Goal: Task Accomplishment & Management: Complete application form

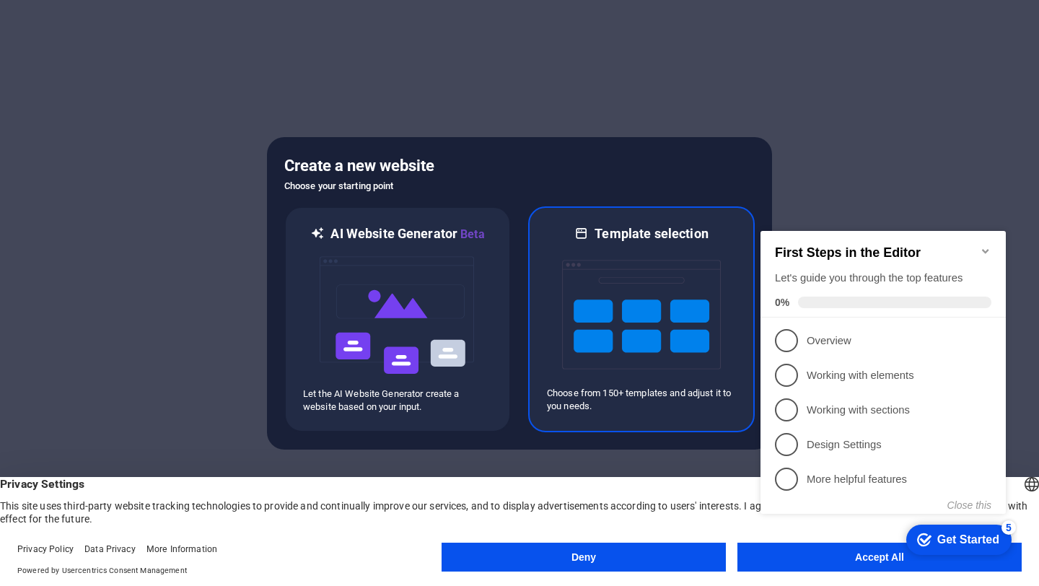
click at [573, 368] on img at bounding box center [641, 314] width 159 height 144
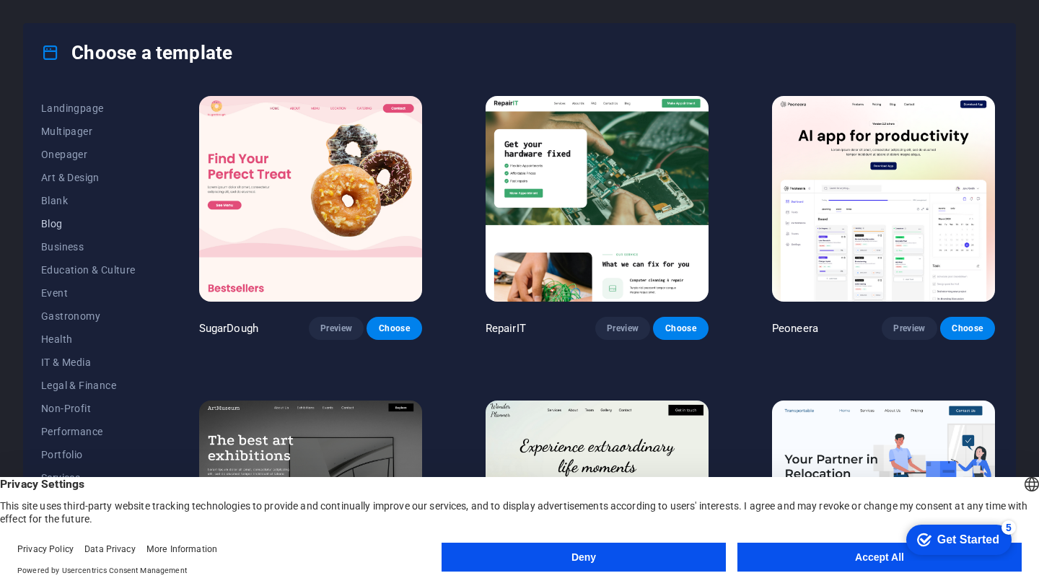
scroll to position [126, 0]
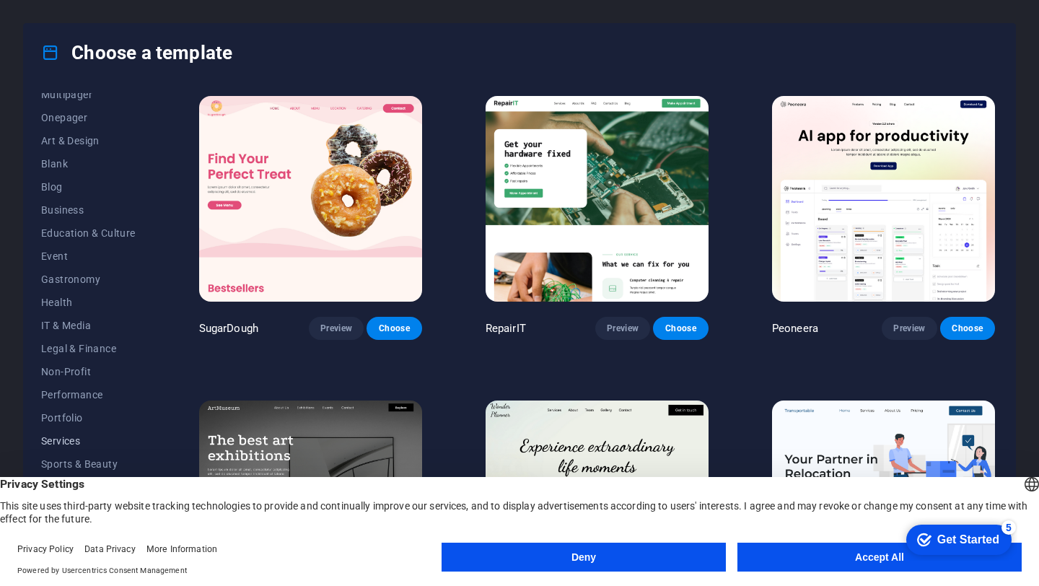
click at [71, 437] on span "Services" at bounding box center [88, 441] width 95 height 12
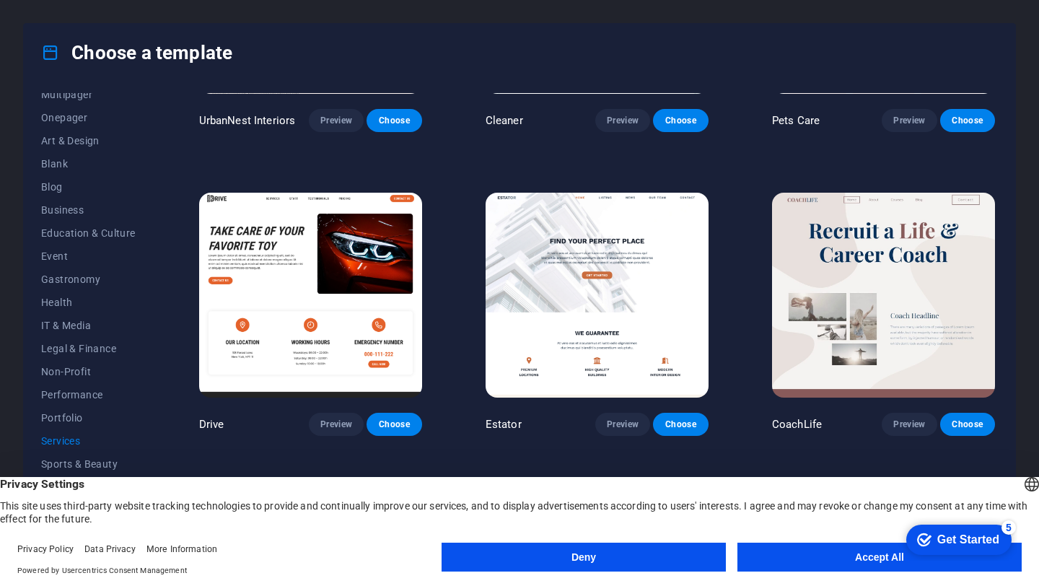
scroll to position [520, 0]
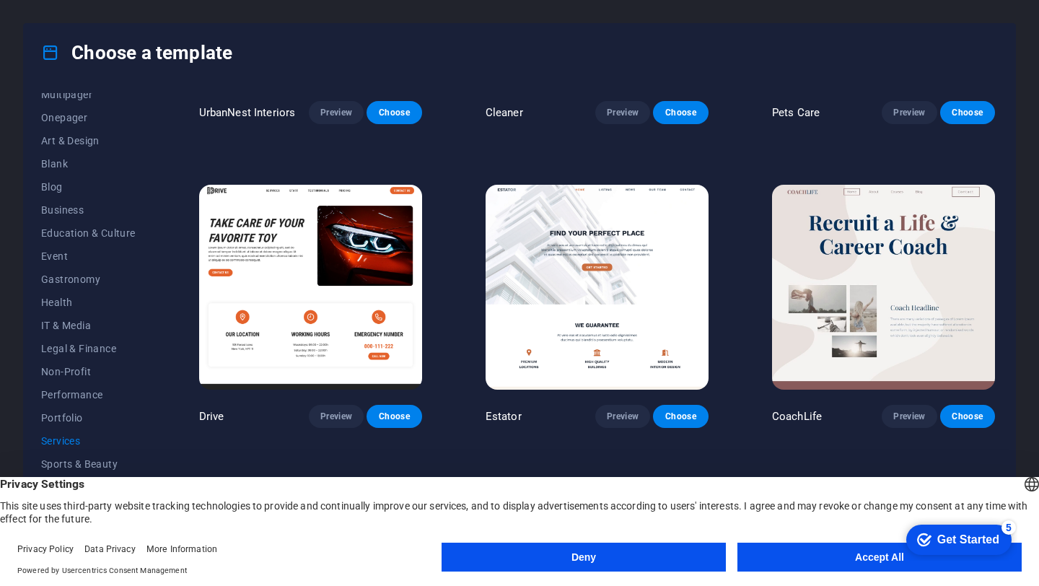
click at [388, 398] on div "Drive Preview Choose" at bounding box center [310, 305] width 229 height 247
click at [390, 411] on span "Choose" at bounding box center [394, 417] width 32 height 12
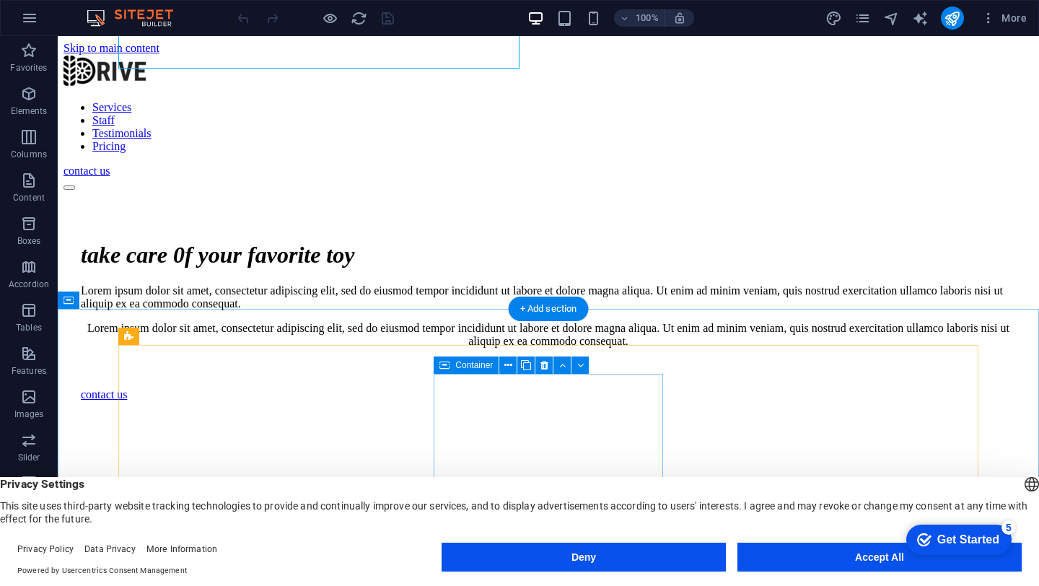
scroll to position [230, 0]
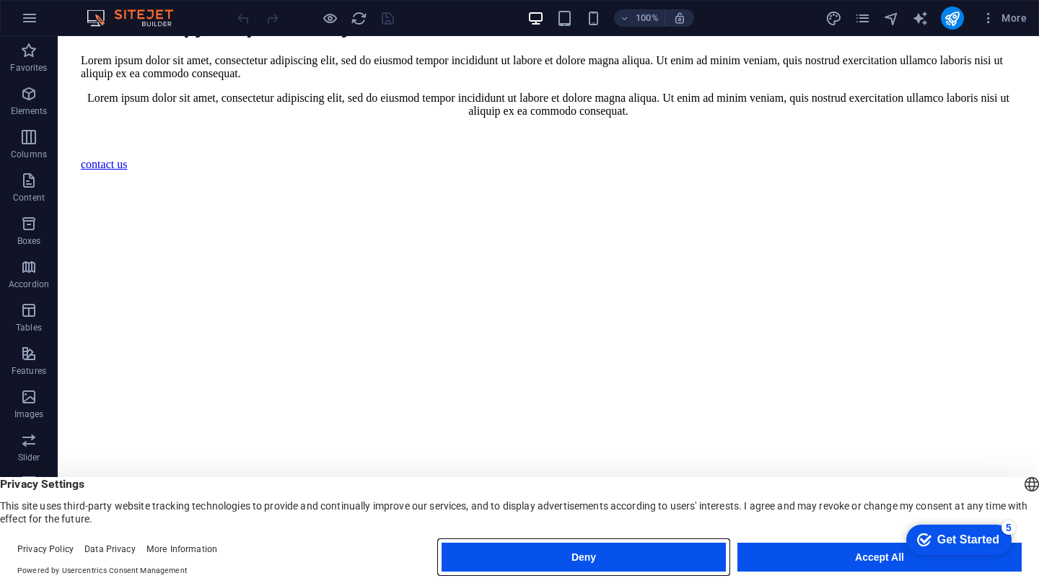
click at [588, 551] on button "Deny" at bounding box center [584, 557] width 284 height 29
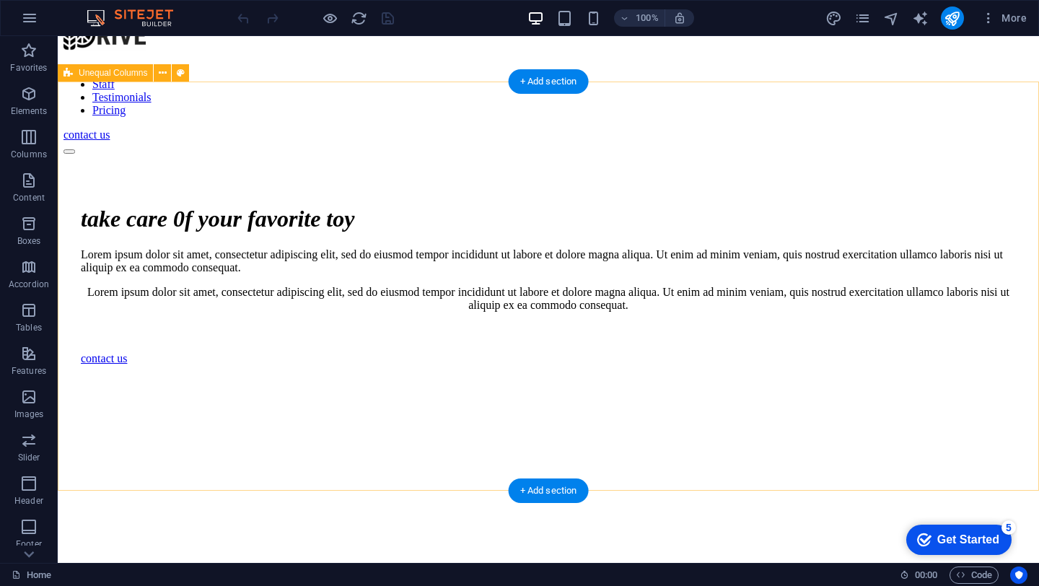
scroll to position [0, 0]
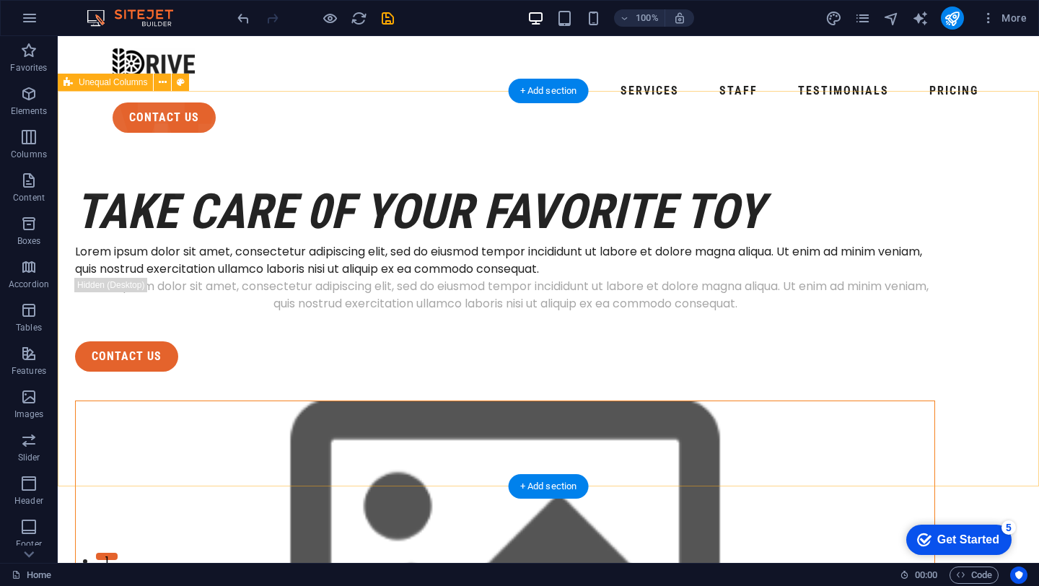
click at [575, 219] on div "take care 0f your favorite toy Lorem ipsum dolor sit amet, consectetur adipisci…" at bounding box center [549, 504] width 982 height 720
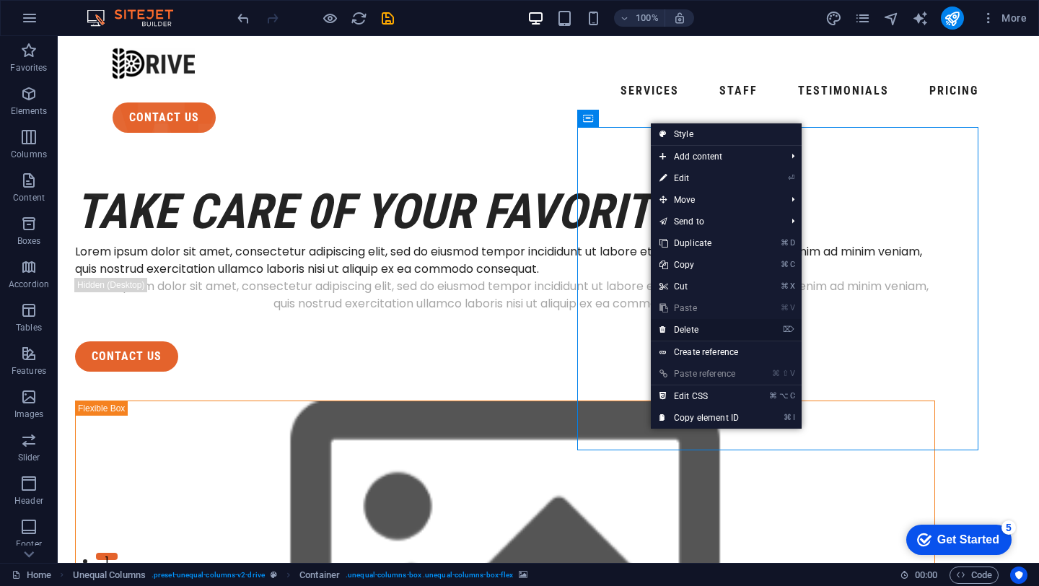
click at [684, 330] on link "⌦ Delete" at bounding box center [699, 330] width 97 height 22
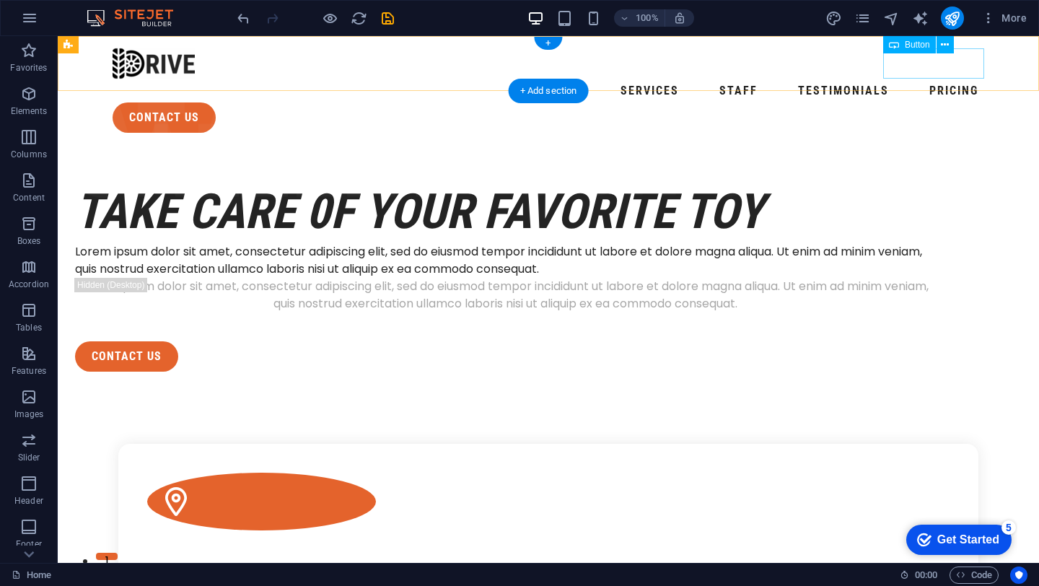
click at [905, 102] on div "contact us" at bounding box center [549, 117] width 872 height 30
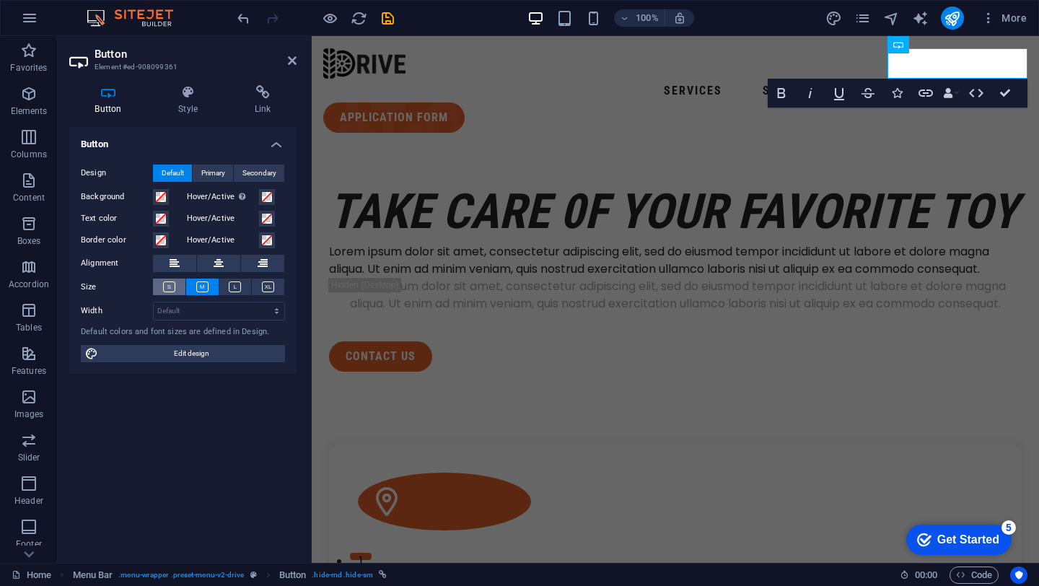
click at [165, 293] on button at bounding box center [169, 287] width 32 height 17
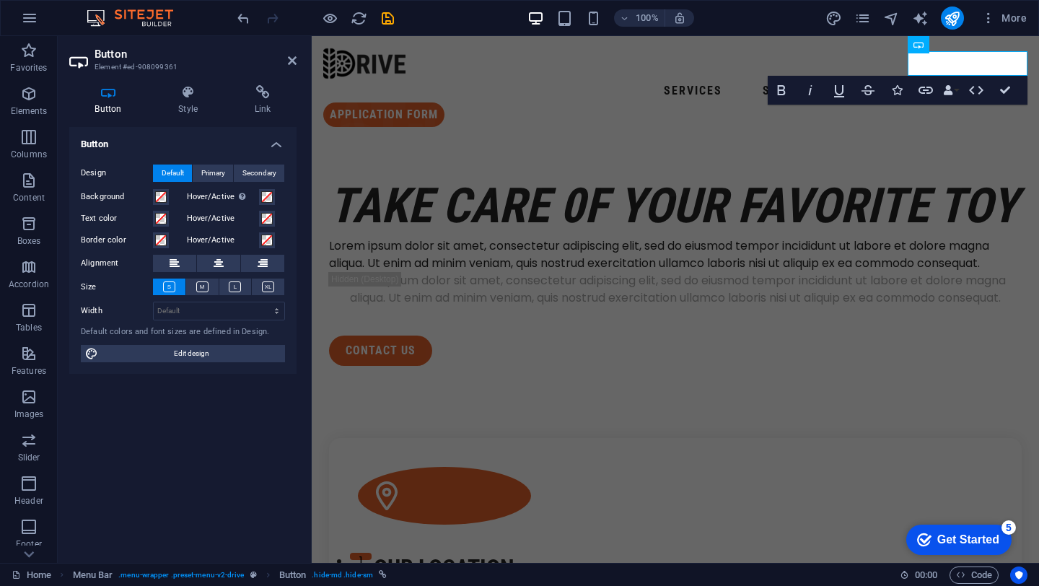
click at [153, 279] on button at bounding box center [169, 287] width 32 height 17
click at [193, 102] on h4 "Style" at bounding box center [191, 100] width 77 height 30
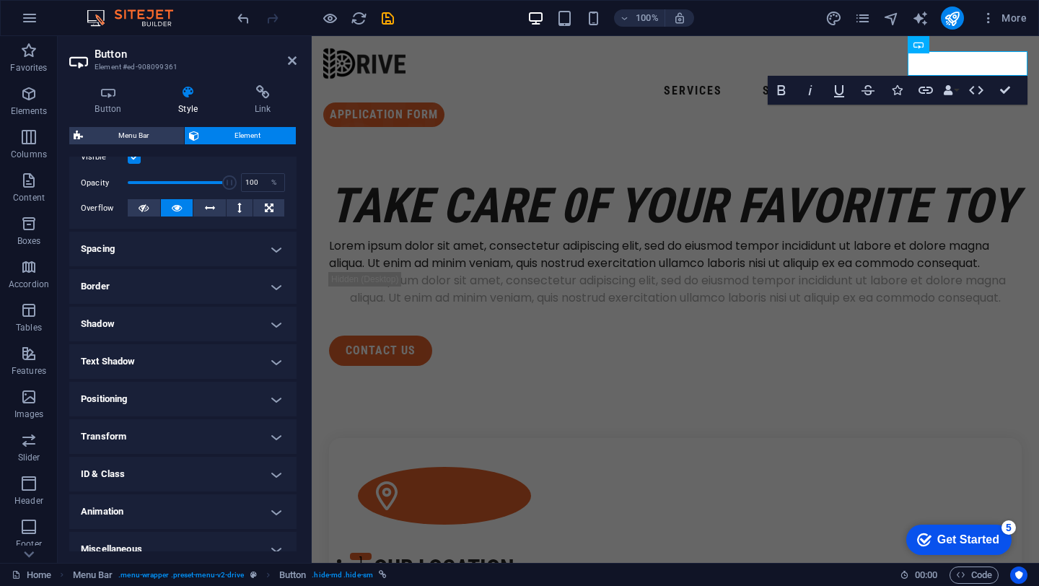
scroll to position [198, 0]
click at [188, 429] on h4 "Transform" at bounding box center [182, 438] width 227 height 35
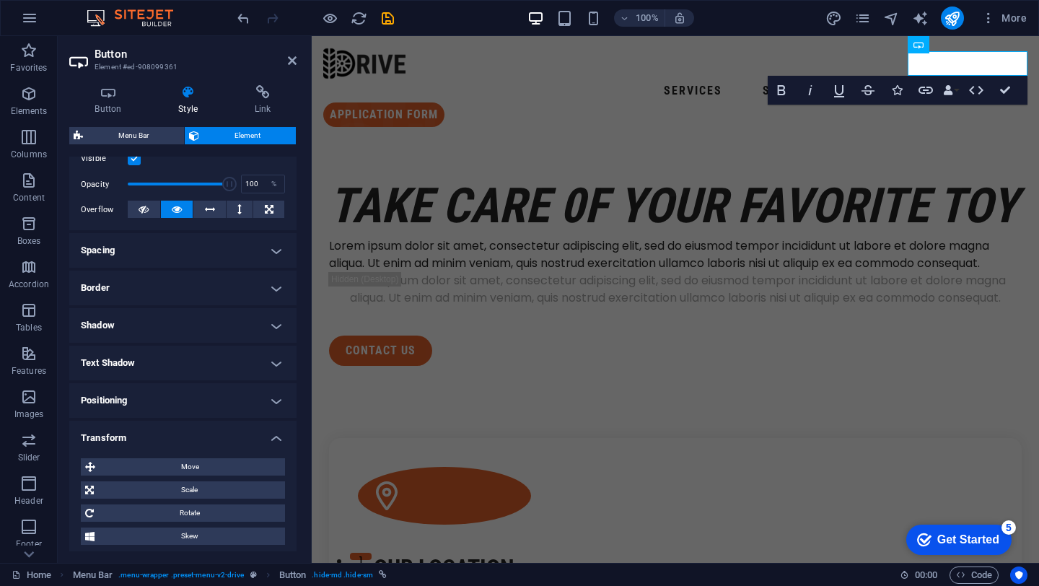
click at [188, 429] on h4 "Transform" at bounding box center [182, 434] width 227 height 26
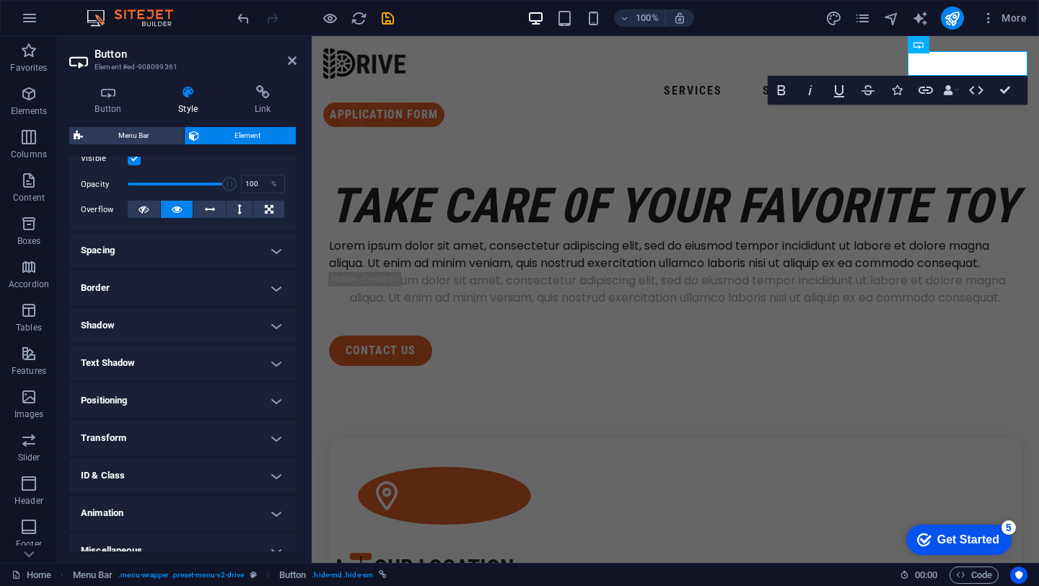
scroll to position [0, 0]
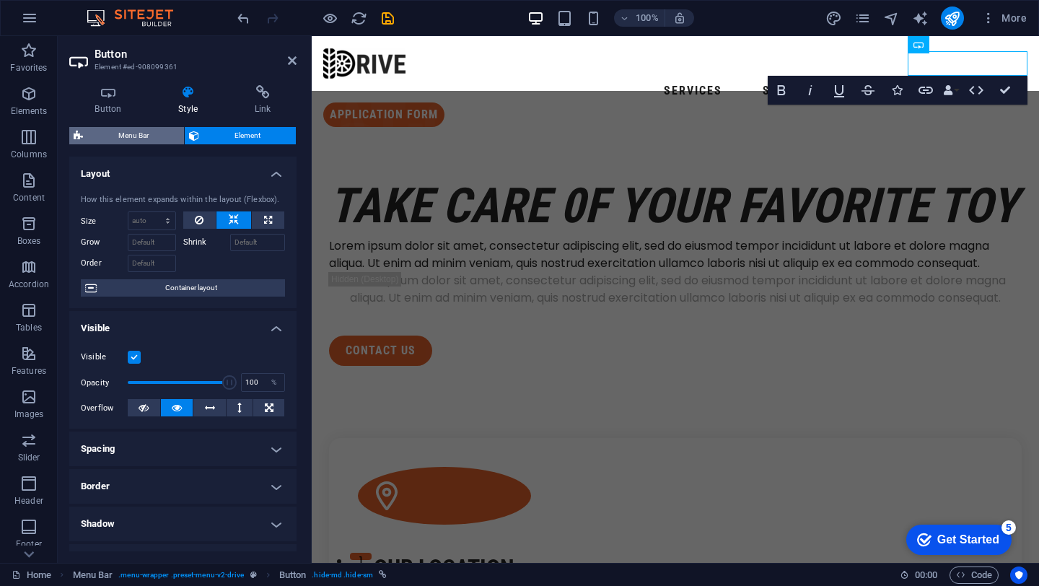
click at [129, 138] on span "Menu Bar" at bounding box center [133, 135] width 92 height 17
select select "rem"
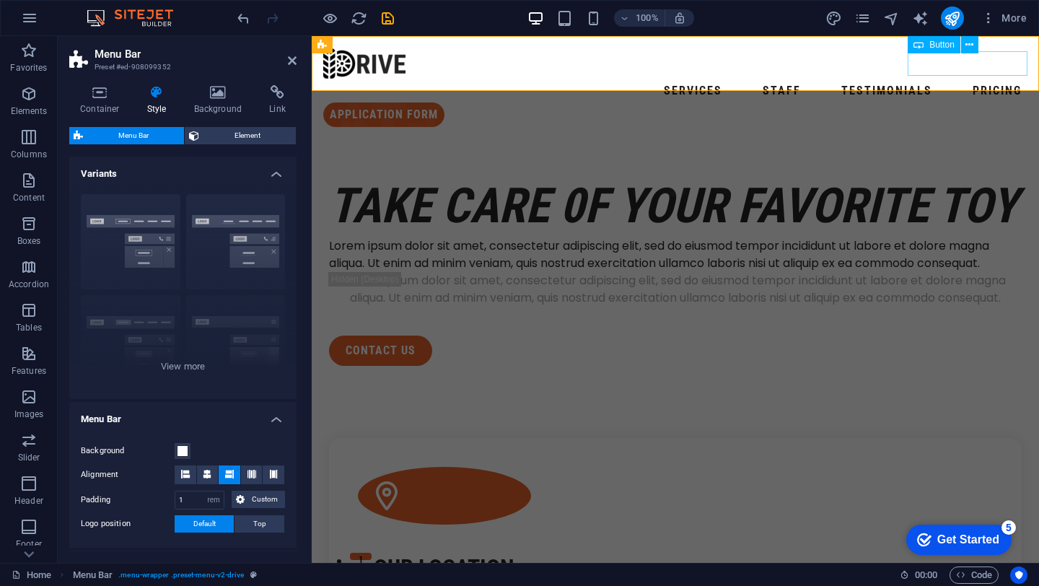
click at [930, 102] on div "Application Form" at bounding box center [675, 114] width 704 height 25
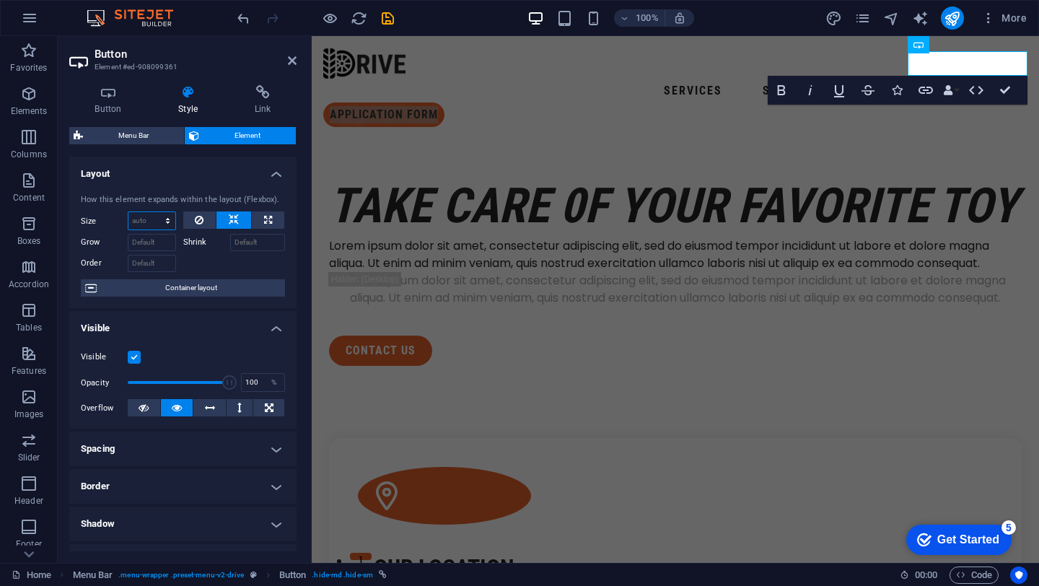
click at [145, 222] on select "Default auto px % 1/1 1/2 1/3 1/4 1/5 1/6 1/7 1/8 1/9 1/10" at bounding box center [151, 220] width 47 height 17
select select "DISABLED_OPTION_VALUE"
click at [149, 245] on input "Grow" at bounding box center [152, 242] width 48 height 17
click at [149, 265] on input "Order" at bounding box center [152, 263] width 48 height 17
click at [445, 102] on link "Application Form" at bounding box center [383, 114] width 121 height 25
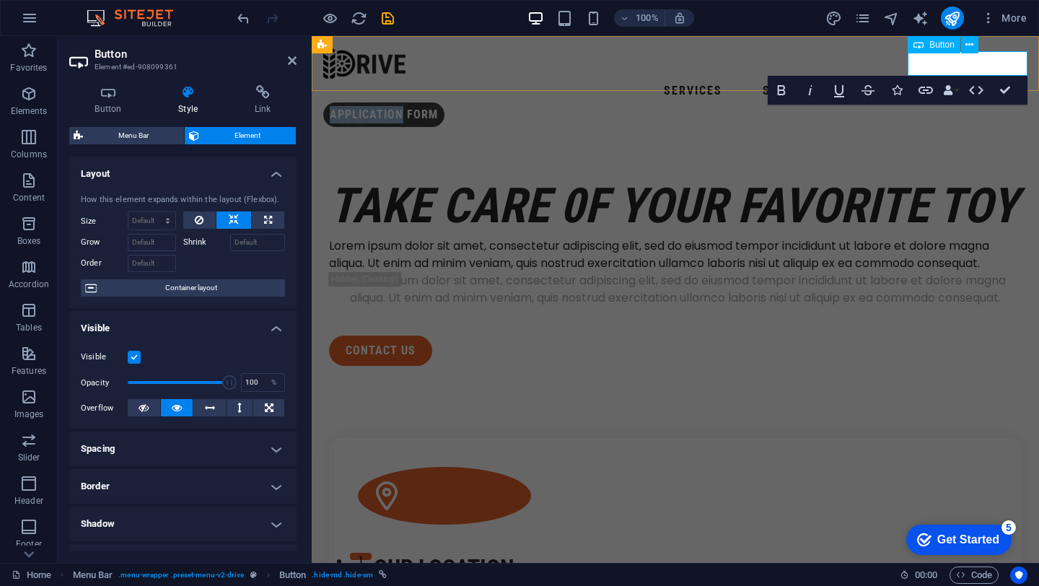
click at [445, 102] on link "Application Form" at bounding box center [383, 114] width 121 height 25
click at [98, 102] on h4 "Button" at bounding box center [111, 100] width 84 height 30
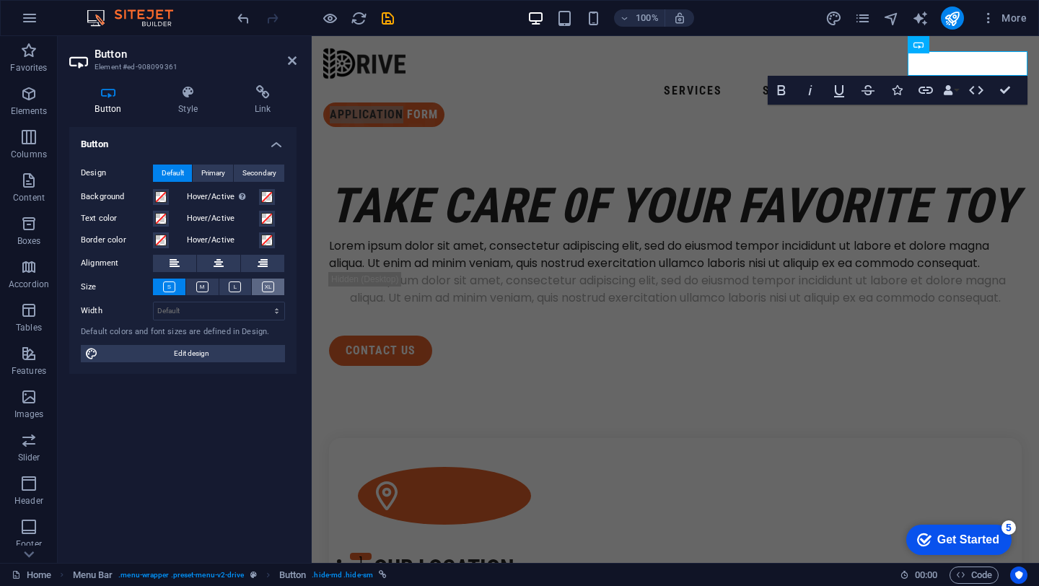
click at [271, 286] on icon at bounding box center [268, 286] width 12 height 11
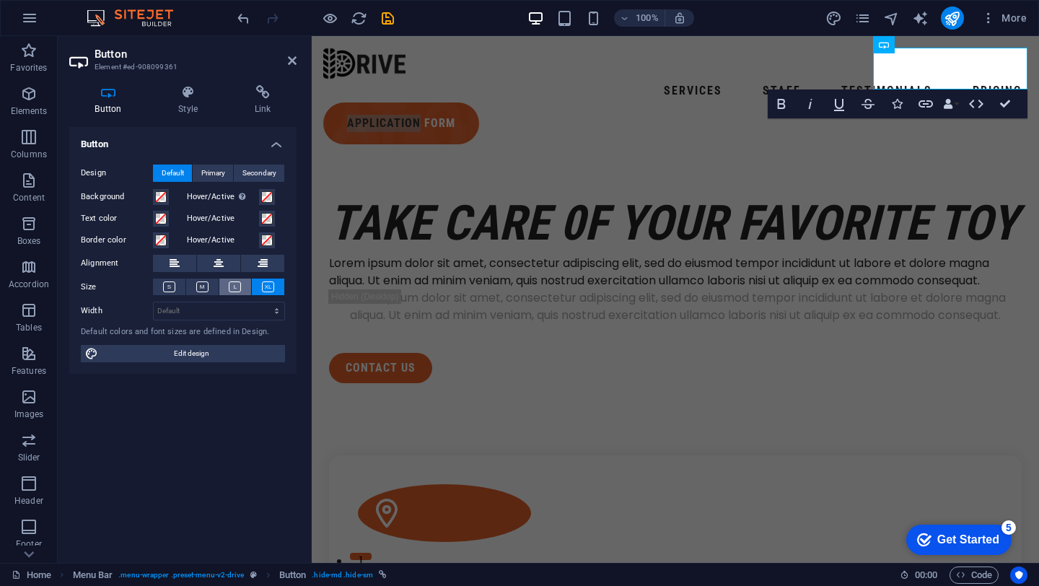
click at [243, 287] on button at bounding box center [235, 287] width 32 height 17
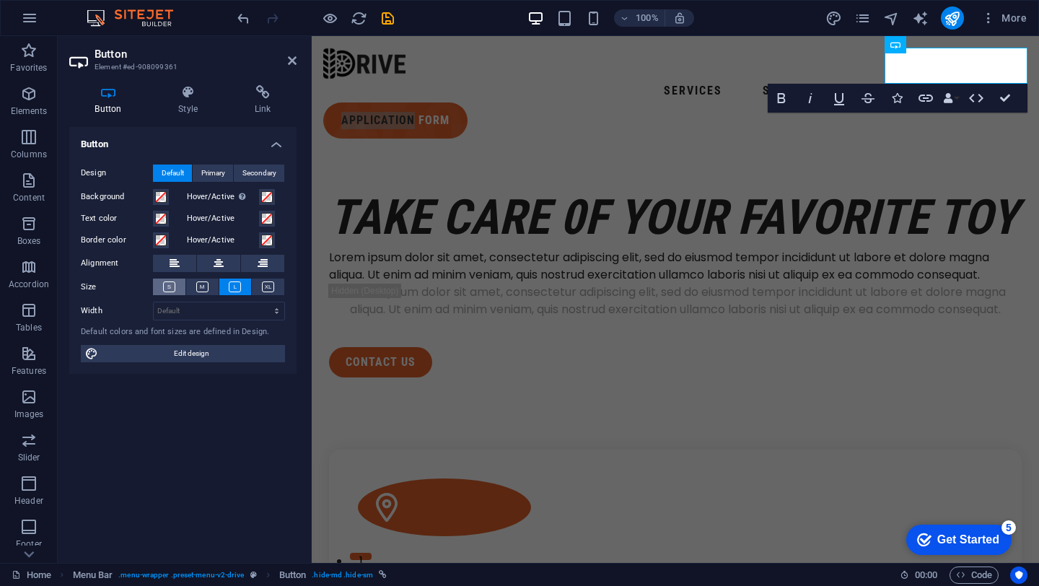
click at [177, 286] on button at bounding box center [169, 287] width 32 height 17
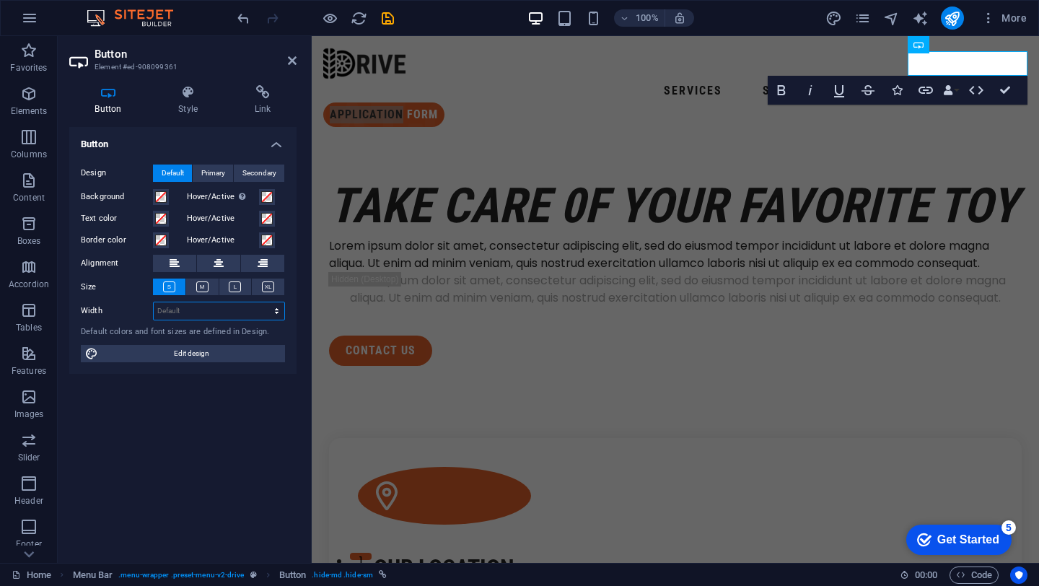
click at [176, 306] on select "Default px rem % em vh vw" at bounding box center [219, 310] width 131 height 17
select select "DISABLED_OPTION_VALUE"
click at [214, 169] on span "Primary" at bounding box center [213, 173] width 24 height 17
click at [282, 165] on button "Secondary" at bounding box center [259, 173] width 51 height 17
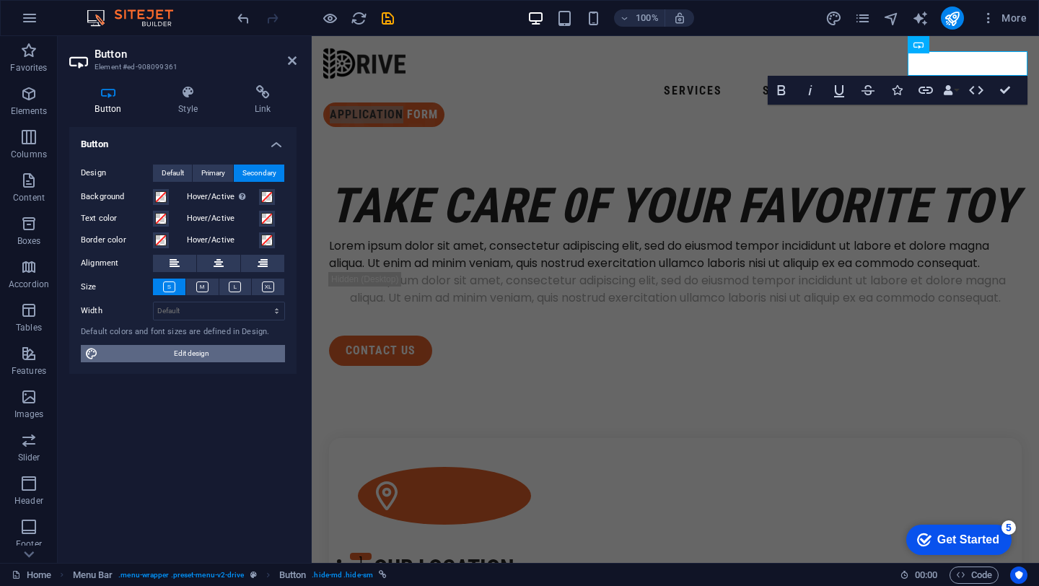
click at [195, 353] on span "Edit design" at bounding box center [191, 353] width 178 height 17
select select "px"
select select "400"
select select "px"
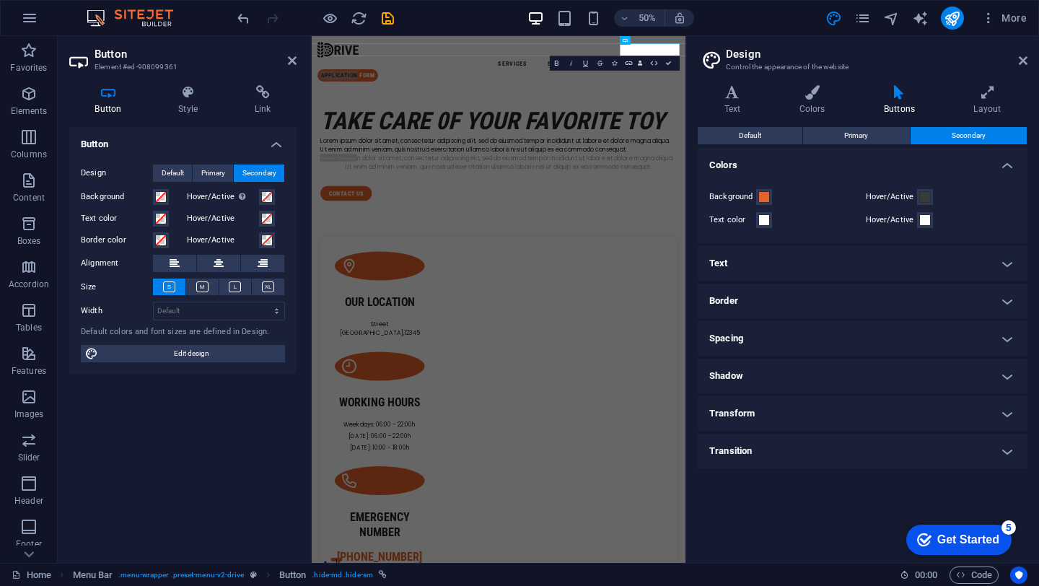
click at [996, 247] on h4 "Text" at bounding box center [863, 263] width 330 height 35
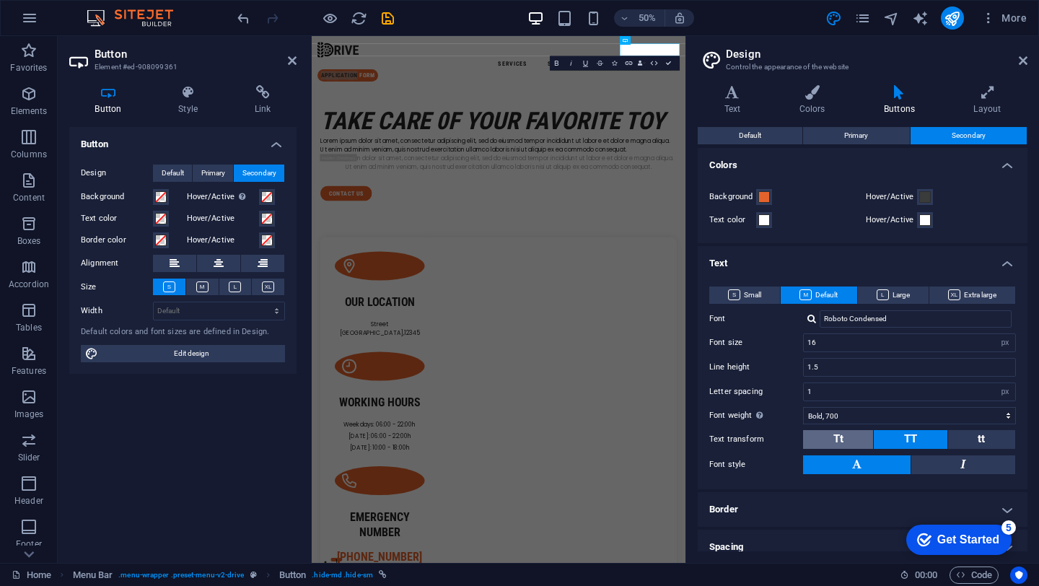
click at [844, 442] on button "Tt" at bounding box center [838, 439] width 70 height 19
click at [986, 443] on button "tt" at bounding box center [981, 439] width 67 height 19
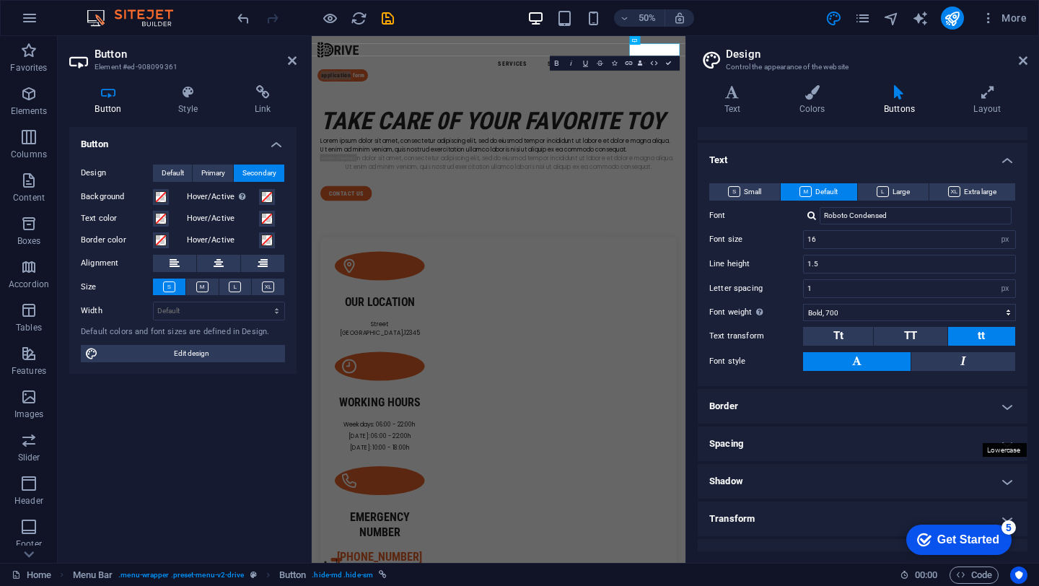
scroll to position [104, 0]
click at [852, 333] on button "Tt" at bounding box center [838, 335] width 70 height 19
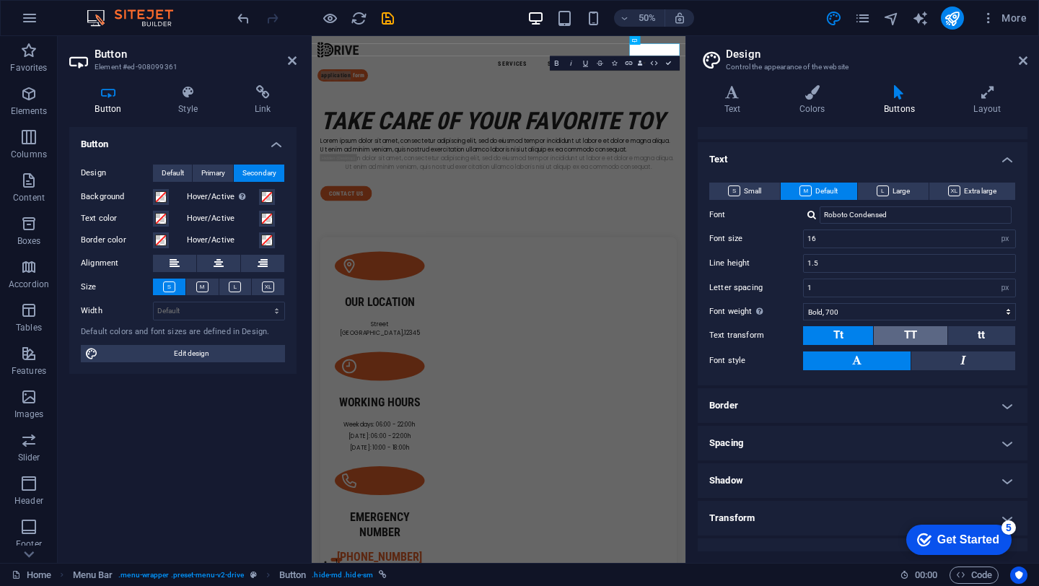
click at [901, 334] on button "TT" at bounding box center [910, 335] width 73 height 19
click at [856, 328] on button "Tt" at bounding box center [838, 335] width 70 height 19
click at [428, 102] on link "Application Form" at bounding box center [375, 114] width 105 height 25
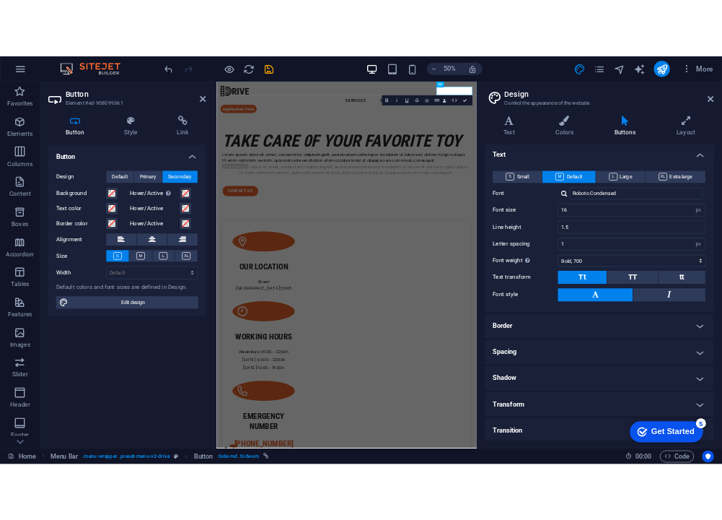
scroll to position [124, 0]
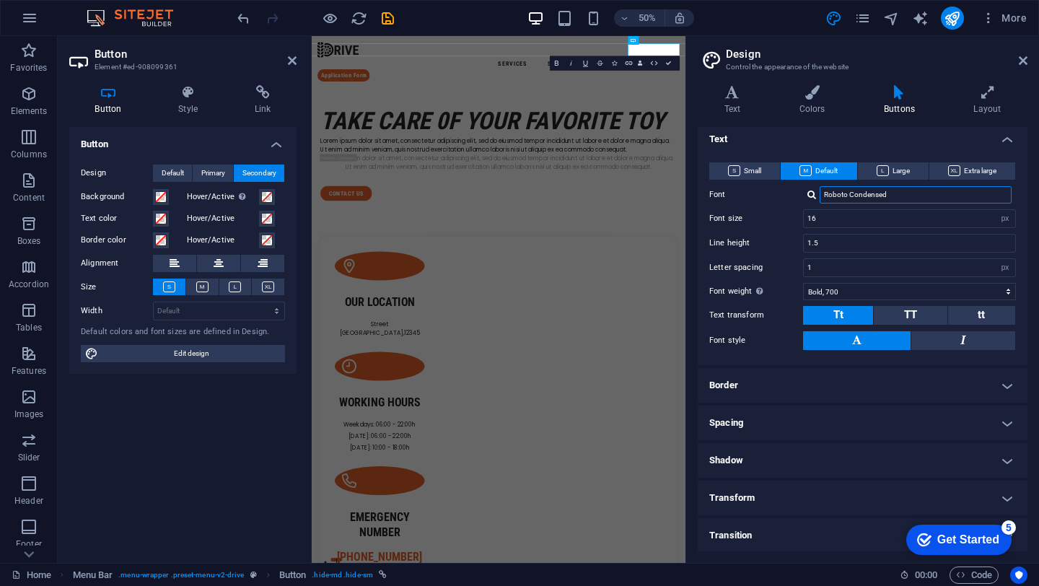
click at [916, 196] on input "Roboto Condensed" at bounding box center [916, 194] width 192 height 17
click at [767, 213] on div "Font size 16 rem px em %" at bounding box center [862, 218] width 307 height 19
click at [907, 47] on header "Design Control the appearance of the website" at bounding box center [864, 55] width 327 height 38
click at [1021, 59] on icon at bounding box center [1023, 61] width 9 height 12
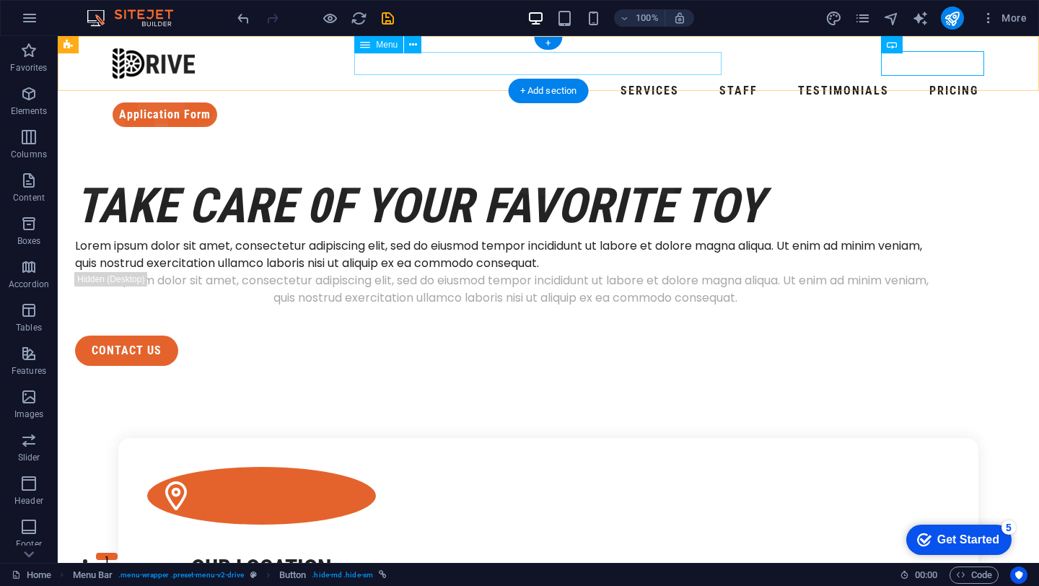
click at [667, 79] on nav "Services Staff Testimonials Pricing" at bounding box center [549, 90] width 872 height 23
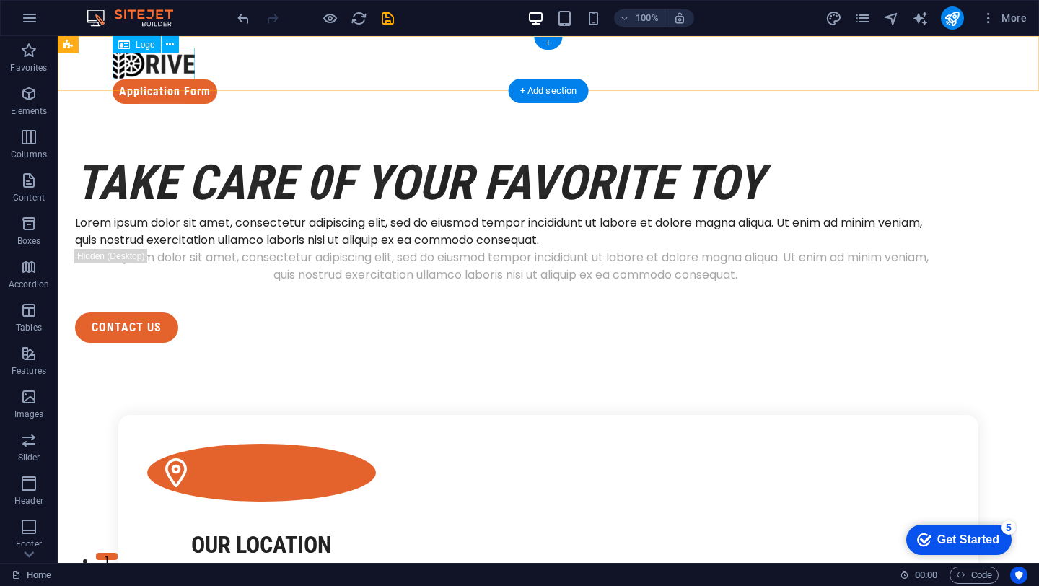
click at [188, 66] on div at bounding box center [549, 64] width 872 height 32
select select "px"
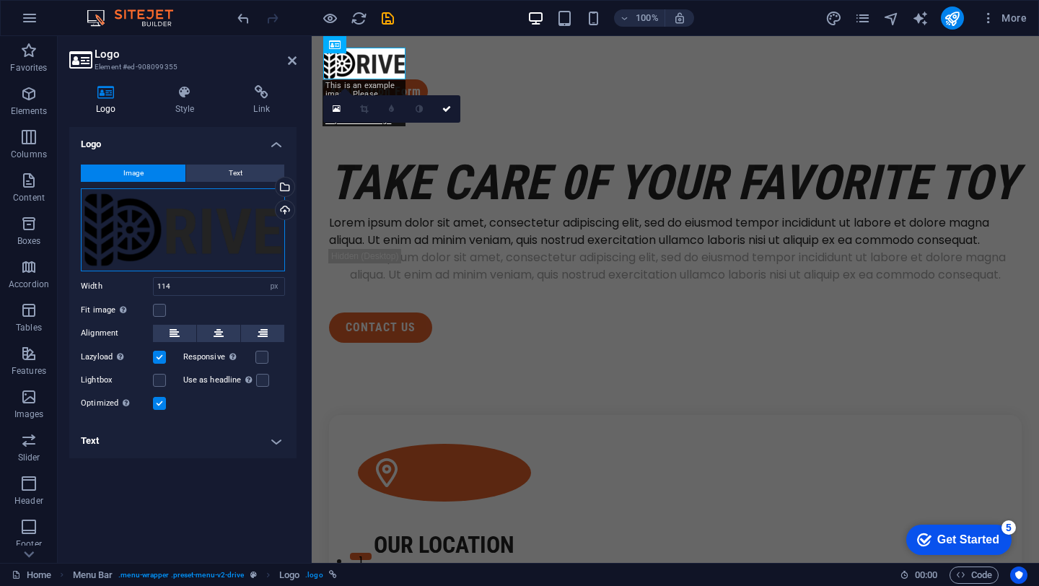
click at [137, 217] on div "Drag files here, click to choose files or select files from Files or our free s…" at bounding box center [183, 229] width 204 height 83
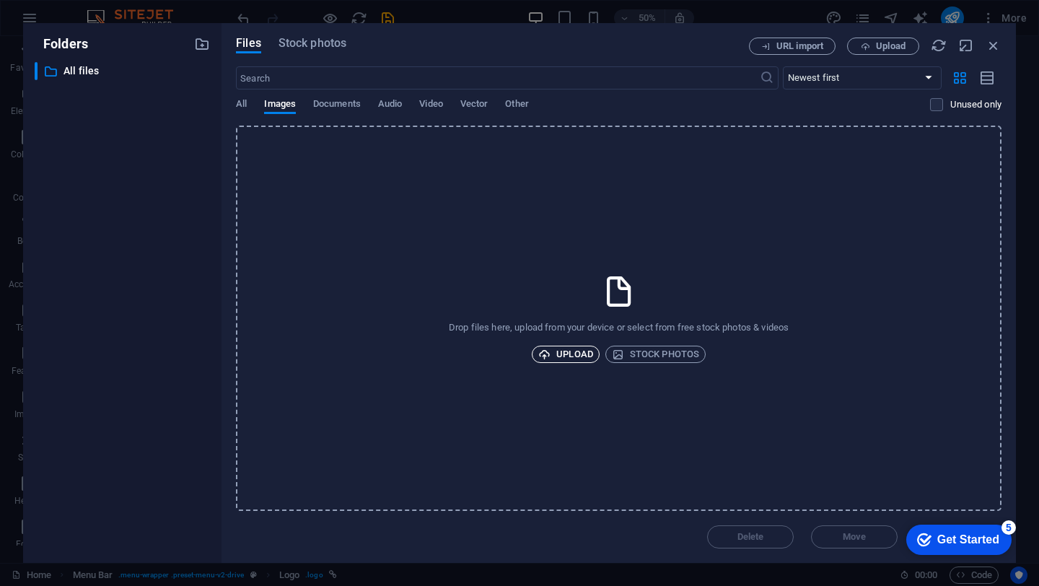
click at [575, 354] on span "Upload" at bounding box center [565, 354] width 55 height 17
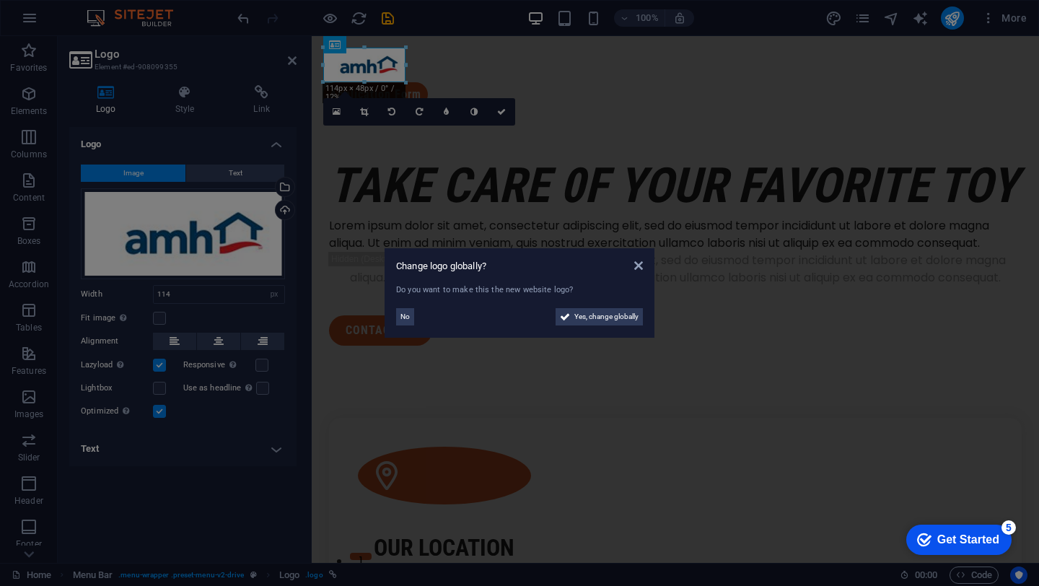
click at [483, 133] on aside "Change logo globally? Do you want to make this the new website logo? No Yes, ch…" at bounding box center [519, 293] width 1039 height 586
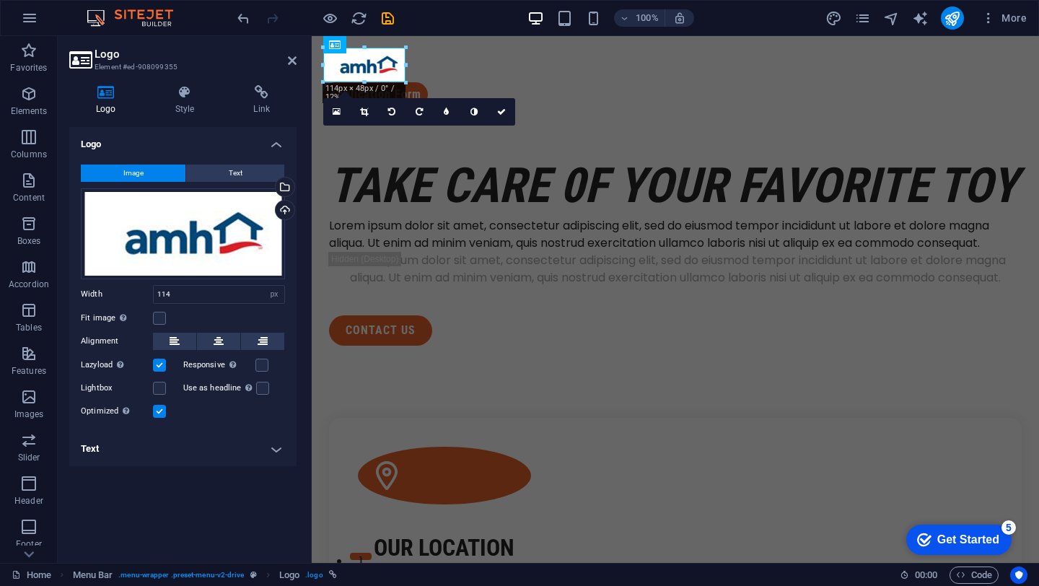
click at [261, 478] on div "Logo Image Text Drag files here, click to choose files or select files from Fil…" at bounding box center [182, 339] width 227 height 424
click at [497, 109] on icon at bounding box center [501, 112] width 9 height 9
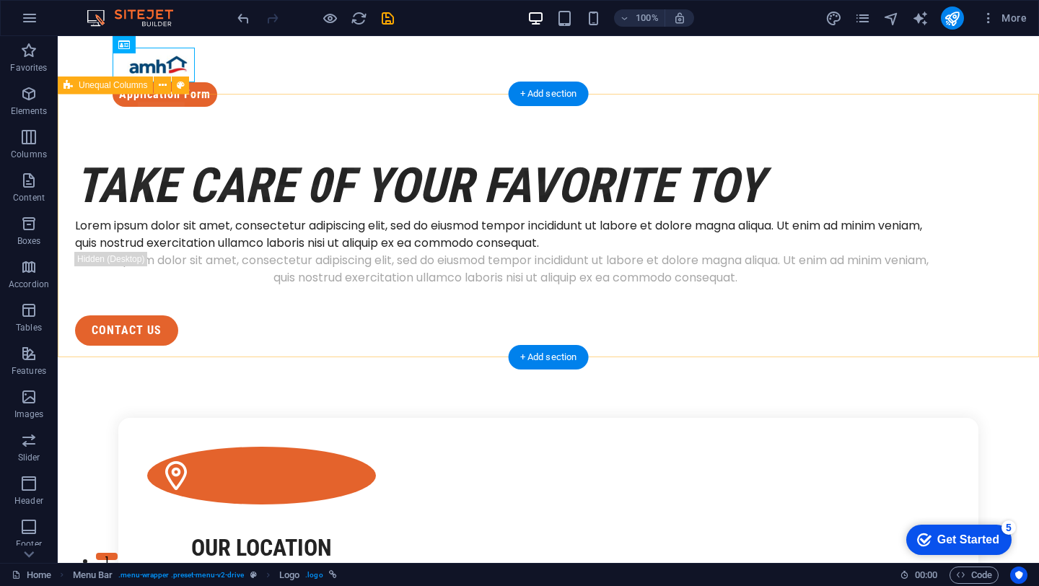
click at [368, 123] on div "take care 0f your favorite toy Lorem ipsum dolor sit amet, consectetur adipisci…" at bounding box center [549, 249] width 982 height 263
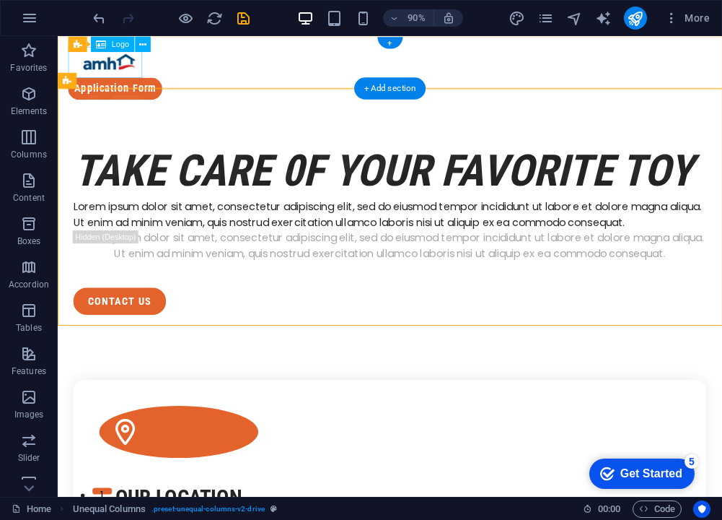
click at [91, 62] on div at bounding box center [426, 65] width 715 height 35
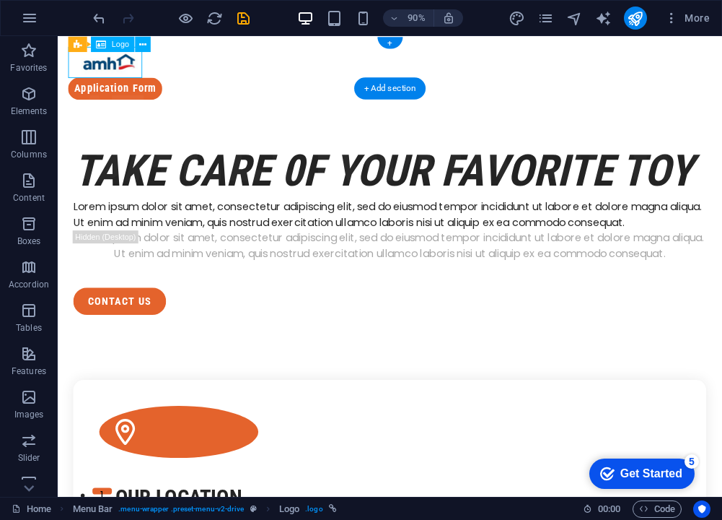
click at [91, 62] on div at bounding box center [426, 65] width 715 height 35
select select "px"
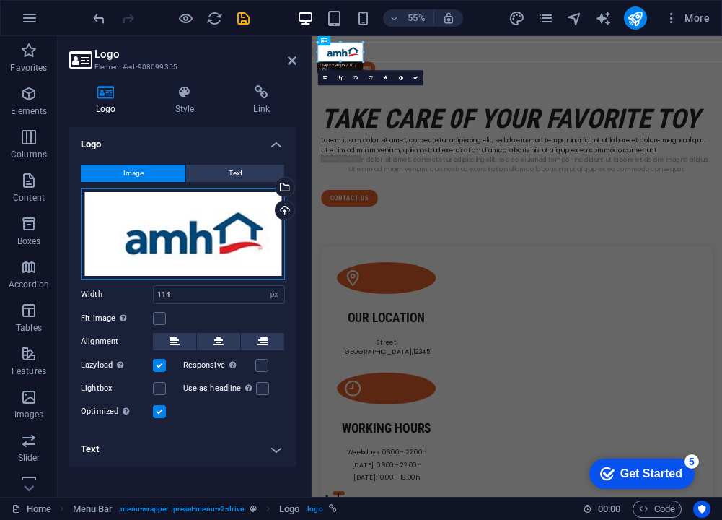
click at [191, 248] on div "Drag files here, click to choose files or select files from Files or our free s…" at bounding box center [183, 233] width 204 height 91
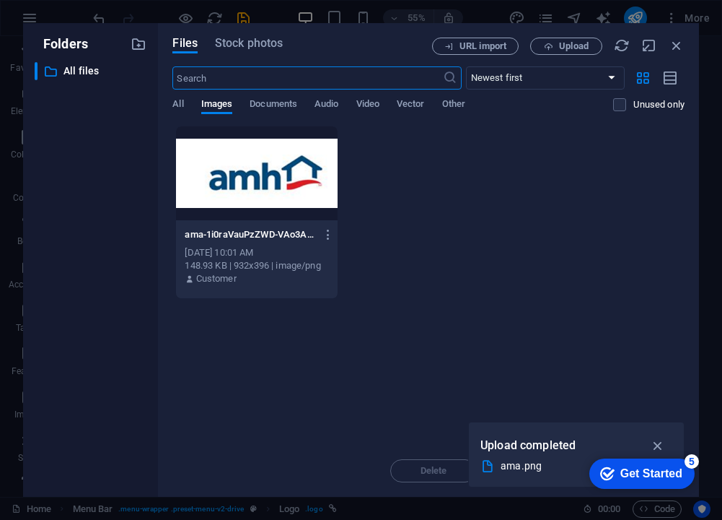
click at [191, 248] on div "[DATE] 10:01 AM" at bounding box center [257, 252] width 144 height 13
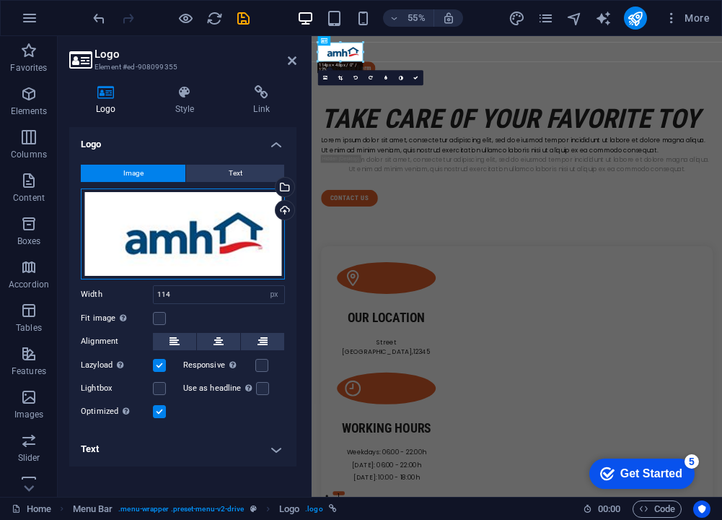
click at [192, 252] on div "Drag files here, click to choose files or select files from Files or our free s…" at bounding box center [183, 233] width 204 height 91
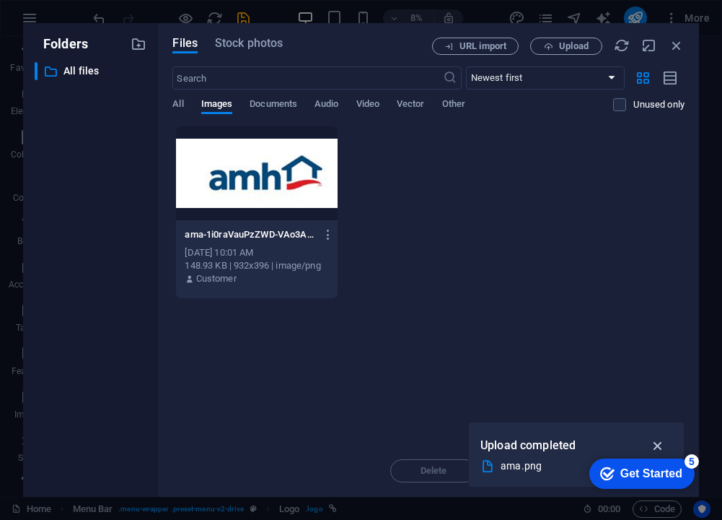
click at [660, 443] on icon "button" at bounding box center [658, 445] width 17 height 16
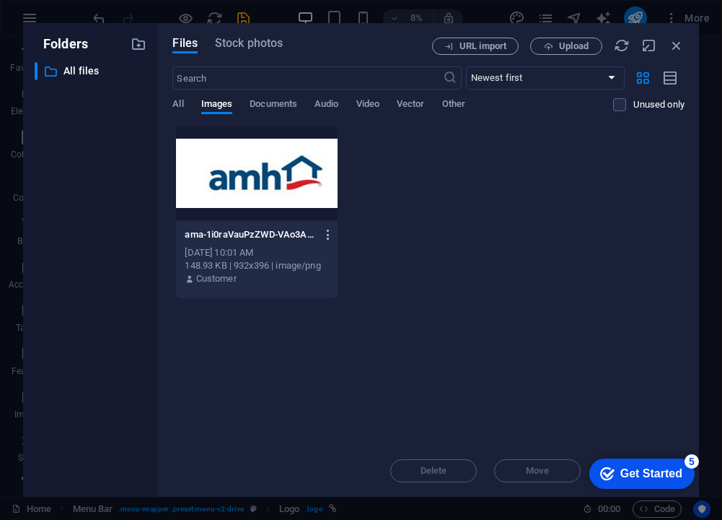
click at [327, 231] on icon "button" at bounding box center [329, 234] width 14 height 13
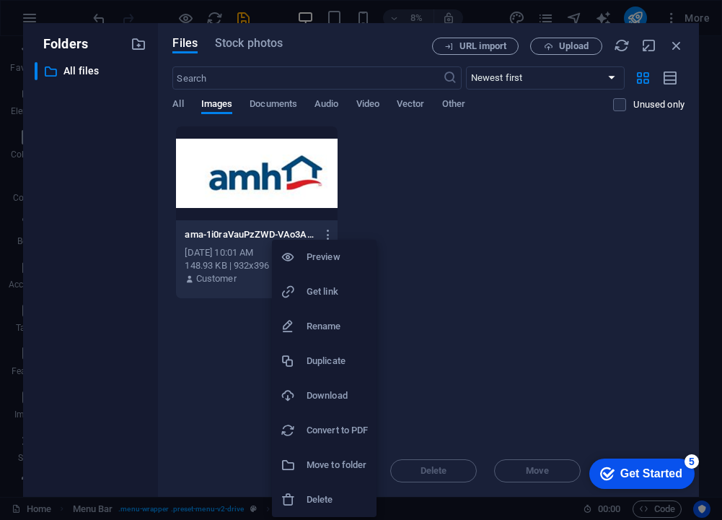
click at [414, 343] on div at bounding box center [361, 260] width 722 height 520
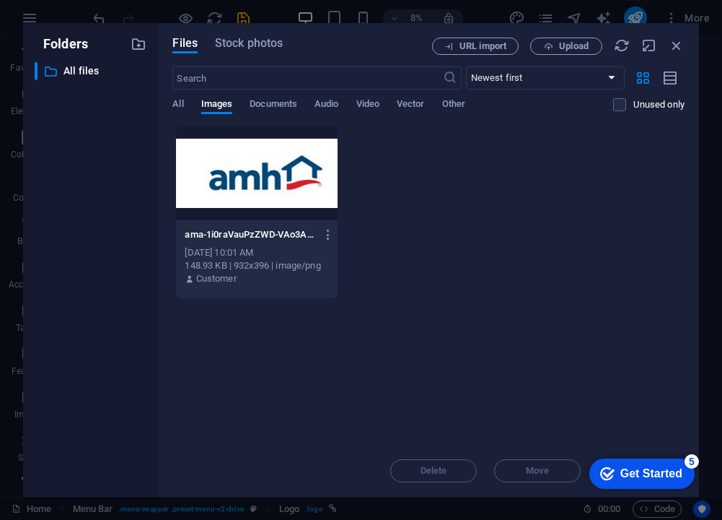
click at [429, 460] on div "Delete Move Insert" at bounding box center [428, 464] width 512 height 38
click at [429, 461] on div "Delete Move Insert" at bounding box center [428, 464] width 512 height 38
click at [541, 42] on span "Upload" at bounding box center [566, 46] width 59 height 9
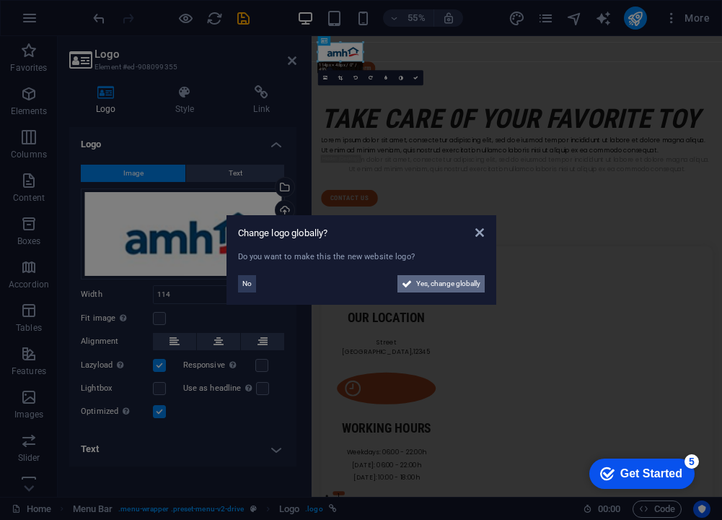
click at [419, 281] on span "Yes, change globally" at bounding box center [448, 283] width 64 height 17
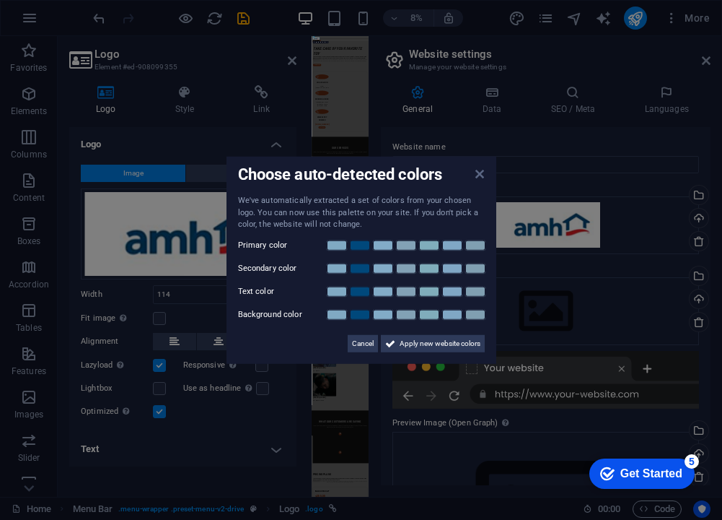
click at [481, 172] on icon at bounding box center [480, 174] width 9 height 12
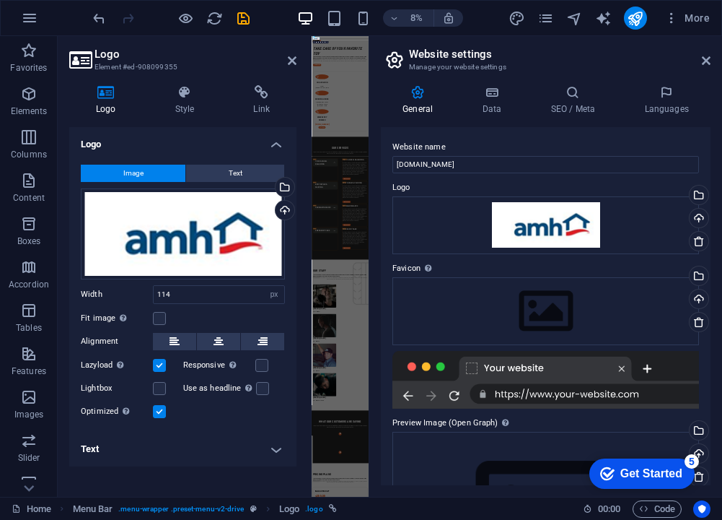
click at [692, 459] on div "5" at bounding box center [692, 461] width 14 height 14
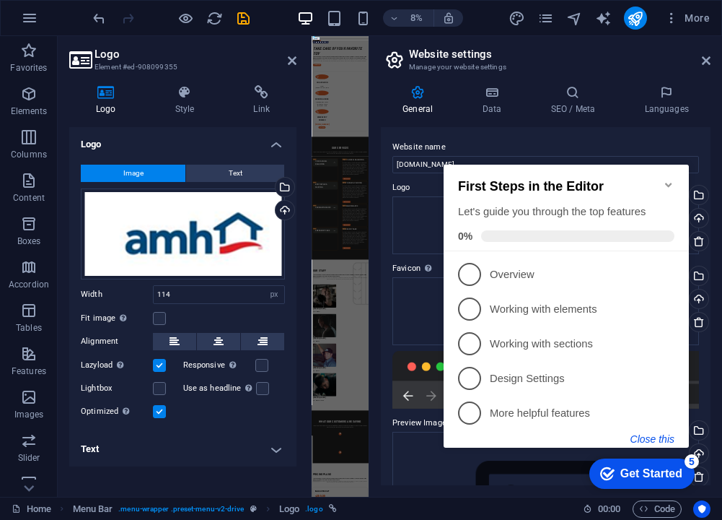
click at [654, 436] on button "Close this" at bounding box center [653, 439] width 44 height 12
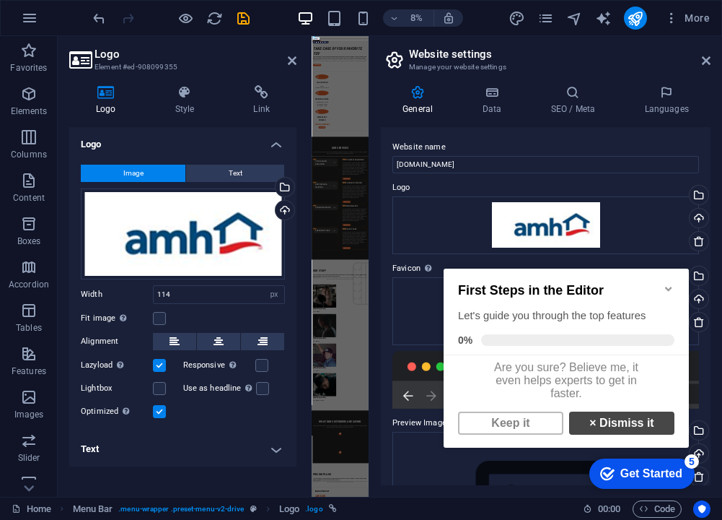
click at [602, 420] on link "× Dismiss it" at bounding box center [621, 422] width 105 height 23
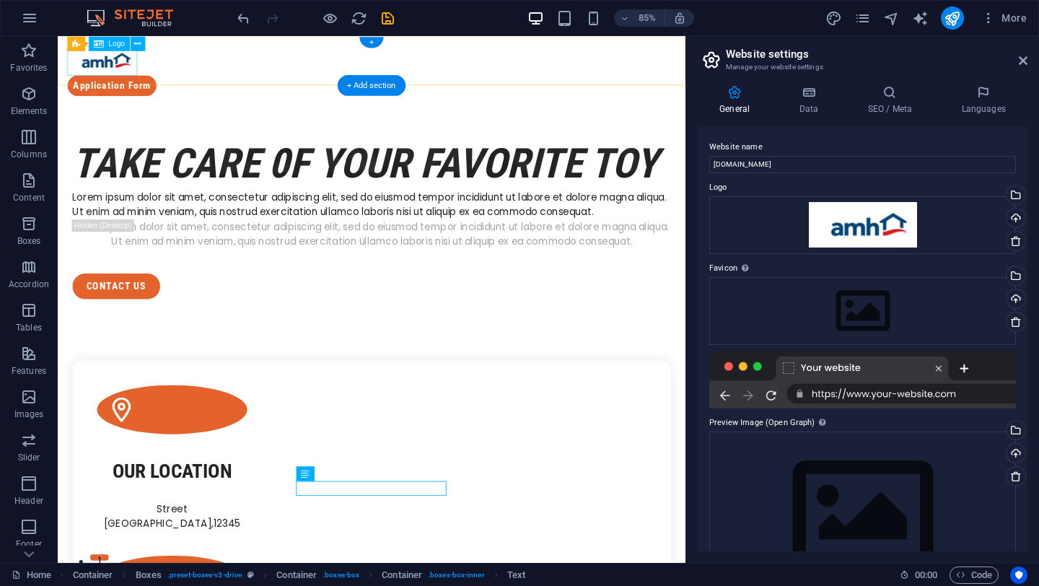
click at [104, 74] on div at bounding box center [427, 65] width 716 height 35
select select "px"
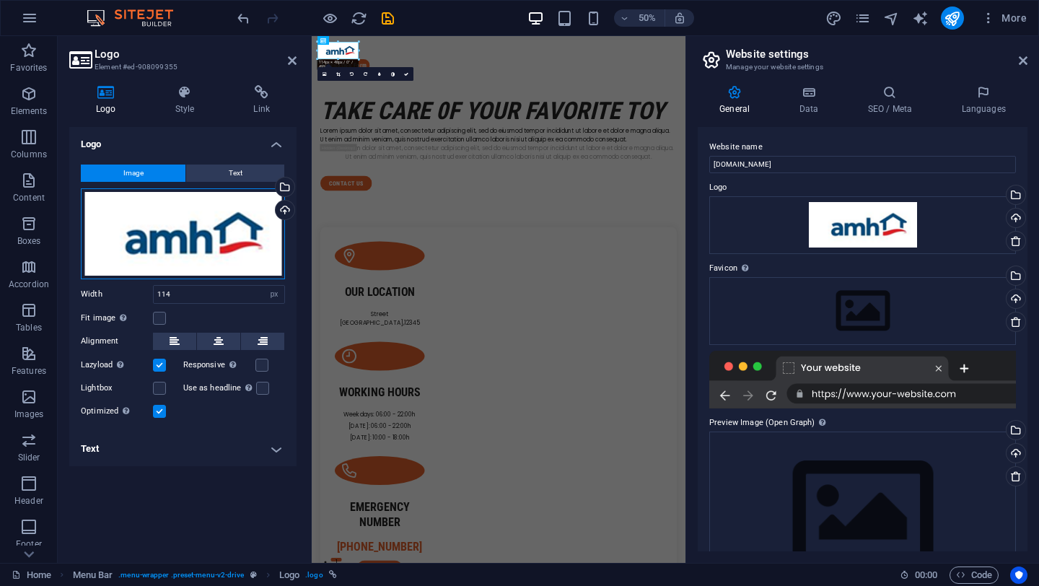
click at [173, 206] on div "Drag files here, click to choose files or select files from Files or our free s…" at bounding box center [183, 233] width 204 height 91
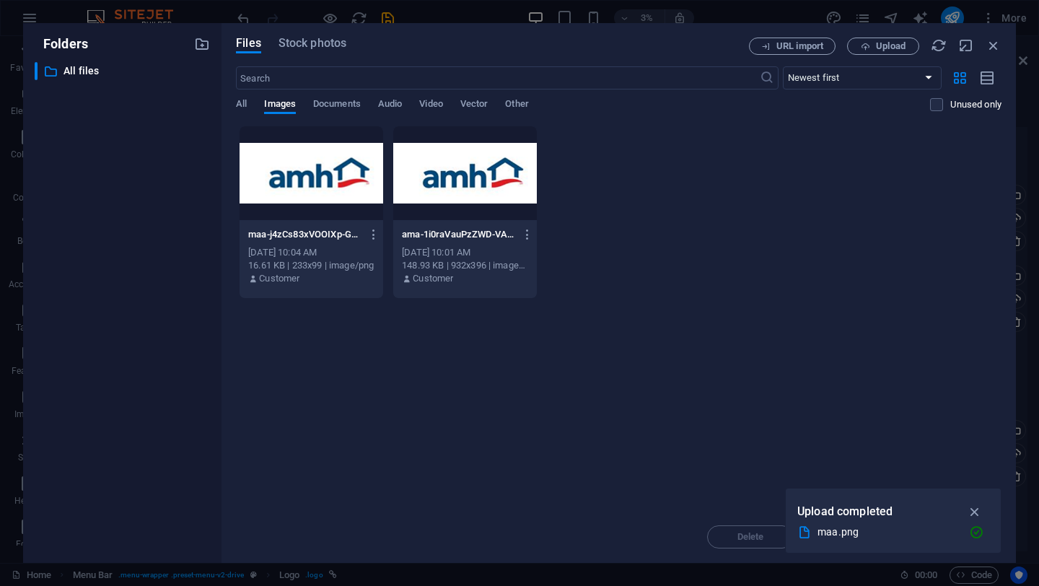
click at [173, 206] on div "​ All files All files" at bounding box center [122, 306] width 175 height 489
click at [430, 188] on div at bounding box center [465, 173] width 144 height 94
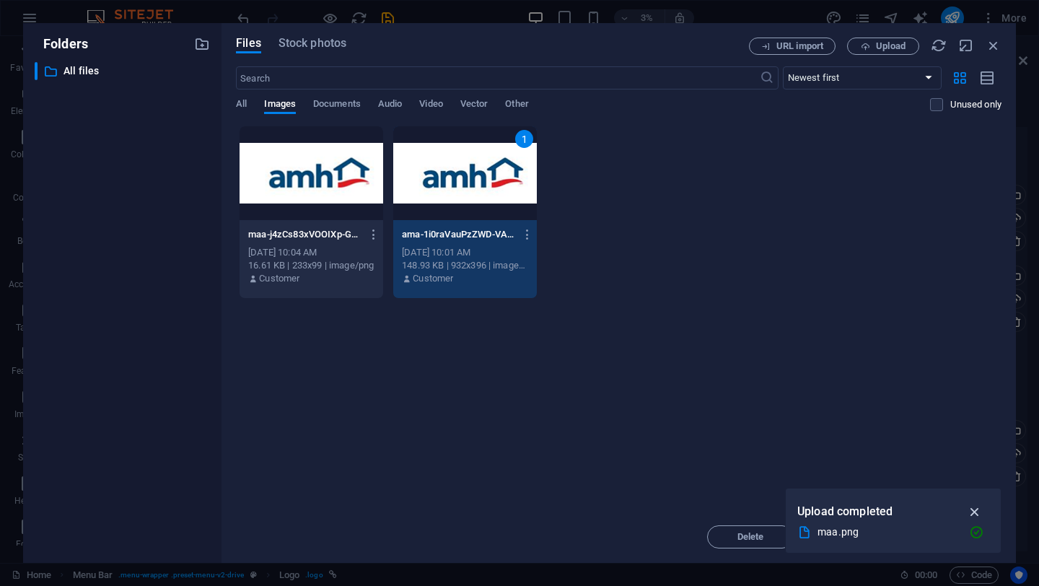
click at [980, 508] on icon "button" at bounding box center [975, 512] width 17 height 16
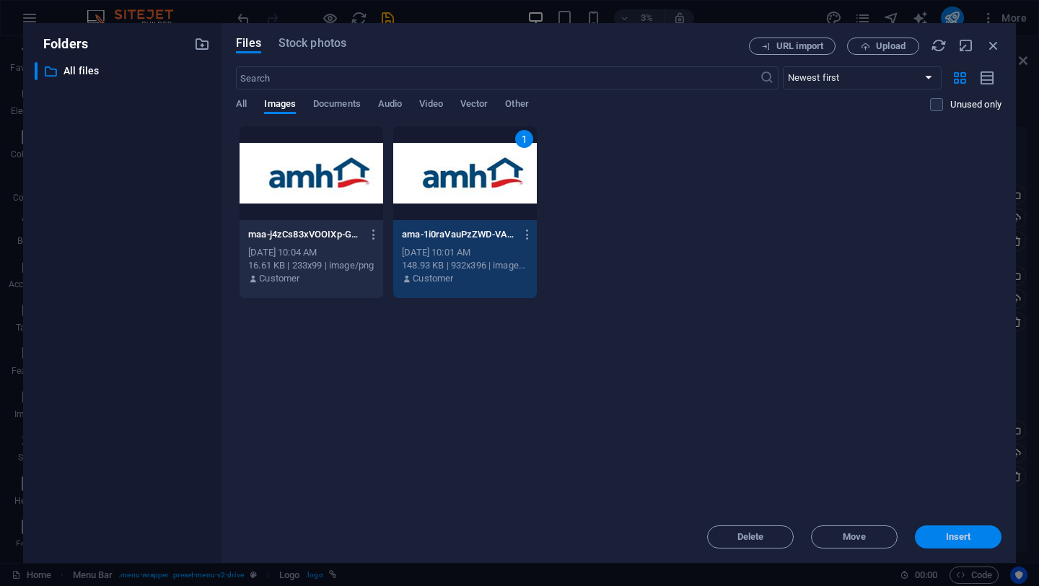
click at [966, 533] on span "Insert" at bounding box center [958, 537] width 25 height 9
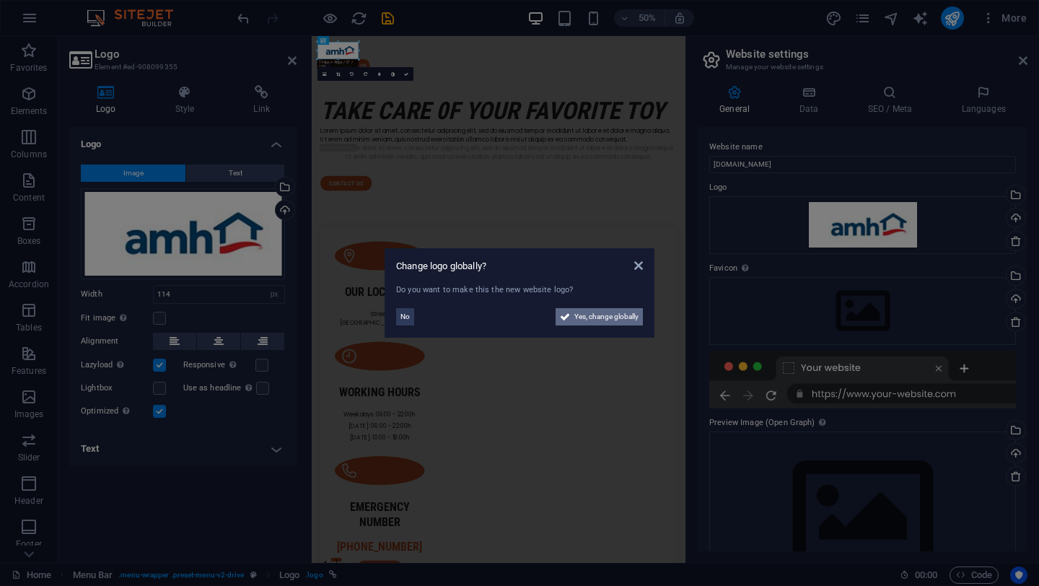
click at [626, 317] on span "Yes, change globally" at bounding box center [606, 316] width 64 height 17
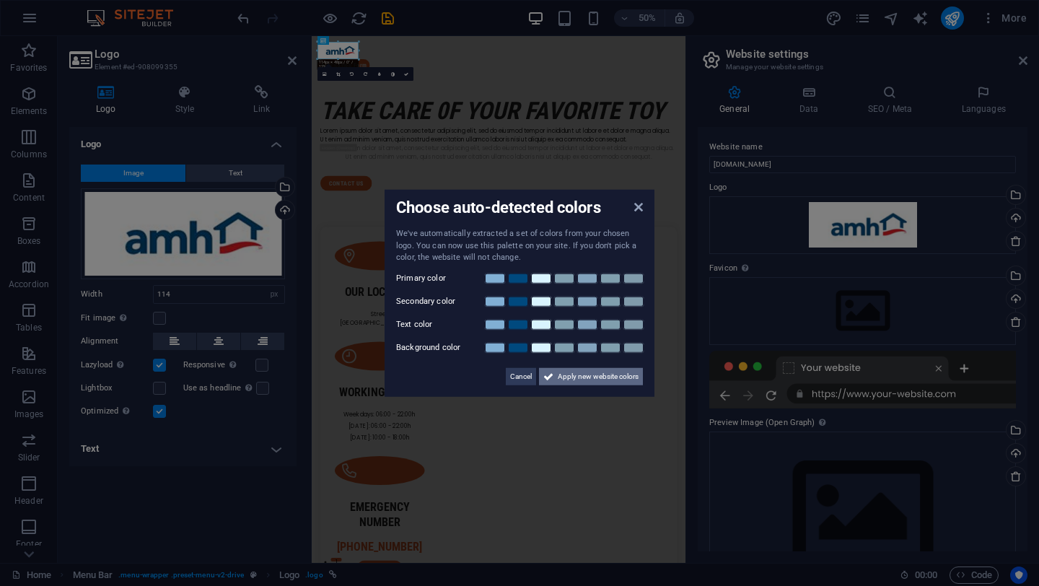
click at [590, 379] on span "Apply new website colors" at bounding box center [598, 375] width 81 height 17
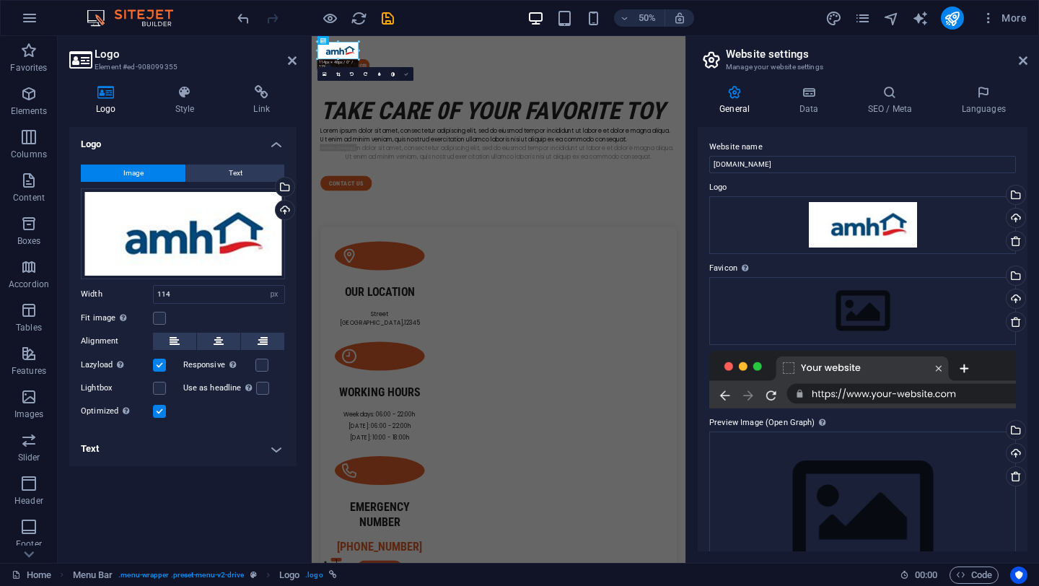
click at [407, 75] on icon at bounding box center [406, 74] width 4 height 4
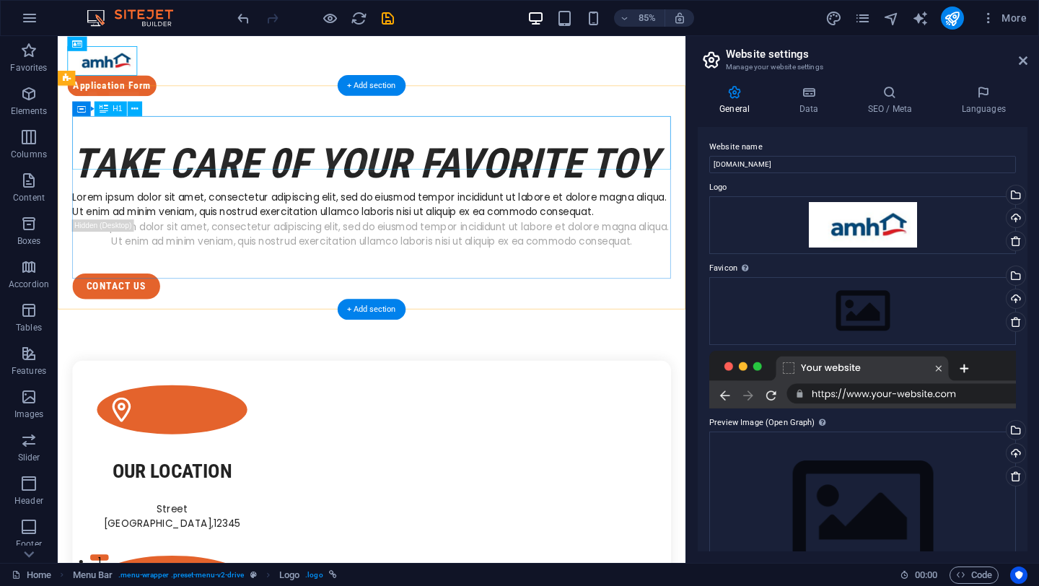
click at [294, 154] on div "take care 0f your favorite toy" at bounding box center [427, 185] width 704 height 63
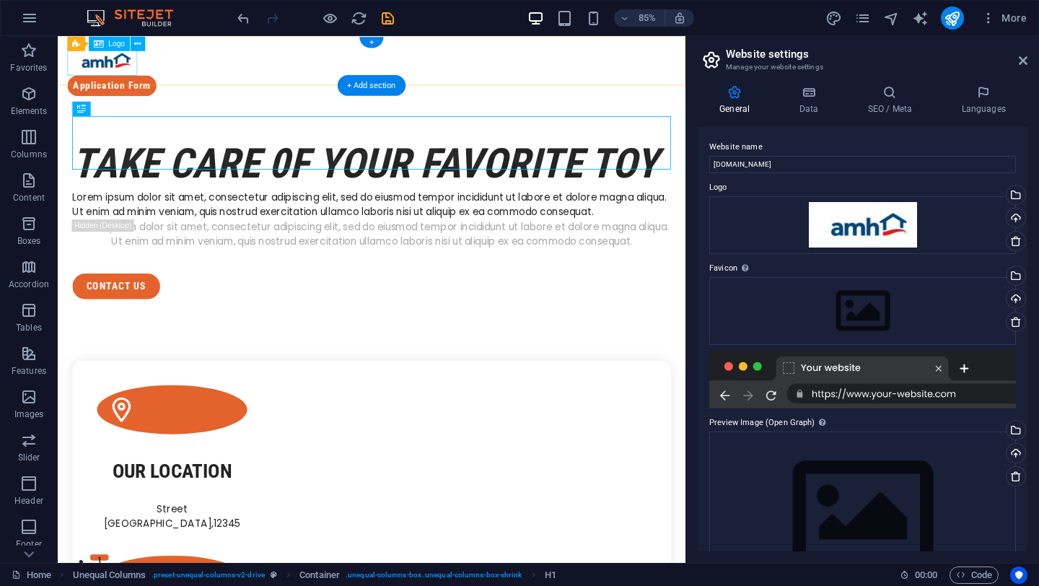
click at [113, 65] on div at bounding box center [427, 65] width 716 height 35
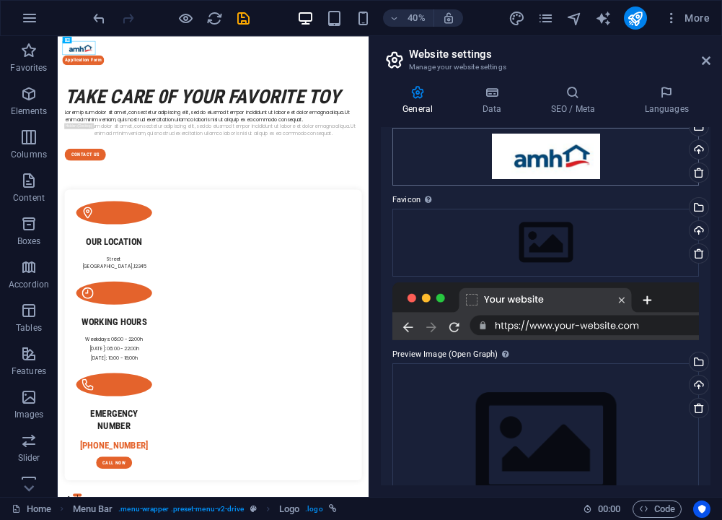
scroll to position [123, 0]
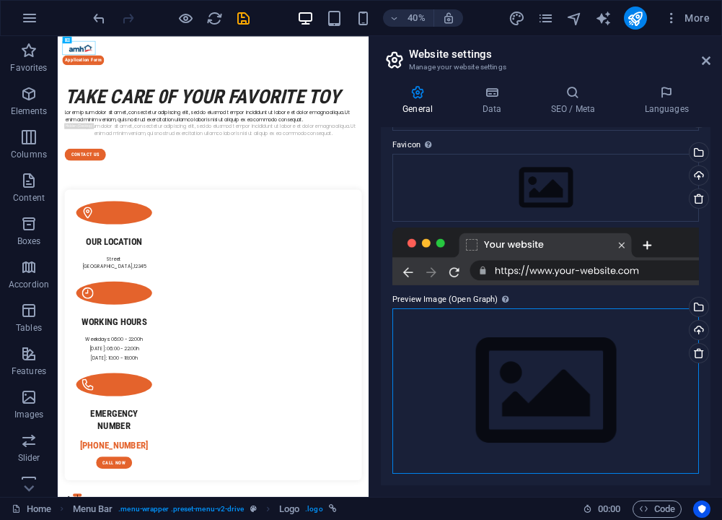
click at [540, 401] on div "Drag files here, click to choose files or select files from Files or our free s…" at bounding box center [546, 390] width 307 height 165
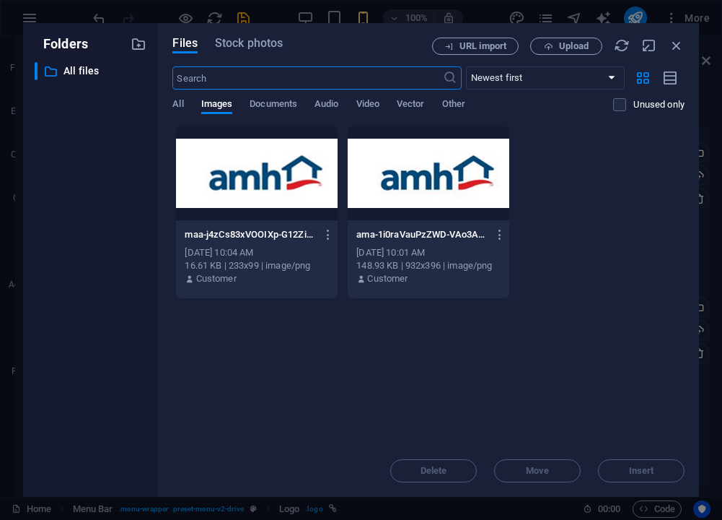
click at [420, 185] on div at bounding box center [429, 173] width 162 height 94
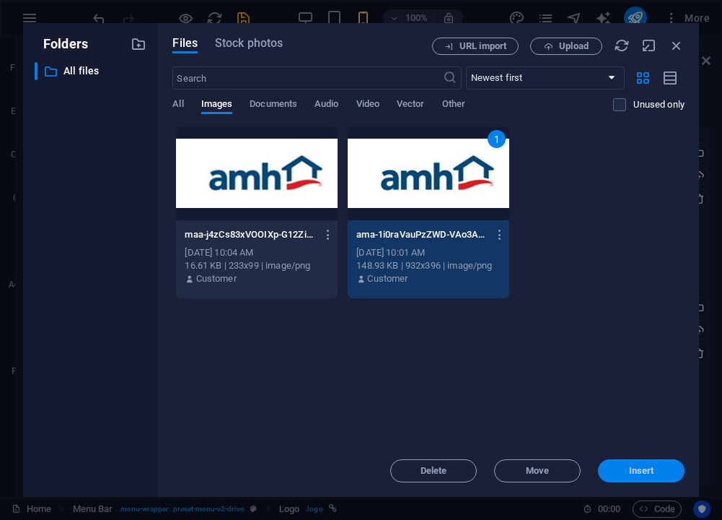
click at [643, 468] on span "Insert" at bounding box center [641, 470] width 25 height 9
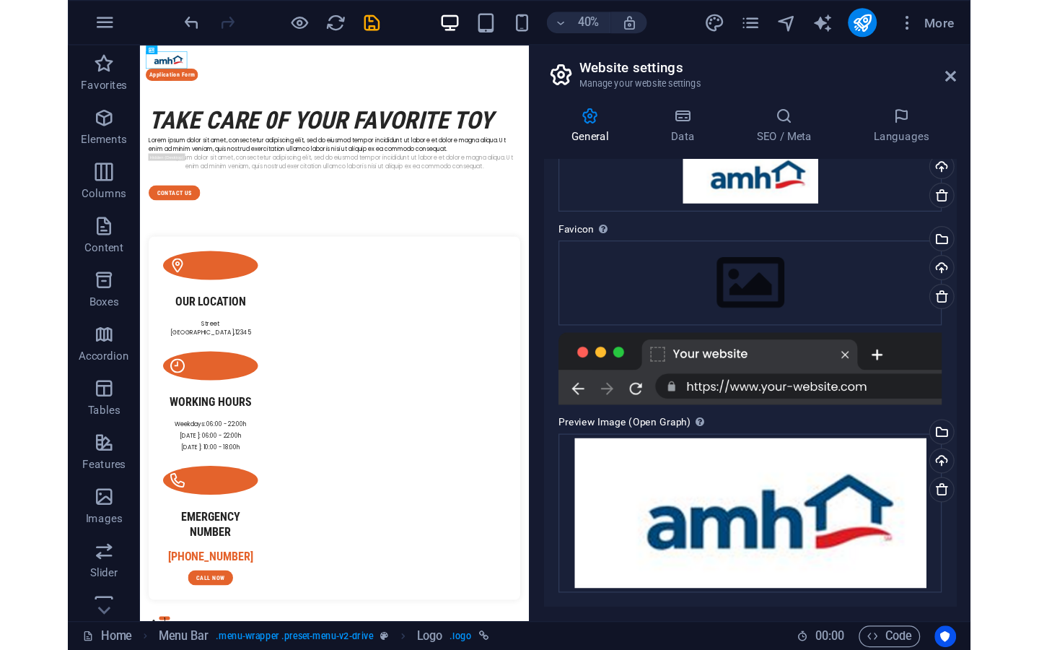
scroll to position [84, 0]
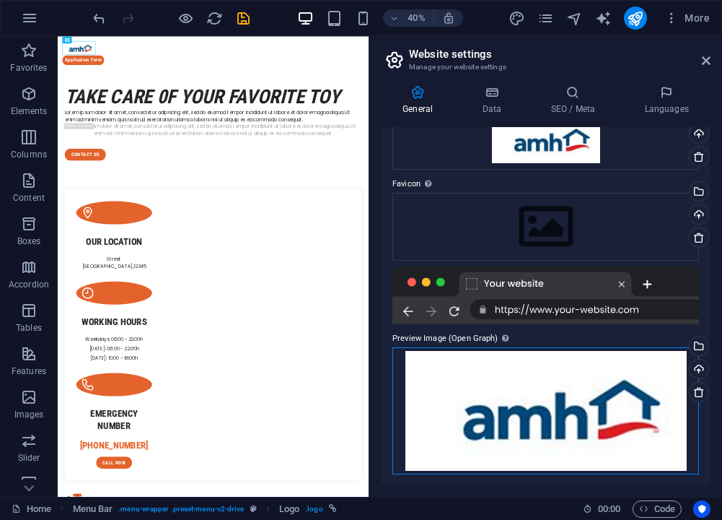
click at [542, 387] on div "Drag files here, click to choose files or select files from Files or our free s…" at bounding box center [546, 410] width 307 height 127
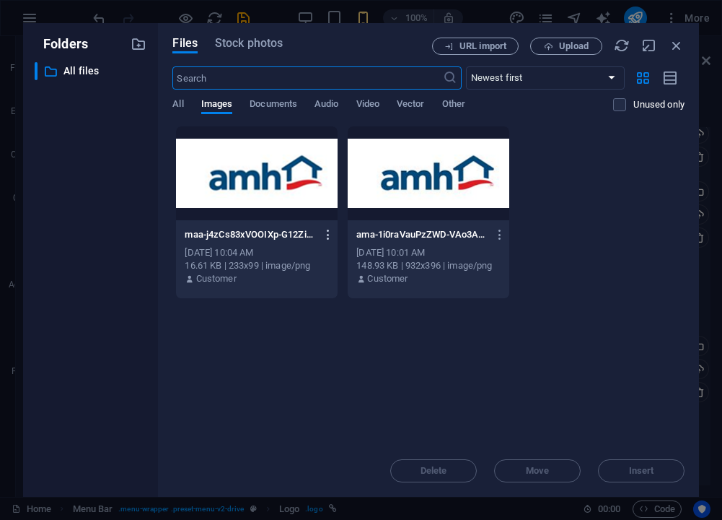
click at [326, 237] on icon "button" at bounding box center [329, 234] width 14 height 13
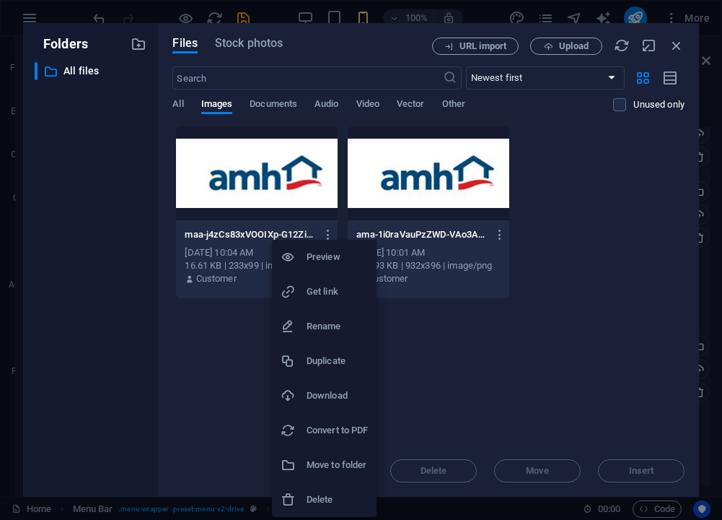
click at [425, 370] on div at bounding box center [361, 260] width 722 height 520
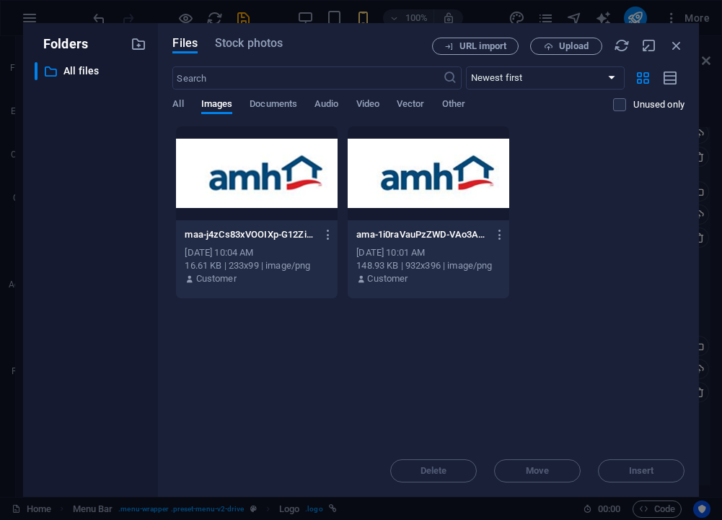
click at [259, 274] on div "Customer" at bounding box center [257, 278] width 144 height 13
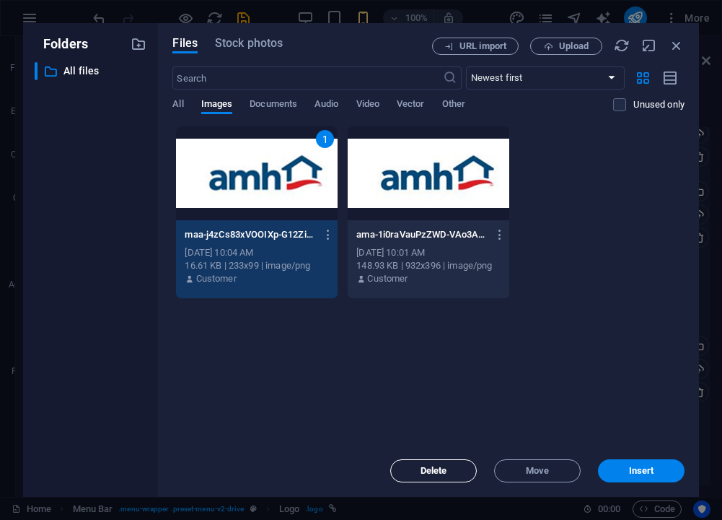
click at [421, 468] on span "Delete" at bounding box center [434, 470] width 27 height 9
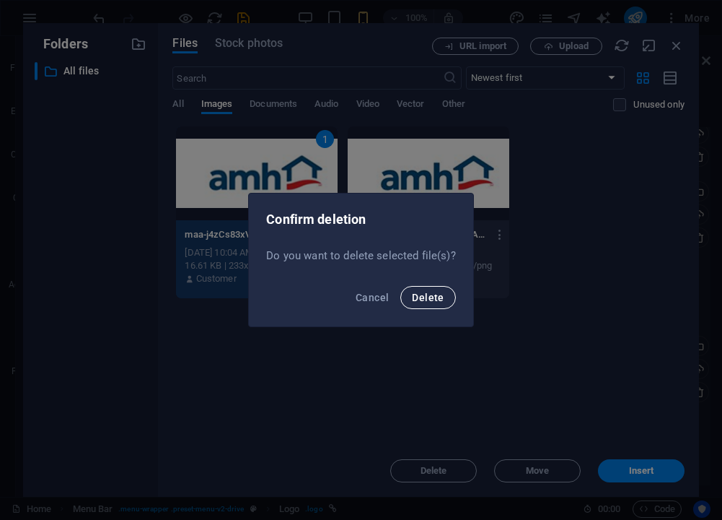
click at [418, 300] on span "Delete" at bounding box center [428, 298] width 32 height 12
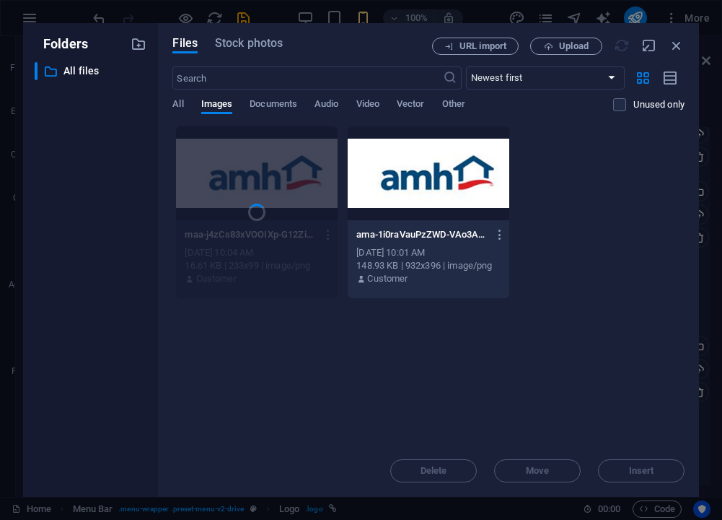
click at [444, 195] on div at bounding box center [429, 173] width 162 height 94
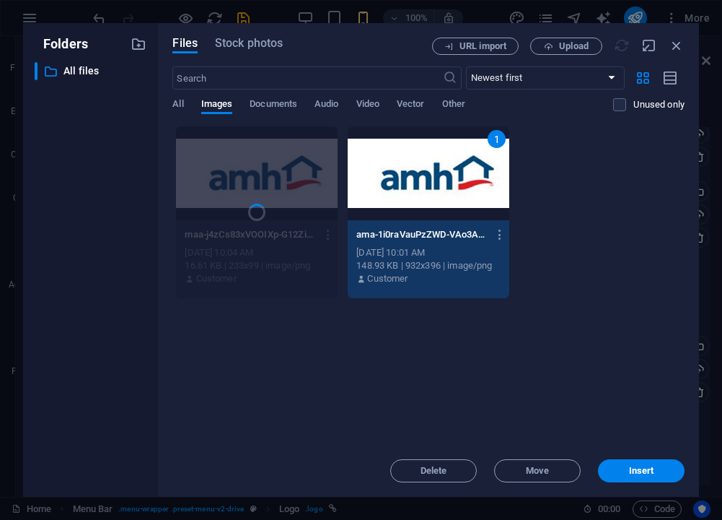
click at [491, 139] on div "1" at bounding box center [497, 139] width 18 height 18
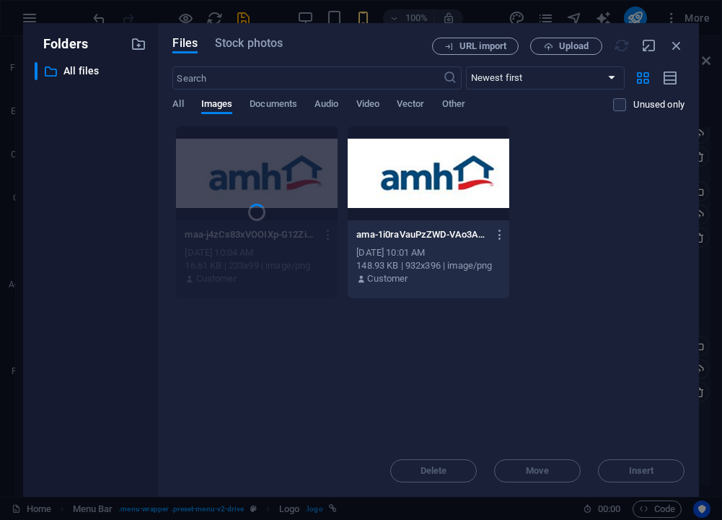
click at [424, 333] on div "Drop files here to upload them instantly maa-j4zCs83xVOOIXp-G12ZiKA.png maa-j4z…" at bounding box center [428, 285] width 512 height 319
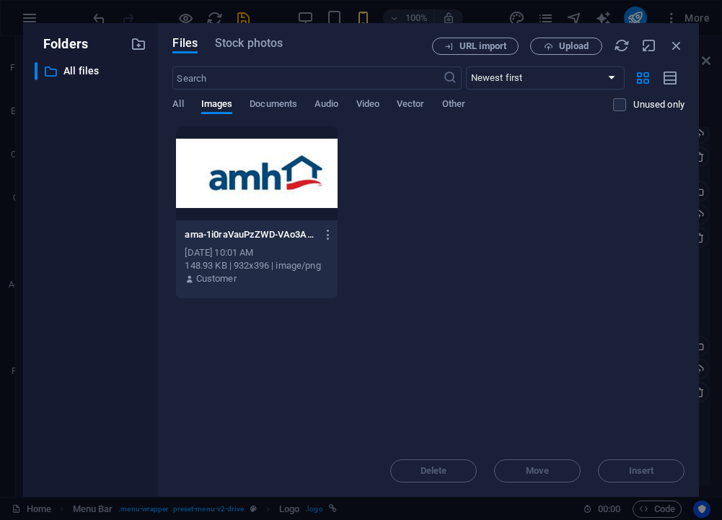
click at [357, 285] on div "ama-1i0raVauPzZWD-VAo3Acgg.png ama-1i0raVauPzZWD-VAo3Acgg.png [DATE] 10:01 AM 1…" at bounding box center [428, 212] width 512 height 173
click at [295, 206] on div at bounding box center [257, 173] width 162 height 94
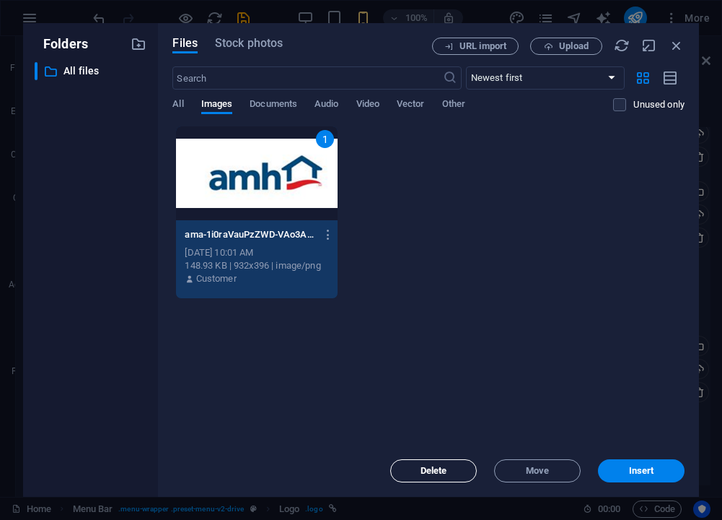
click at [429, 463] on button "Delete" at bounding box center [433, 470] width 87 height 23
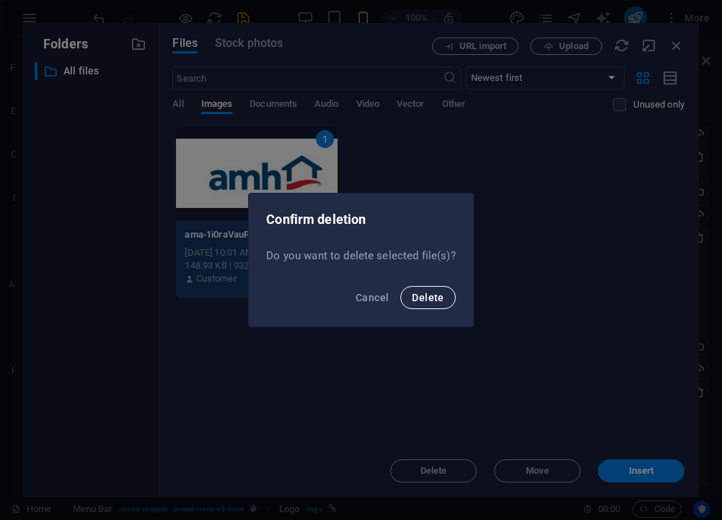
click at [434, 295] on span "Delete" at bounding box center [428, 298] width 32 height 12
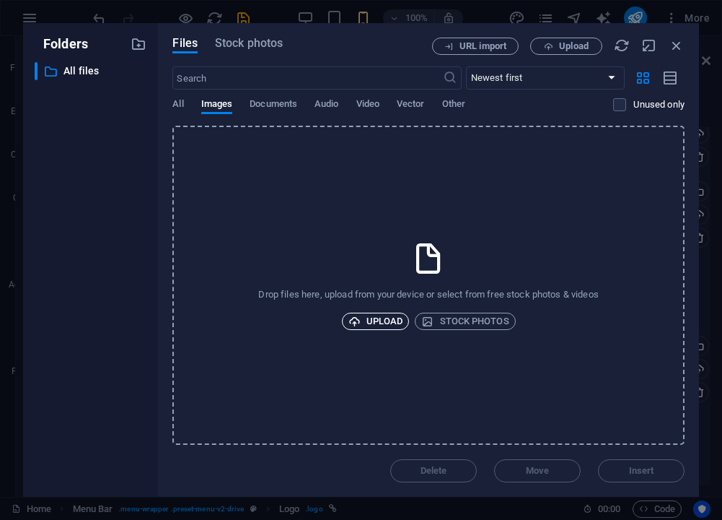
click at [388, 324] on span "Upload" at bounding box center [376, 321] width 55 height 17
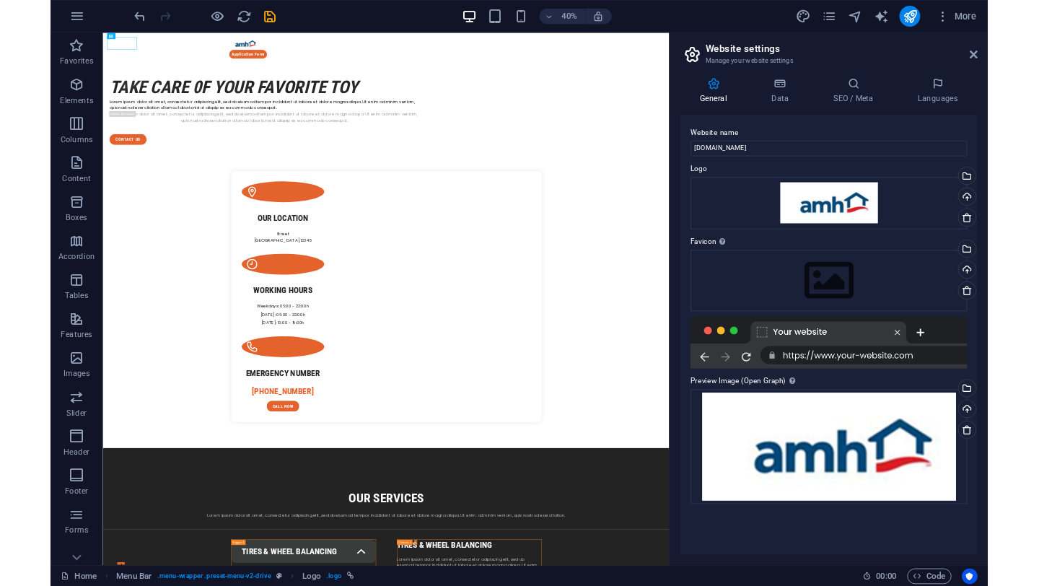
scroll to position [0, 0]
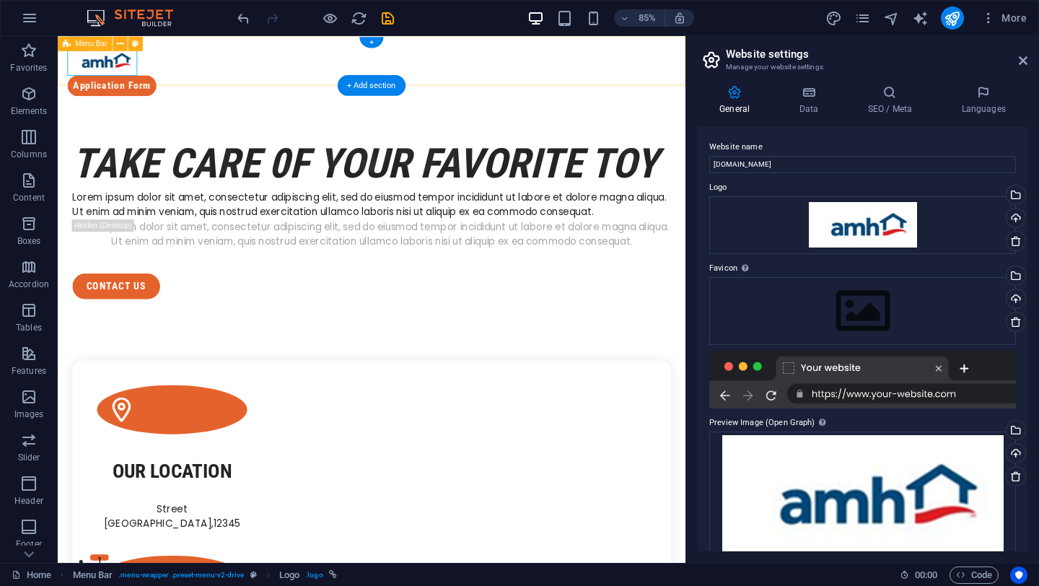
click at [206, 79] on div "Application Form" at bounding box center [427, 77] width 739 height 82
click at [208, 77] on div "Application Form" at bounding box center [427, 77] width 739 height 82
click at [33, 154] on p "Columns" at bounding box center [29, 155] width 36 height 12
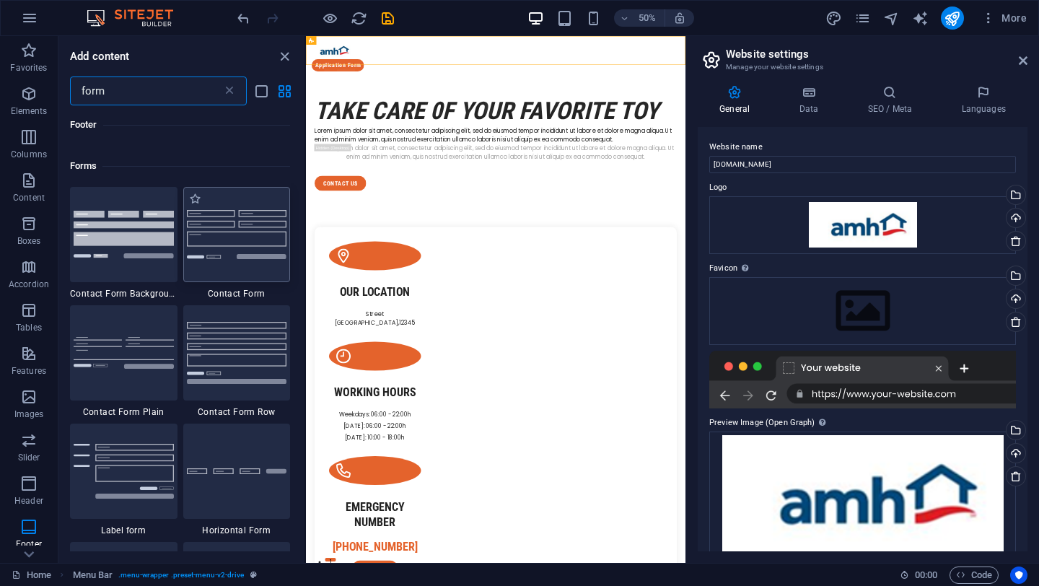
scroll to position [504, 0]
type input "form"
click at [236, 219] on img at bounding box center [237, 233] width 100 height 48
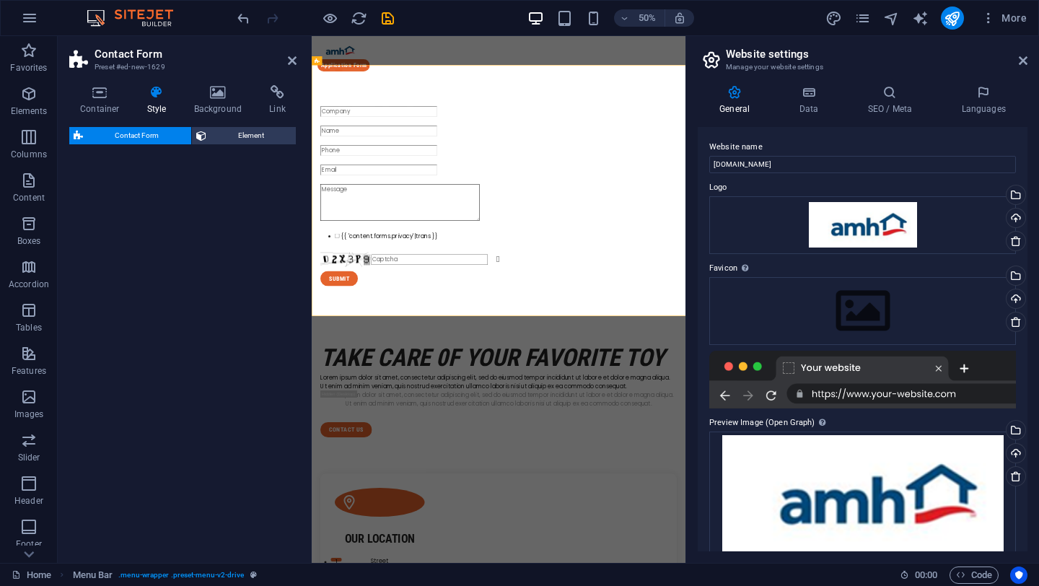
select select "rem"
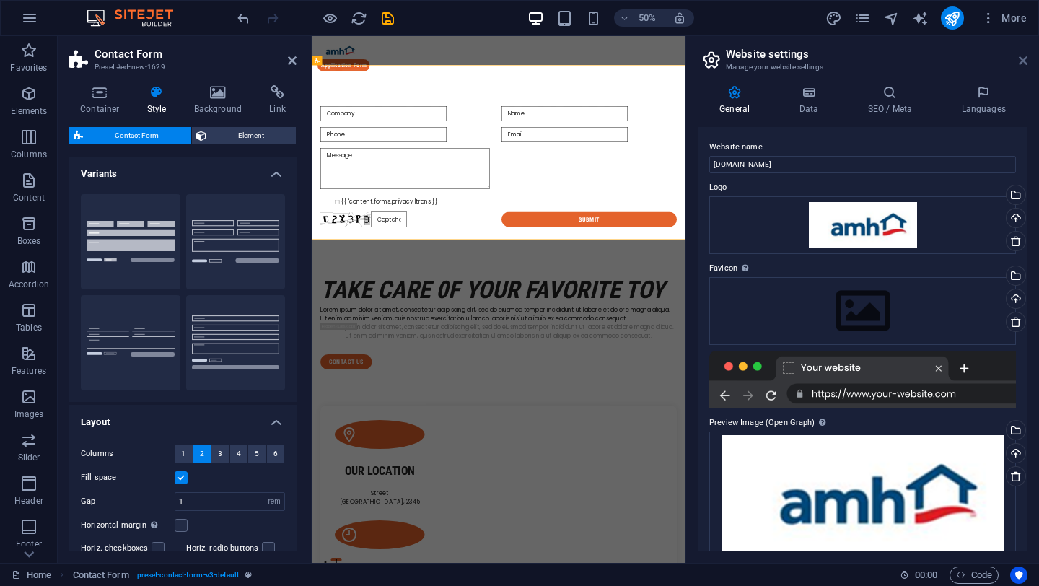
click at [1023, 58] on icon at bounding box center [1023, 61] width 9 height 12
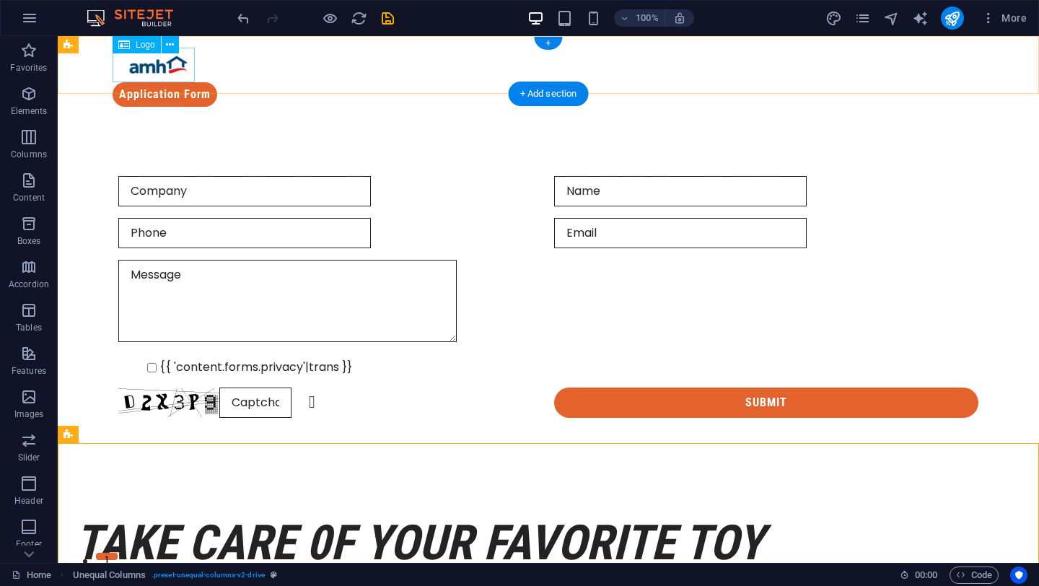
click at [165, 70] on div at bounding box center [549, 65] width 872 height 35
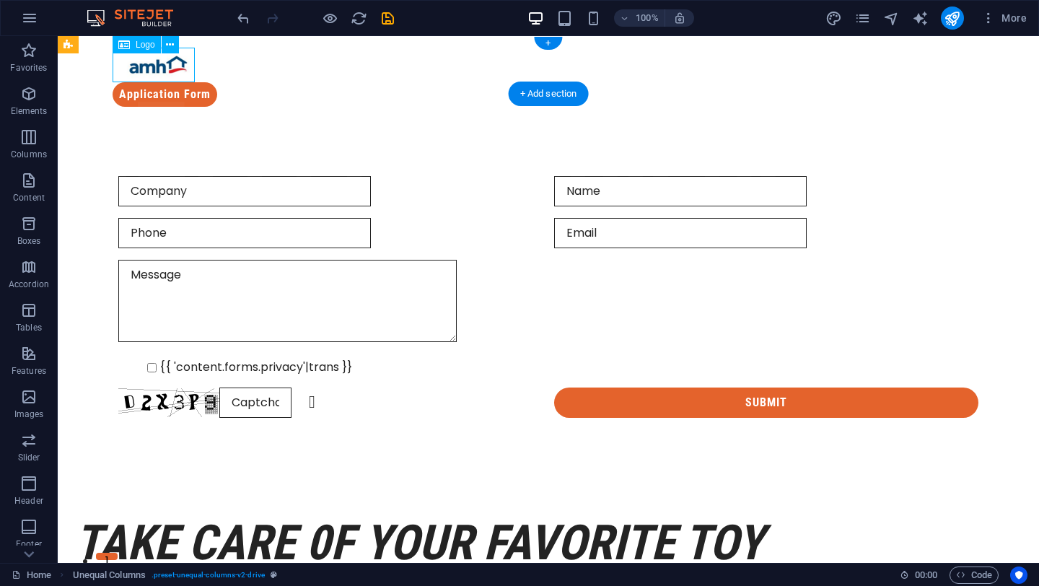
click at [165, 70] on div at bounding box center [549, 65] width 872 height 35
select select "px"
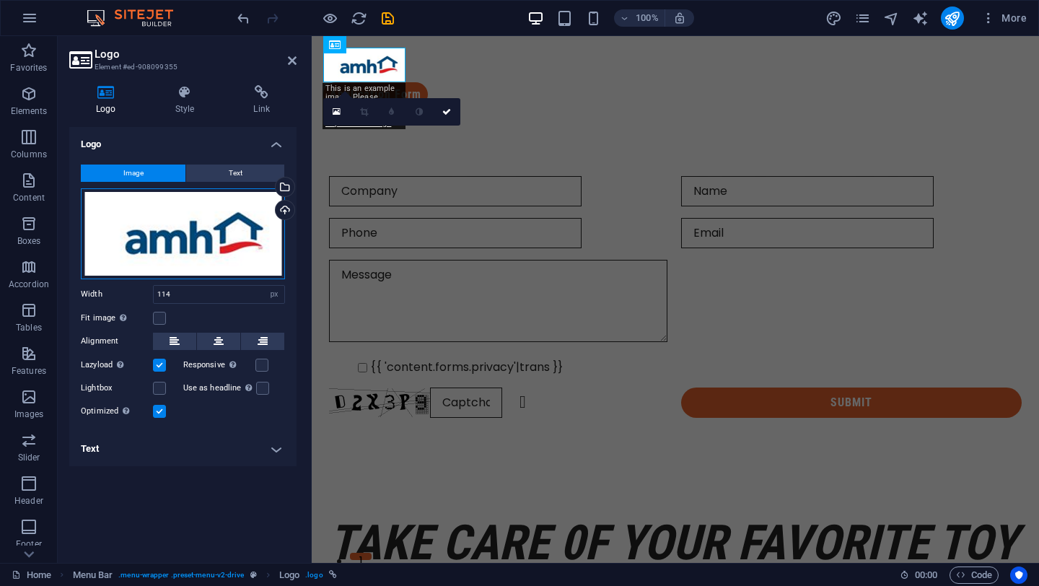
click at [232, 256] on div "Drag files here, click to choose files or select files from Files or our free s…" at bounding box center [183, 233] width 204 height 91
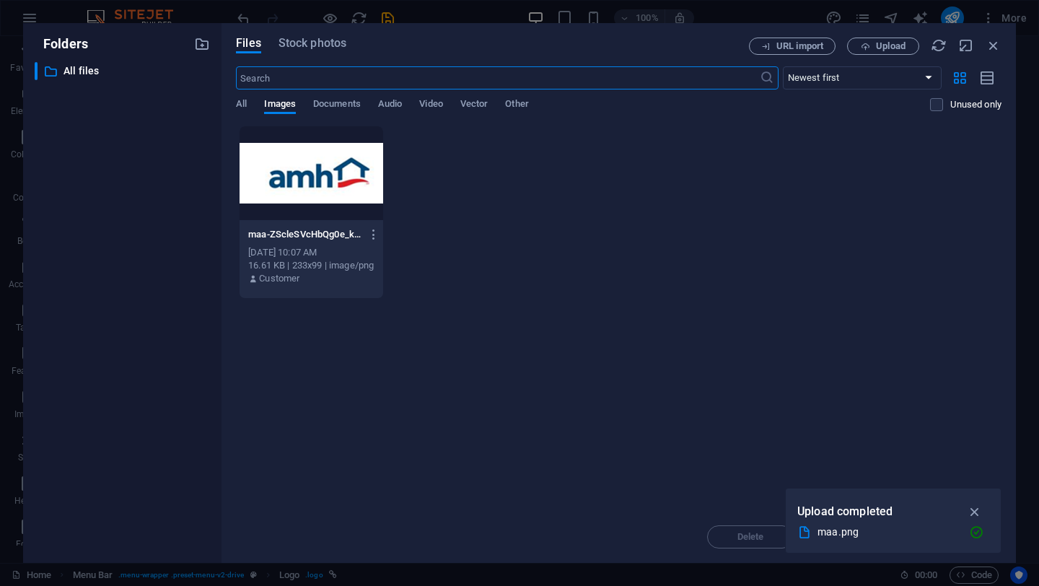
click at [232, 256] on div "Files Stock photos URL import Upload ​ Newest first Oldest first Name (A-Z) Nam…" at bounding box center [619, 293] width 795 height 540
click at [878, 44] on span "Upload" at bounding box center [891, 46] width 30 height 9
click at [902, 50] on span "Upload" at bounding box center [891, 46] width 30 height 9
click at [872, 51] on button "Upload" at bounding box center [883, 46] width 72 height 17
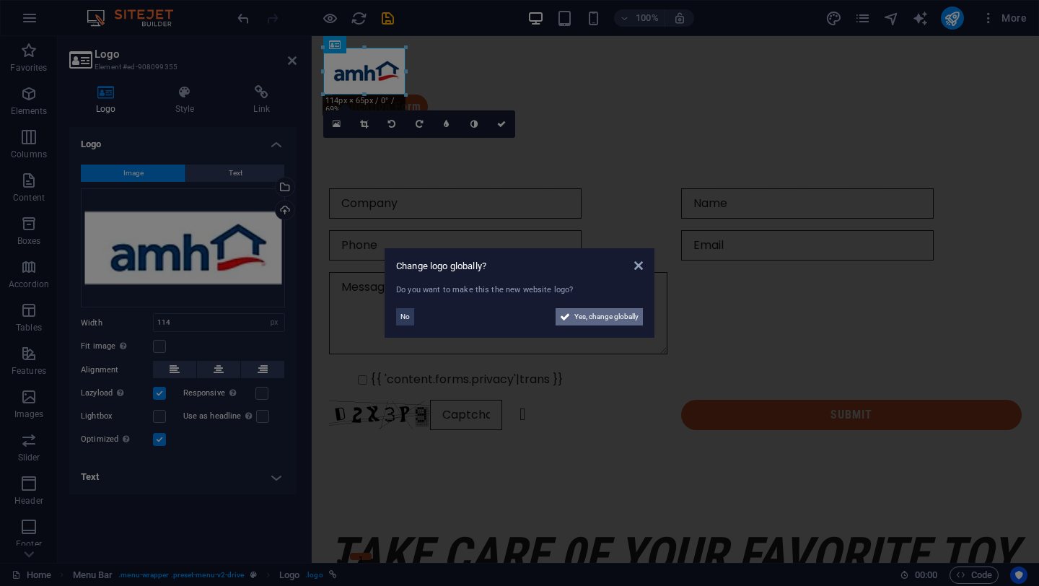
click at [626, 313] on span "Yes, change globally" at bounding box center [606, 316] width 64 height 17
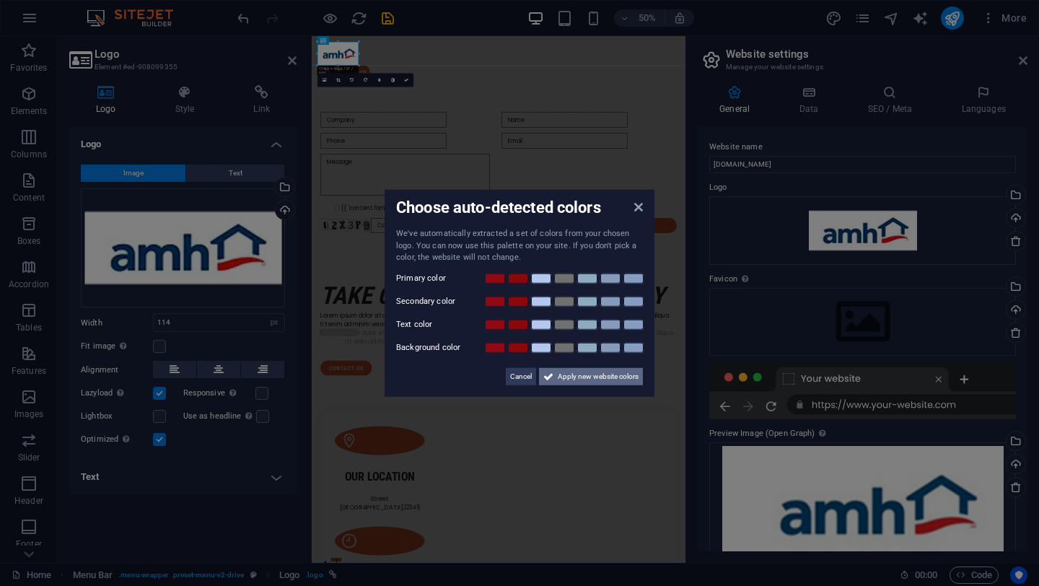
click at [621, 377] on span "Apply new website colors" at bounding box center [598, 375] width 81 height 17
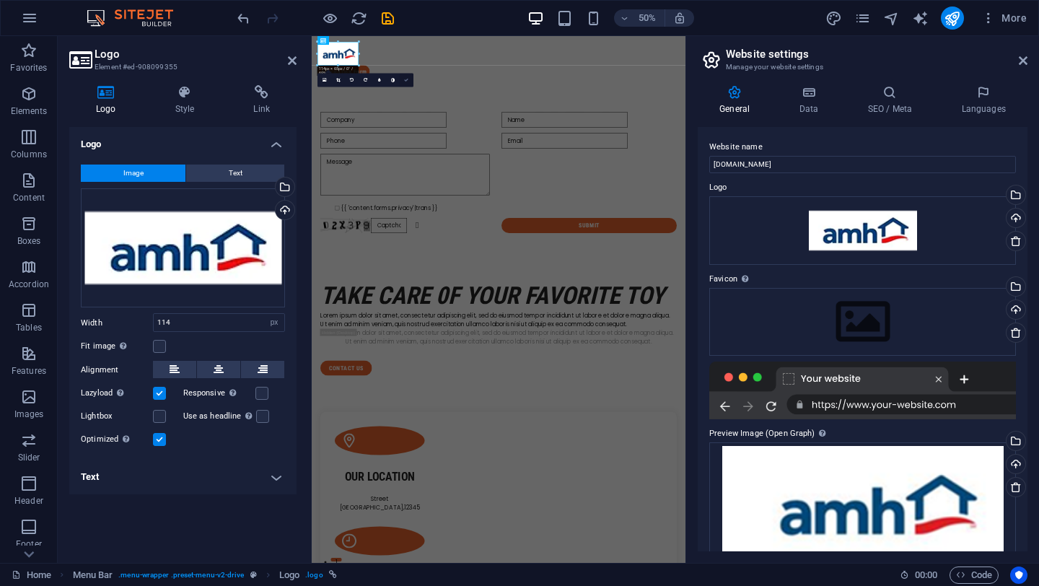
click at [406, 78] on icon at bounding box center [406, 80] width 4 height 4
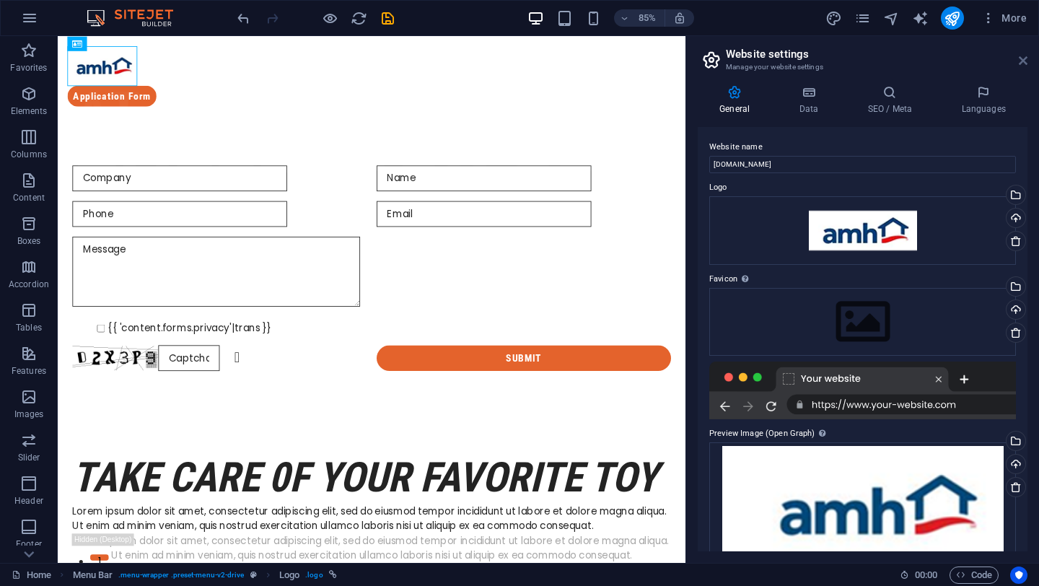
click at [1022, 58] on icon at bounding box center [1023, 61] width 9 height 12
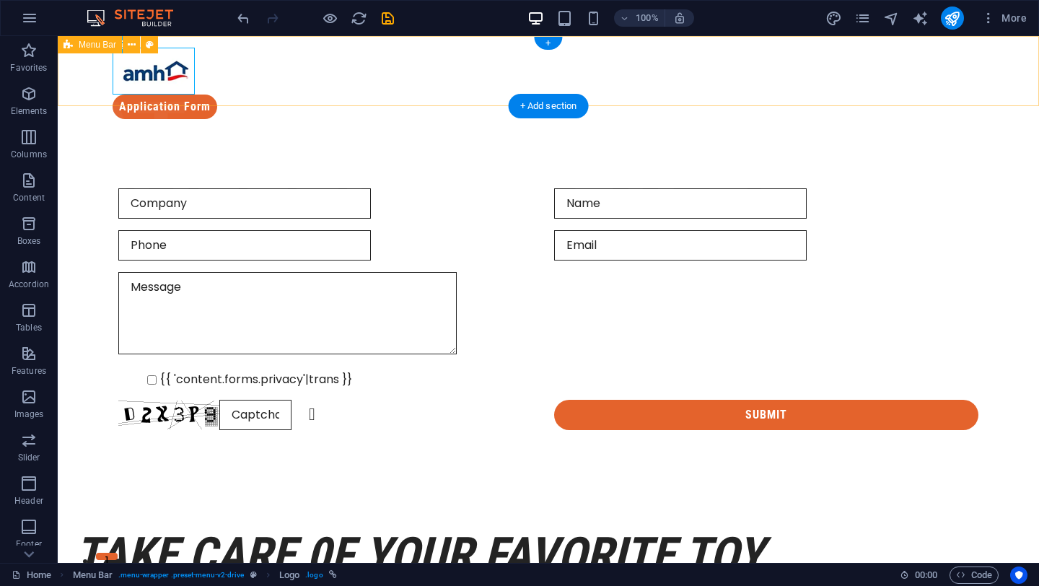
click at [297, 65] on div "Application Form" at bounding box center [549, 83] width 982 height 95
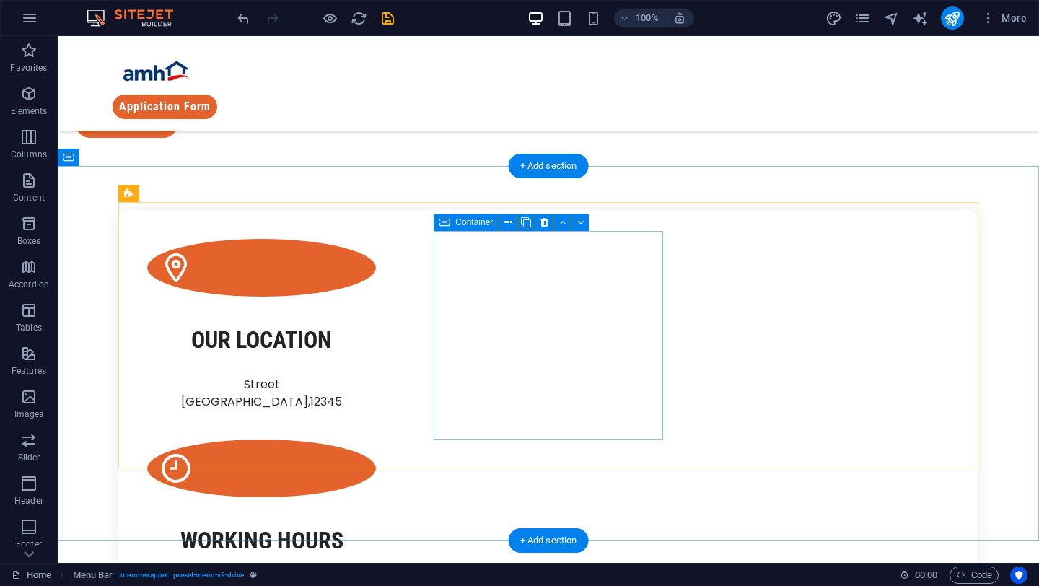
scroll to position [546, 0]
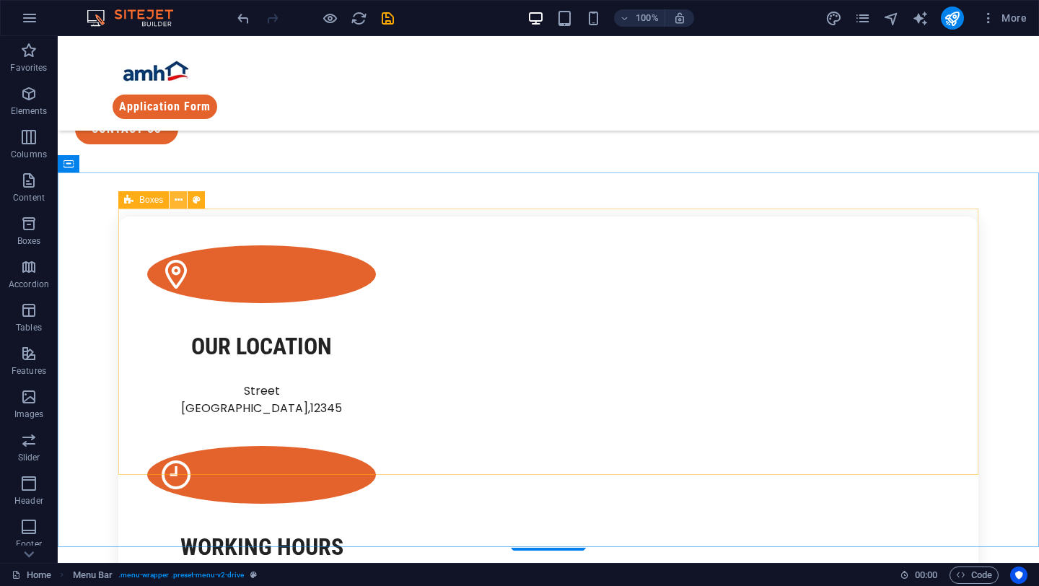
click at [183, 203] on button at bounding box center [178, 199] width 17 height 17
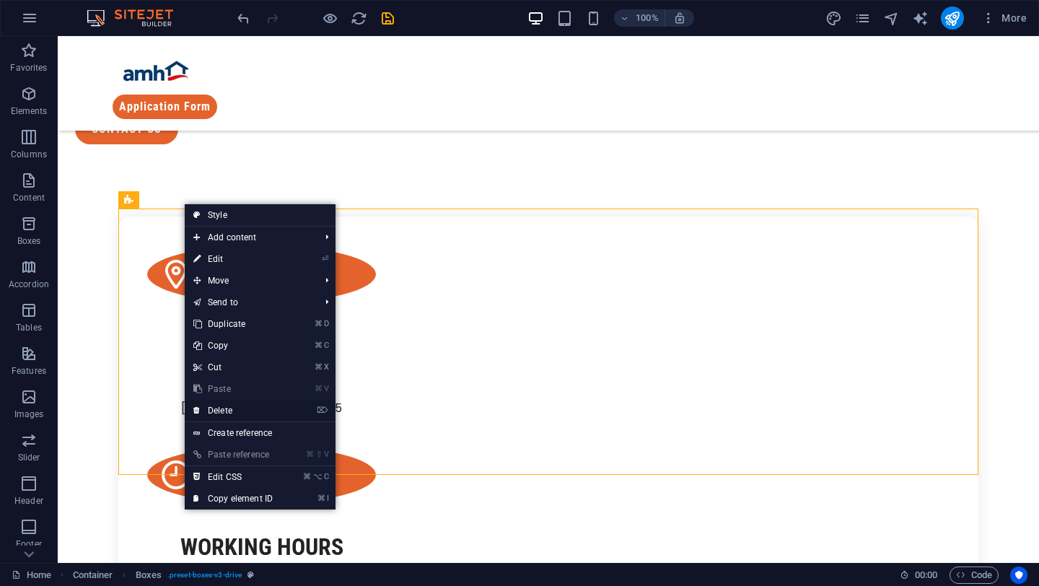
click at [235, 407] on link "⌦ Delete" at bounding box center [233, 411] width 97 height 22
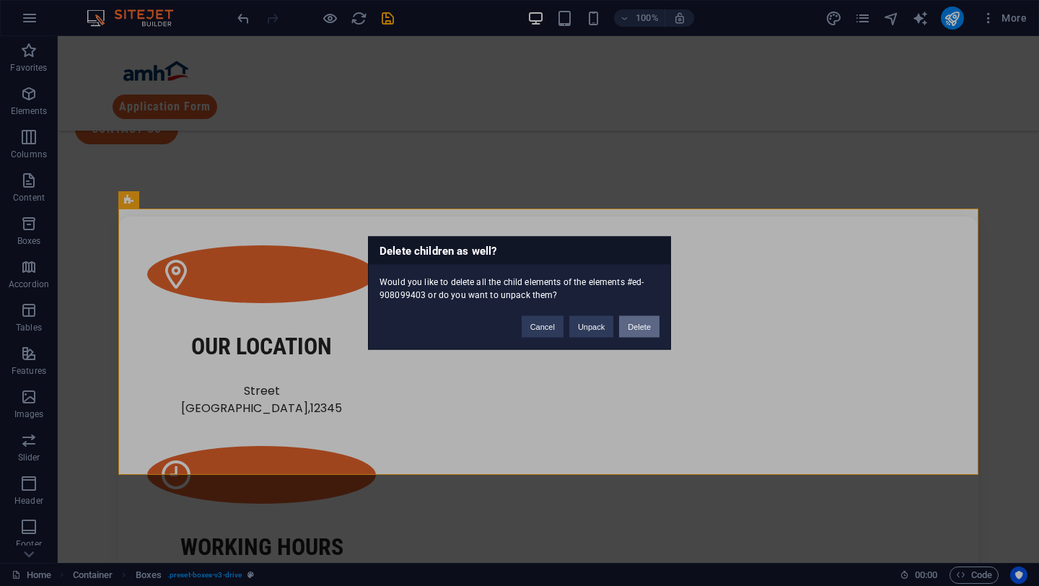
click at [652, 326] on button "Delete" at bounding box center [639, 327] width 40 height 22
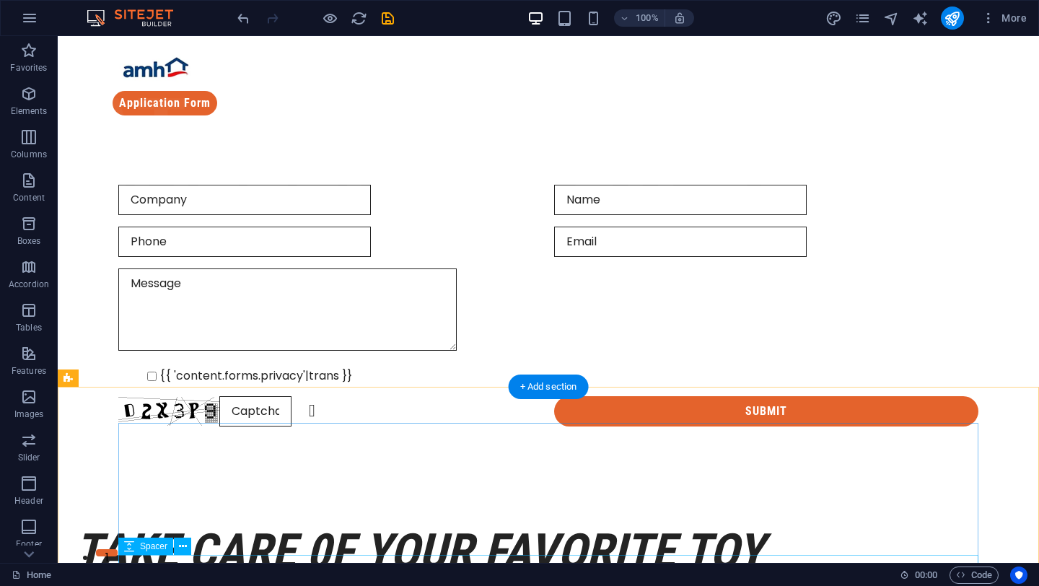
scroll to position [0, 0]
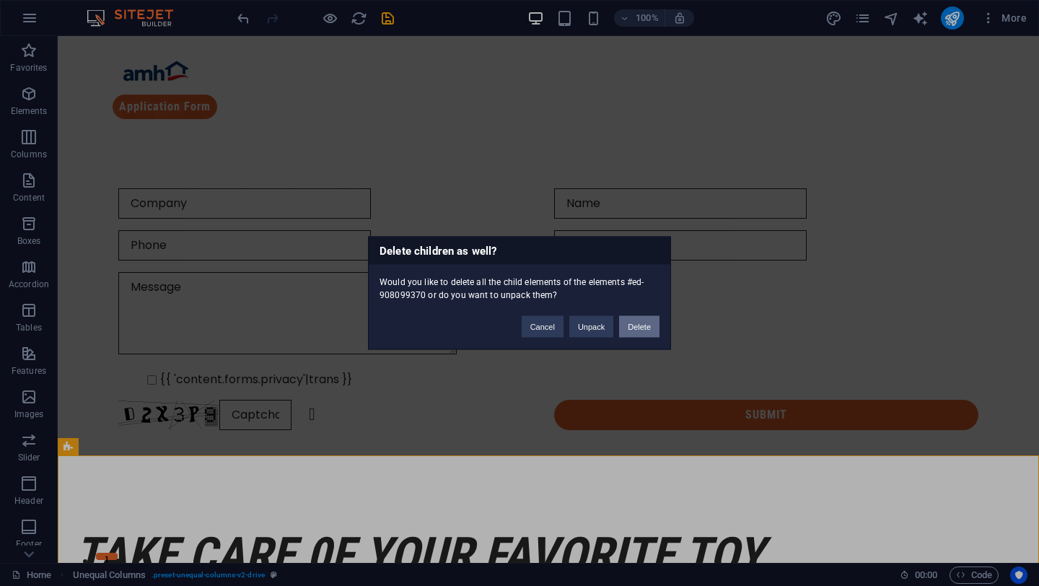
click at [624, 327] on button "Delete" at bounding box center [639, 327] width 40 height 22
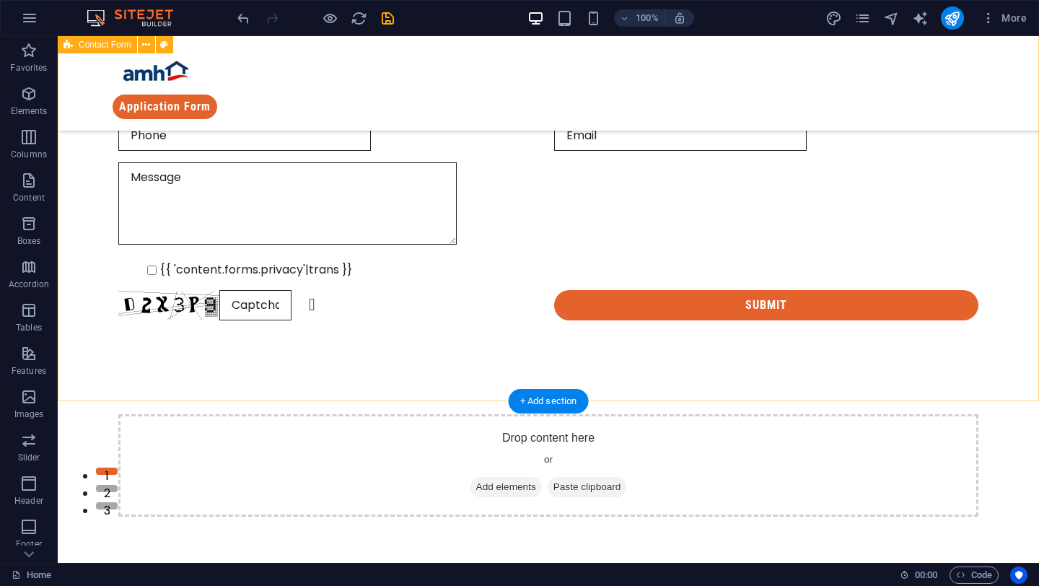
scroll to position [10, 0]
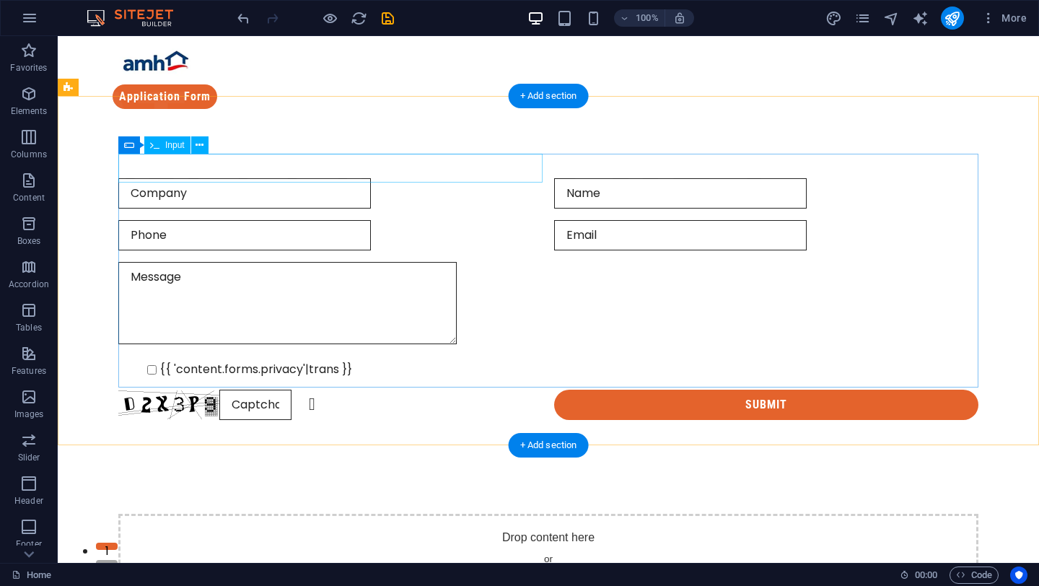
click at [179, 178] on div at bounding box center [330, 193] width 424 height 30
click at [174, 178] on div at bounding box center [330, 193] width 424 height 30
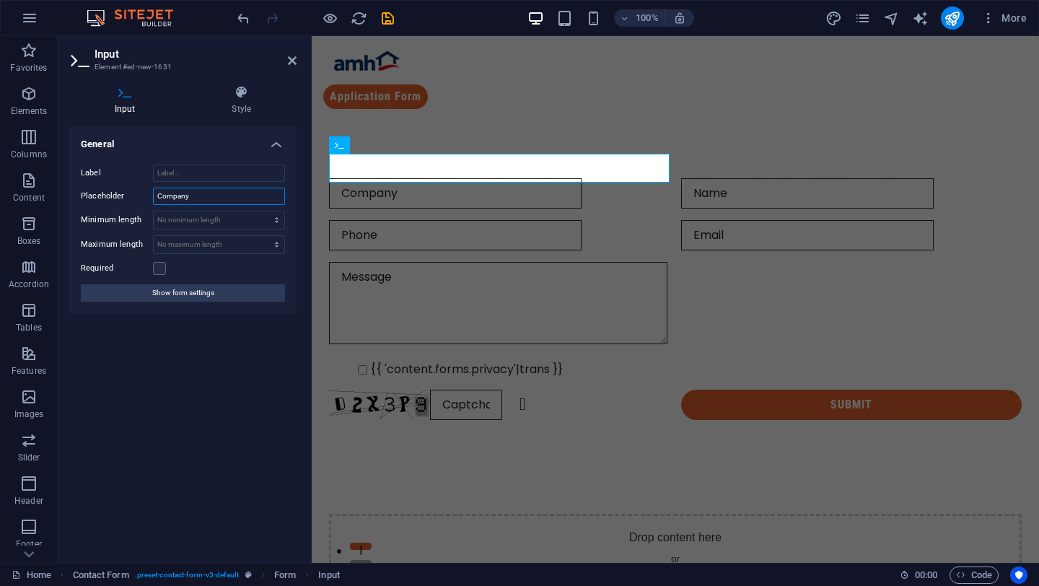
click at [206, 197] on input "Company" at bounding box center [219, 196] width 132 height 17
click at [375, 178] on input "text" at bounding box center [455, 193] width 253 height 30
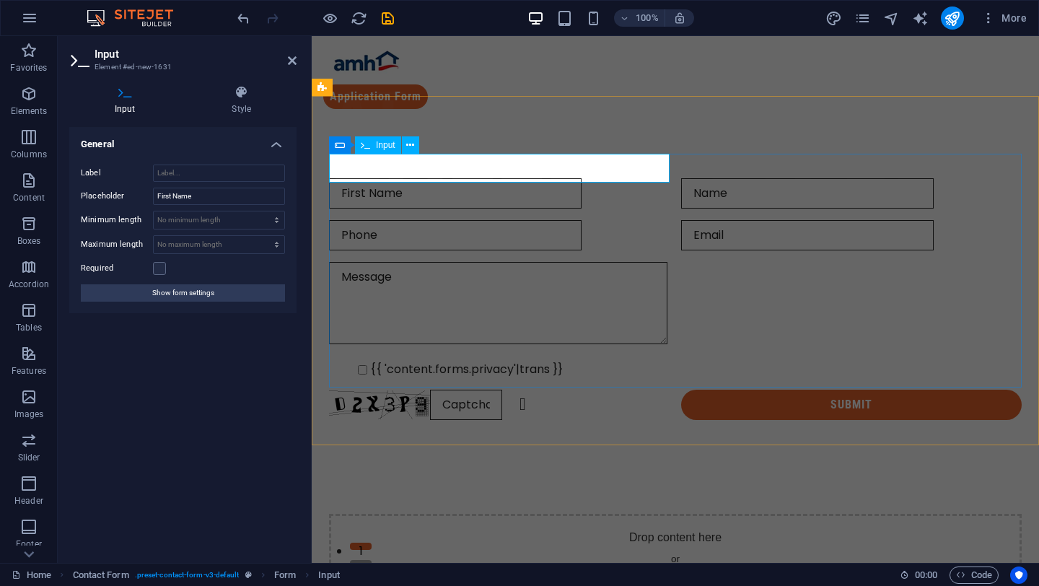
click at [375, 178] on input "text" at bounding box center [455, 193] width 253 height 30
click at [409, 178] on input "text" at bounding box center [455, 193] width 253 height 30
click at [194, 204] on input "First Name" at bounding box center [219, 196] width 132 height 17
click at [178, 198] on input "First Name" at bounding box center [219, 196] width 132 height 17
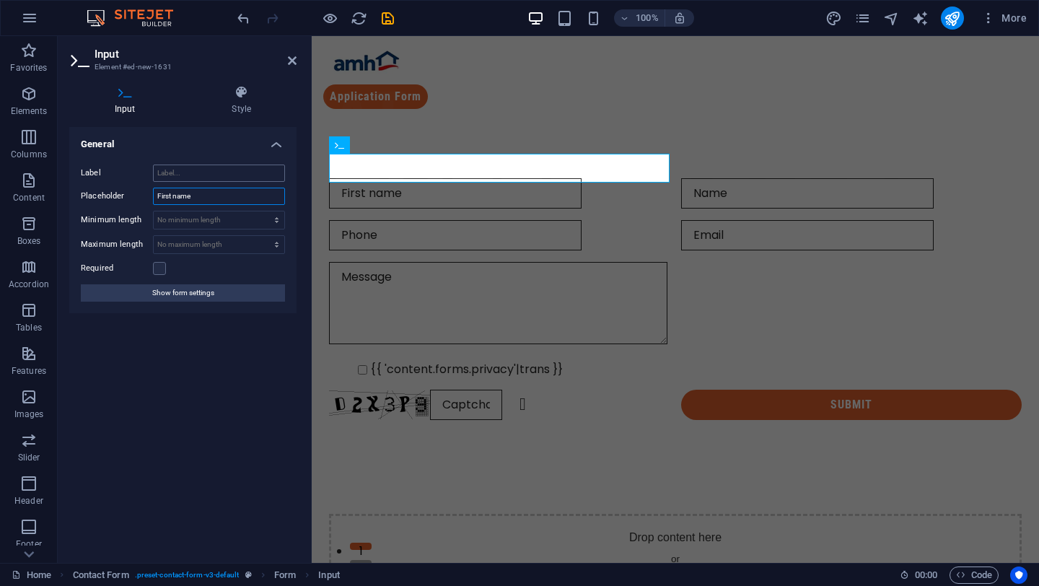
type input "First name"
click at [222, 175] on input "Label" at bounding box center [219, 173] width 132 height 17
click at [228, 196] on input "First name" at bounding box center [219, 196] width 132 height 17
click at [388, 146] on span "Input" at bounding box center [385, 145] width 19 height 9
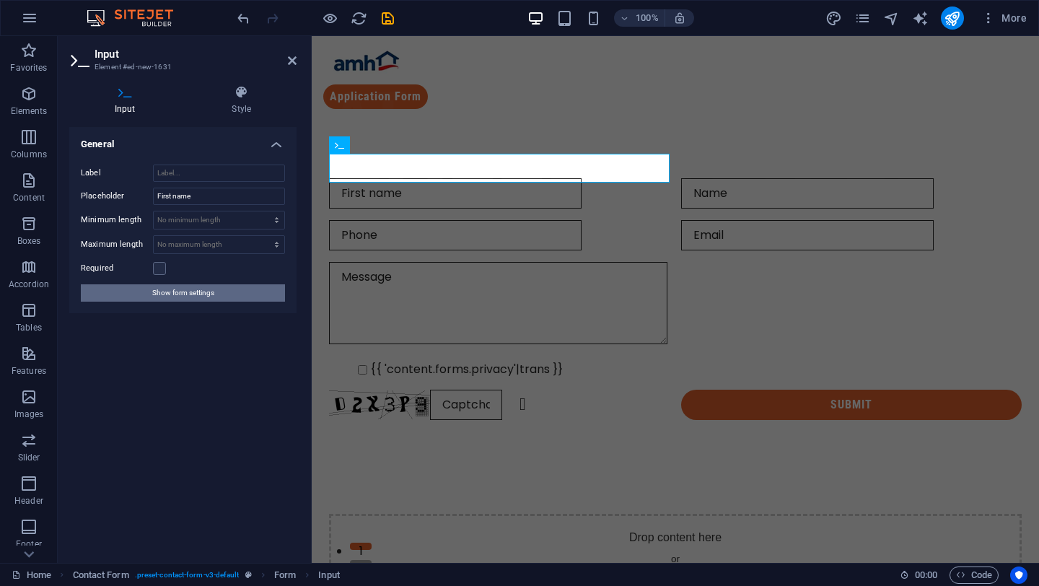
click at [208, 291] on span "Show form settings" at bounding box center [183, 292] width 62 height 17
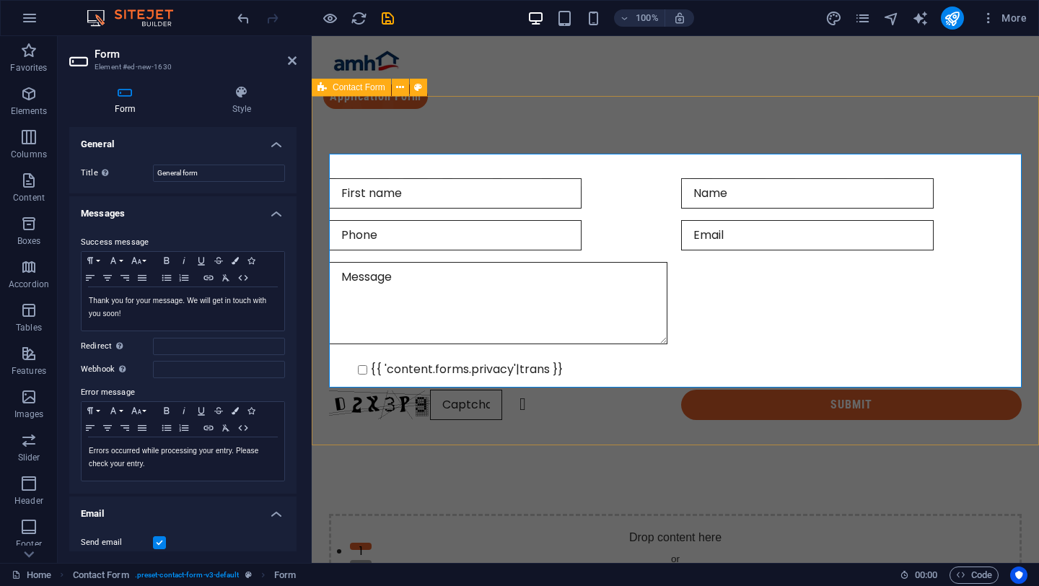
click at [411, 442] on div "{{ 'content.forms.privacy'|trans }} Unreadable? Regenerate Submit" at bounding box center [675, 299] width 727 height 357
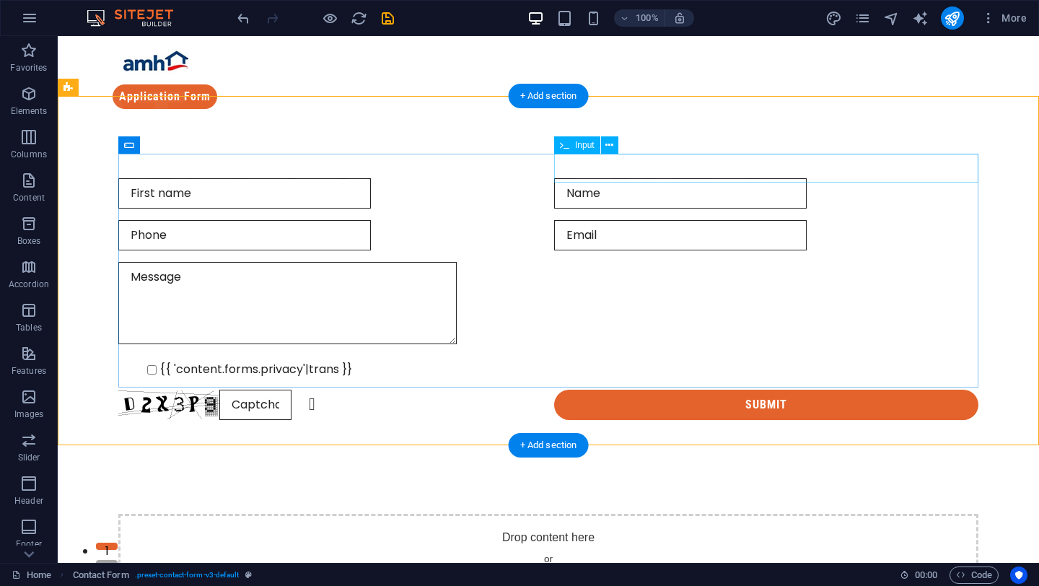
click at [571, 178] on div at bounding box center [766, 193] width 424 height 30
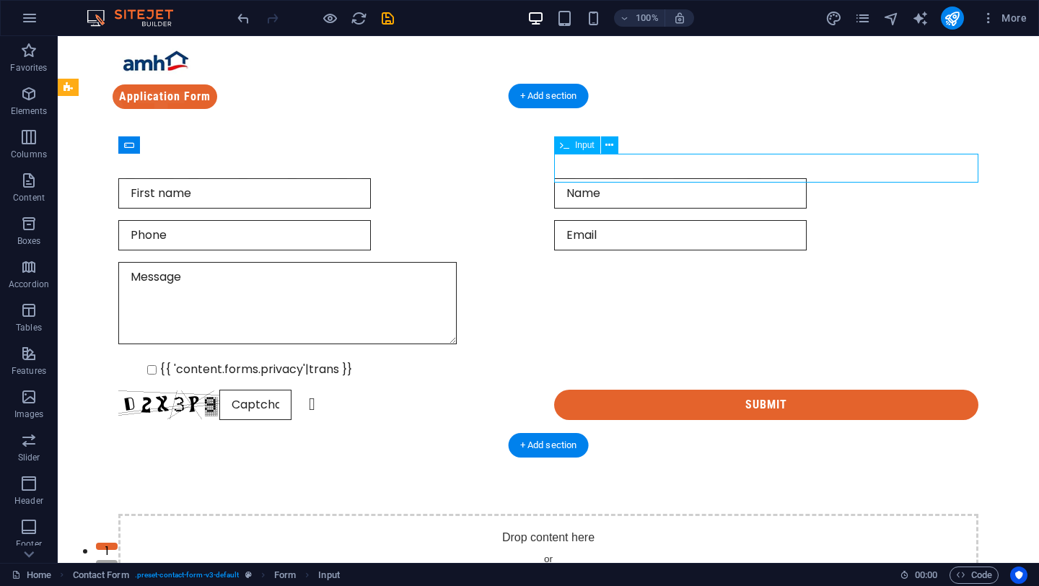
click at [571, 178] on div at bounding box center [766, 193] width 424 height 30
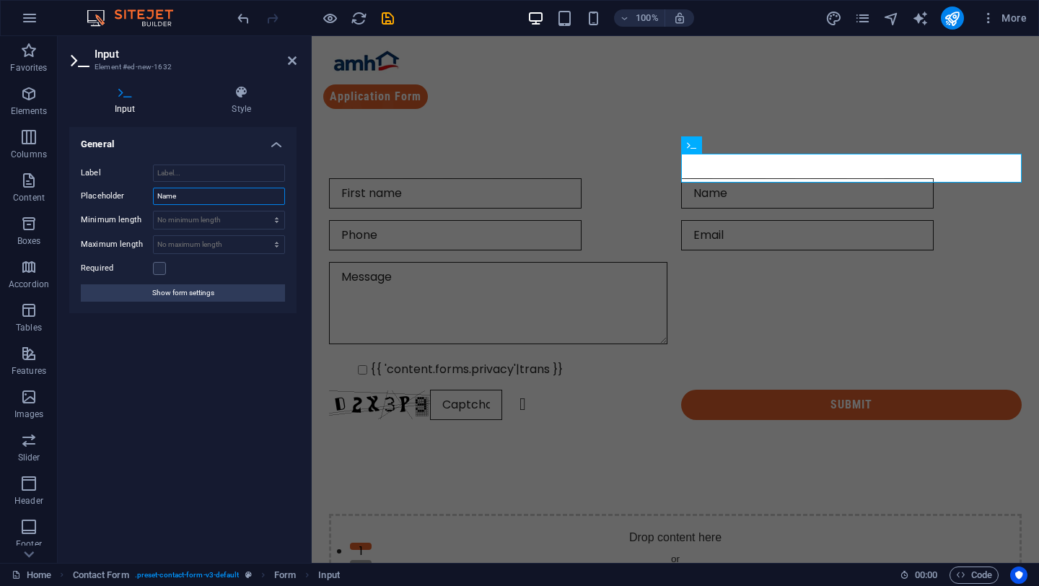
click at [164, 196] on input "Name" at bounding box center [219, 196] width 132 height 17
type input "Last name"
click at [551, 222] on div at bounding box center [499, 235] width 341 height 30
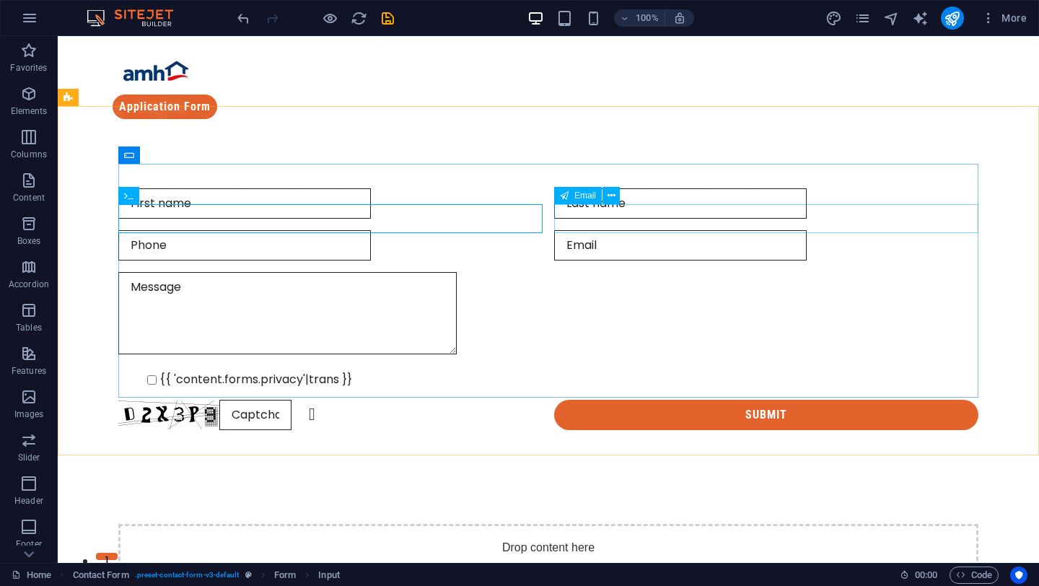
scroll to position [1, 0]
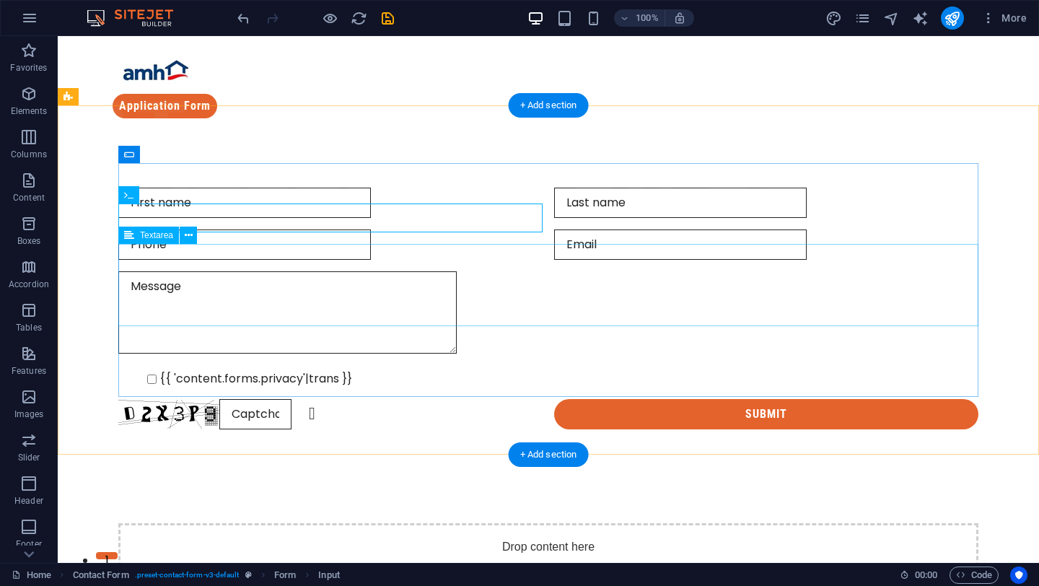
click at [362, 305] on div at bounding box center [548, 314] width 860 height 87
click at [413, 230] on div at bounding box center [330, 245] width 424 height 30
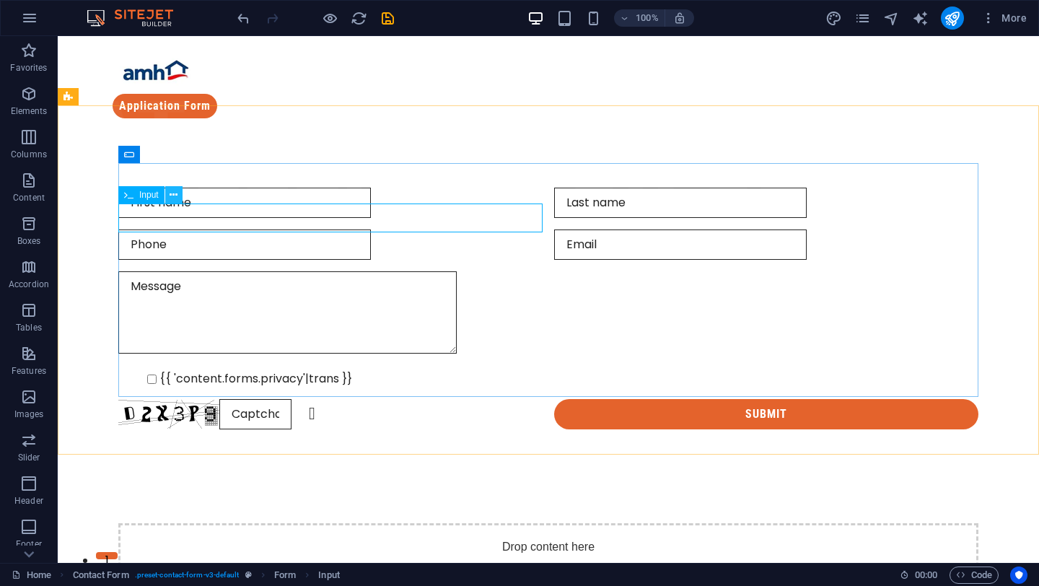
click at [174, 196] on icon at bounding box center [174, 195] width 8 height 15
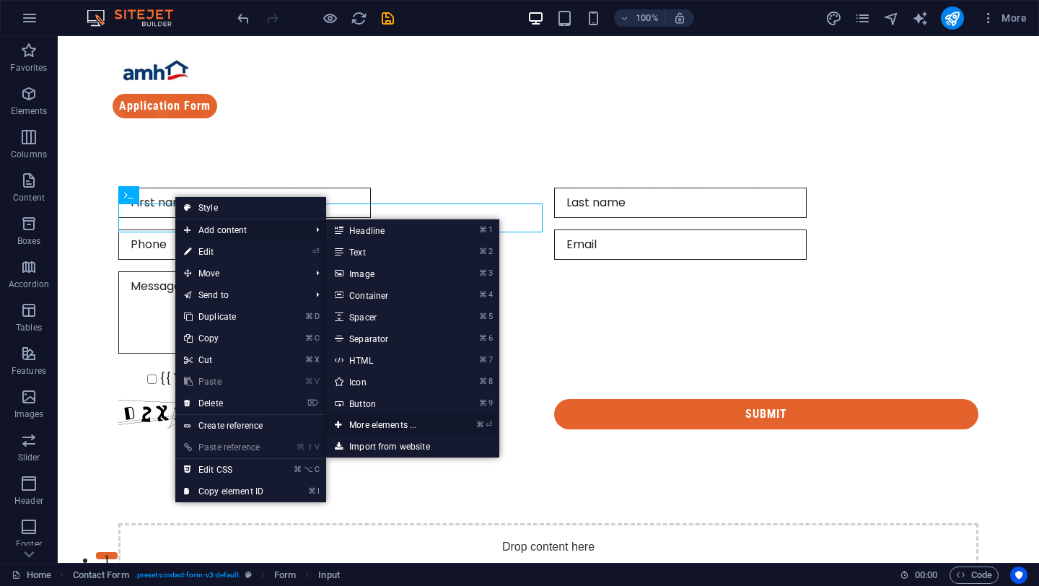
click at [370, 424] on link "⌘ ⏎ More elements ..." at bounding box center [385, 425] width 119 height 22
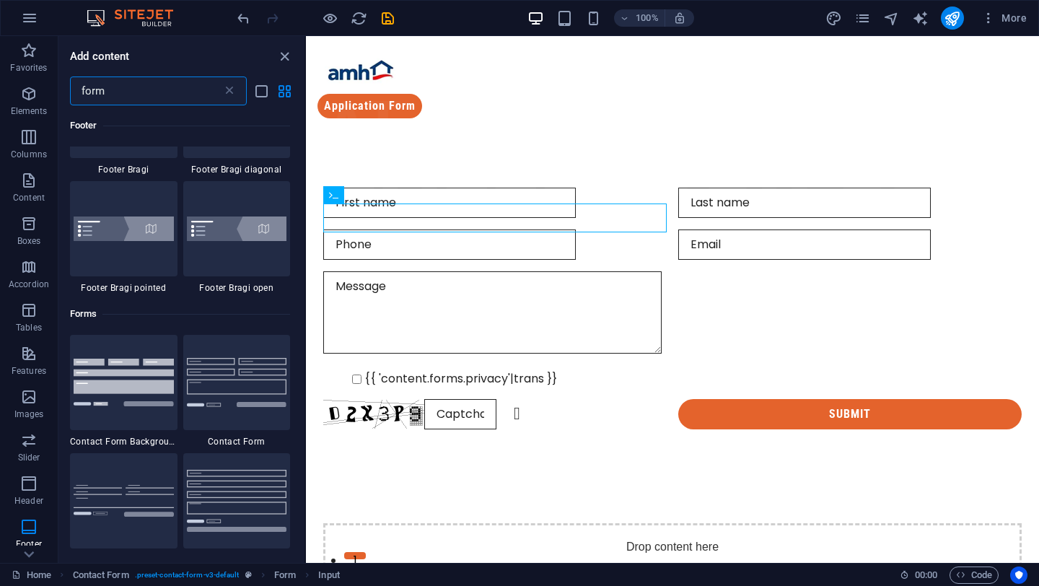
scroll to position [360, 0]
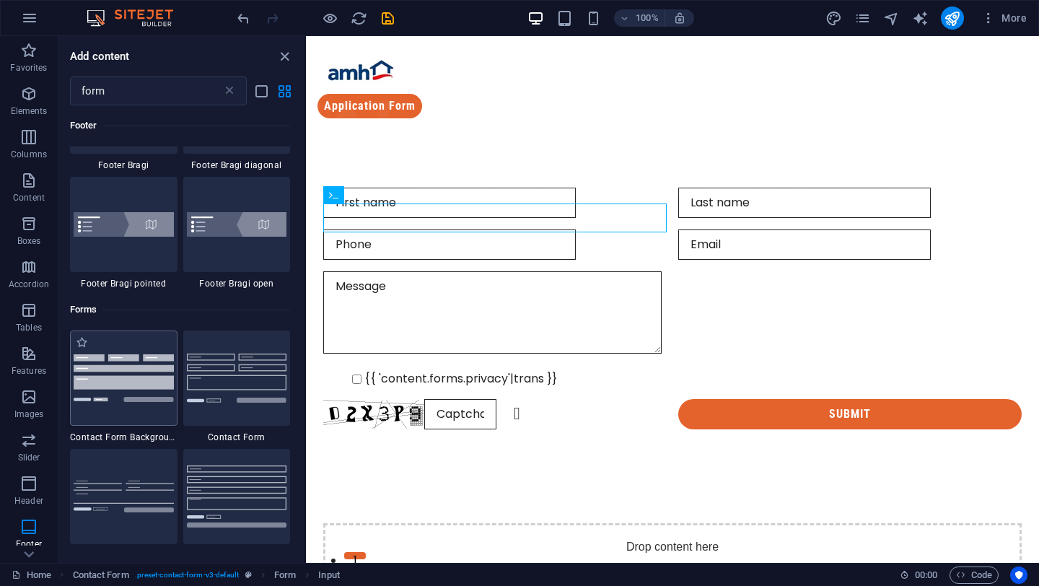
click at [140, 361] on img at bounding box center [124, 377] width 100 height 47
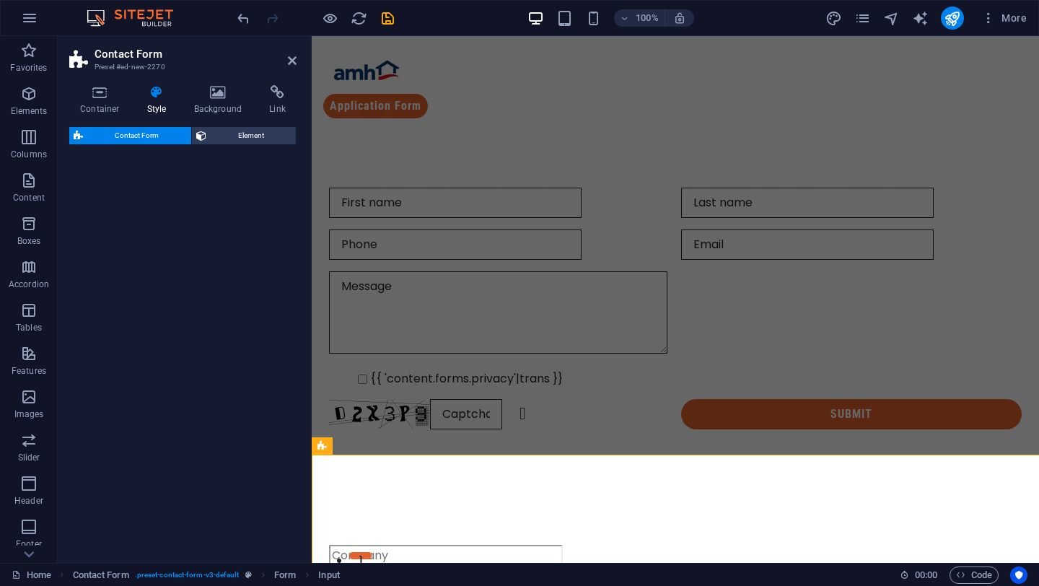
select select "rem"
select select "preset-contact-form-v3-background"
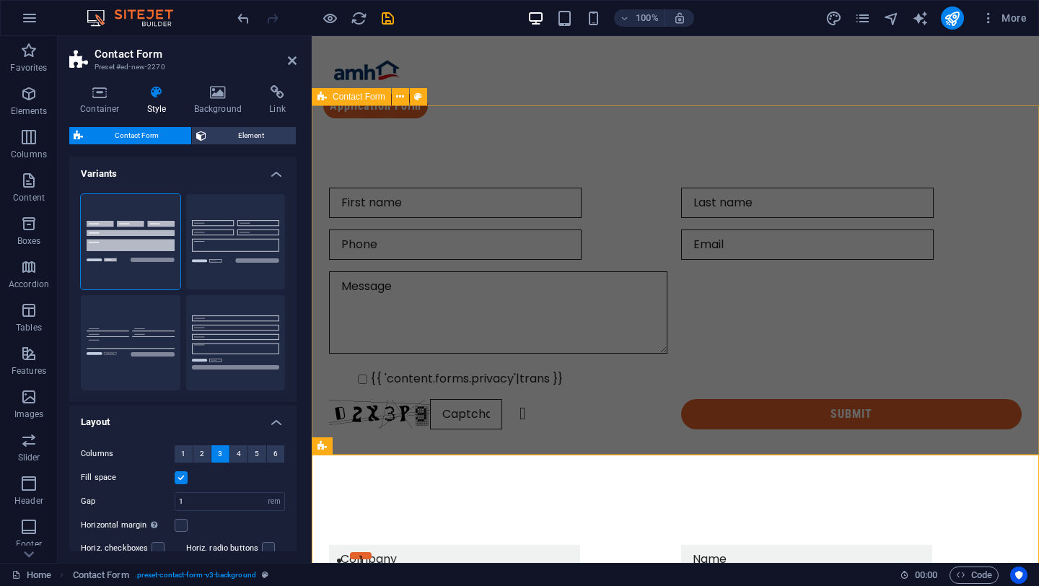
click at [463, 424] on div "{{ 'content.forms.privacy'|trans }} Unreadable? Regenerate Submit" at bounding box center [675, 308] width 727 height 357
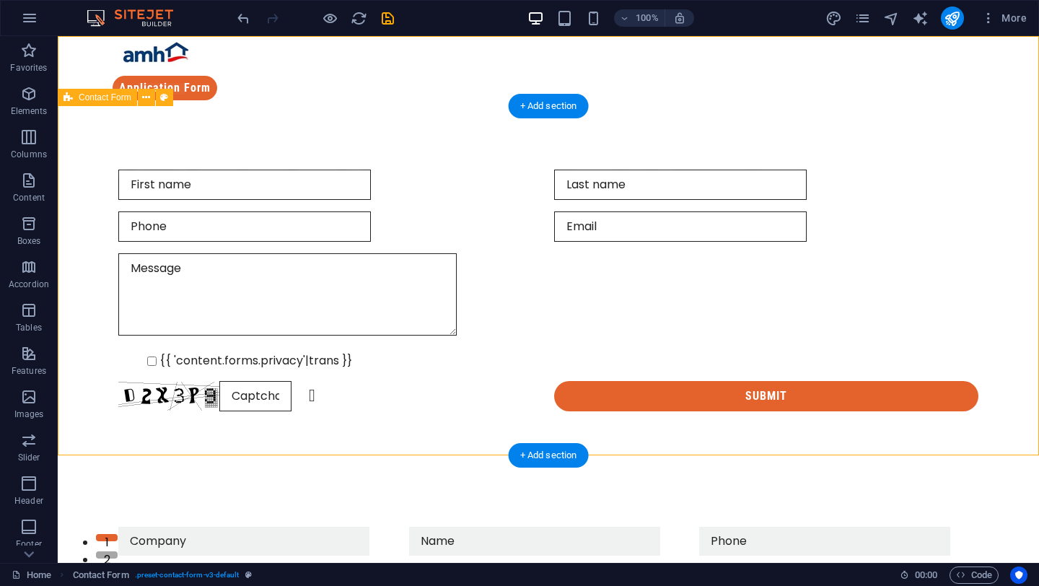
scroll to position [0, 0]
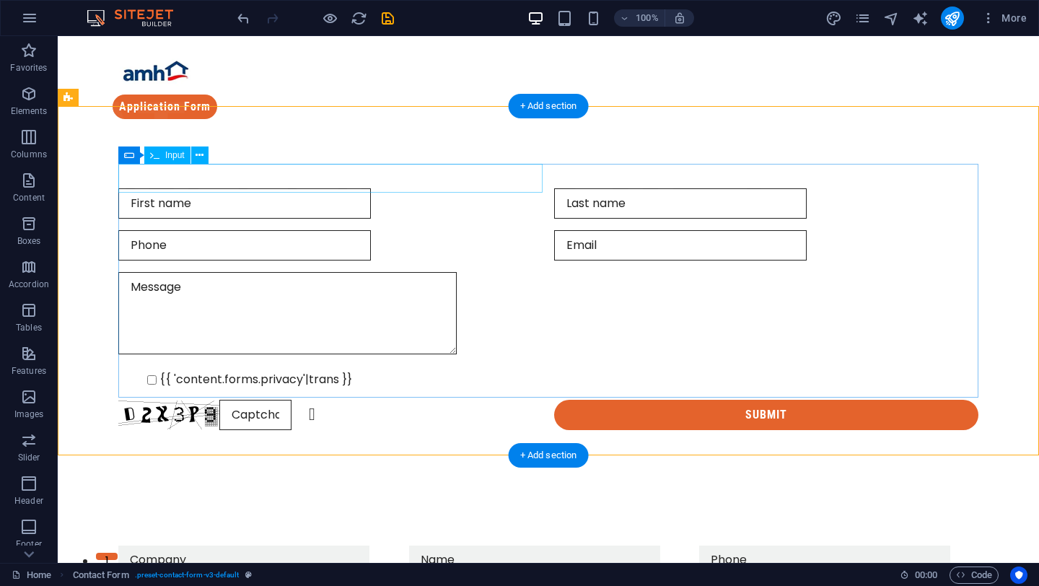
click at [289, 188] on div at bounding box center [330, 203] width 424 height 30
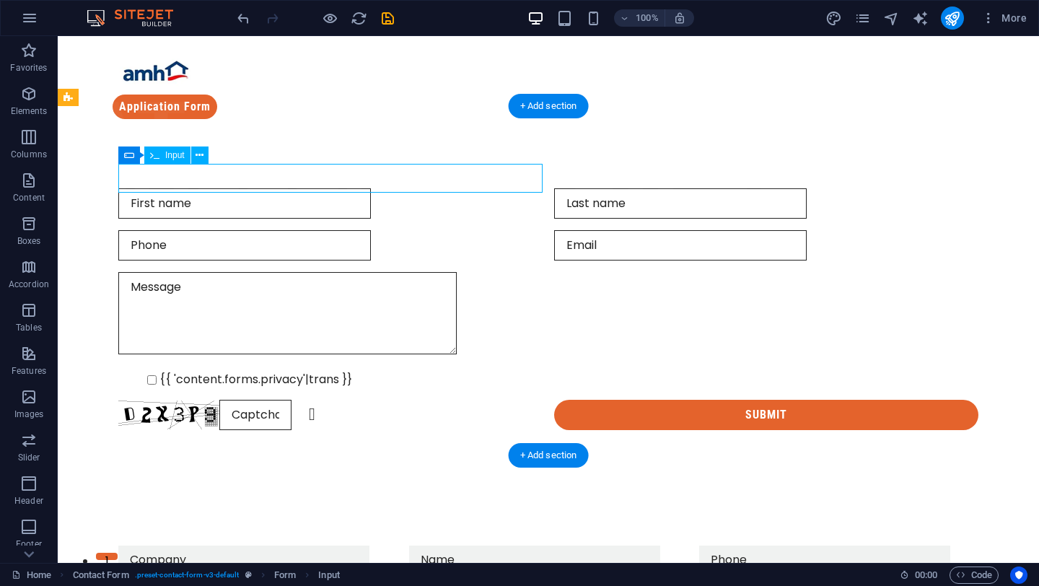
click at [289, 188] on div at bounding box center [330, 203] width 424 height 30
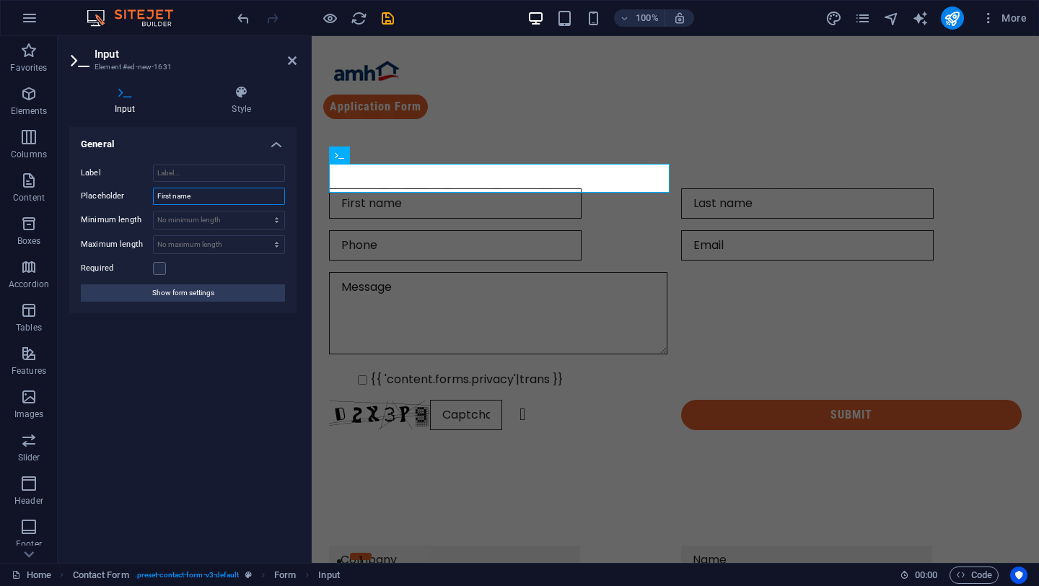
click at [217, 196] on input "First name" at bounding box center [219, 196] width 132 height 17
click at [362, 446] on div "{{ 'content.forms.privacy'|trans }} Unreadable? Regenerate Submit" at bounding box center [675, 309] width 727 height 357
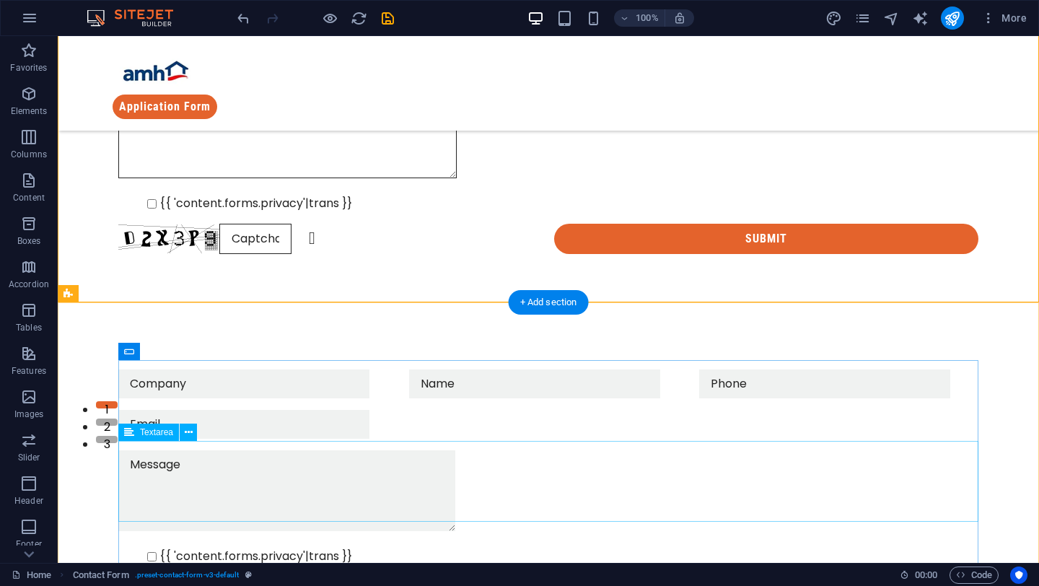
scroll to position [153, 0]
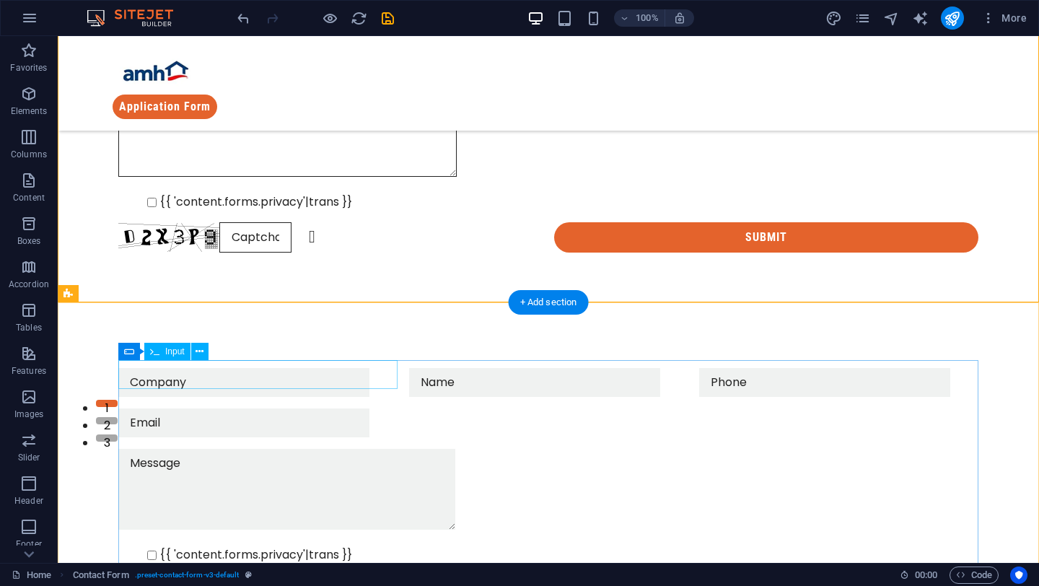
click at [222, 371] on div at bounding box center [257, 382] width 279 height 29
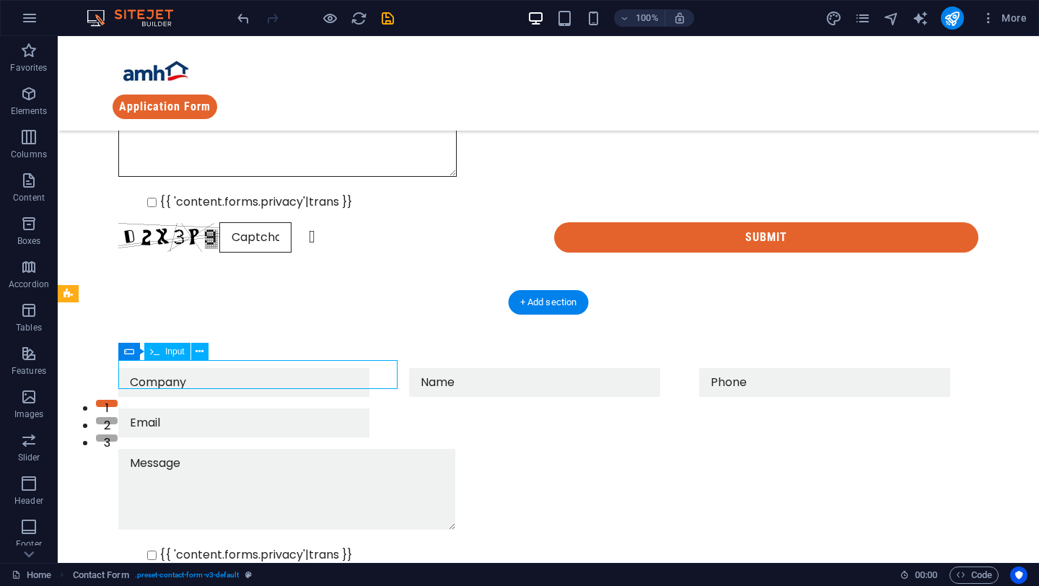
click at [222, 371] on div at bounding box center [257, 382] width 279 height 29
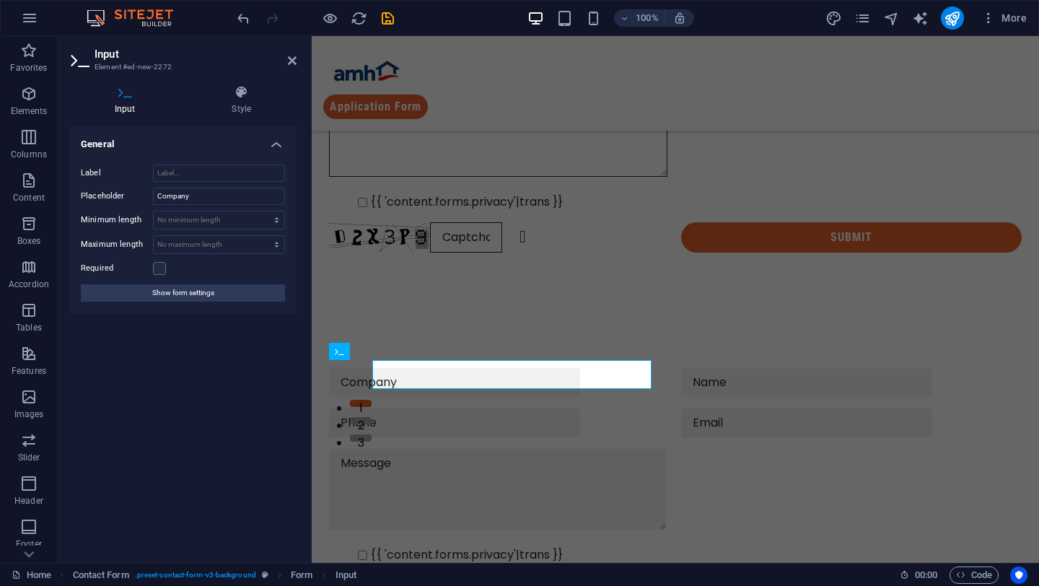
click at [222, 371] on div "General Label Placeholder Company Minimum length No minimum length chars Maximu…" at bounding box center [182, 339] width 227 height 424
click at [182, 199] on input "Company" at bounding box center [219, 196] width 132 height 17
paste input "First name"
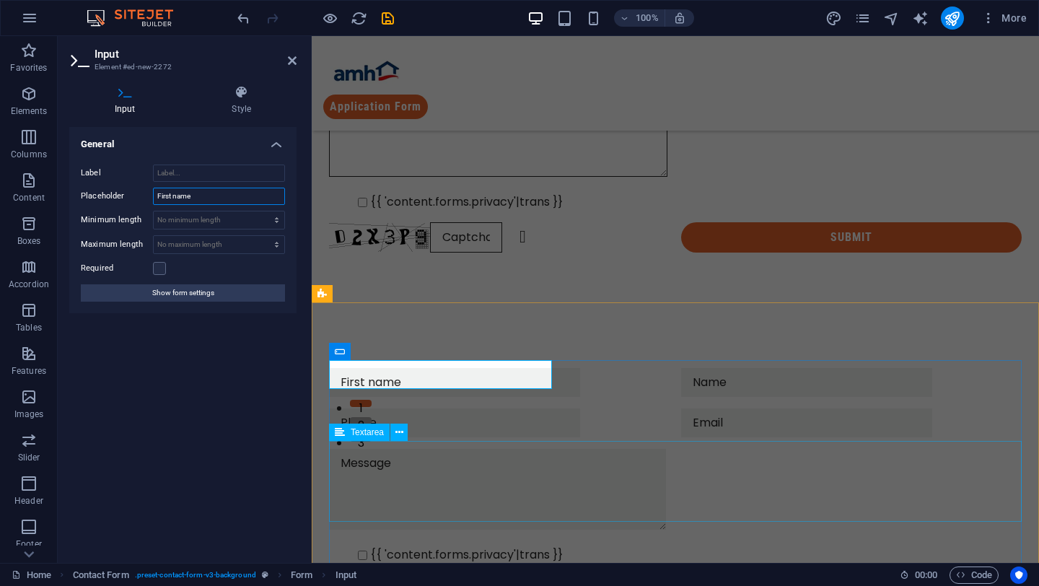
type input "First name"
click at [458, 494] on div at bounding box center [675, 492] width 693 height 86
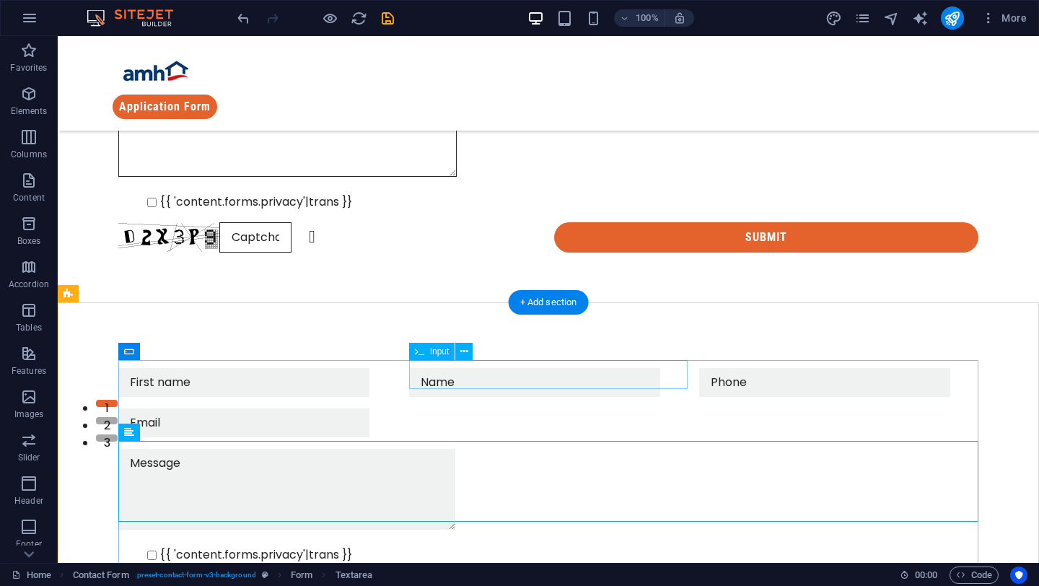
click at [554, 373] on div at bounding box center [548, 382] width 279 height 29
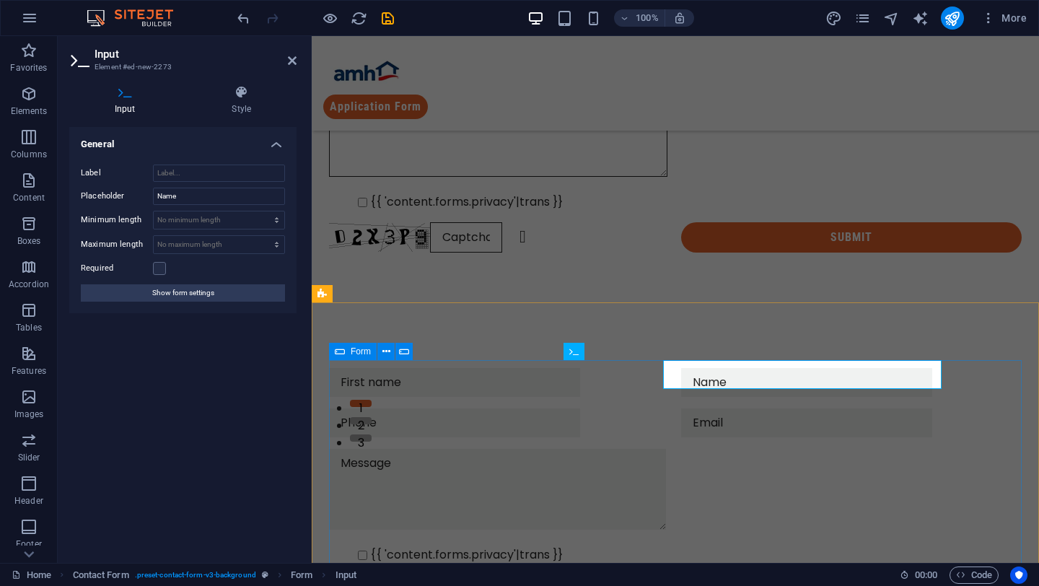
click at [554, 373] on div "{{ 'content.forms.privacy'|trans }} Unreadable? Regenerate Submit" at bounding box center [675, 486] width 693 height 249
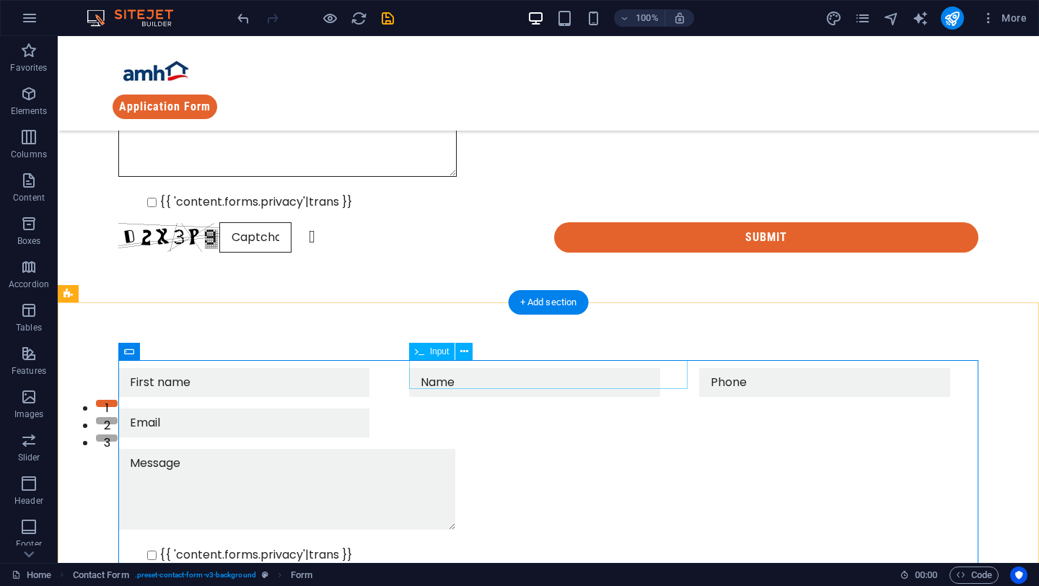
click at [533, 377] on div at bounding box center [548, 382] width 279 height 29
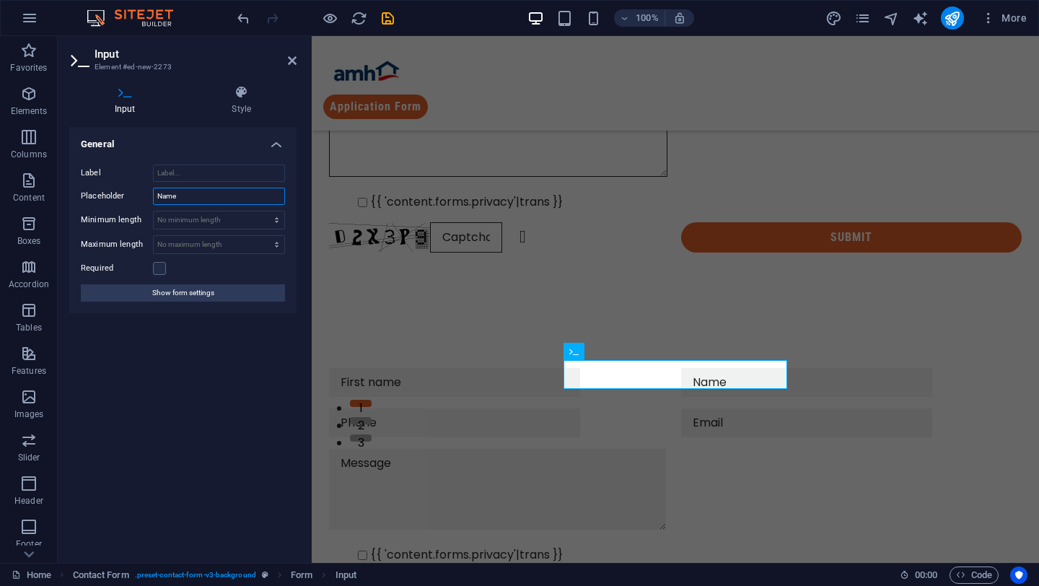
click at [204, 191] on input "Name" at bounding box center [219, 196] width 132 height 17
type input "Last name"
click at [344, 310] on div "{{ 'content.forms.privacy'|trans }} Unreadable? Regenerate Submit" at bounding box center [675, 486] width 727 height 353
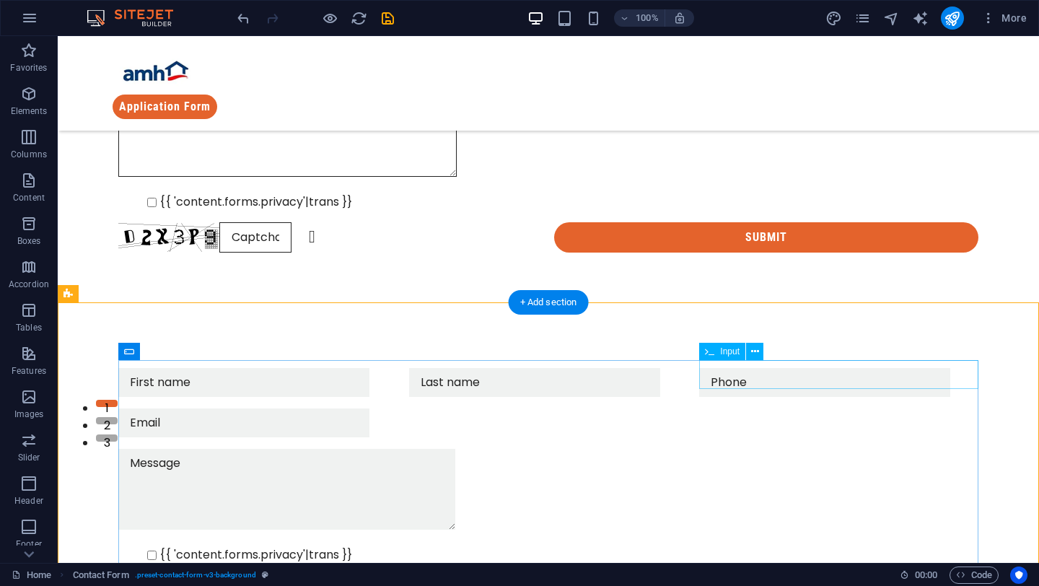
click at [719, 368] on div at bounding box center [838, 382] width 279 height 29
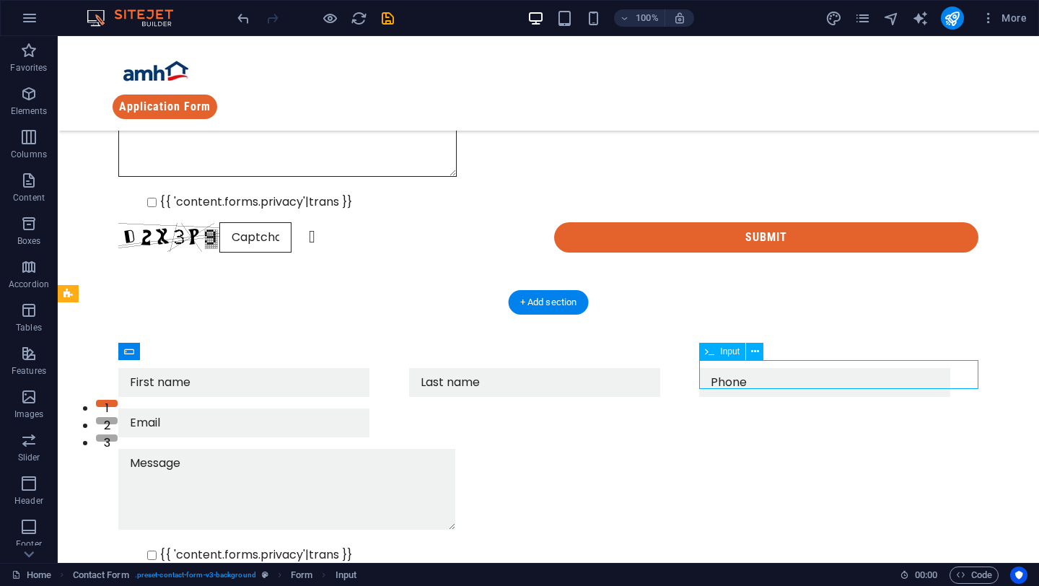
click at [719, 368] on div at bounding box center [838, 382] width 279 height 29
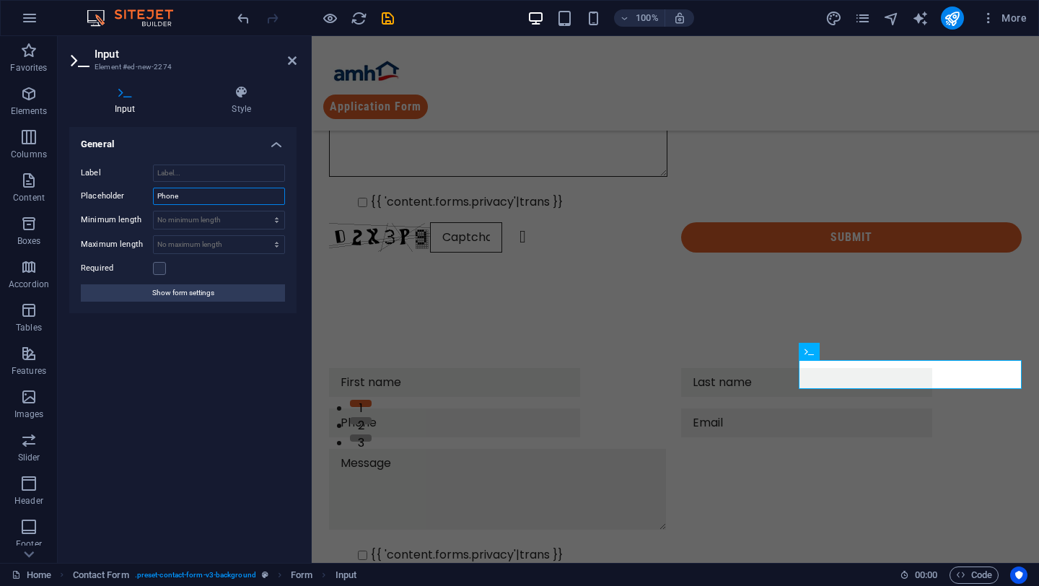
click at [180, 192] on input "Phone" at bounding box center [219, 196] width 132 height 17
click at [191, 193] on input "Phone" at bounding box center [219, 196] width 132 height 17
type input "Above 18?"
click at [158, 265] on label at bounding box center [159, 268] width 13 height 13
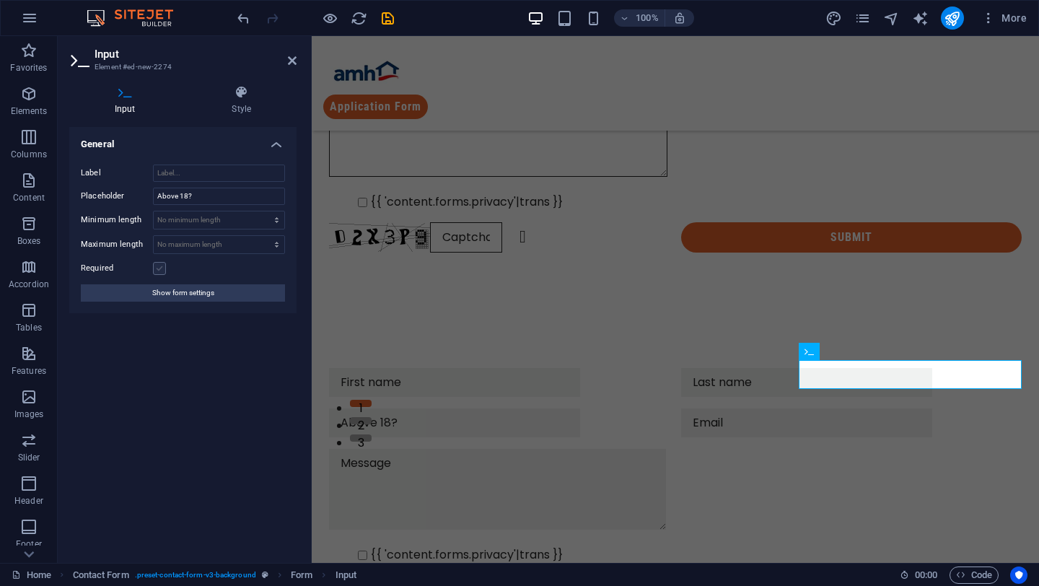
click at [0, 0] on input "Required" at bounding box center [0, 0] width 0 height 0
click at [248, 92] on icon at bounding box center [242, 92] width 110 height 14
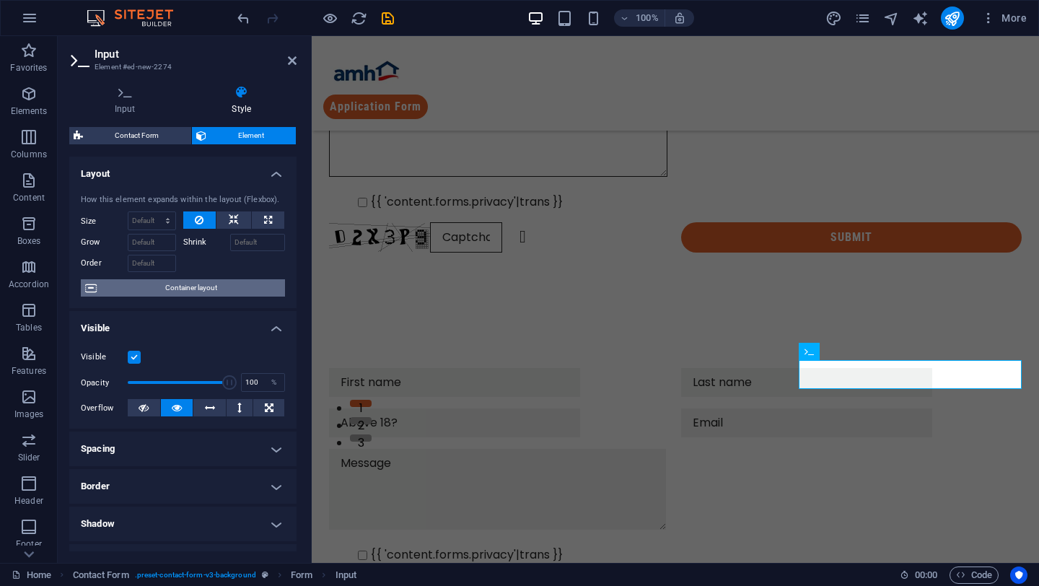
click at [205, 289] on span "Container layout" at bounding box center [191, 287] width 180 height 17
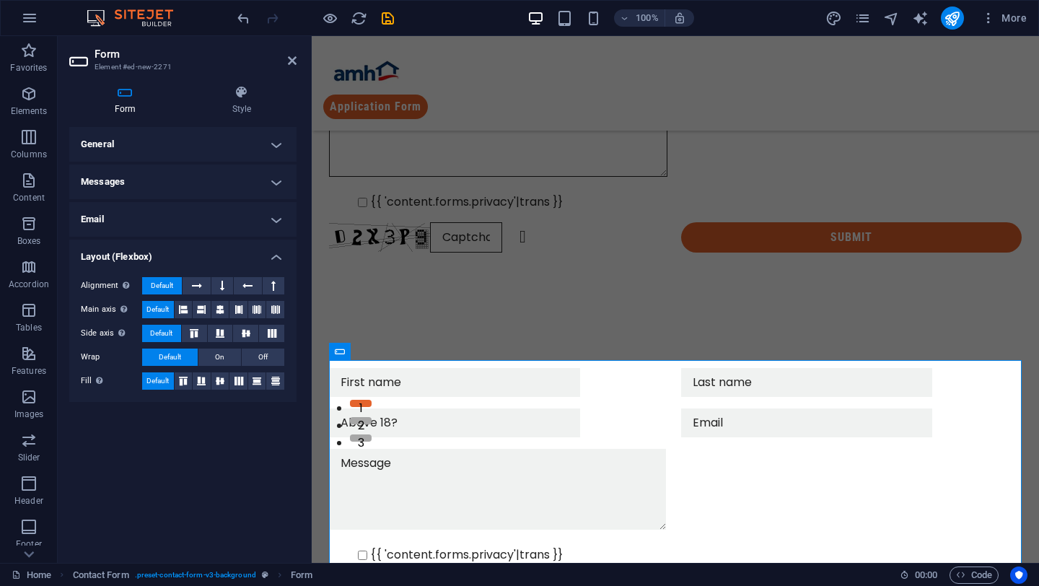
click at [171, 176] on h4 "Messages" at bounding box center [182, 182] width 227 height 35
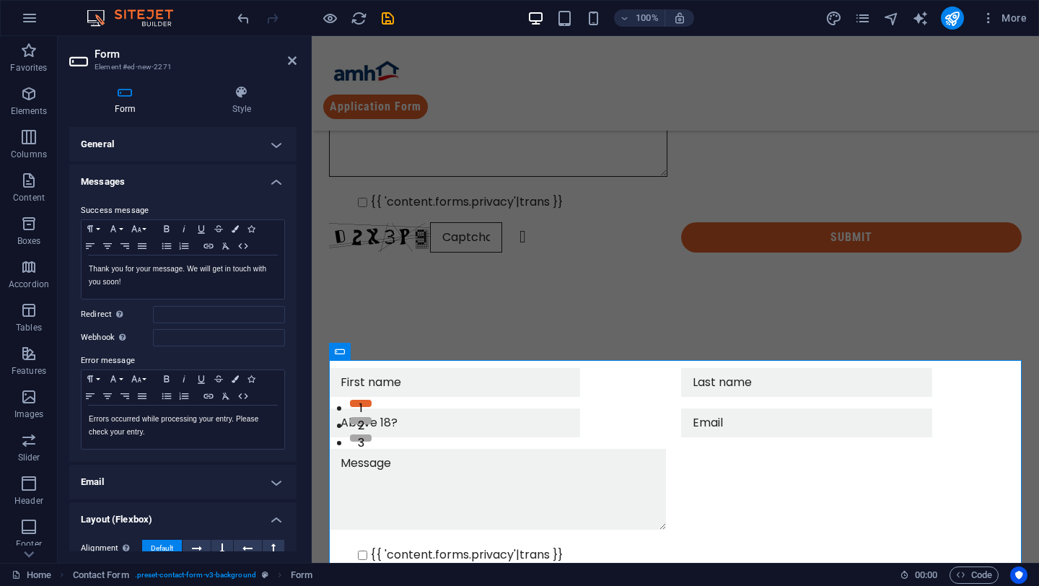
click at [171, 176] on h4 "Messages" at bounding box center [182, 178] width 227 height 26
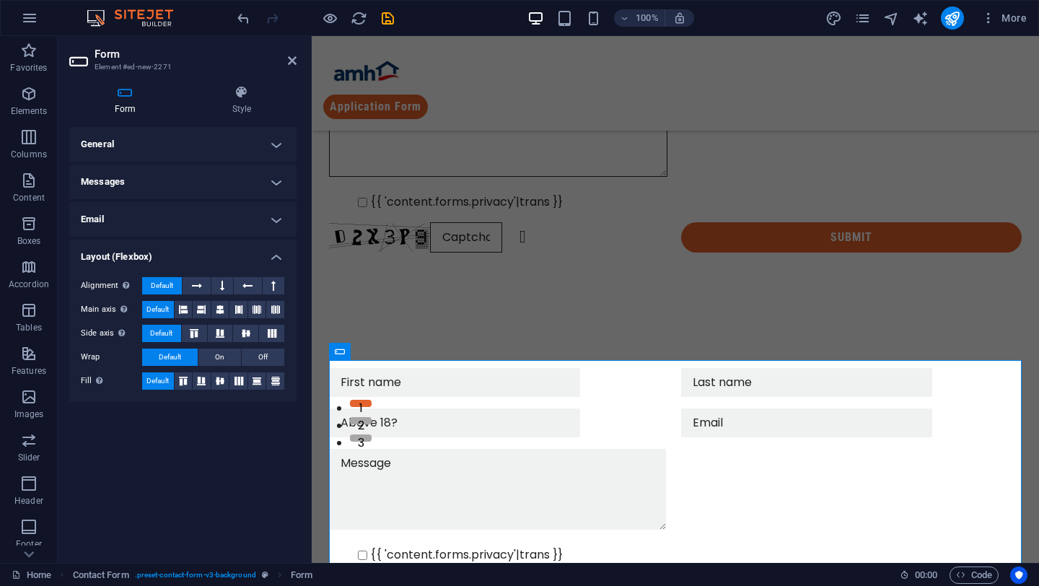
click at [181, 144] on h4 "General" at bounding box center [182, 144] width 227 height 35
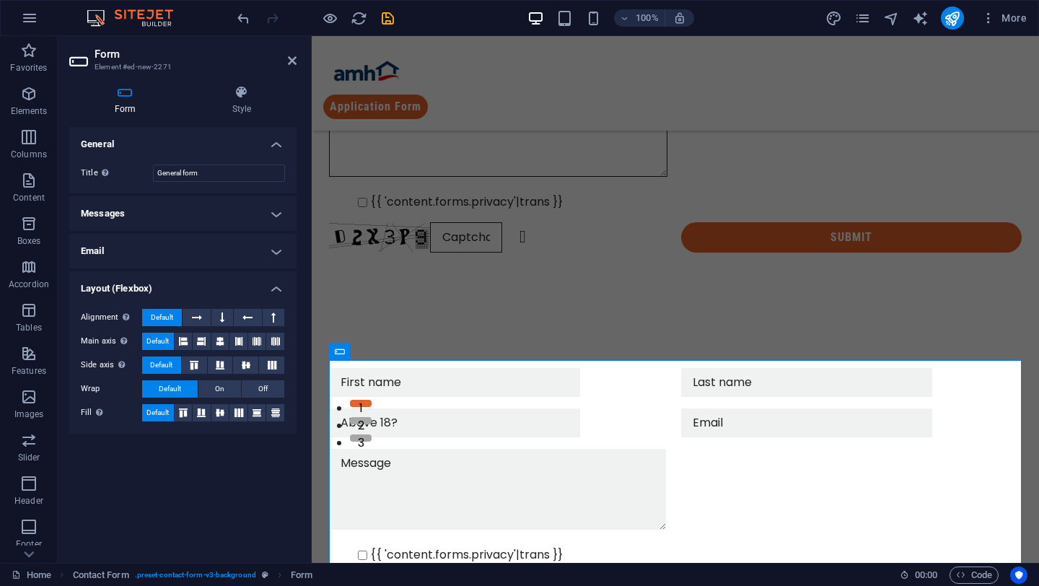
click at [169, 239] on h4 "Email" at bounding box center [182, 251] width 227 height 35
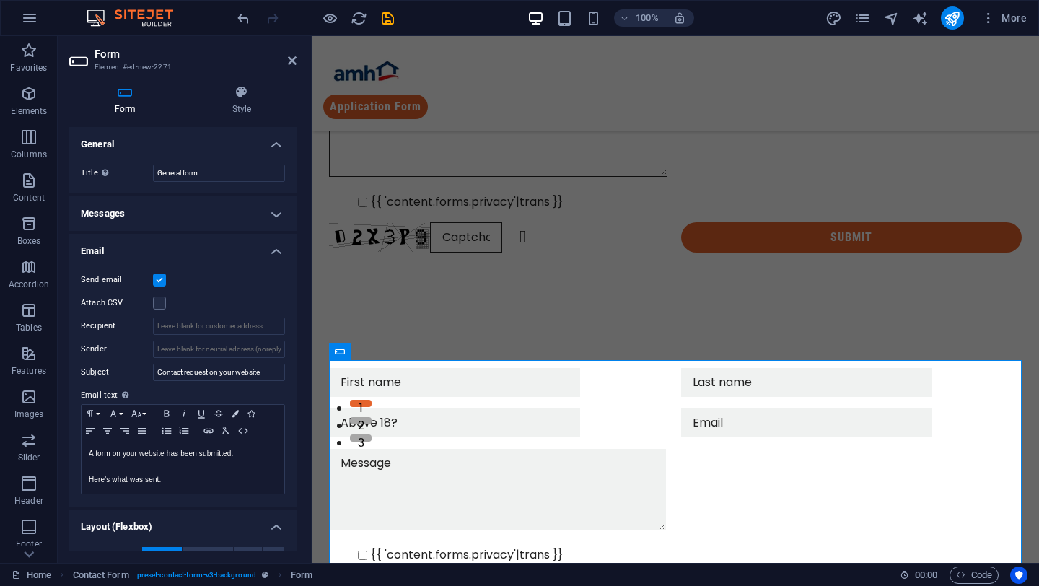
click at [169, 239] on h4 "Email" at bounding box center [182, 247] width 227 height 26
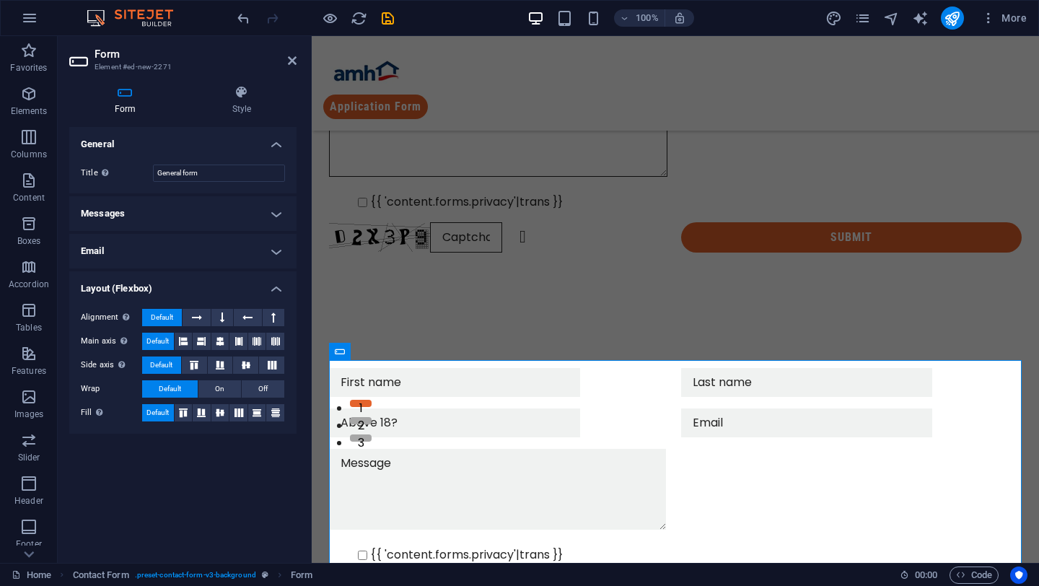
click at [169, 239] on h4 "Email" at bounding box center [182, 251] width 227 height 35
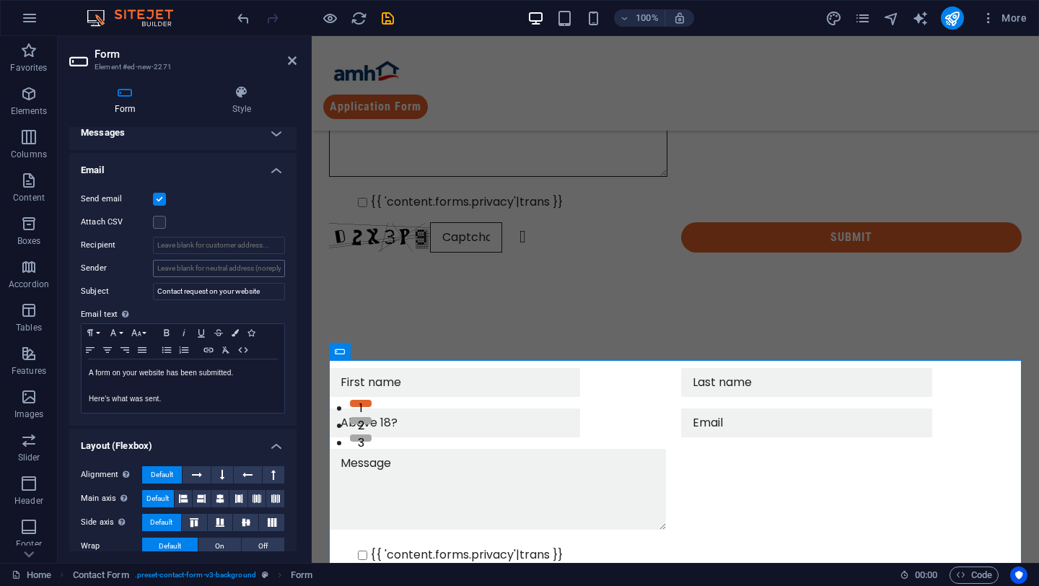
scroll to position [120, 0]
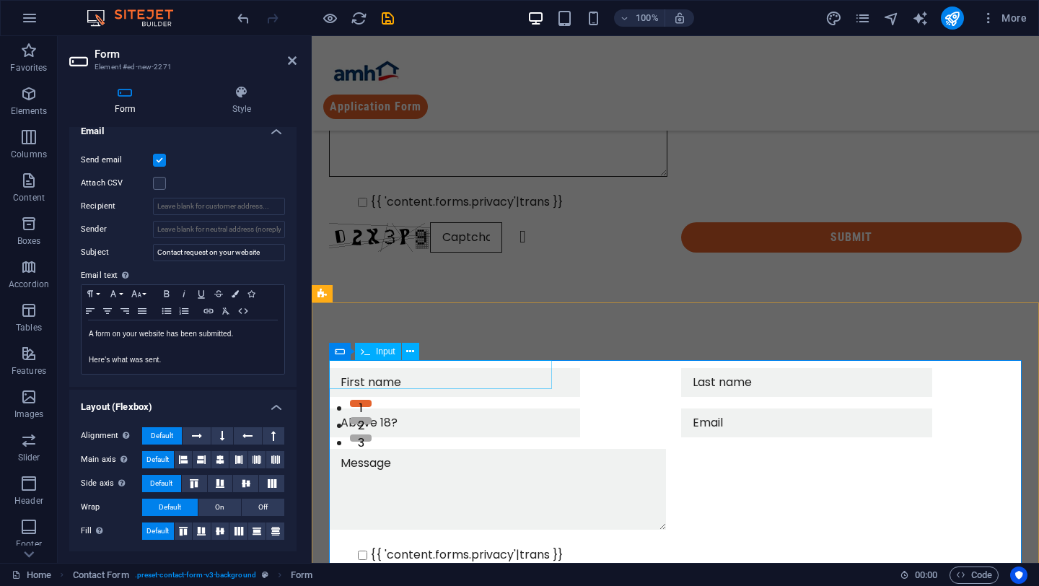
click at [471, 368] on input "text" at bounding box center [454, 382] width 251 height 29
click at [672, 355] on div "{{ 'content.forms.privacy'|trans }} Unreadable? Regenerate Submit" at bounding box center [675, 486] width 727 height 353
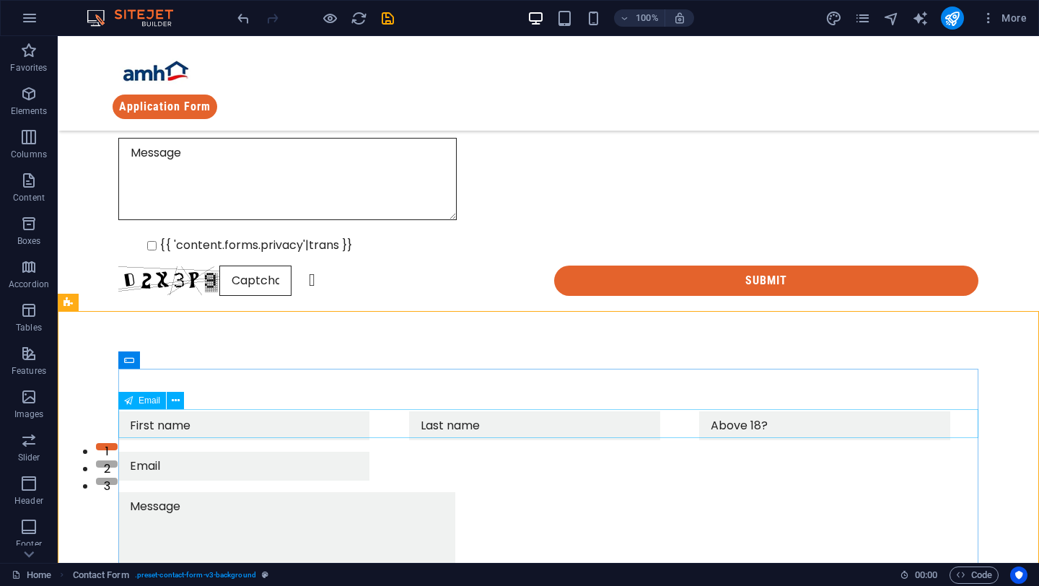
scroll to position [103, 0]
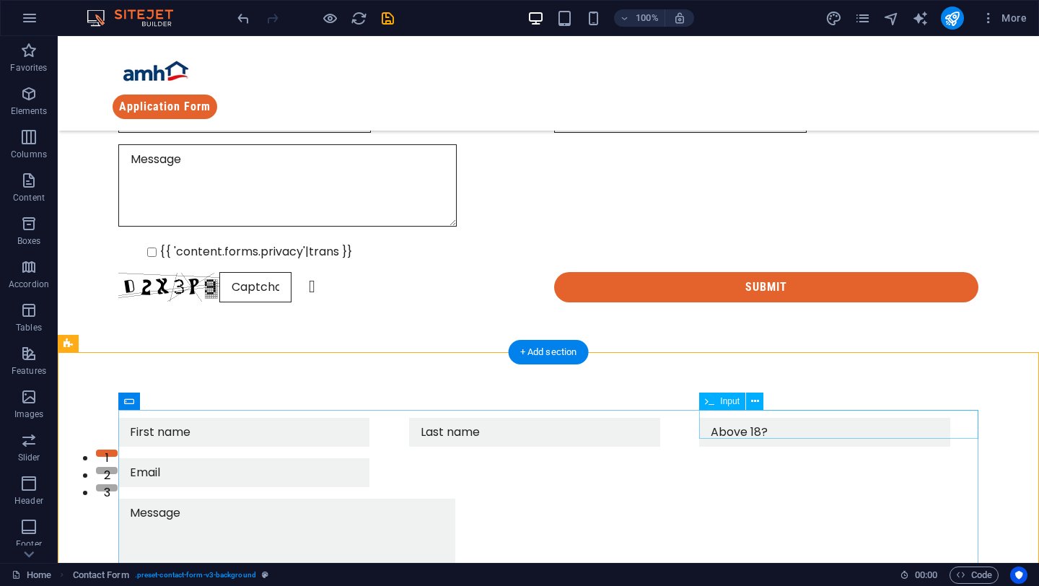
click at [730, 421] on div at bounding box center [838, 432] width 279 height 29
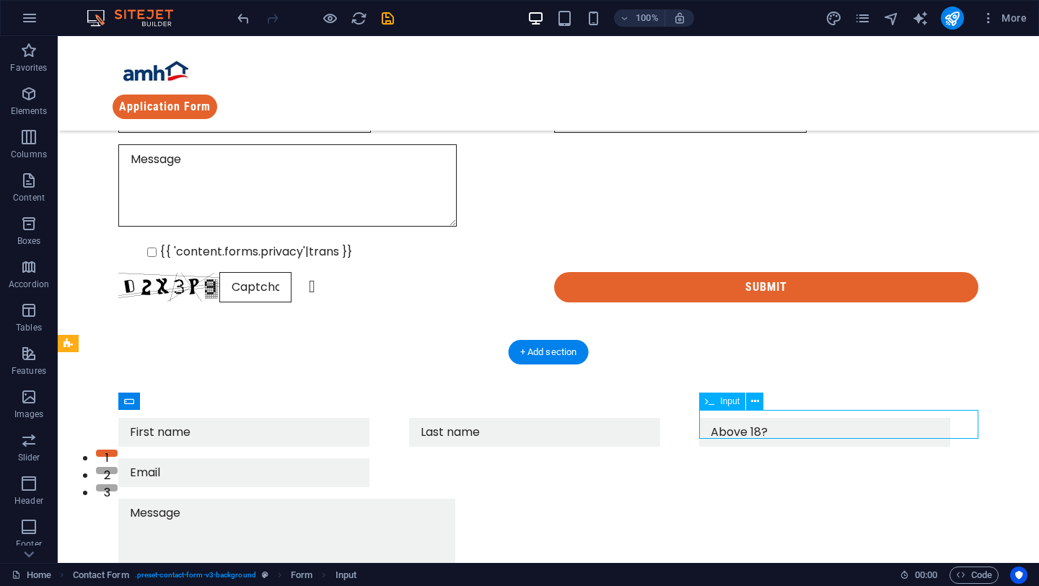
click at [730, 421] on div at bounding box center [838, 432] width 279 height 29
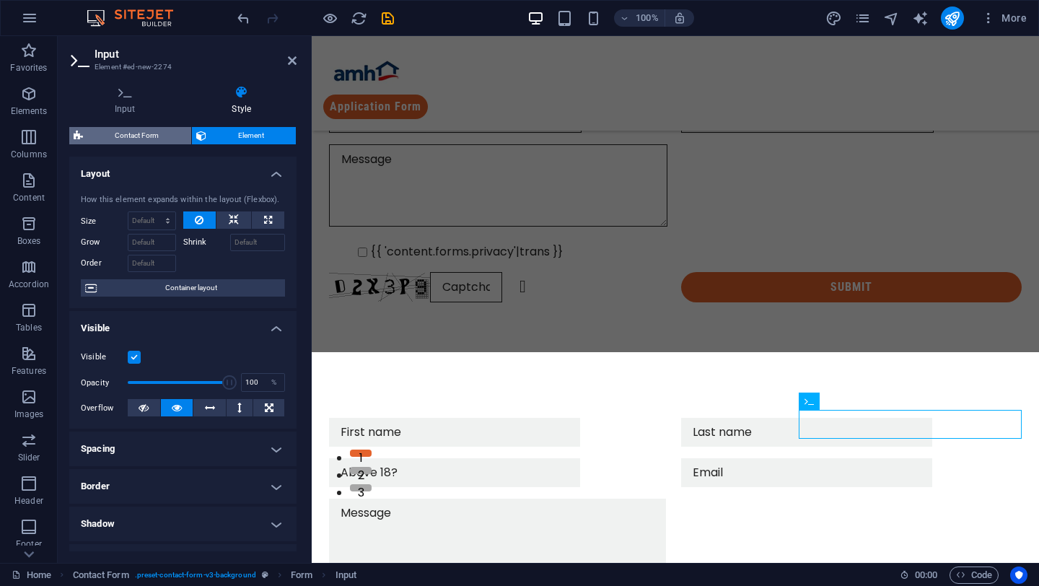
click at [154, 128] on span "Contact Form" at bounding box center [137, 135] width 100 height 17
select select "rem"
select select "preset-contact-form-v3-background"
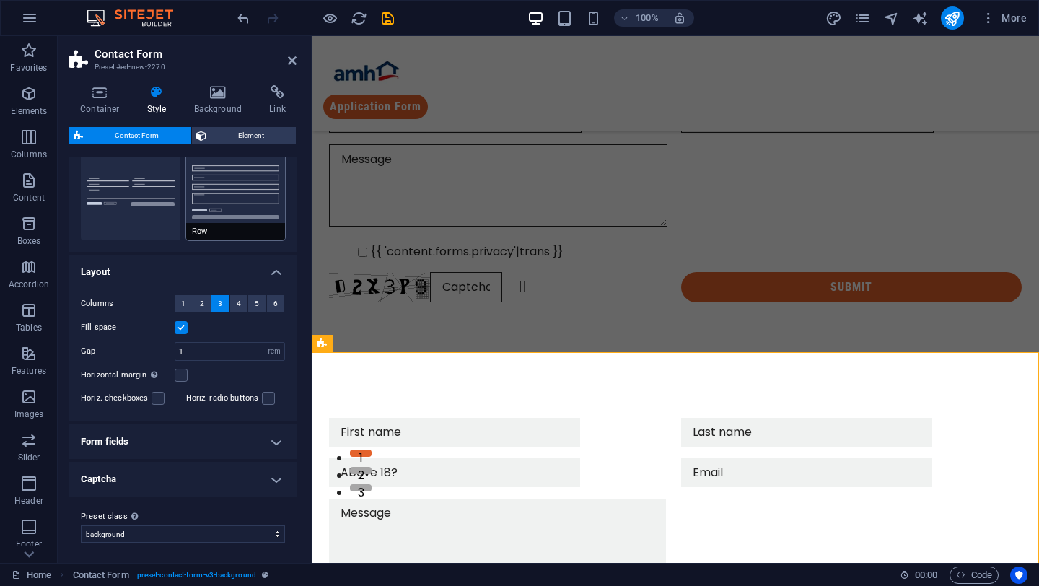
scroll to position [152, 0]
click at [153, 395] on label at bounding box center [158, 396] width 13 height 13
click at [0, 0] on input "Horiz. checkboxes" at bounding box center [0, 0] width 0 height 0
click at [167, 434] on h4 "Form fields" at bounding box center [182, 439] width 227 height 35
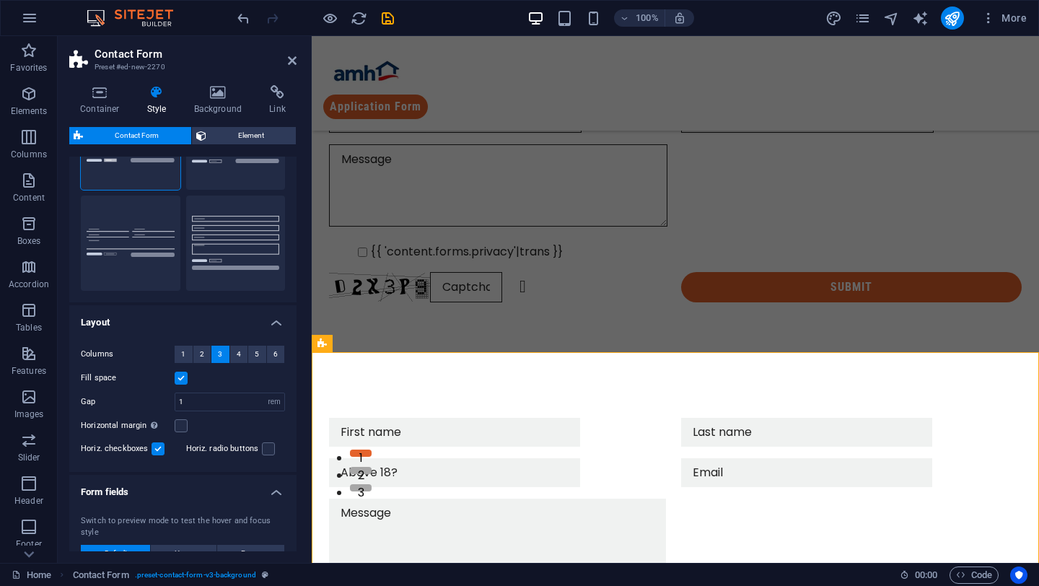
scroll to position [97, 0]
click at [158, 352] on label "Columns" at bounding box center [128, 356] width 94 height 17
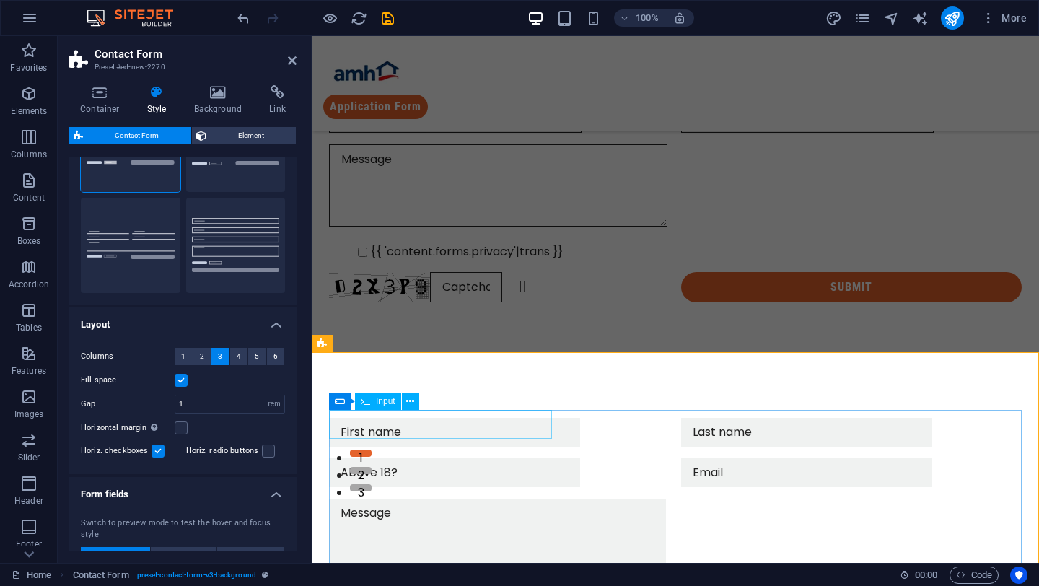
click at [432, 427] on input "text" at bounding box center [454, 432] width 251 height 29
click at [681, 464] on input "email" at bounding box center [806, 472] width 251 height 29
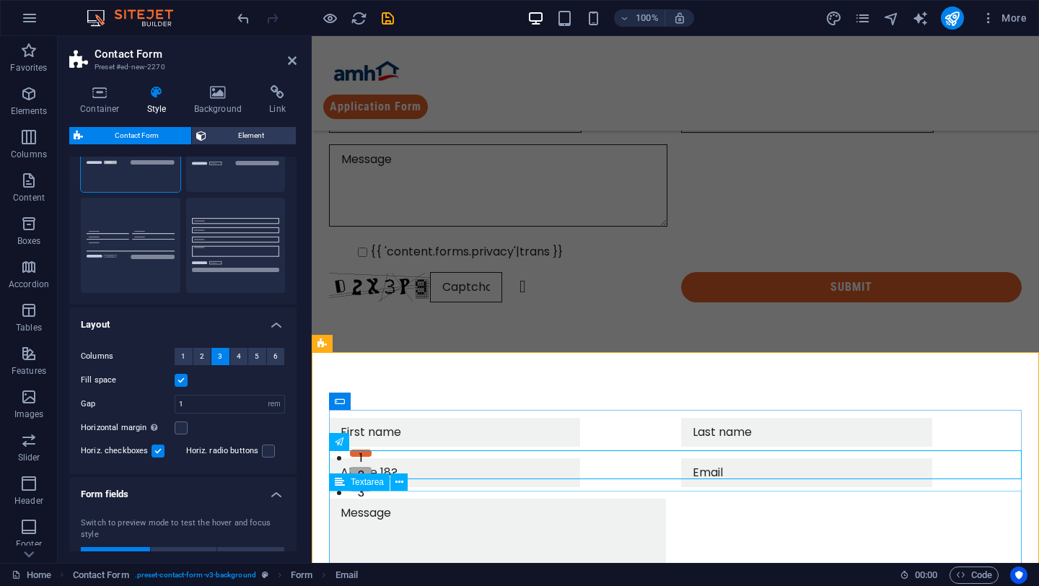
click at [427, 505] on textarea at bounding box center [497, 539] width 337 height 81
click at [681, 458] on input "email" at bounding box center [806, 472] width 251 height 29
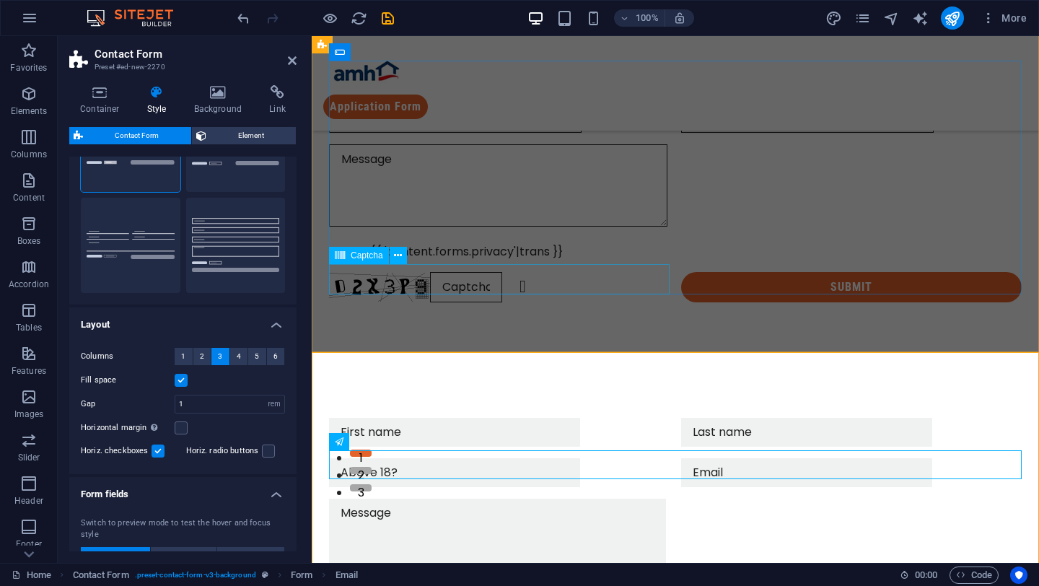
click at [590, 287] on div "Unreadable? Regenerate" at bounding box center [499, 287] width 341 height 30
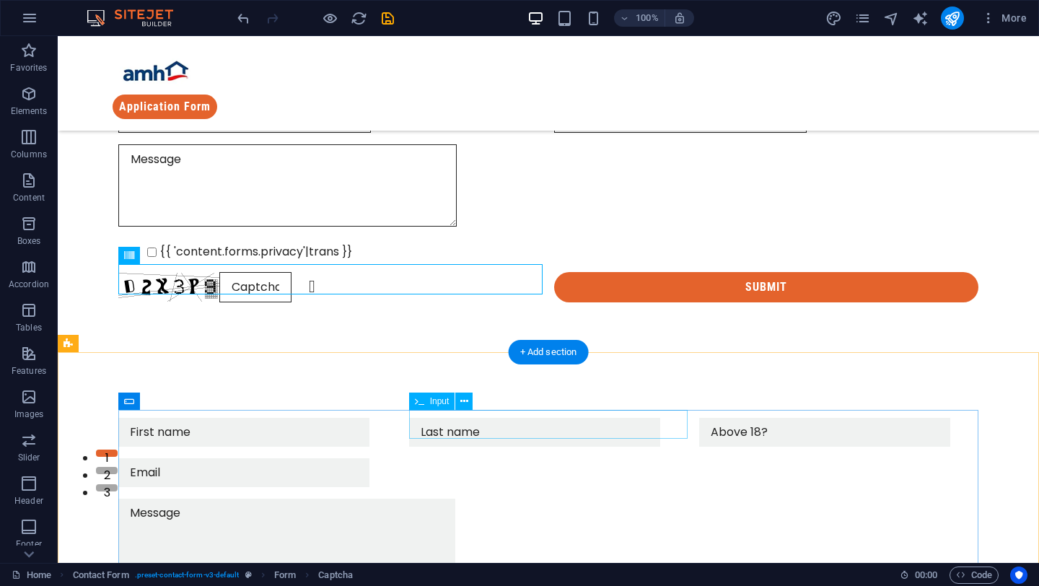
click at [615, 427] on div at bounding box center [548, 432] width 279 height 29
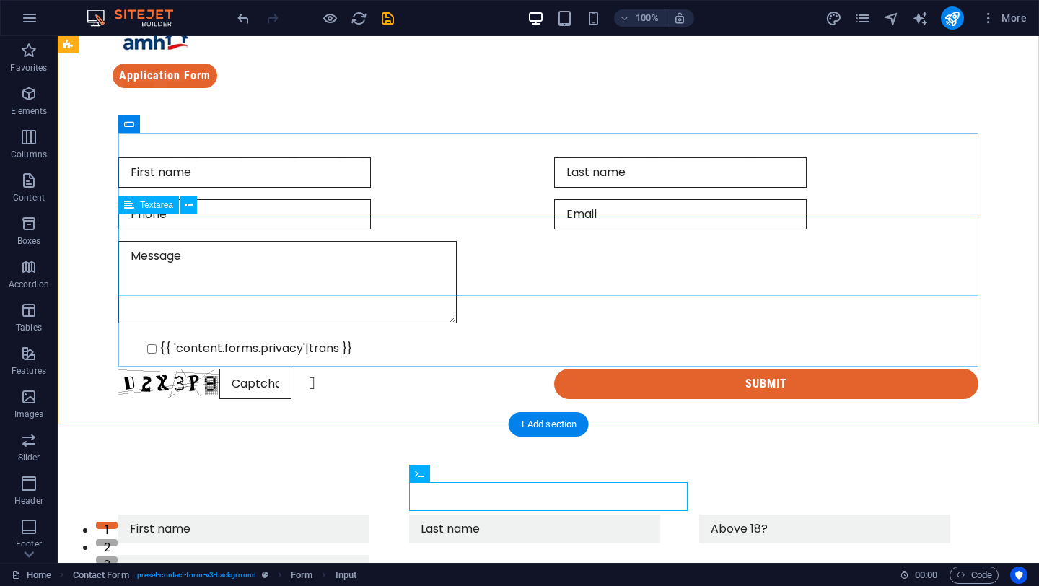
scroll to position [29, 0]
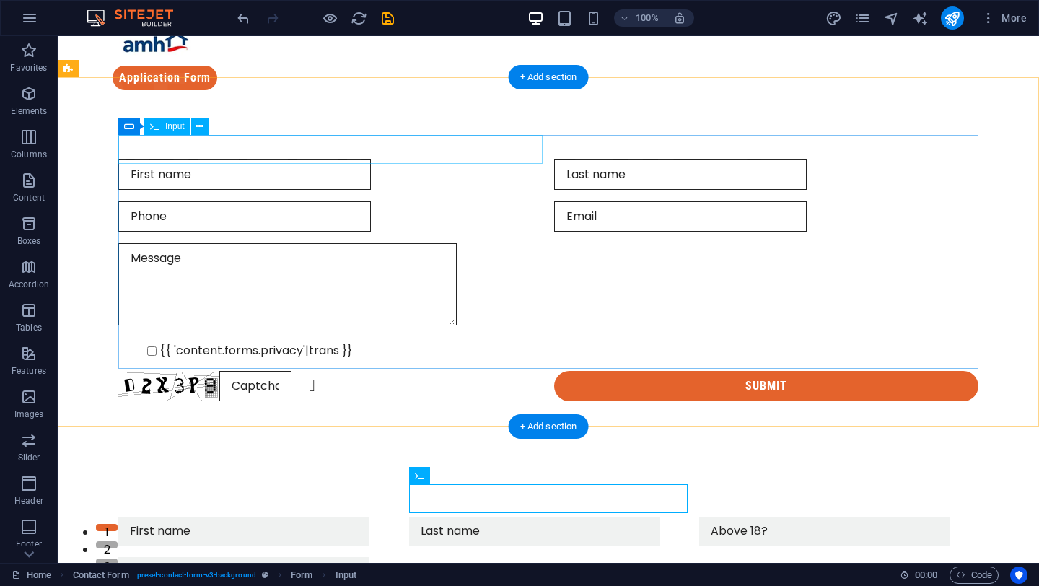
click at [238, 159] on div at bounding box center [330, 174] width 424 height 30
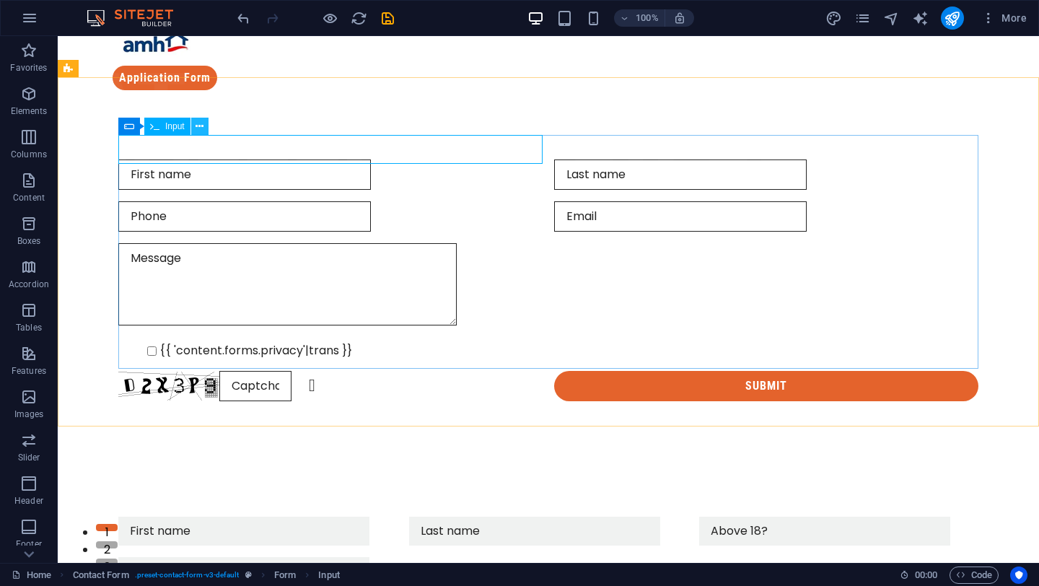
click at [203, 130] on icon at bounding box center [200, 126] width 8 height 15
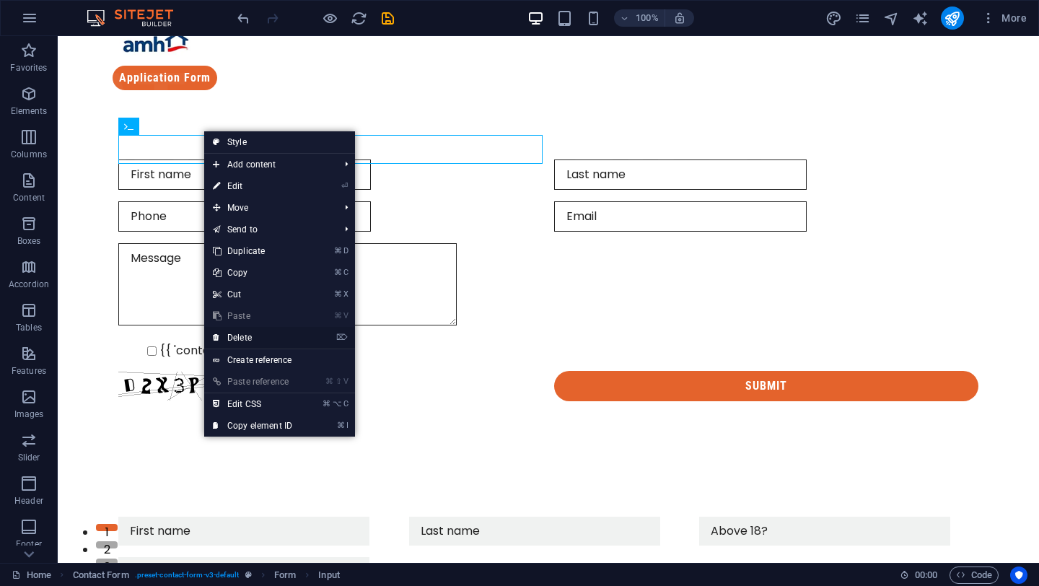
click at [245, 335] on link "⌦ Delete" at bounding box center [252, 338] width 97 height 22
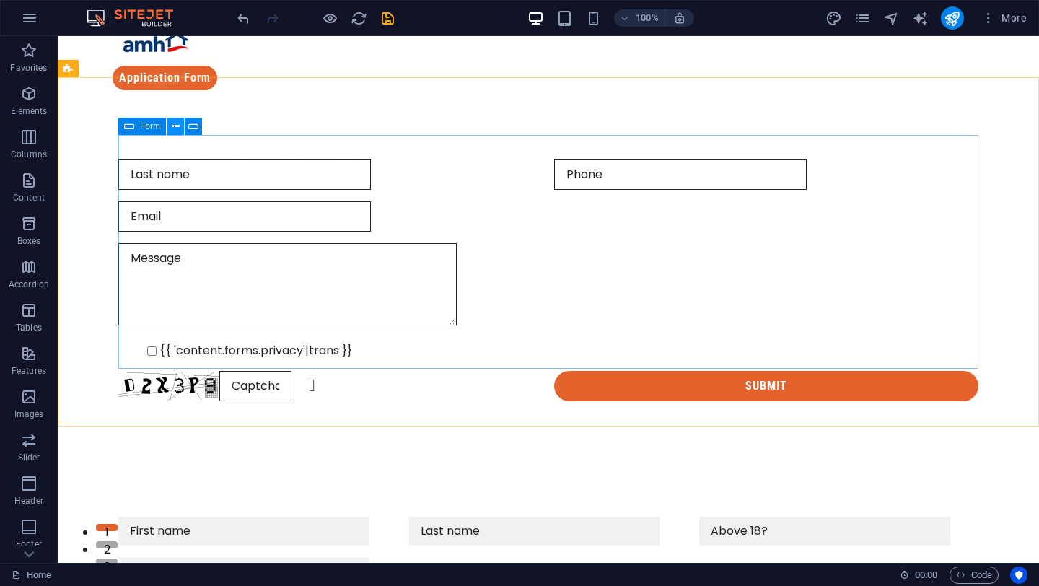
click at [178, 130] on icon at bounding box center [176, 126] width 8 height 15
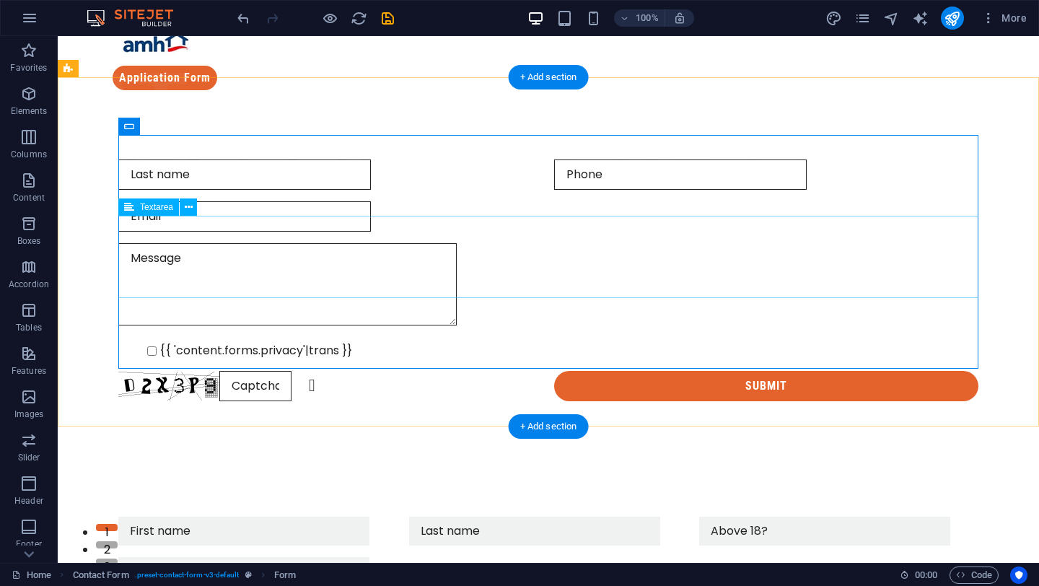
click at [131, 274] on div at bounding box center [548, 286] width 860 height 87
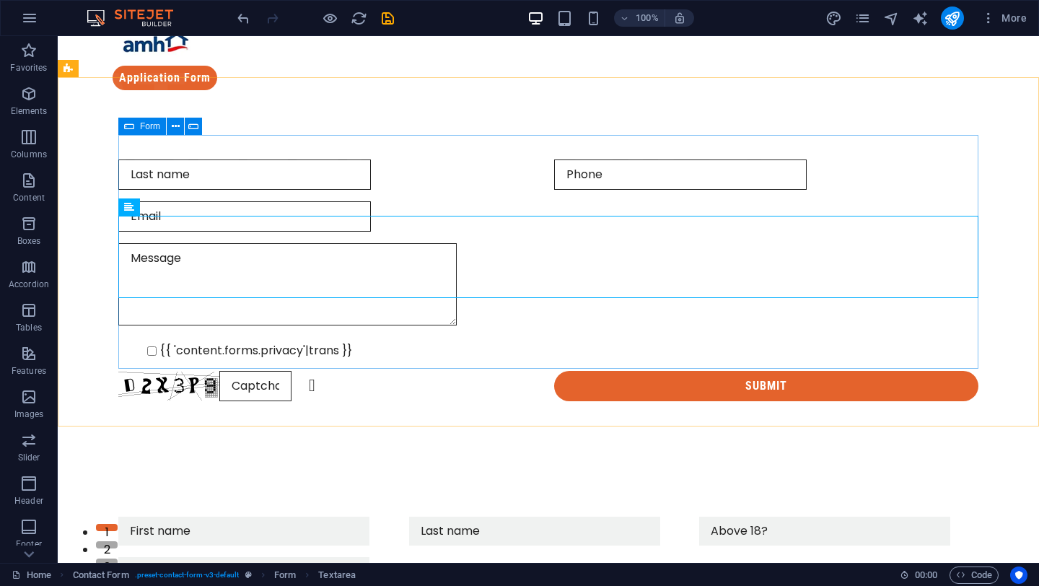
click at [131, 130] on icon at bounding box center [129, 126] width 10 height 17
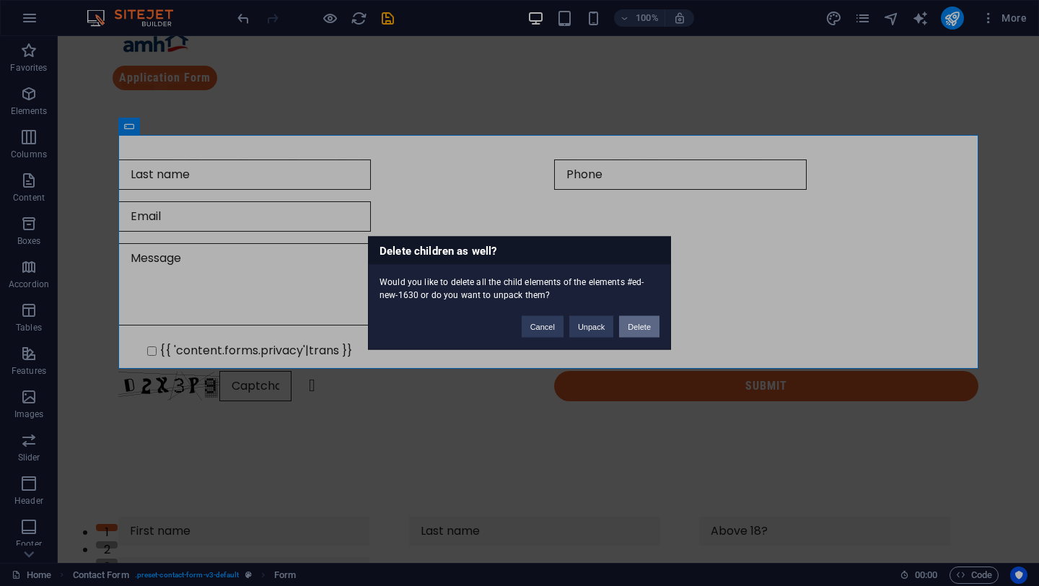
click at [643, 325] on button "Delete" at bounding box center [639, 327] width 40 height 22
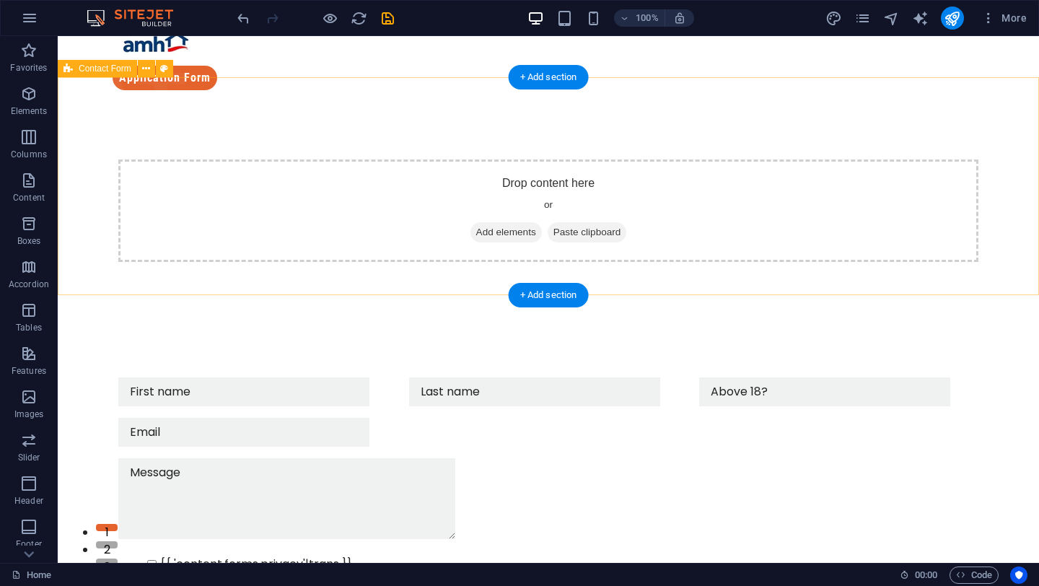
click at [359, 213] on div "Drop content here or Add elements Paste clipboard" at bounding box center [548, 210] width 860 height 102
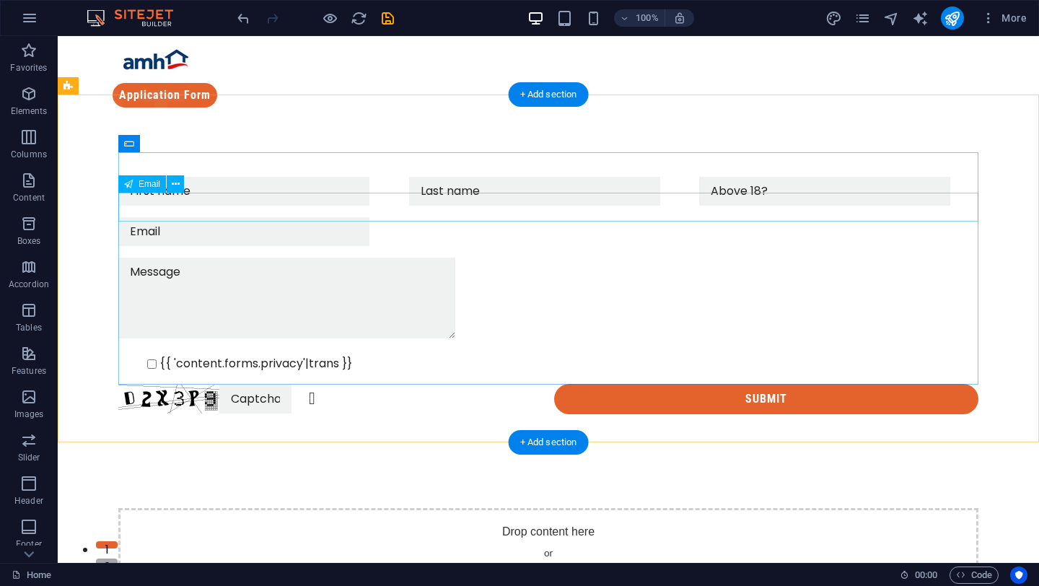
scroll to position [14, 0]
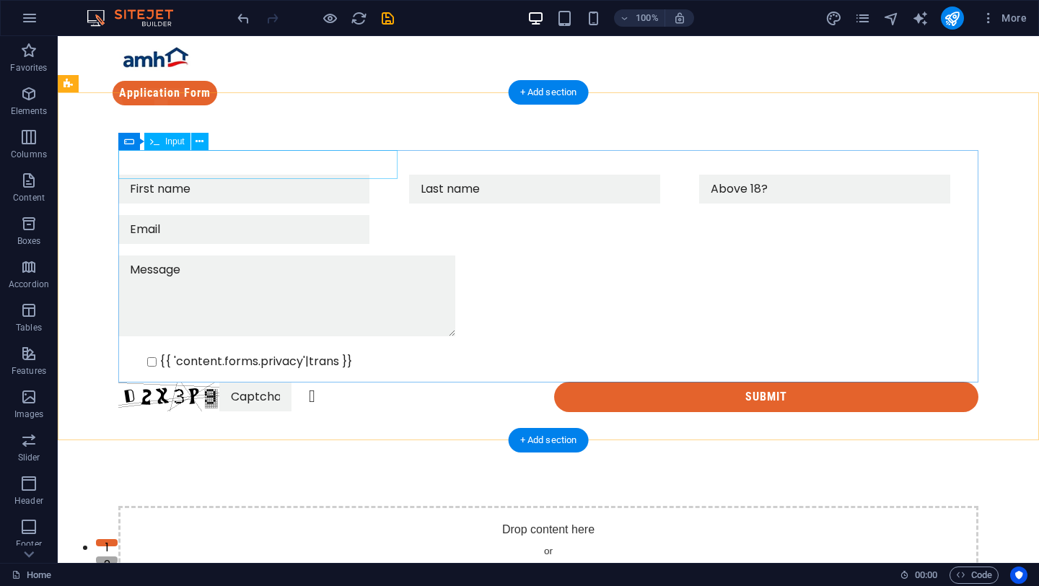
click at [292, 175] on div at bounding box center [257, 189] width 279 height 29
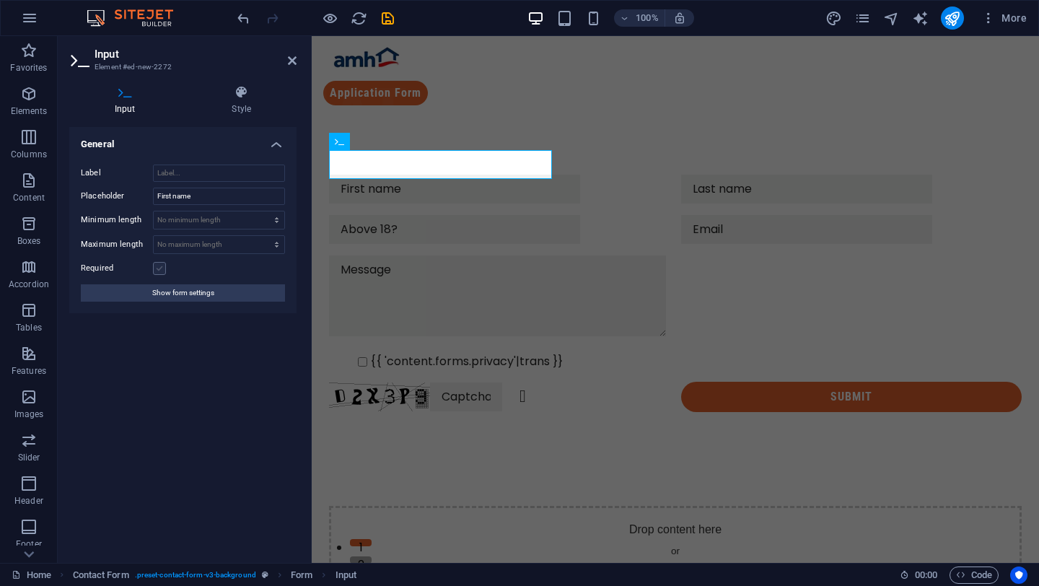
click at [157, 263] on label at bounding box center [159, 268] width 13 height 13
click at [0, 0] on input "Required" at bounding box center [0, 0] width 0 height 0
click at [245, 108] on h4 "Style" at bounding box center [242, 100] width 110 height 30
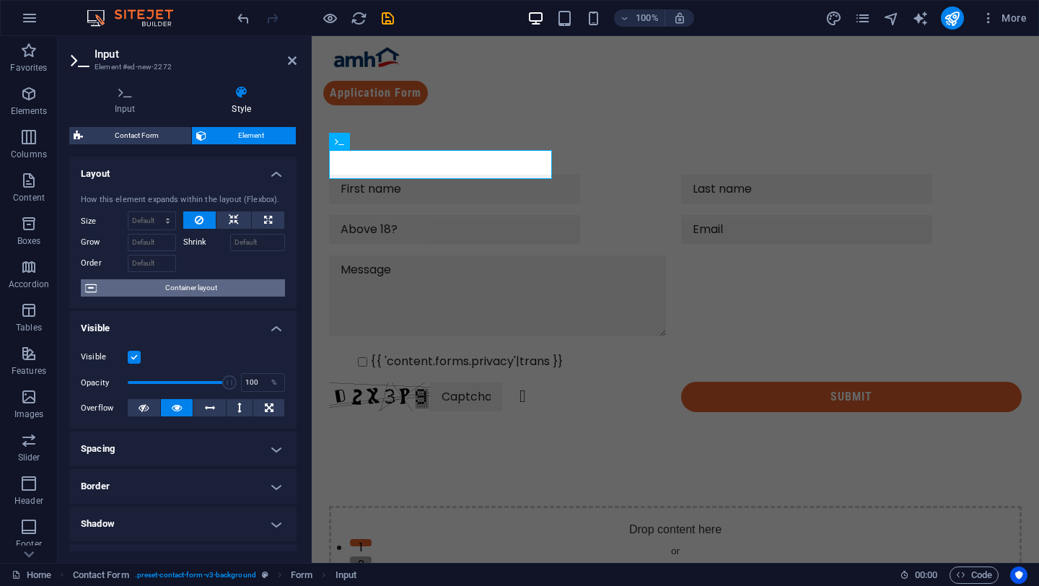
click at [187, 290] on span "Container layout" at bounding box center [191, 287] width 180 height 17
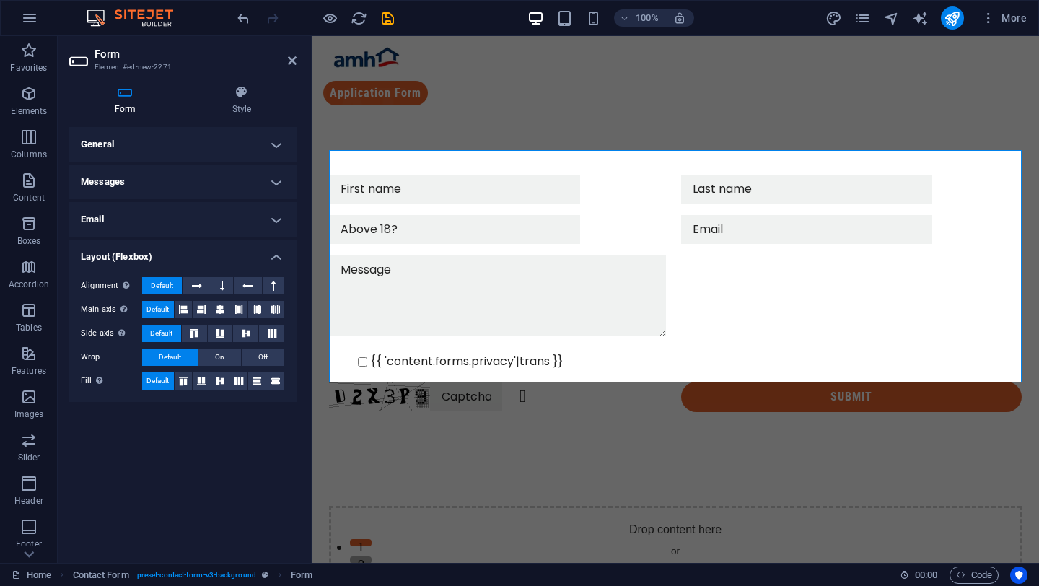
click at [183, 193] on h4 "Messages" at bounding box center [182, 182] width 227 height 35
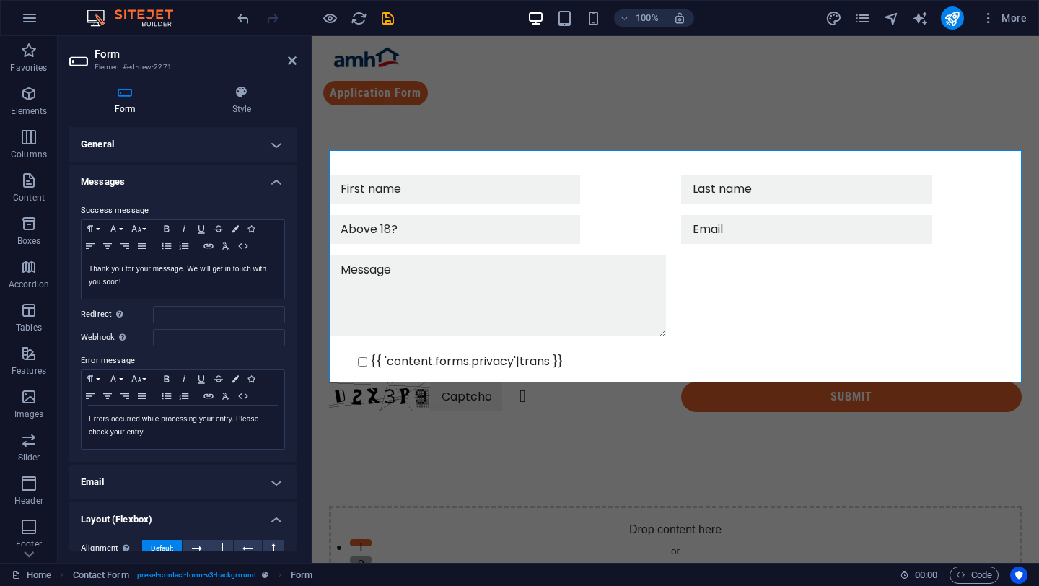
click at [183, 193] on div "Success message Paragraph Format Normal Heading 1 Heading 2 Heading 3 Heading 4…" at bounding box center [182, 326] width 227 height 271
click at [188, 180] on h4 "Messages" at bounding box center [182, 178] width 227 height 26
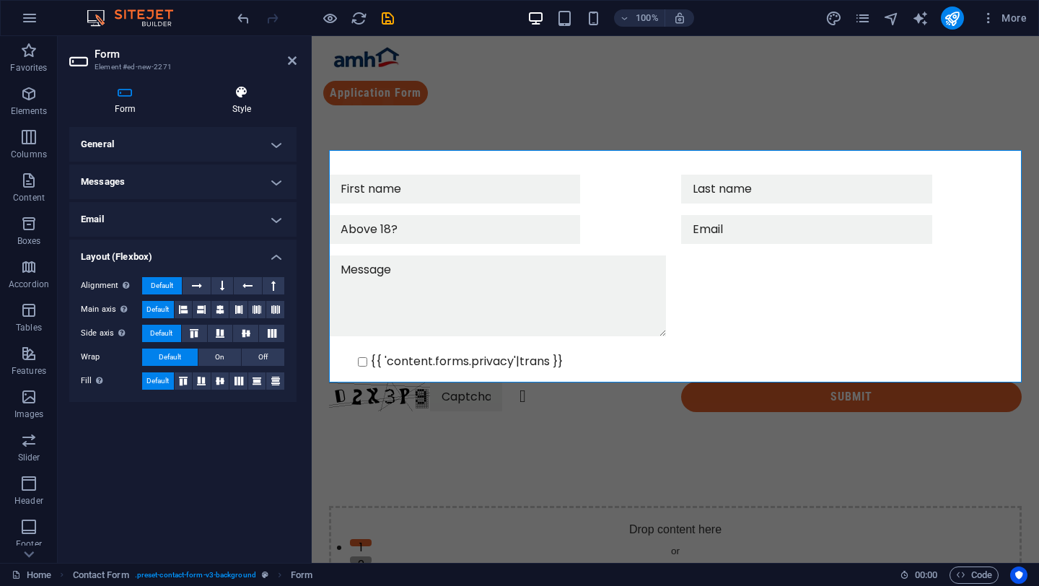
click at [233, 97] on icon at bounding box center [242, 92] width 110 height 14
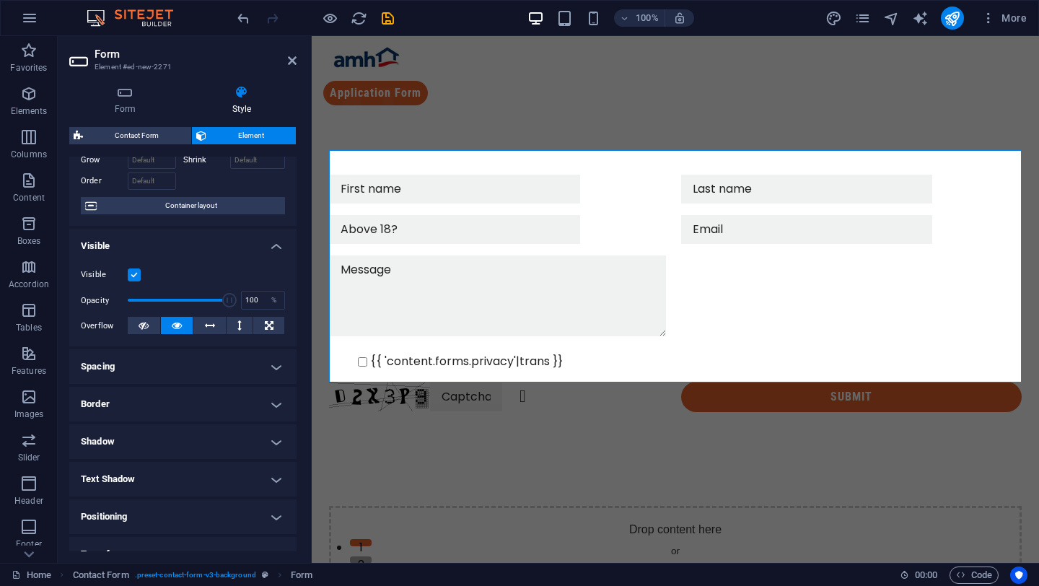
scroll to position [27, 0]
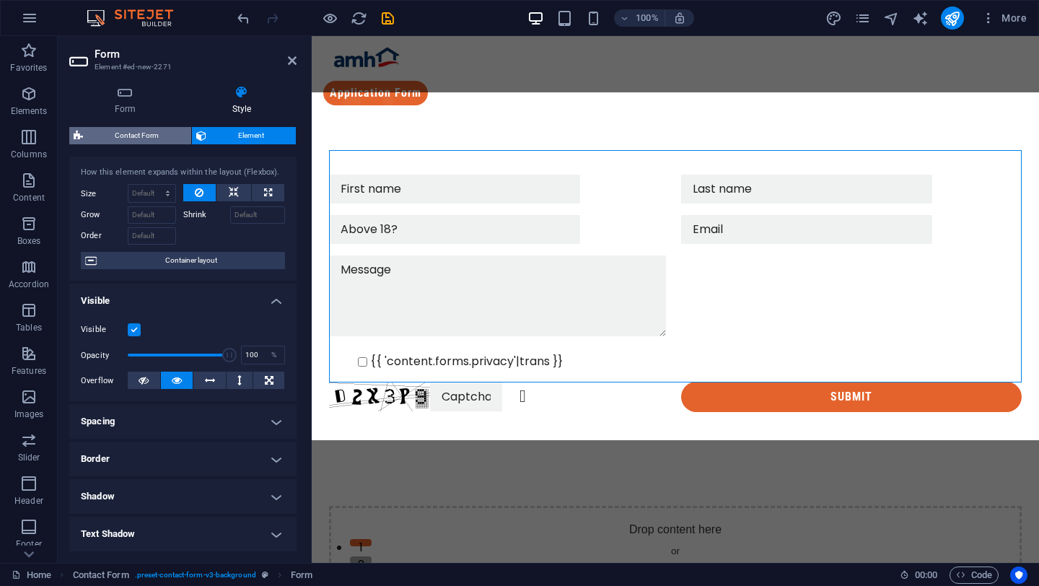
click at [151, 131] on span "Contact Form" at bounding box center [137, 135] width 100 height 17
select select "rem"
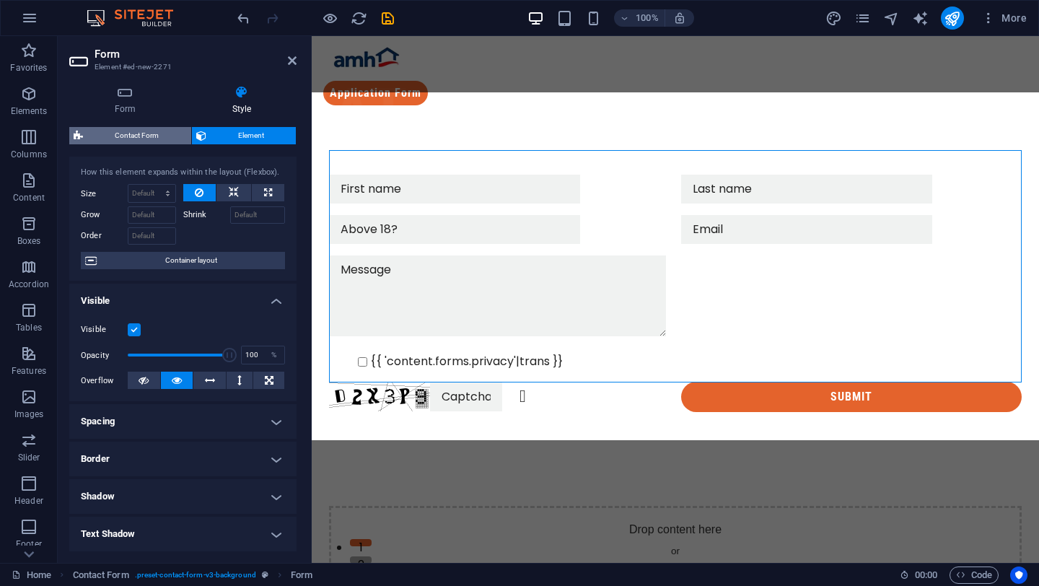
select select "rem"
select select "px"
select select "preset-contact-form-v3-background"
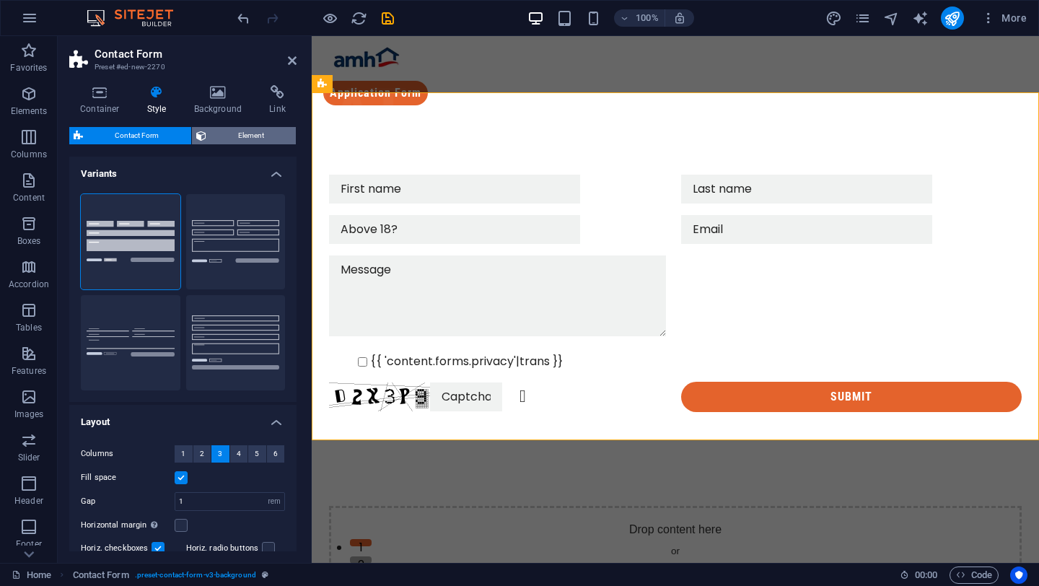
click at [235, 128] on span "Element" at bounding box center [252, 135] width 82 height 17
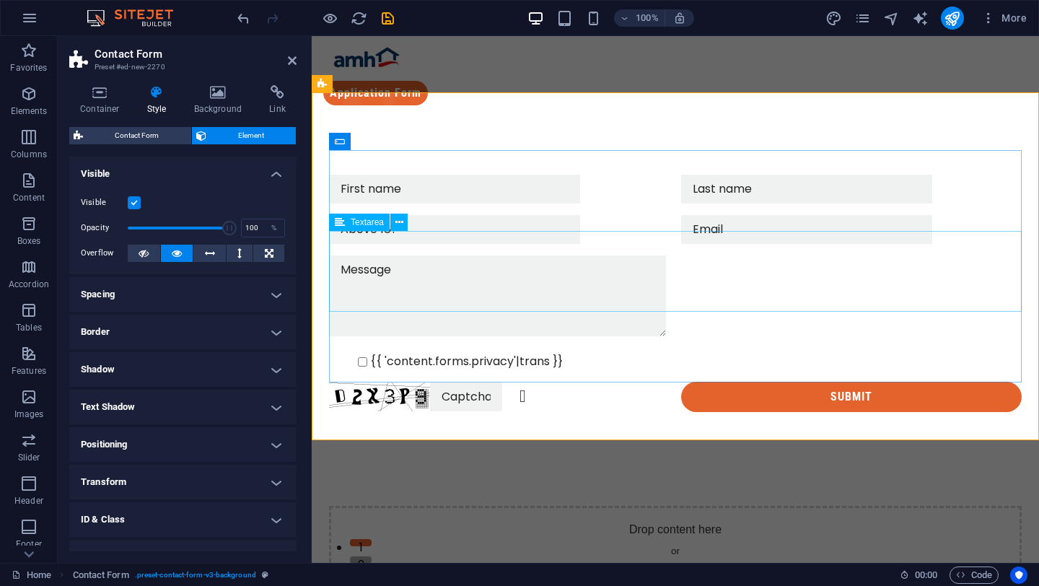
click at [414, 268] on textarea at bounding box center [497, 295] width 337 height 81
click at [681, 175] on input "text" at bounding box center [806, 189] width 251 height 29
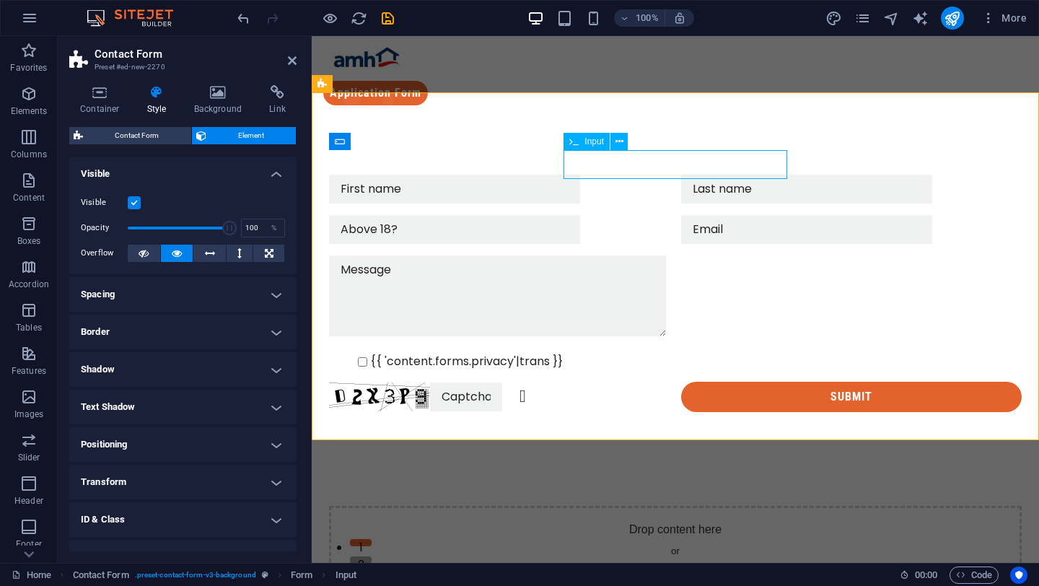
click at [681, 175] on input "text" at bounding box center [806, 189] width 251 height 29
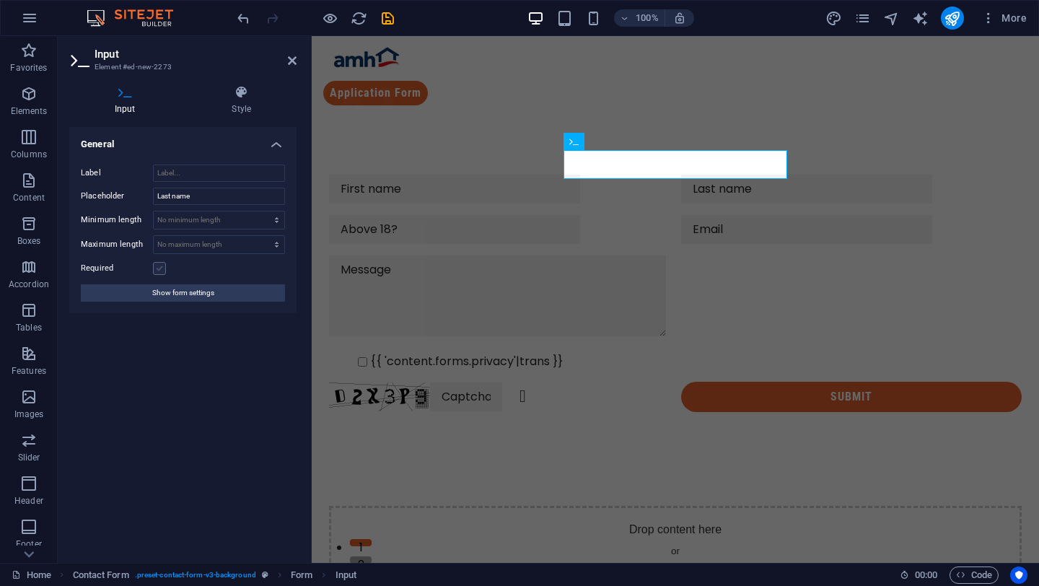
click at [156, 266] on label at bounding box center [159, 268] width 13 height 13
click at [0, 0] on input "Required" at bounding box center [0, 0] width 0 height 0
click at [193, 172] on input "Label" at bounding box center [219, 173] width 132 height 17
type input "hhgu12i"
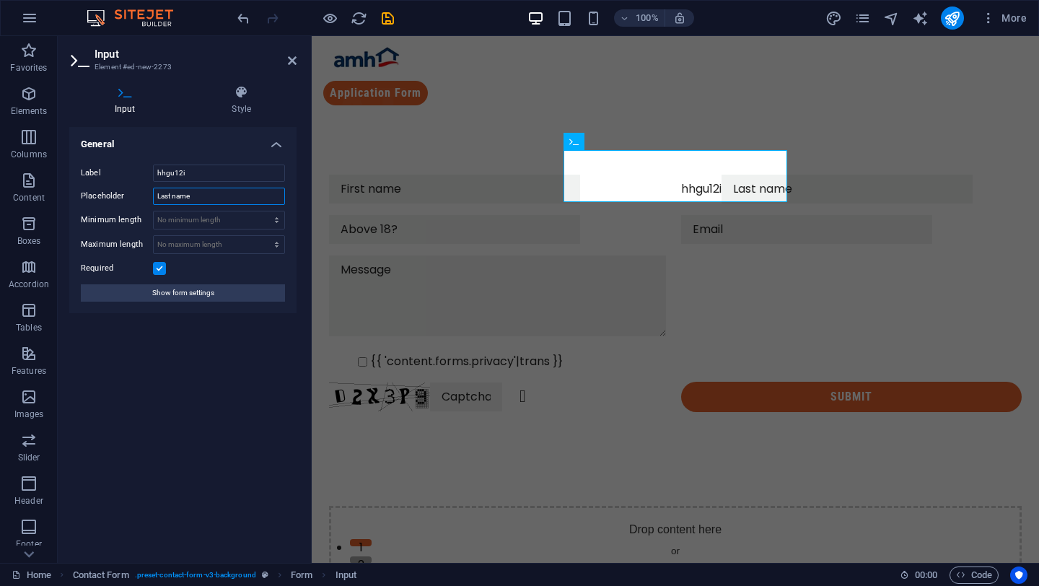
click at [207, 188] on input "Last name" at bounding box center [219, 196] width 132 height 17
click at [208, 179] on input "hhgu12i" at bounding box center [219, 173] width 132 height 17
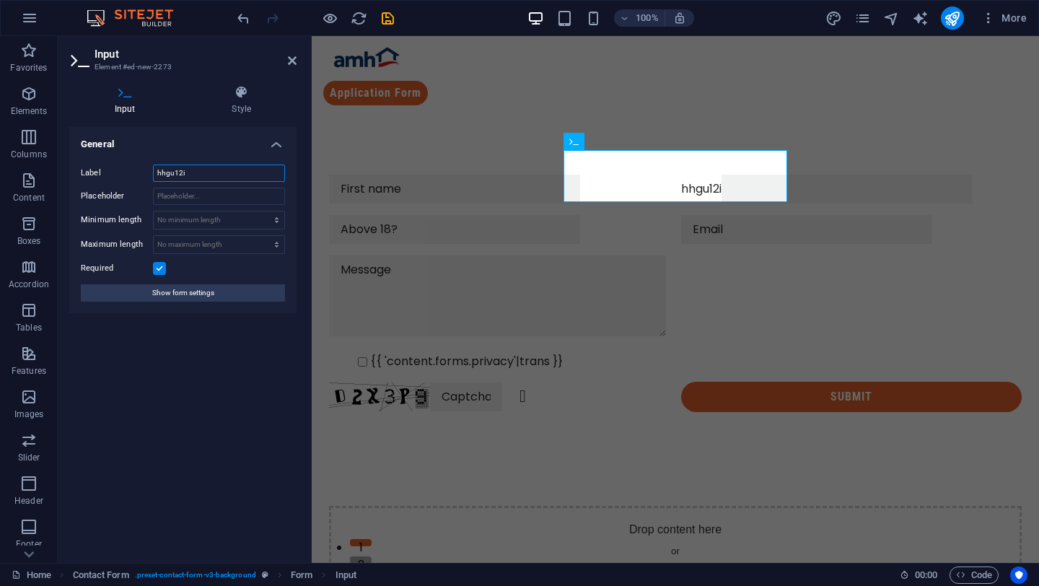
click at [208, 179] on input "hhgu12i" at bounding box center [219, 173] width 132 height 17
paste input "Last name"
type input "Last name"
click at [354, 271] on div at bounding box center [675, 298] width 693 height 86
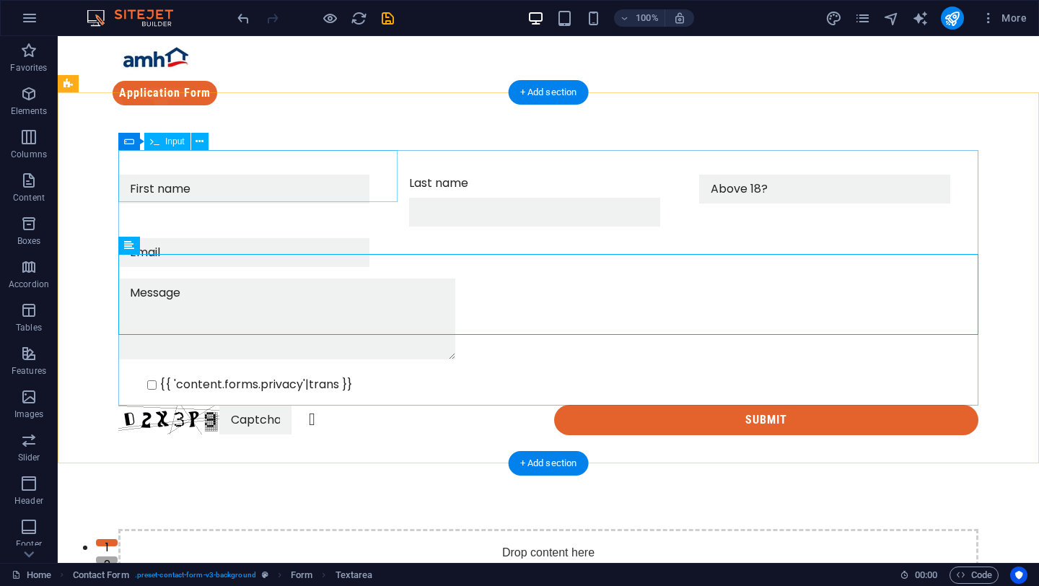
click at [218, 175] on div at bounding box center [257, 201] width 279 height 52
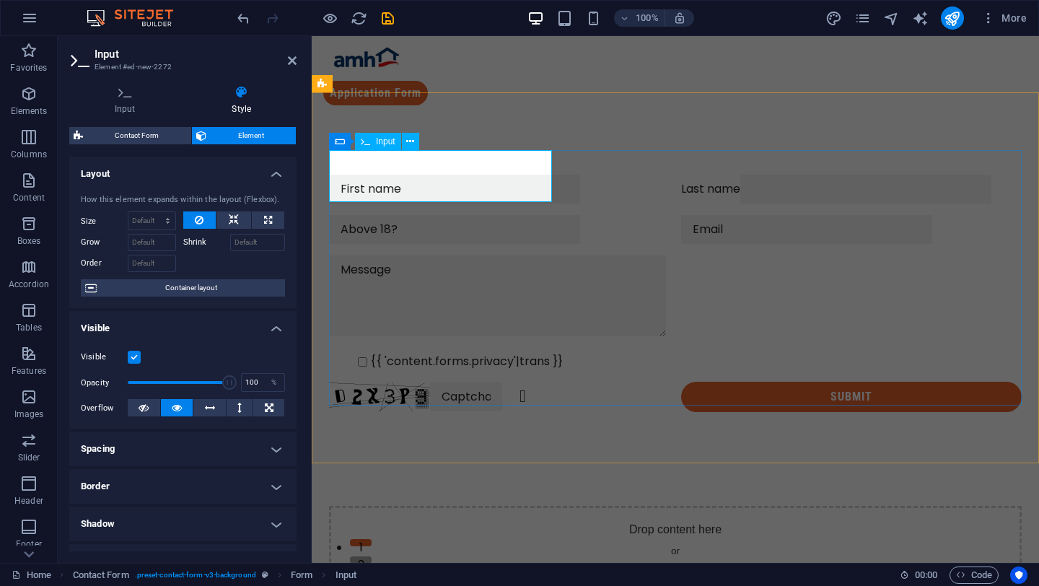
click at [406, 175] on input "text" at bounding box center [454, 189] width 251 height 29
click at [371, 175] on input "text" at bounding box center [454, 189] width 251 height 29
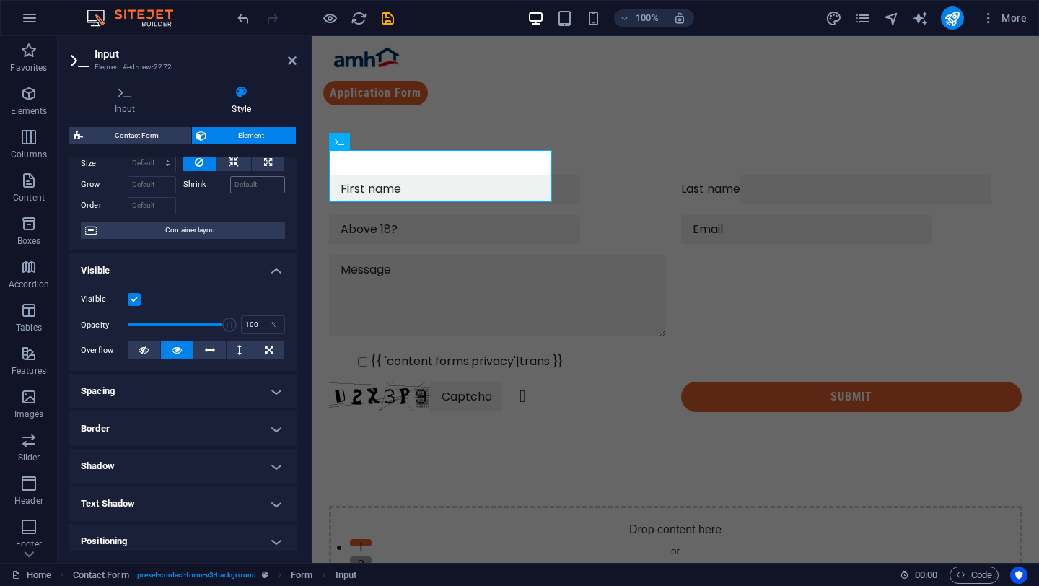
scroll to position [0, 0]
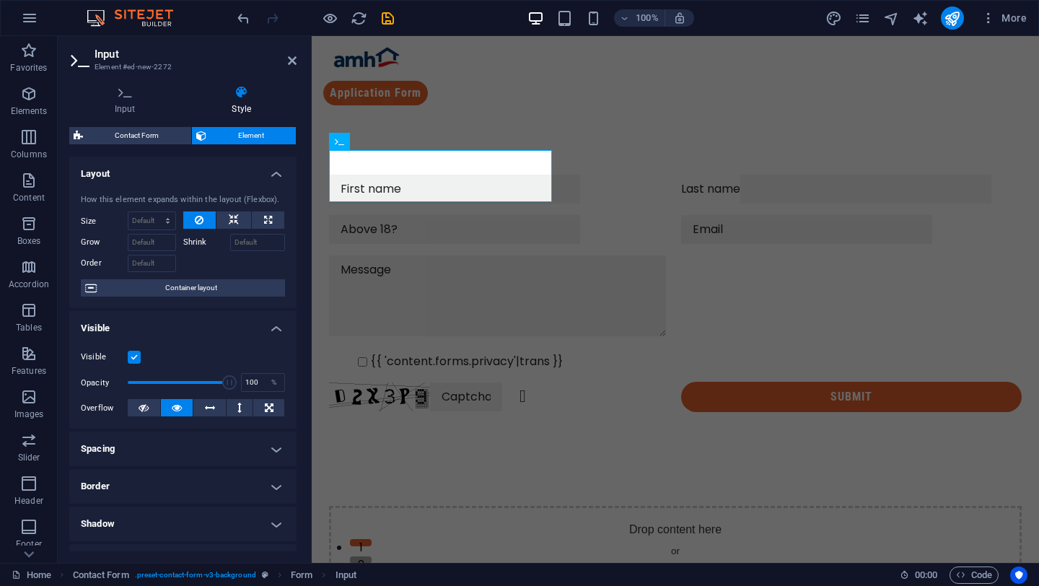
click at [269, 326] on h4 "Visible" at bounding box center [182, 324] width 227 height 26
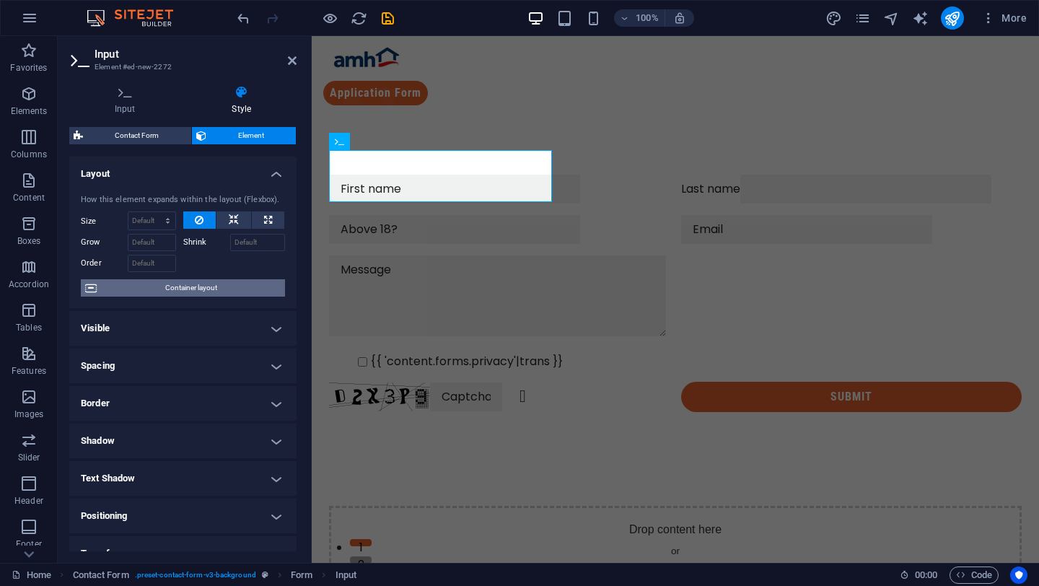
click at [240, 283] on span "Container layout" at bounding box center [191, 287] width 180 height 17
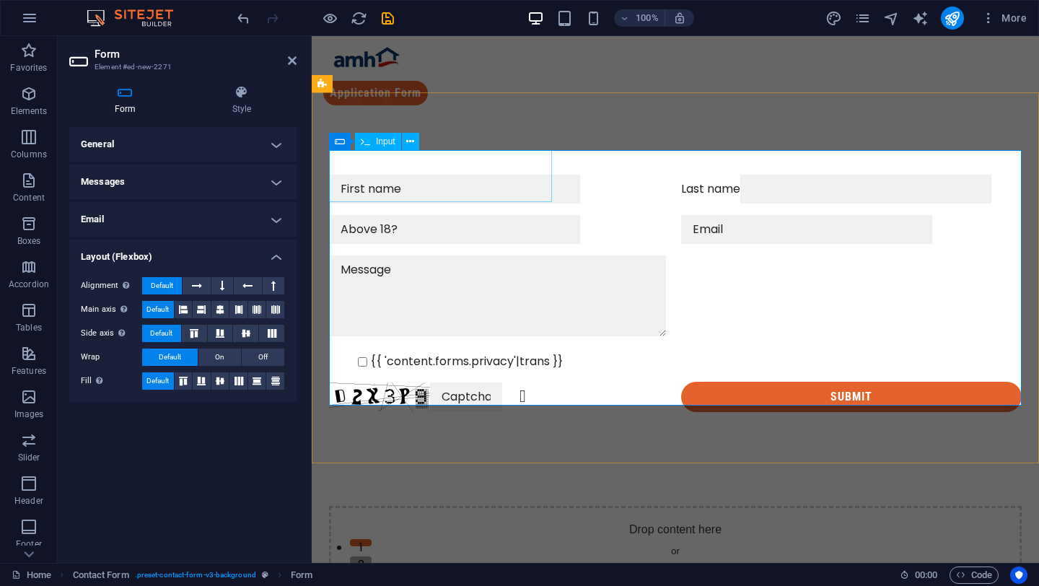
click at [398, 175] on input "text" at bounding box center [454, 189] width 251 height 29
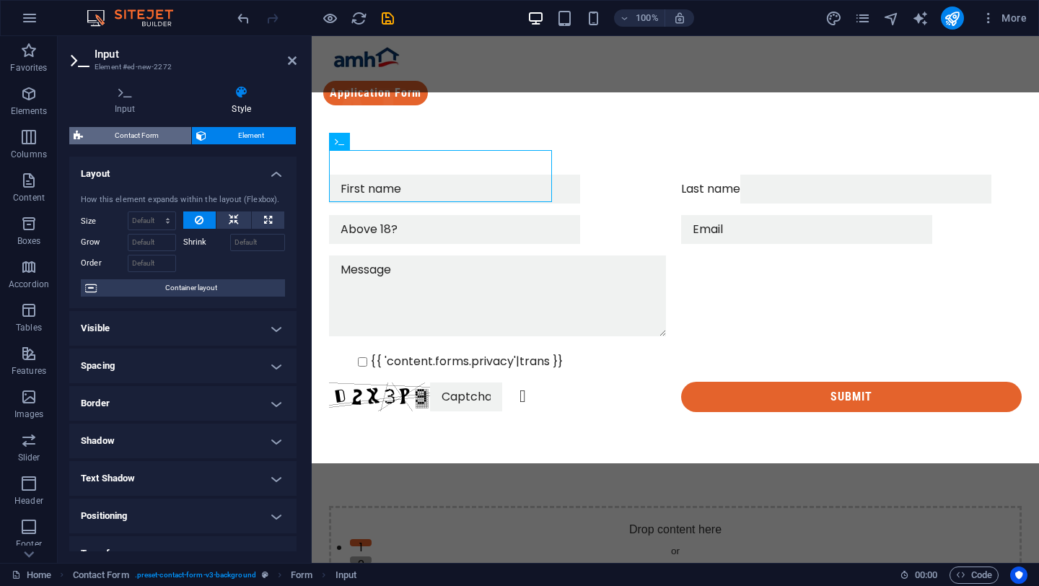
click at [157, 141] on span "Contact Form" at bounding box center [137, 135] width 100 height 17
select select "rem"
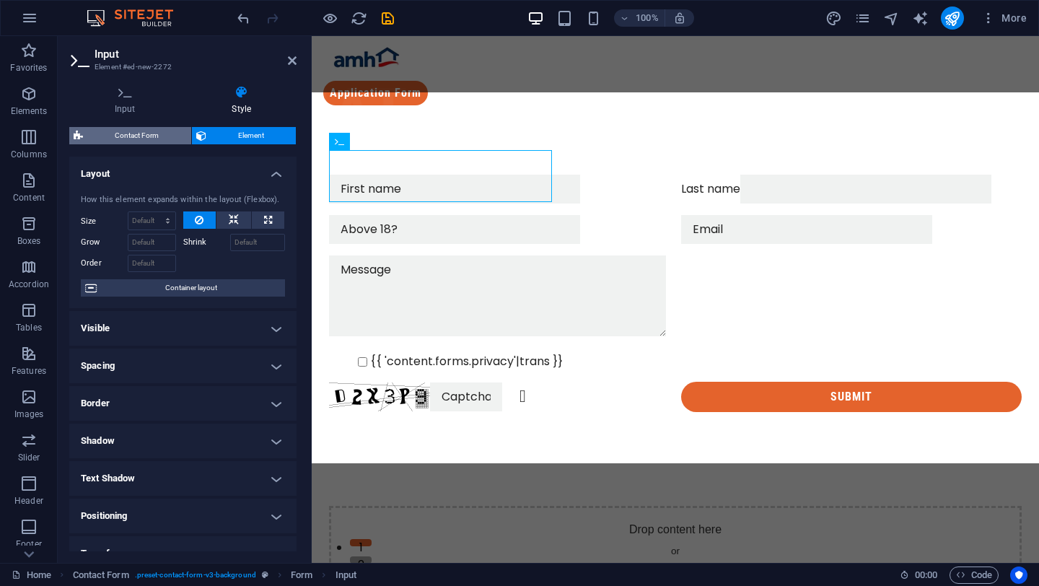
select select "rem"
select select "px"
select select "preset-contact-form-v3-background"
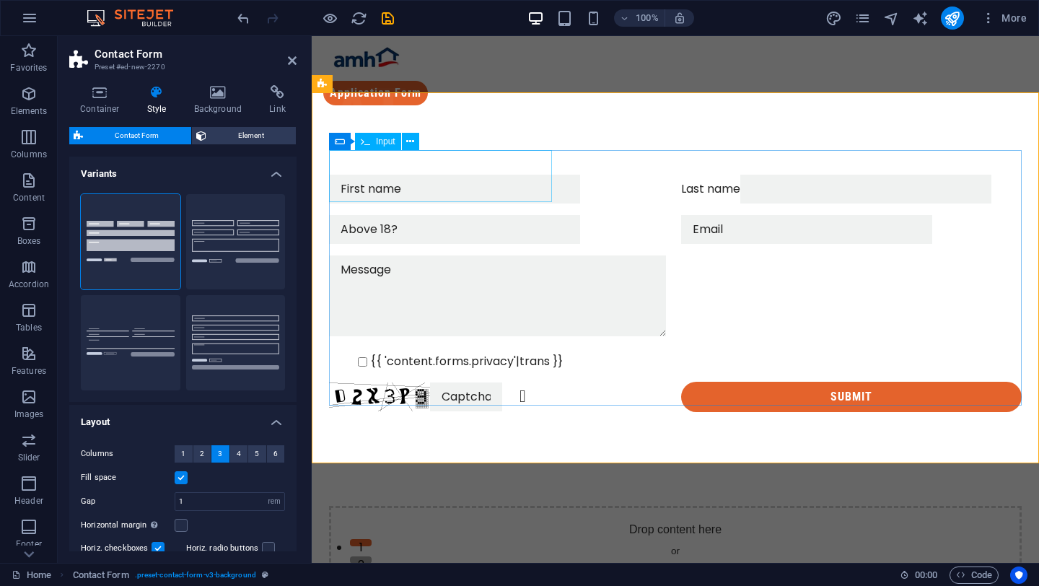
click at [390, 175] on input "text" at bounding box center [454, 189] width 251 height 29
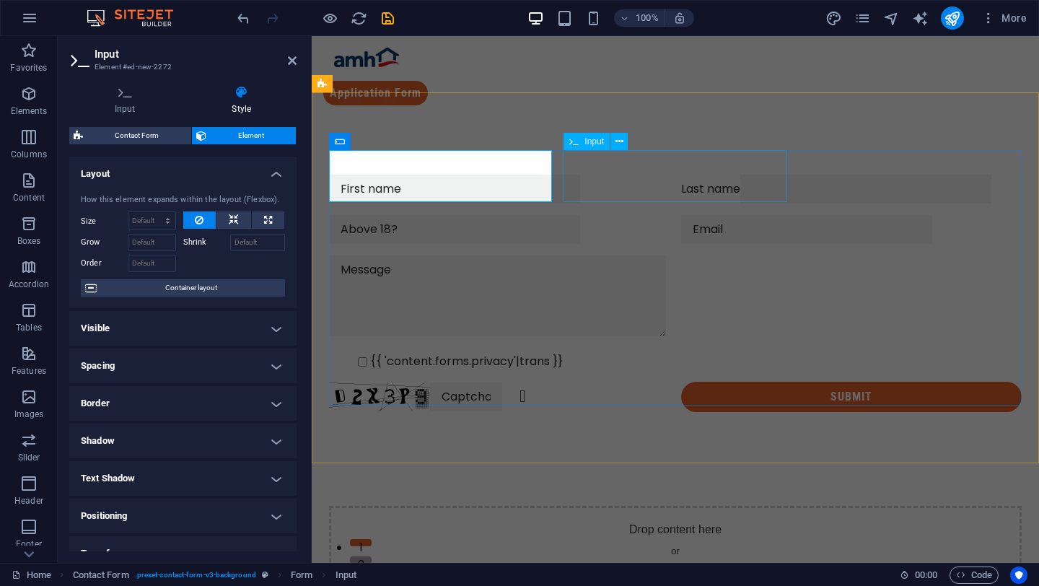
click at [681, 175] on div "Last name" at bounding box center [851, 189] width 341 height 29
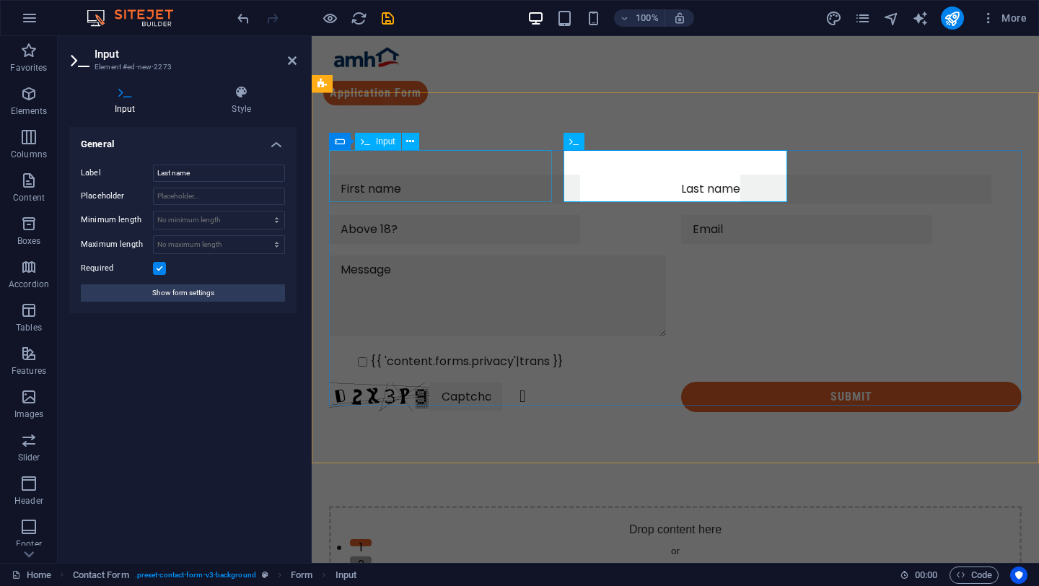
click at [463, 175] on div at bounding box center [499, 189] width 341 height 29
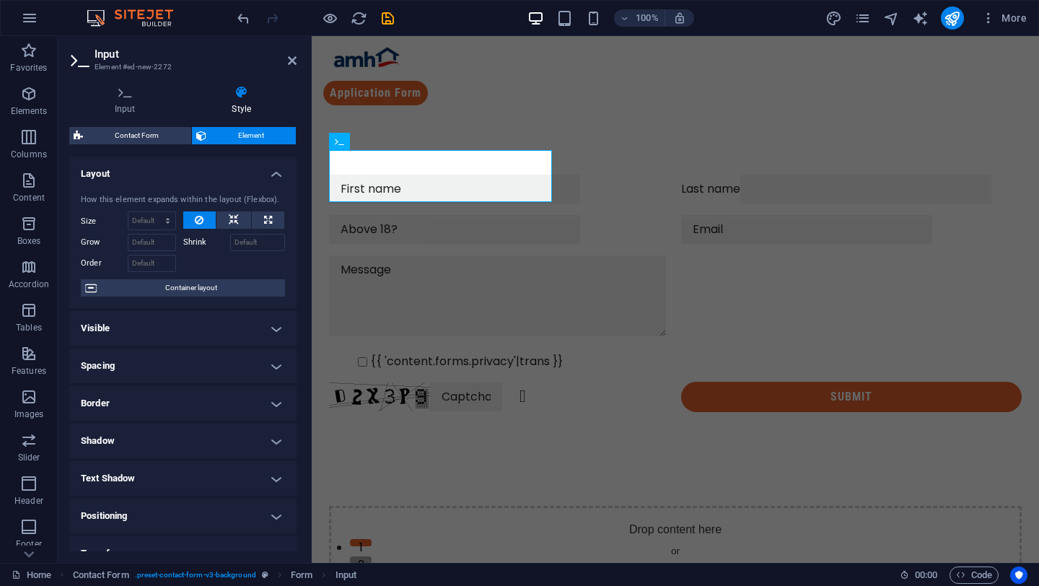
click at [128, 117] on div "Input Style General Label Placeholder First name Minimum length No minimum leng…" at bounding box center [182, 318] width 227 height 466
click at [130, 102] on h4 "Input" at bounding box center [128, 100] width 118 height 30
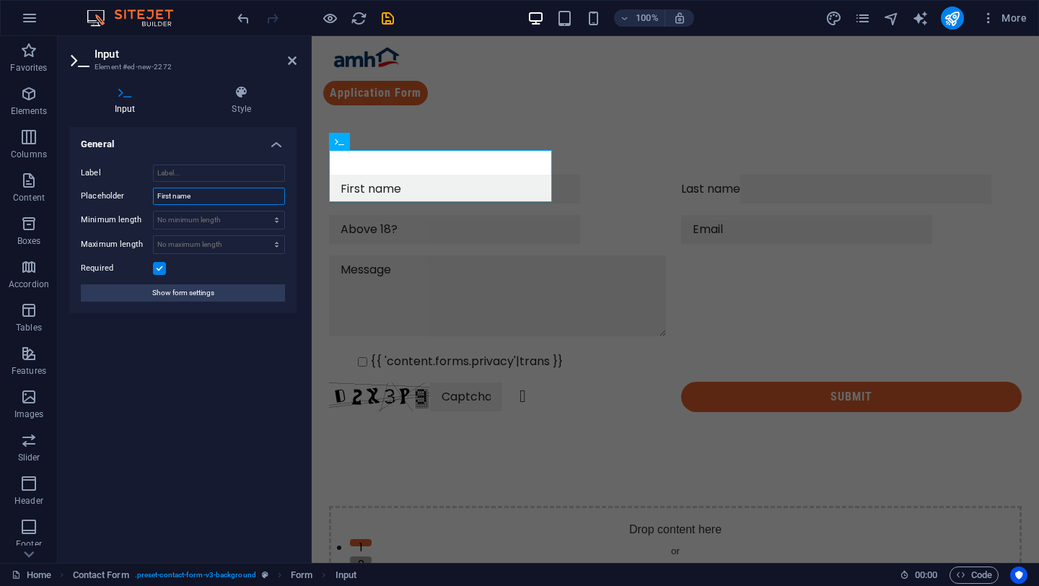
click at [206, 194] on input "First name" at bounding box center [219, 196] width 132 height 17
click at [205, 162] on div "Label Placeholder Minimum length No minimum length chars Maximum length No maxi…" at bounding box center [182, 233] width 227 height 160
click at [205, 167] on input "Label" at bounding box center [219, 173] width 132 height 17
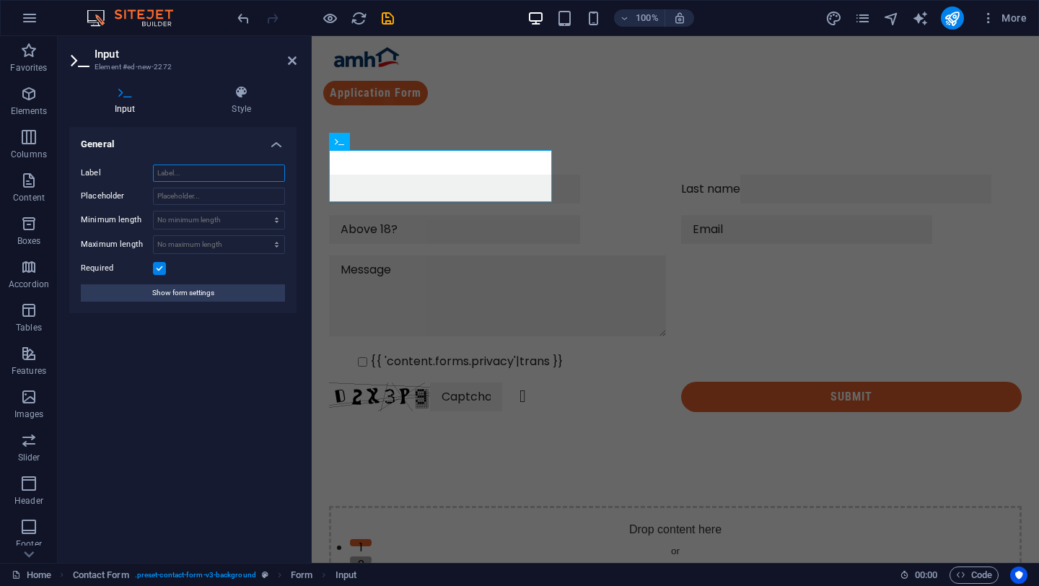
paste input "First name"
type input "First name"
click at [424, 281] on div at bounding box center [675, 298] width 693 height 86
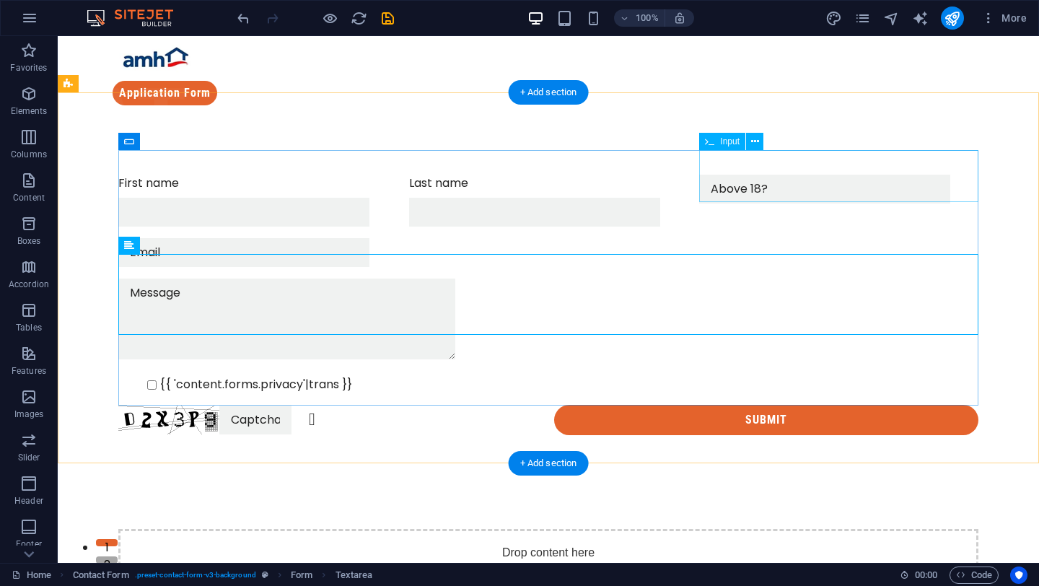
click at [751, 175] on div at bounding box center [838, 201] width 279 height 52
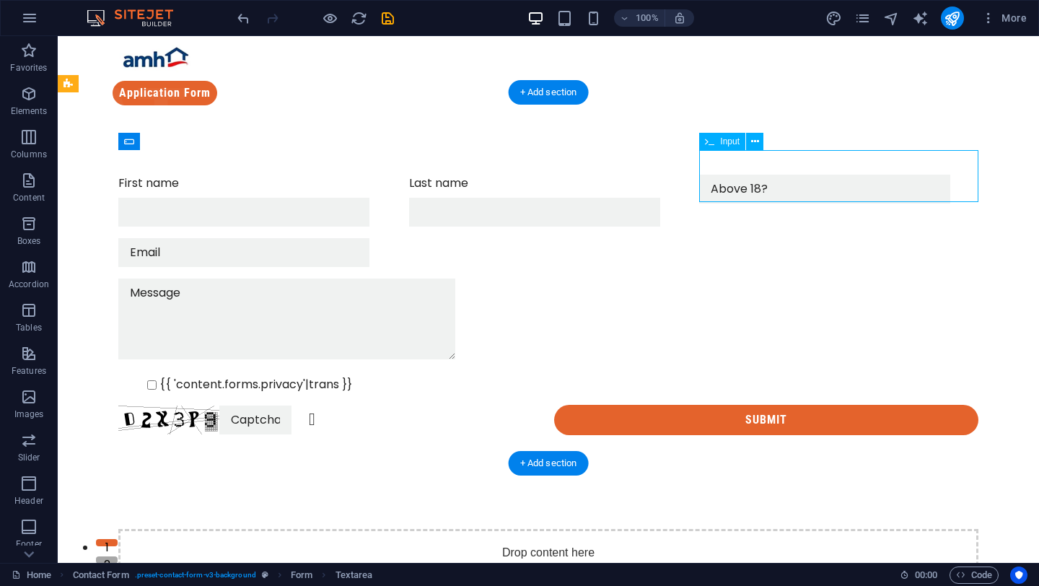
click at [751, 175] on div at bounding box center [838, 201] width 279 height 52
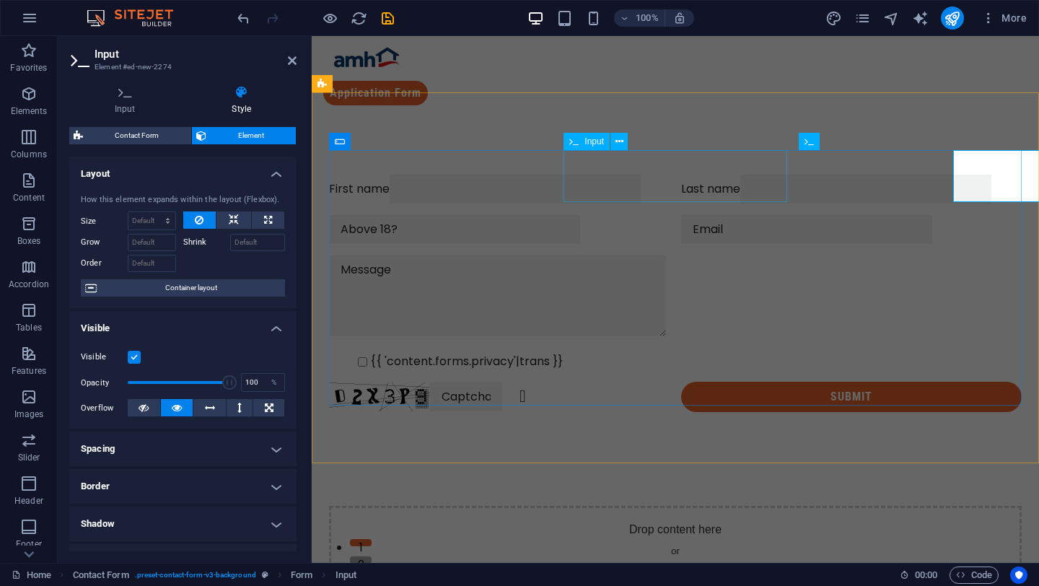
click at [751, 175] on div "Last name" at bounding box center [851, 189] width 341 height 29
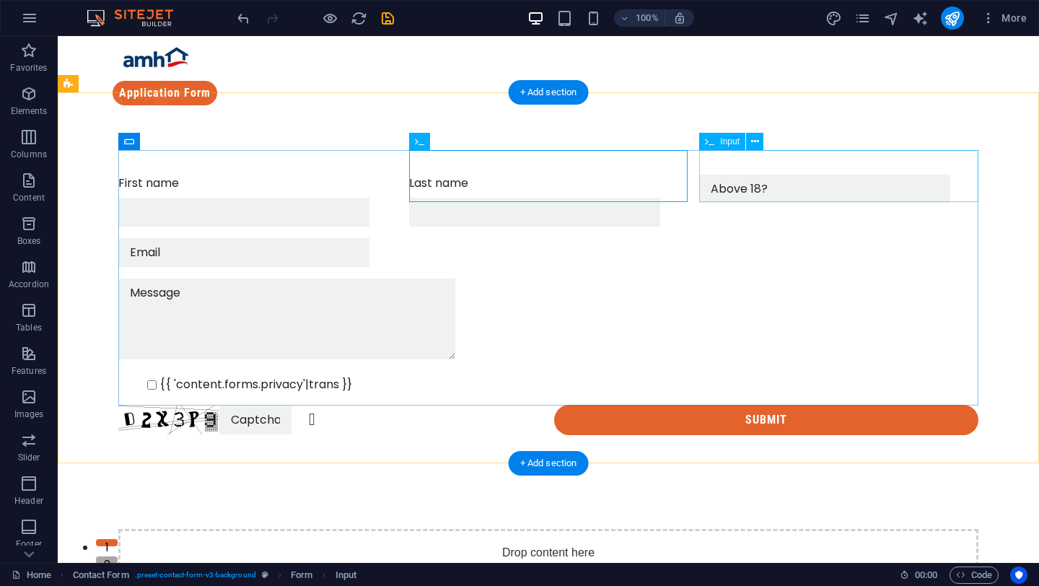
click at [810, 175] on div at bounding box center [838, 201] width 279 height 52
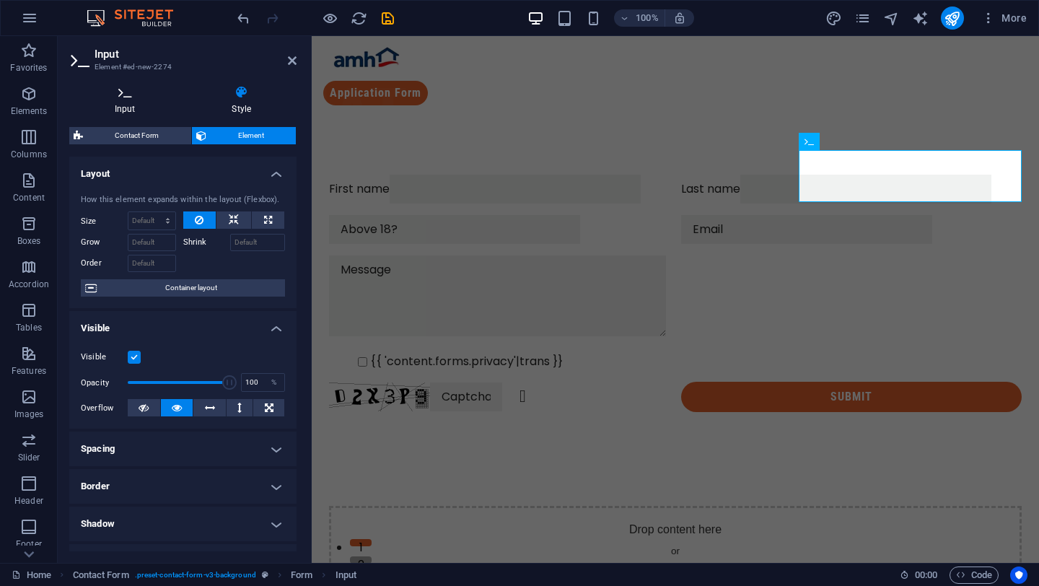
click at [136, 106] on h4 "Input" at bounding box center [128, 100] width 118 height 30
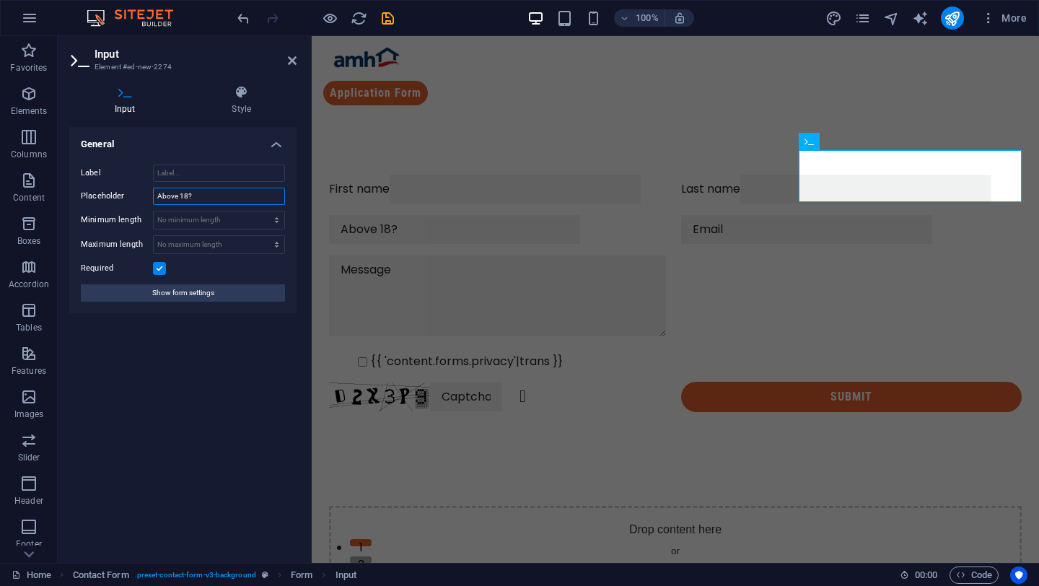
click at [206, 198] on input "Above 18?" at bounding box center [219, 196] width 132 height 17
click at [191, 170] on input "Label" at bounding box center [219, 173] width 132 height 17
paste input "Above 18?"
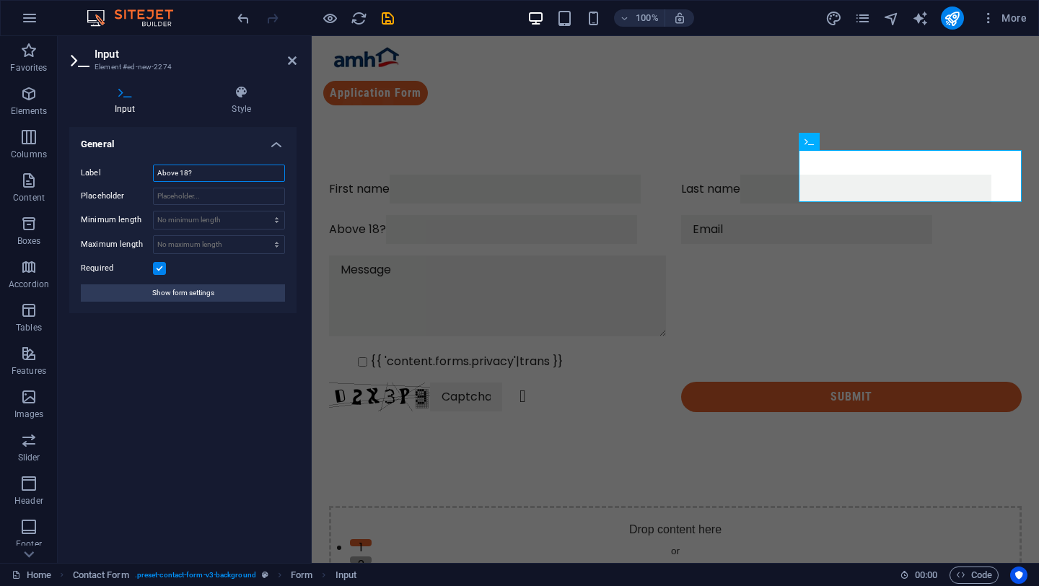
type input "Above 18?"
click at [213, 326] on div "General Label Above 18? Placeholder Minimum length No minimum length chars Maxi…" at bounding box center [182, 339] width 227 height 424
click at [681, 227] on div at bounding box center [851, 229] width 341 height 29
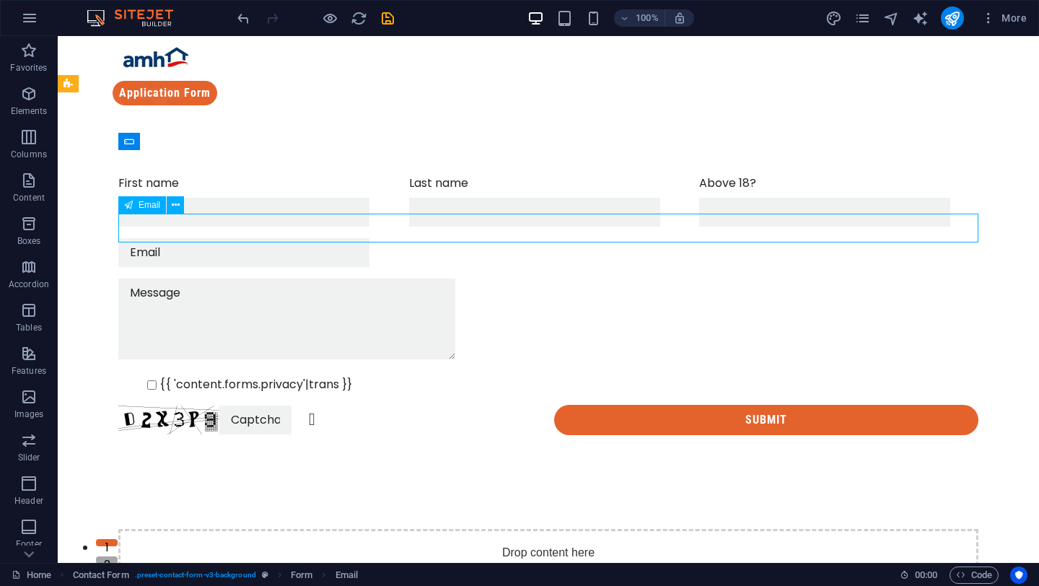
click at [289, 238] on div at bounding box center [548, 252] width 860 height 29
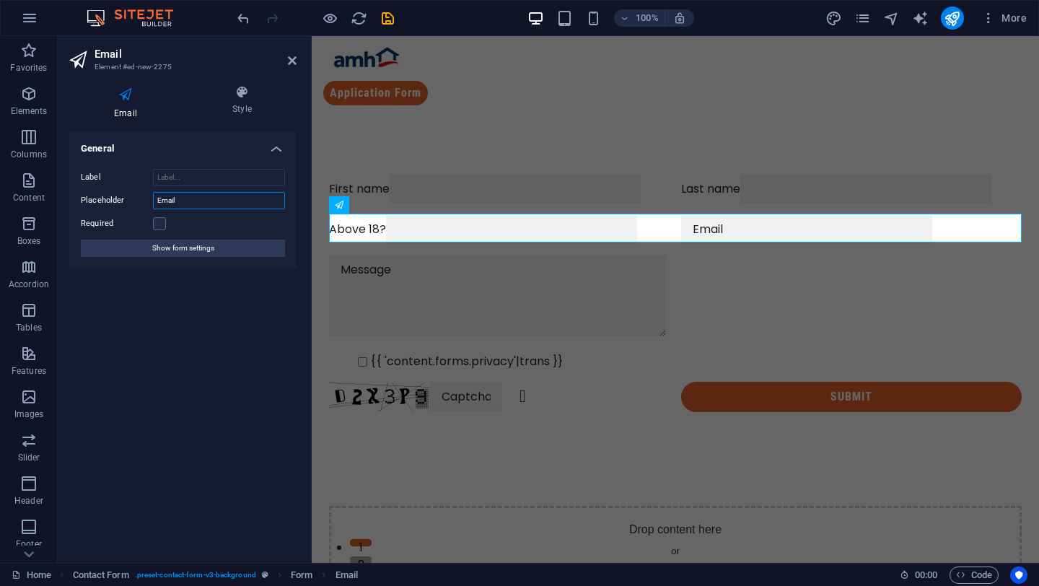
click at [211, 192] on input "Email" at bounding box center [219, 200] width 132 height 17
click at [213, 174] on input "Label" at bounding box center [219, 177] width 132 height 17
paste input "Email"
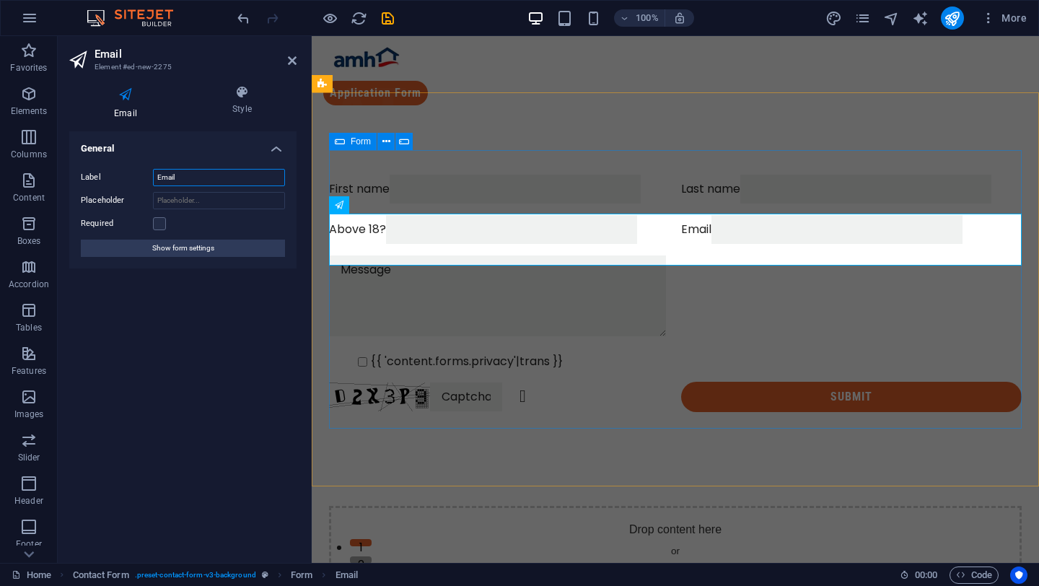
type input "Email"
click at [396, 314] on div at bounding box center [675, 298] width 693 height 86
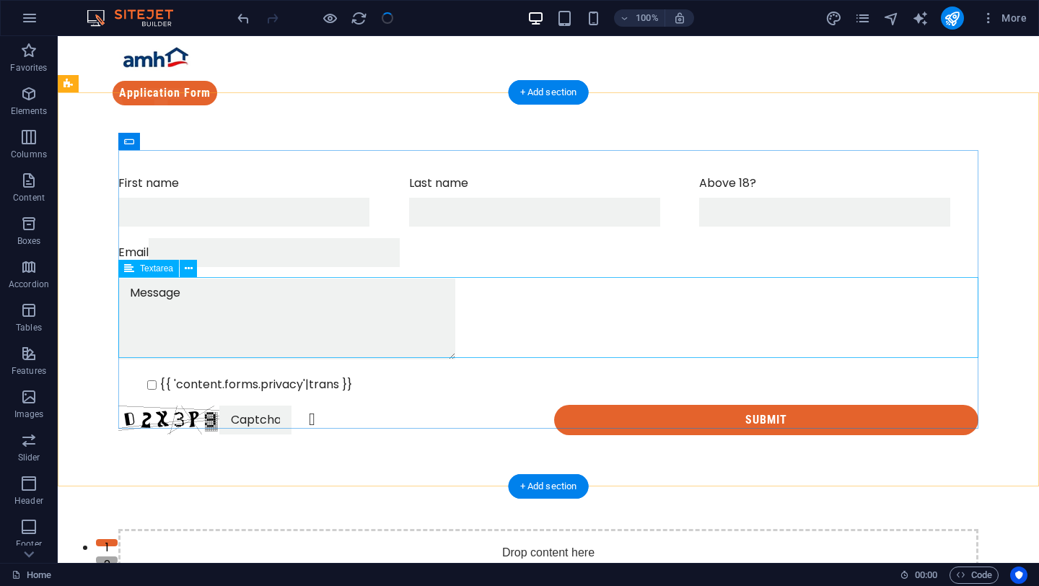
click at [183, 292] on div at bounding box center [548, 322] width 860 height 86
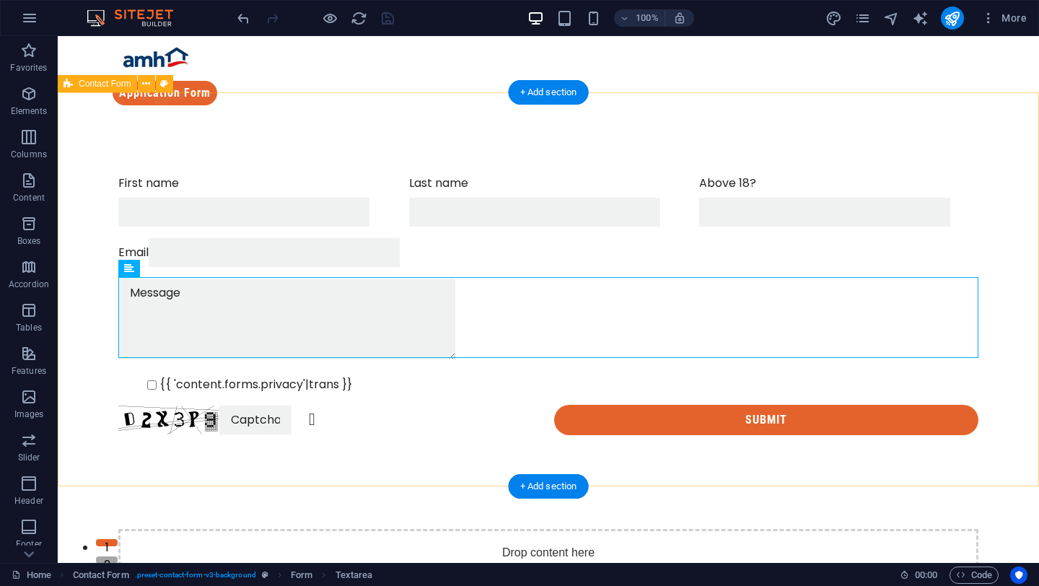
click at [442, 473] on div "First name Last name Above 18? Email {{ 'content.forms.privacy'|trans }} Unread…" at bounding box center [549, 305] width 982 height 376
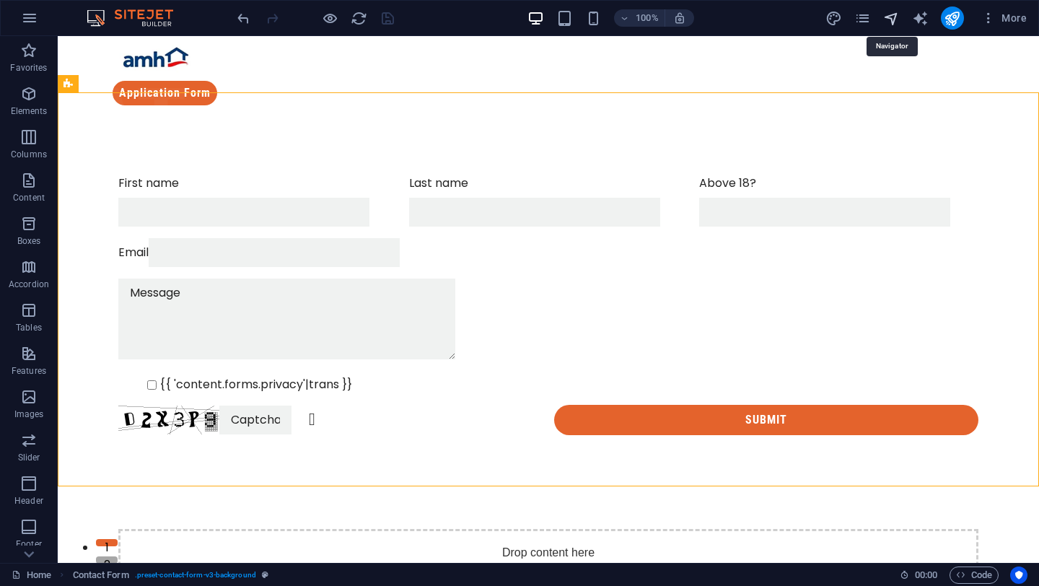
click at [893, 20] on icon "navigator" at bounding box center [891, 18] width 17 height 17
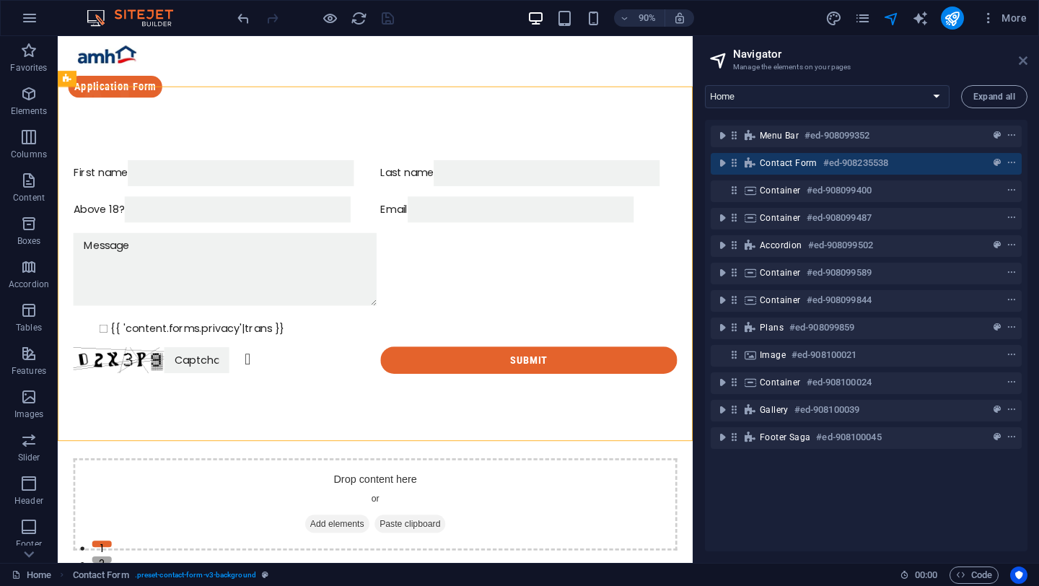
click at [1019, 64] on icon at bounding box center [1023, 61] width 9 height 12
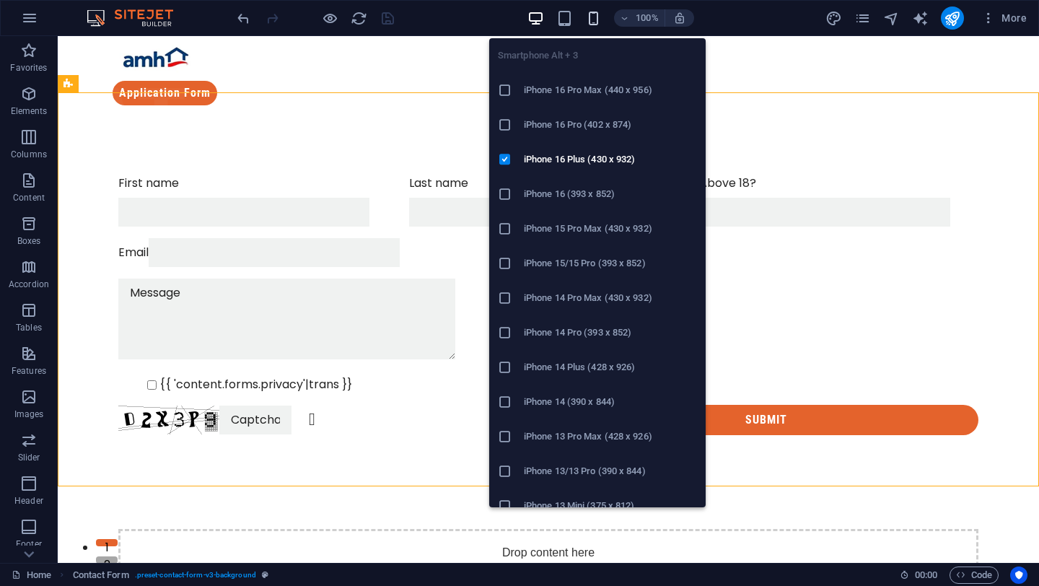
click at [595, 17] on icon "button" at bounding box center [593, 18] width 17 height 17
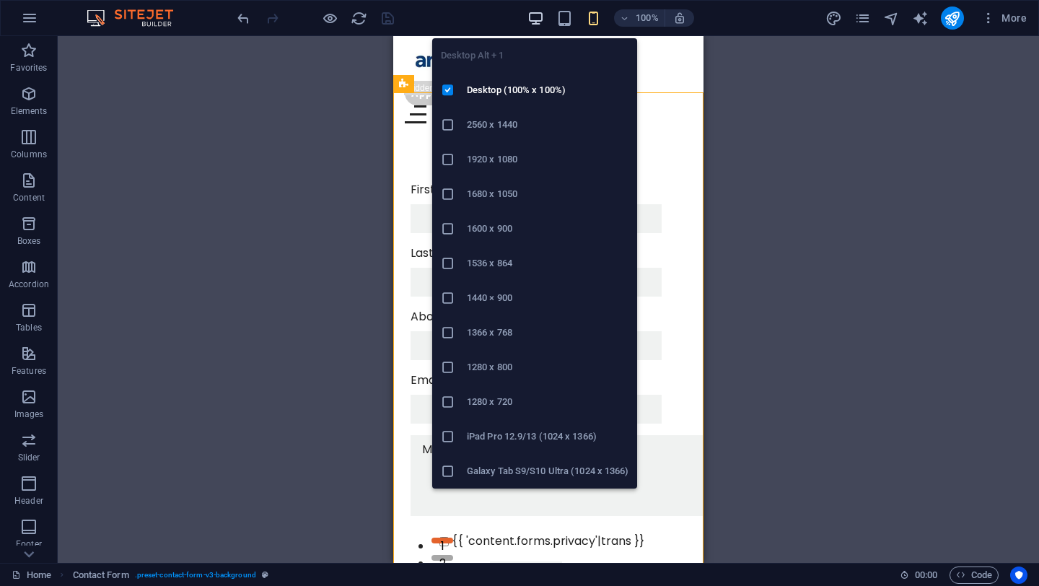
click at [540, 19] on icon "button" at bounding box center [536, 18] width 17 height 17
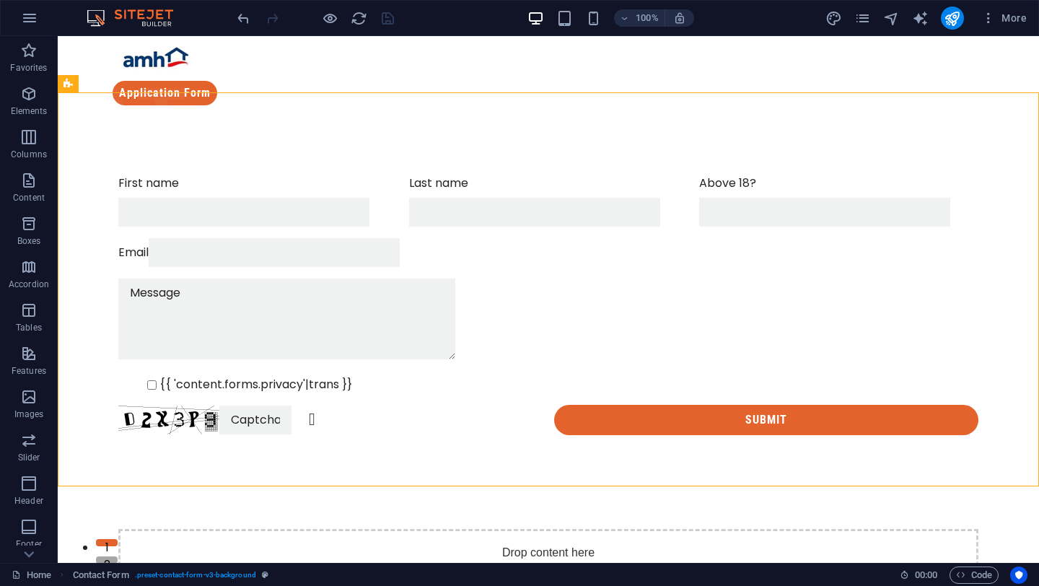
click at [569, 9] on div "100%" at bounding box center [611, 17] width 167 height 23
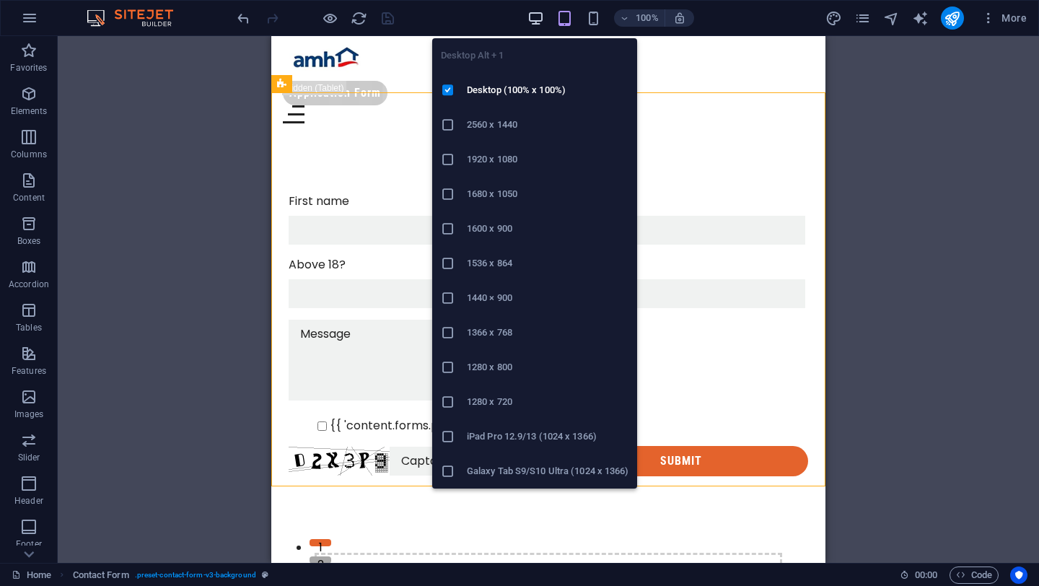
click at [538, 13] on icon "button" at bounding box center [536, 18] width 17 height 17
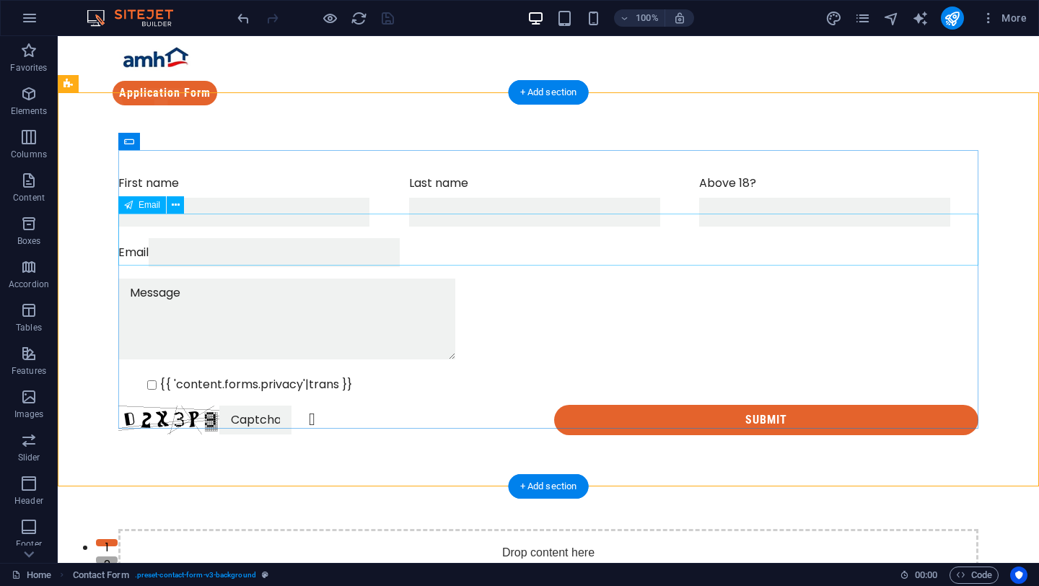
click at [237, 243] on div "Email" at bounding box center [548, 252] width 860 height 29
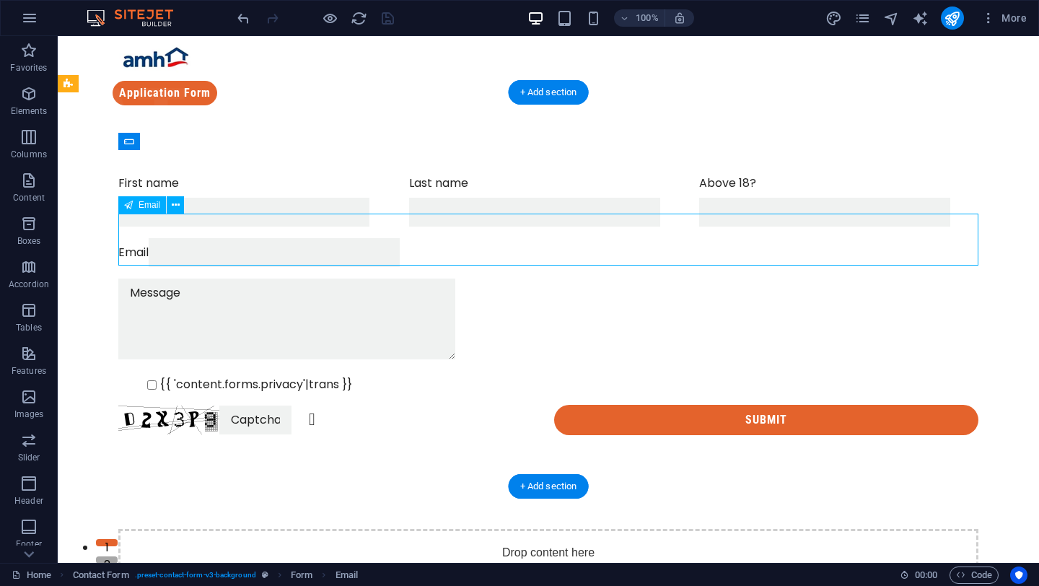
click at [248, 240] on div "Email" at bounding box center [548, 252] width 860 height 29
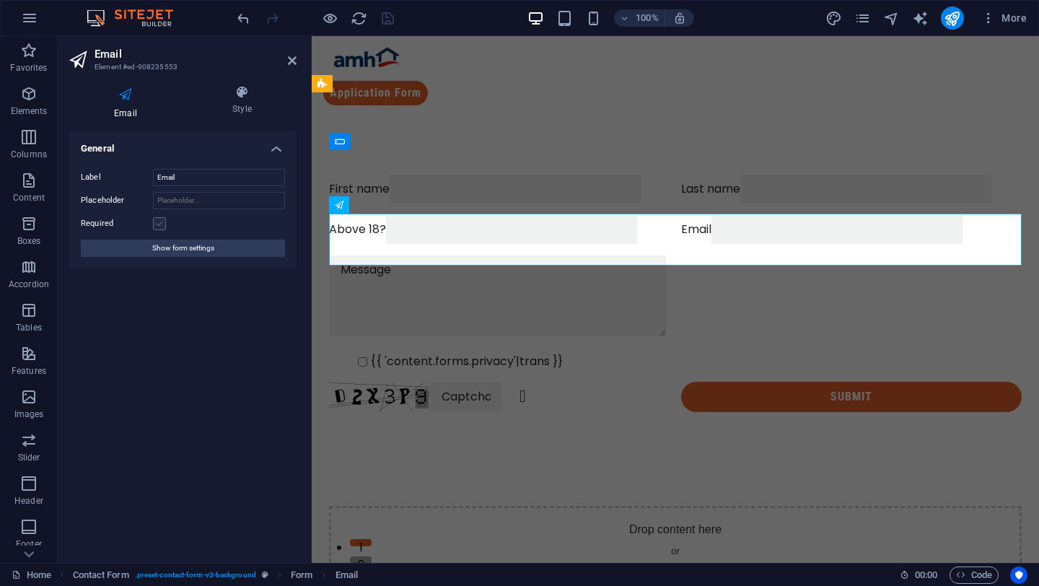
click at [160, 223] on label at bounding box center [159, 223] width 13 height 13
click at [0, 0] on input "Required" at bounding box center [0, 0] width 0 height 0
click at [390, 17] on icon "save" at bounding box center [388, 18] width 17 height 17
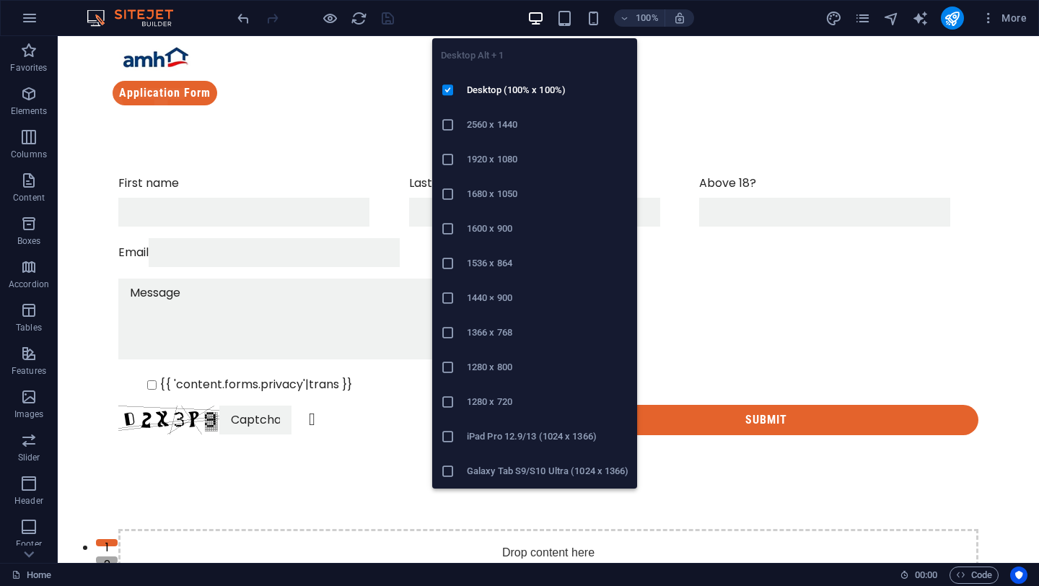
click at [539, 15] on icon "button" at bounding box center [536, 18] width 17 height 17
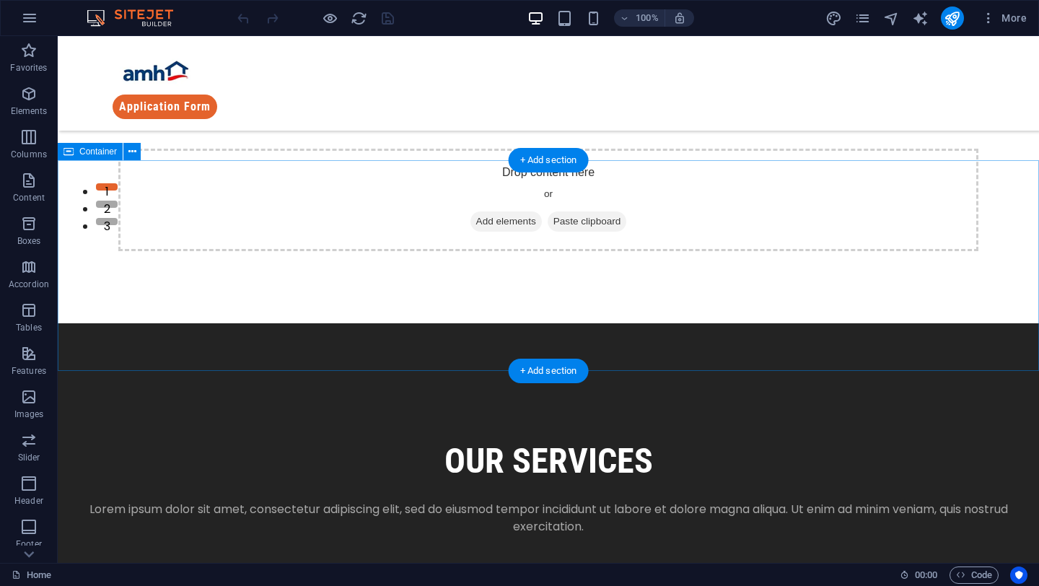
scroll to position [372, 0]
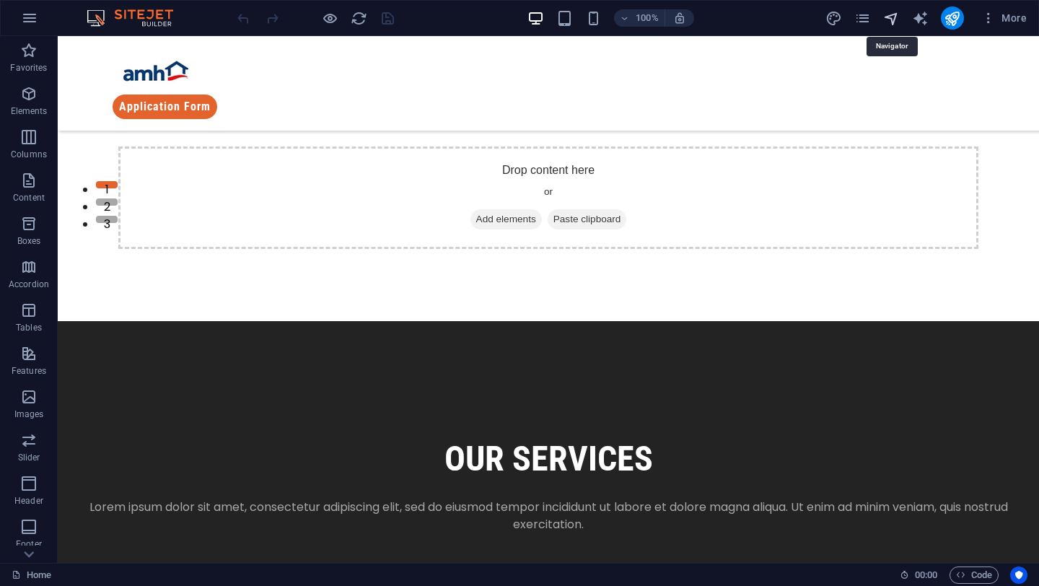
click at [0, 0] on icon "navigator" at bounding box center [0, 0] width 0 height 0
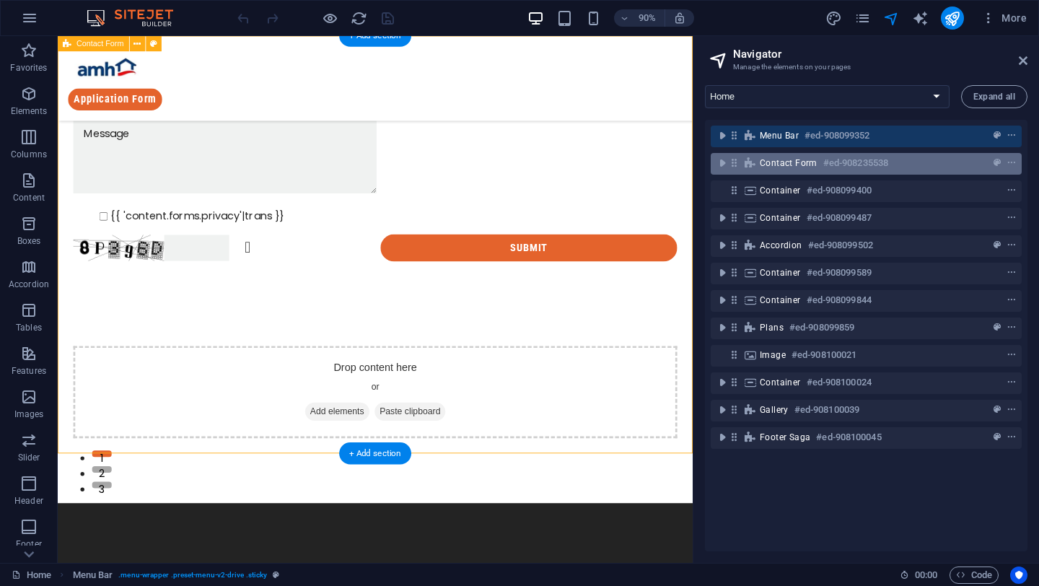
scroll to position [0, 0]
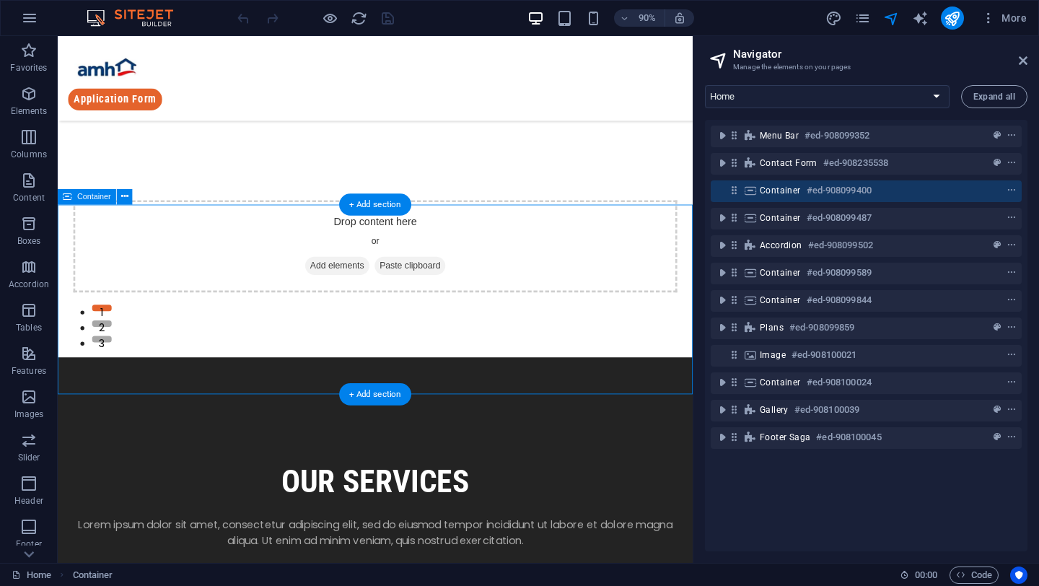
click at [843, 201] on div "Container #ed-908099400" at bounding box center [866, 191] width 311 height 22
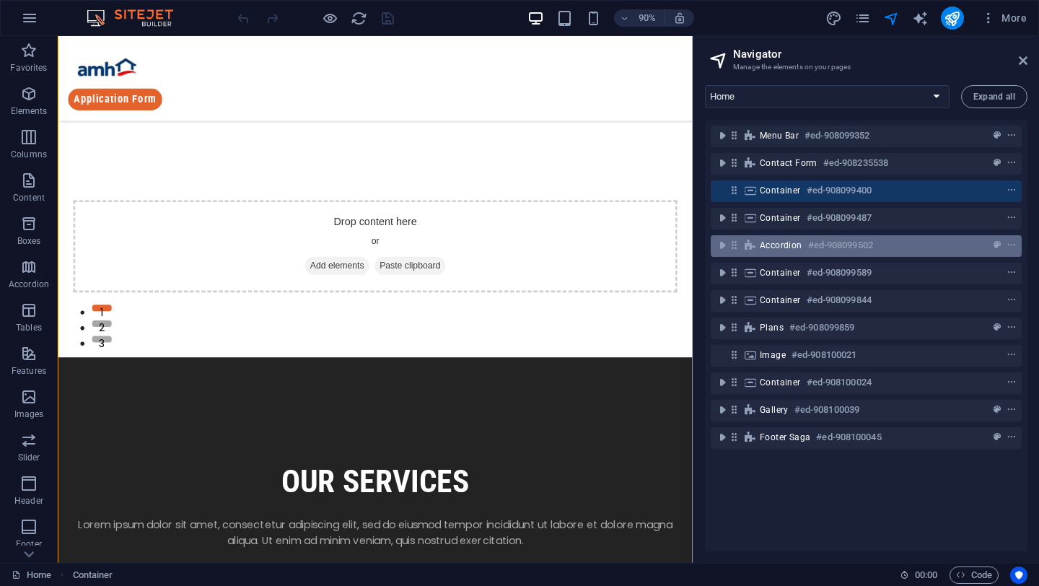
scroll to position [1261, 0]
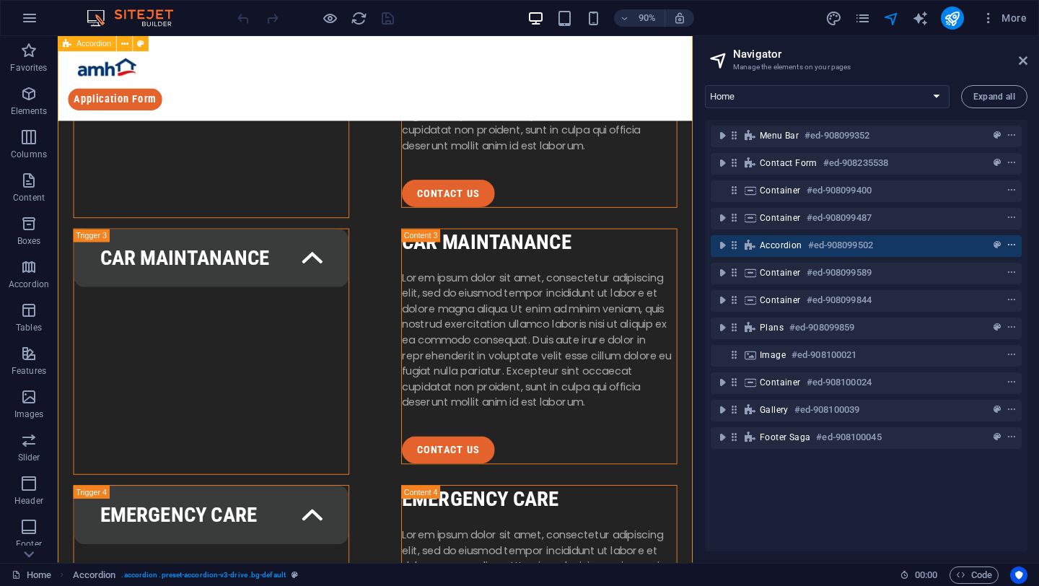
click at [1012, 244] on icon "context-menu" at bounding box center [1012, 245] width 10 height 10
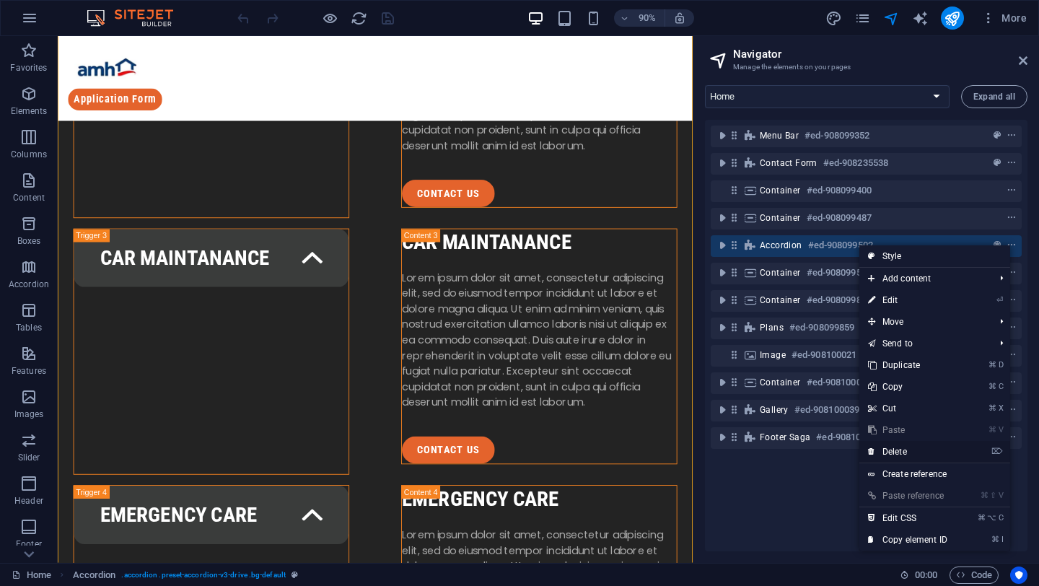
click at [909, 445] on link "⌦ Delete" at bounding box center [908, 452] width 97 height 22
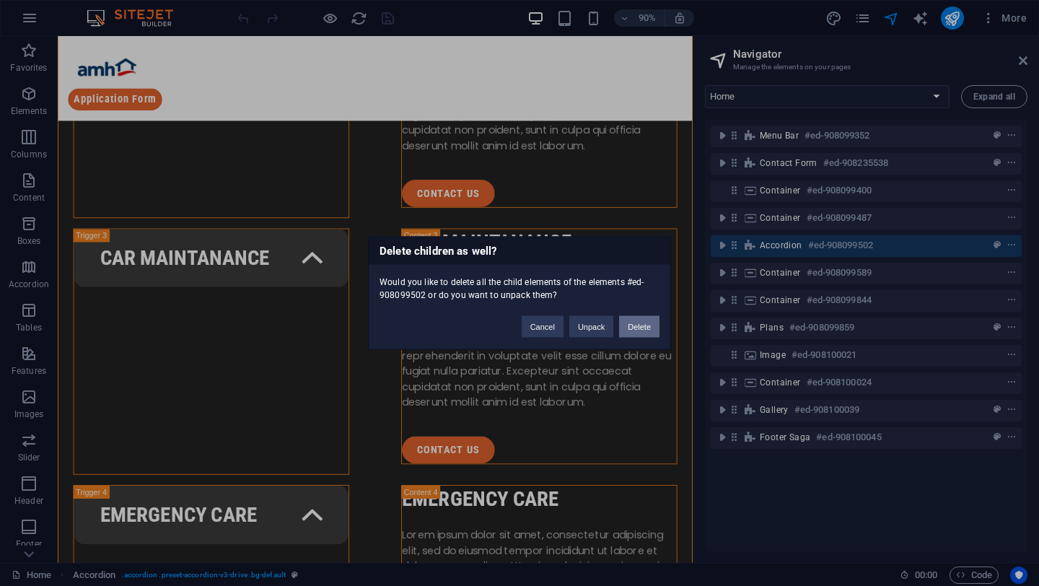
click at [631, 328] on button "Delete" at bounding box center [639, 327] width 40 height 22
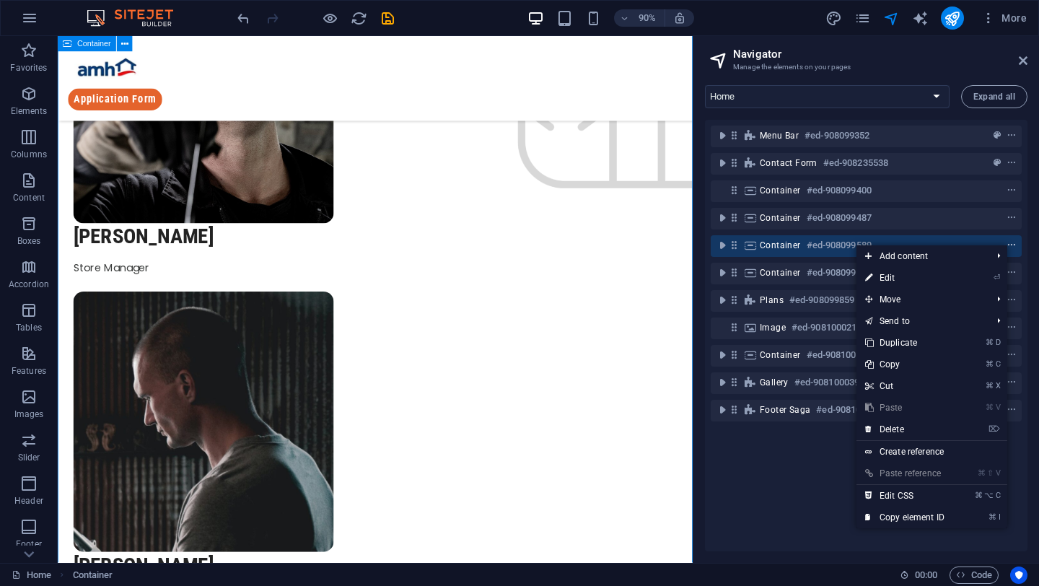
scroll to position [1344, 0]
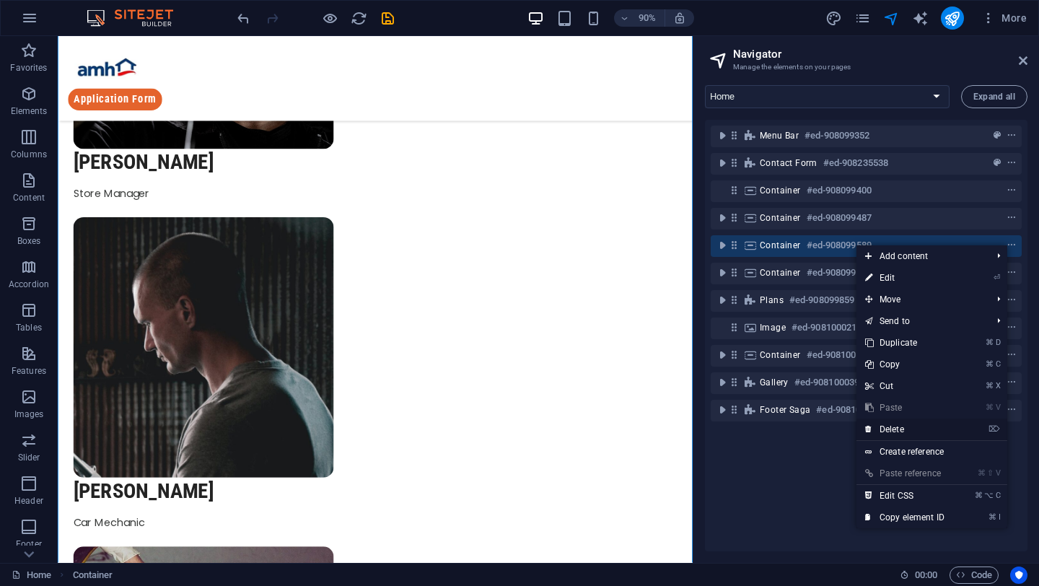
click at [940, 431] on link "⌦ Delete" at bounding box center [905, 430] width 97 height 22
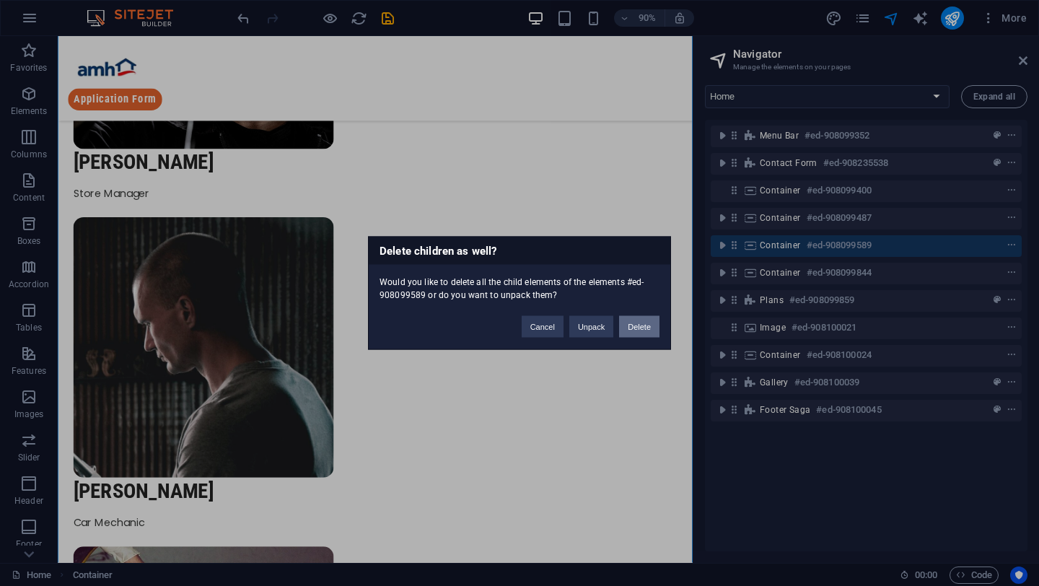
click at [633, 329] on button "Delete" at bounding box center [639, 327] width 40 height 22
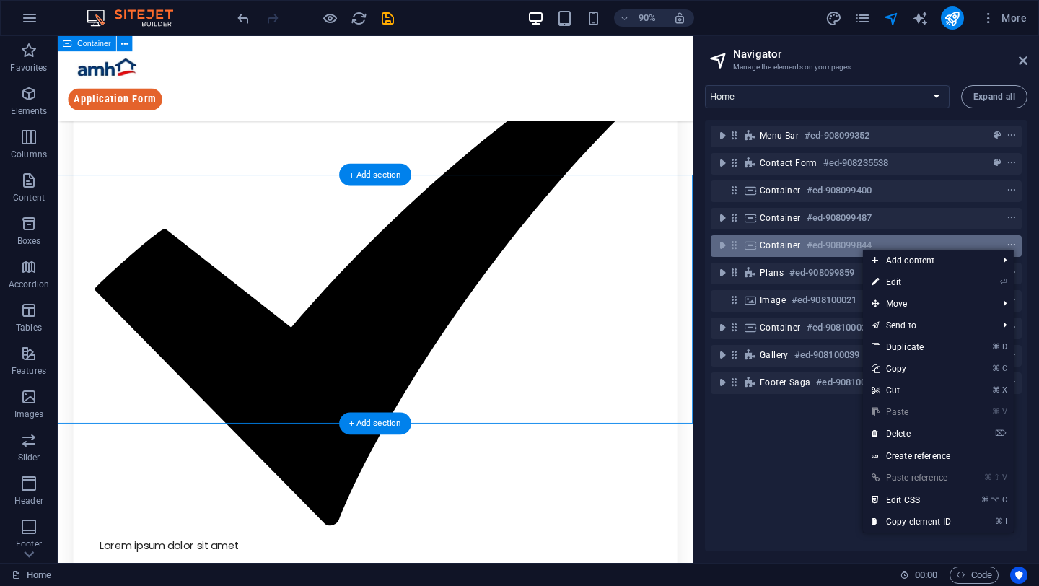
scroll to position [761, 0]
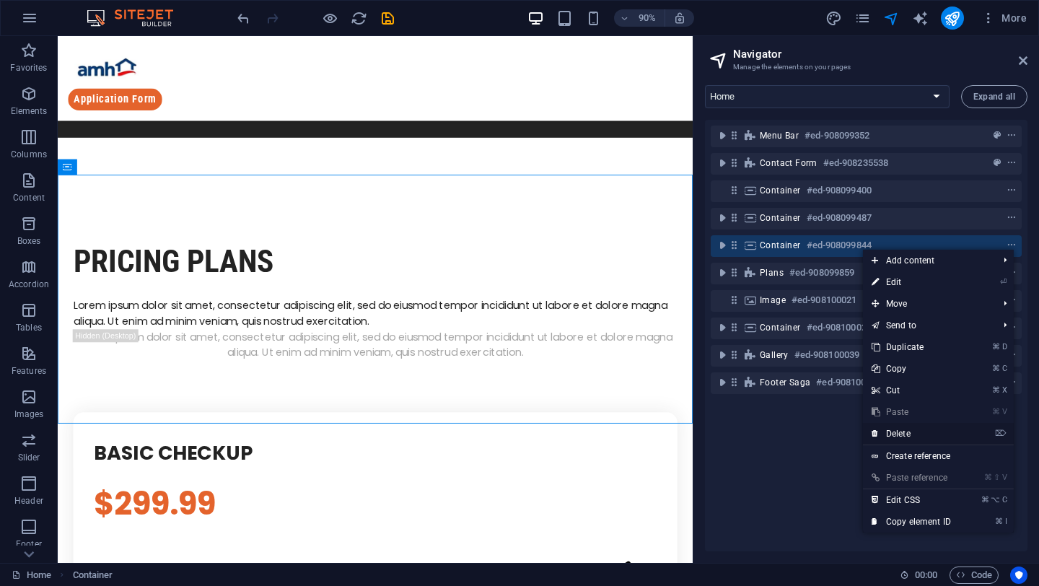
click at [922, 427] on link "⌦ Delete" at bounding box center [911, 434] width 97 height 22
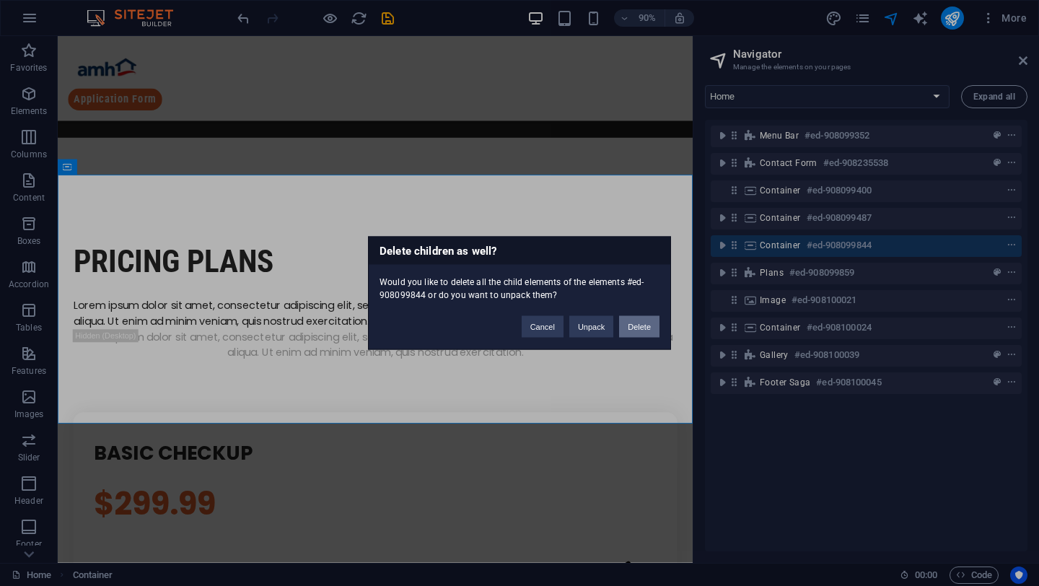
click at [628, 325] on button "Delete" at bounding box center [639, 327] width 40 height 22
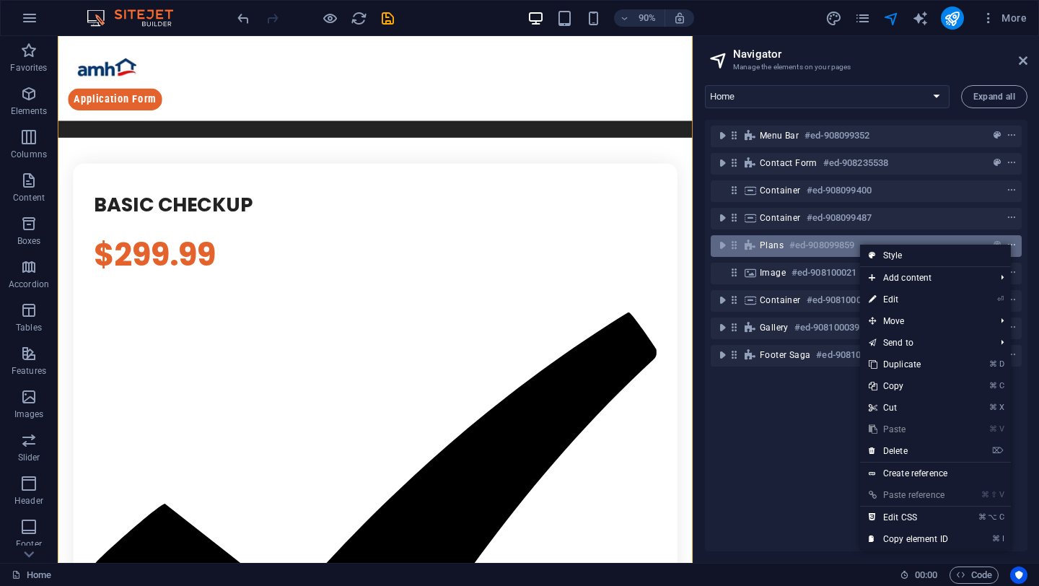
scroll to position [963, 0]
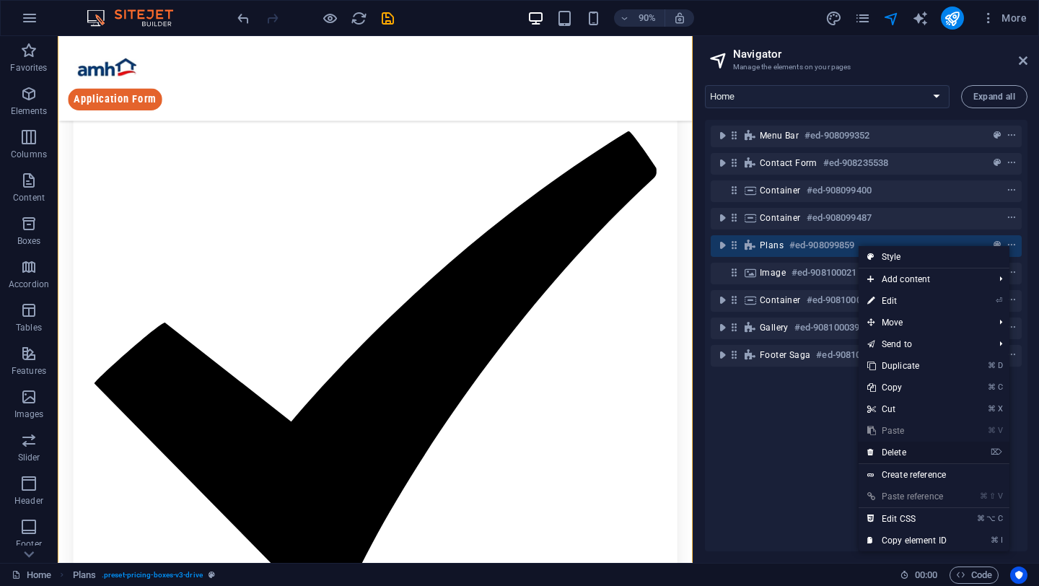
click at [937, 450] on link "⌦ Delete" at bounding box center [907, 453] width 97 height 22
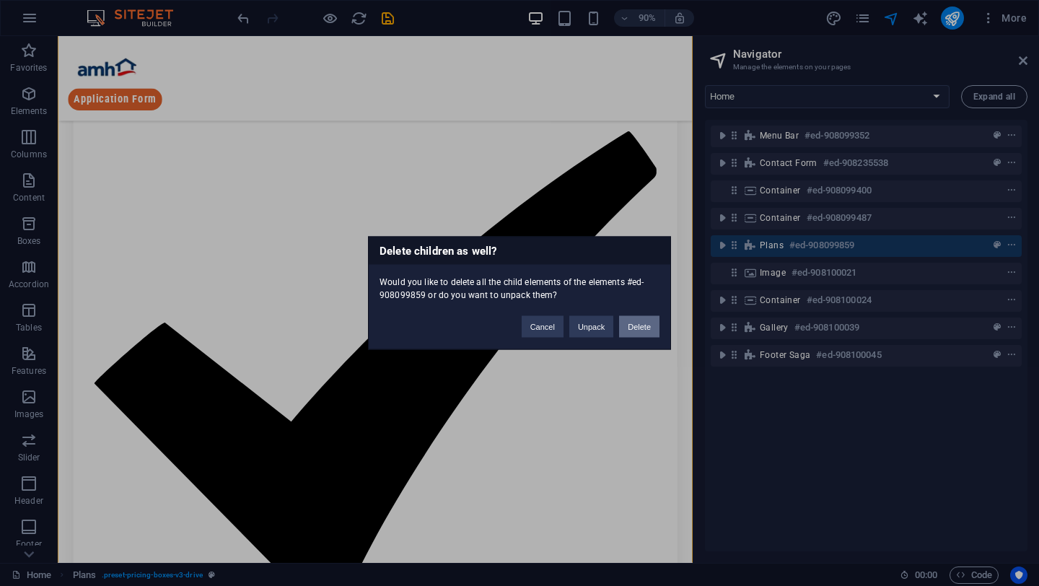
click at [647, 333] on button "Delete" at bounding box center [639, 327] width 40 height 22
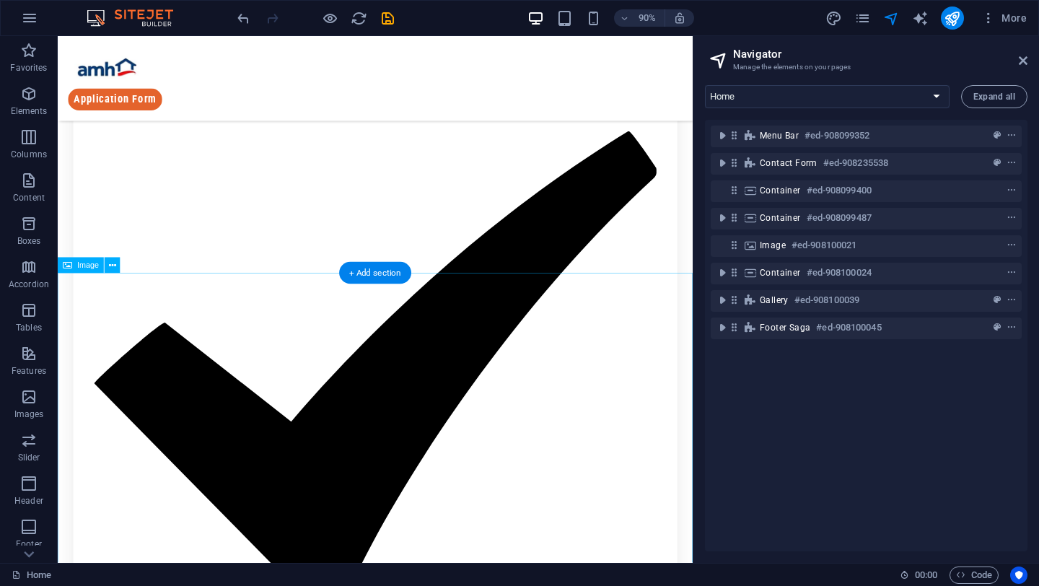
scroll to position [284, 0]
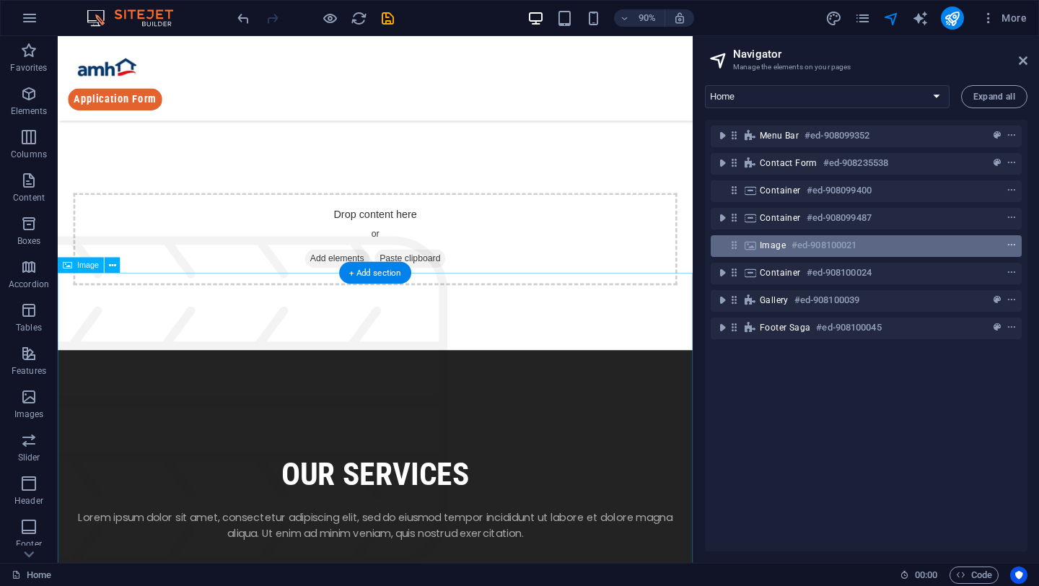
click at [1009, 245] on icon "context-menu" at bounding box center [1012, 245] width 10 height 10
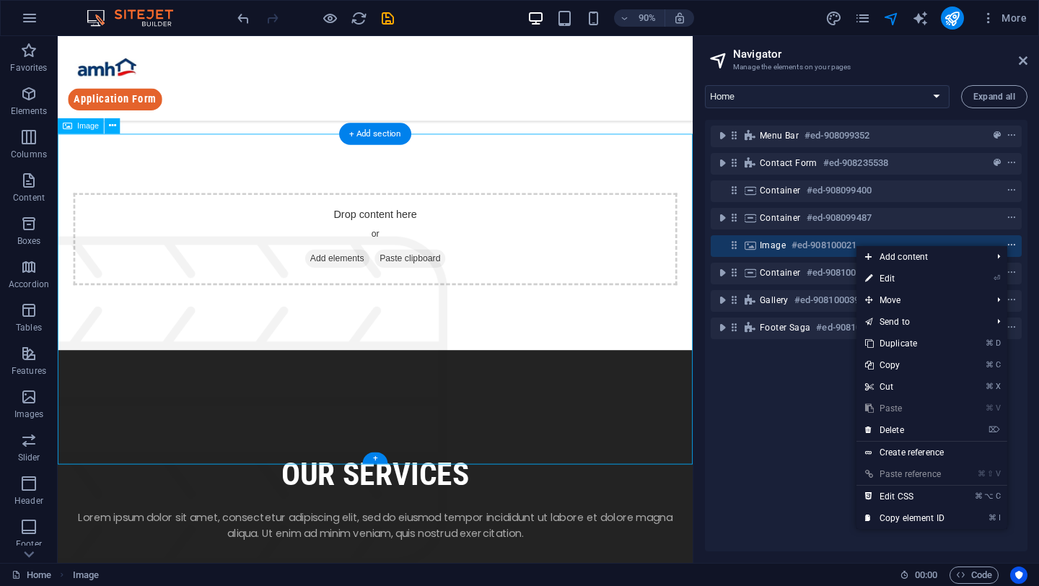
scroll to position [439, 0]
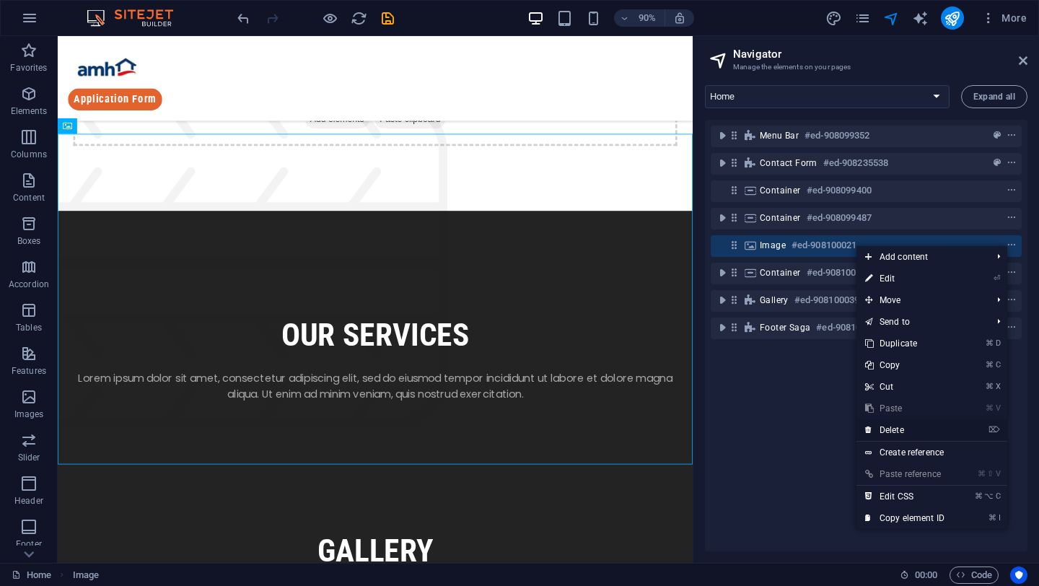
click at [904, 427] on link "⌦ Delete" at bounding box center [905, 430] width 97 height 22
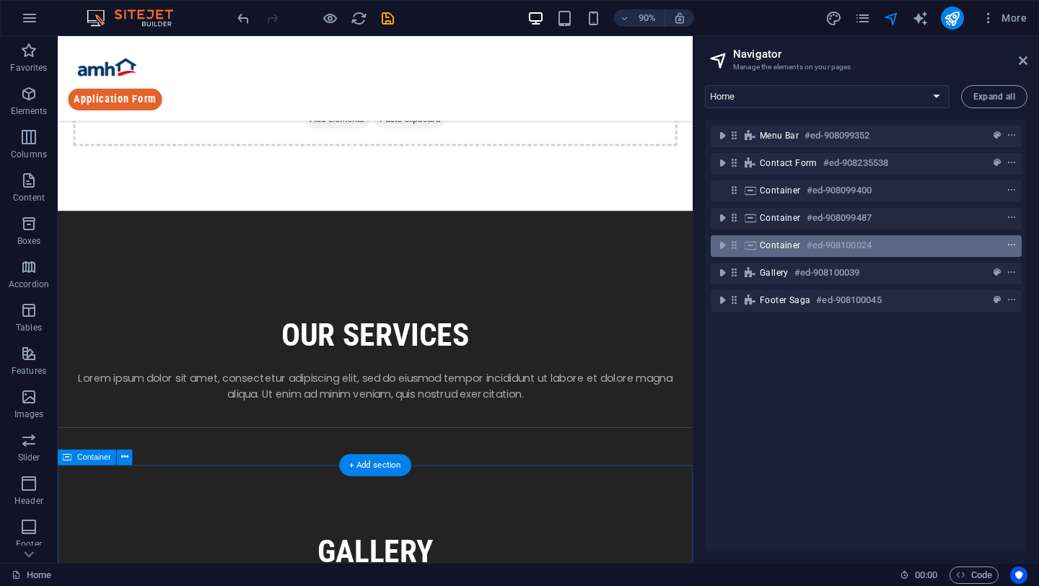
click at [1010, 249] on icon "context-menu" at bounding box center [1012, 245] width 10 height 10
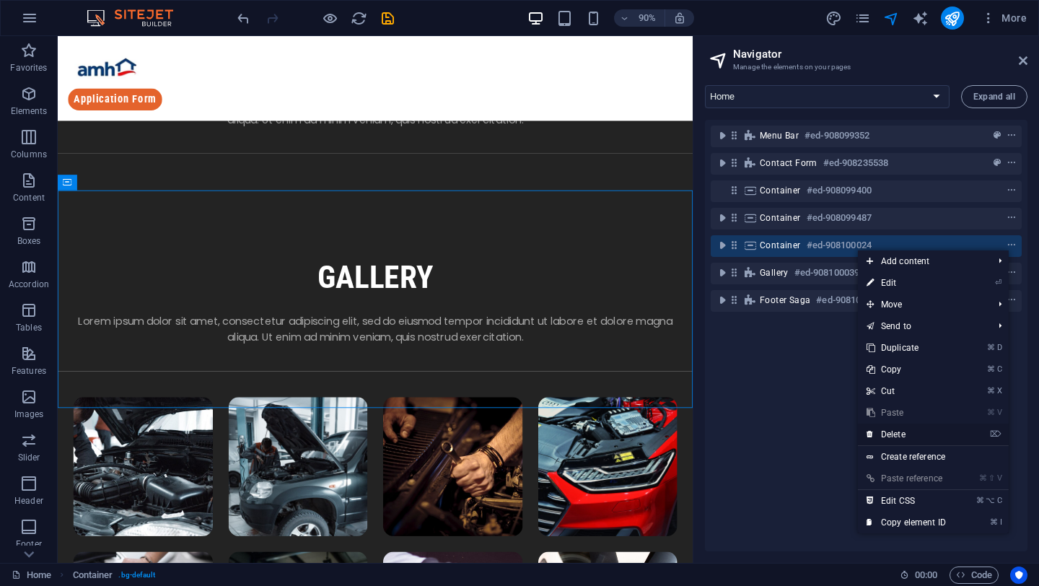
click at [912, 433] on link "⌦ Delete" at bounding box center [906, 435] width 97 height 22
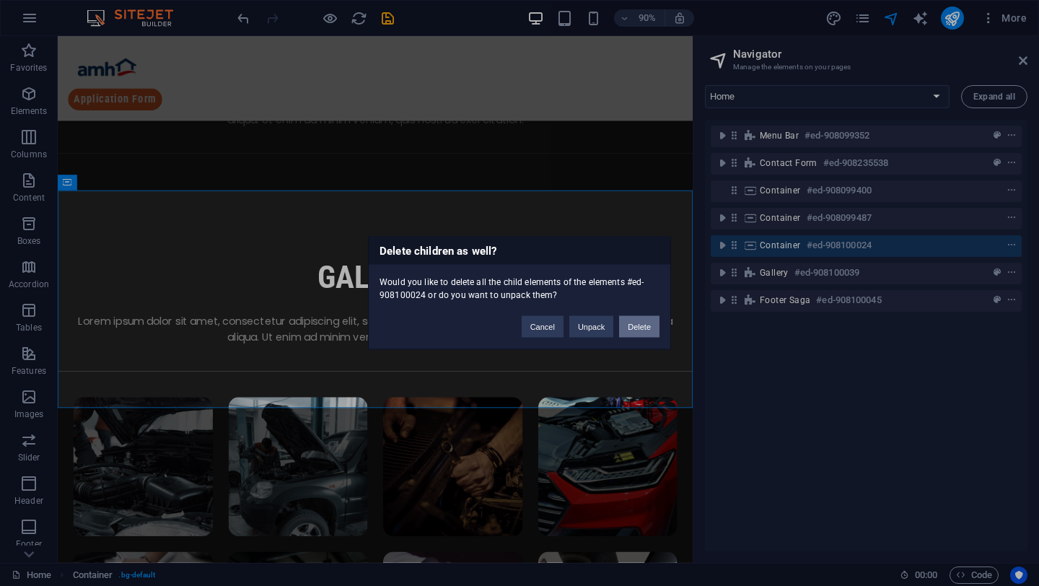
click at [637, 327] on button "Delete" at bounding box center [639, 327] width 40 height 22
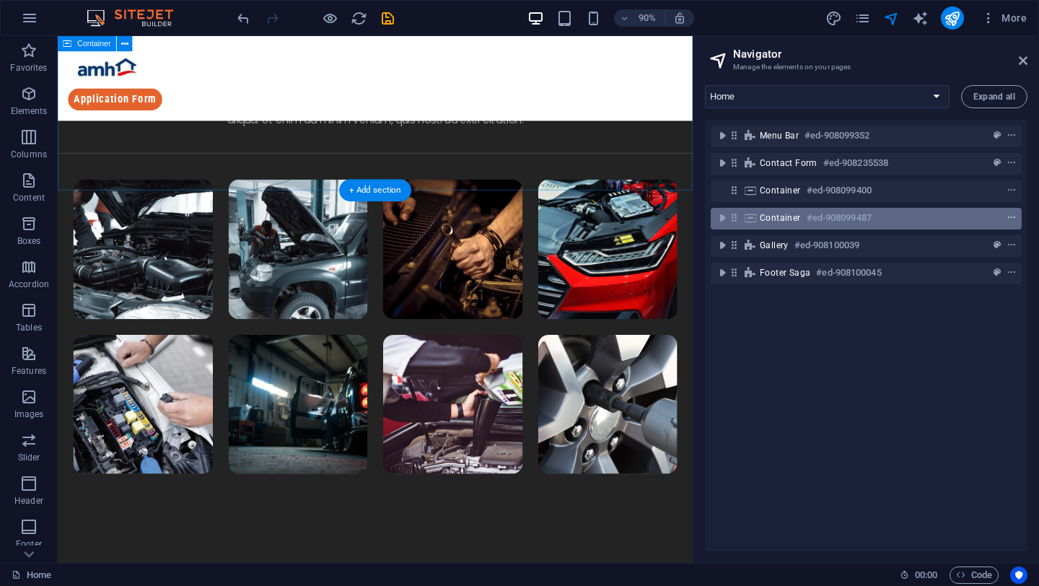
click at [1008, 214] on icon "context-menu" at bounding box center [1012, 218] width 10 height 10
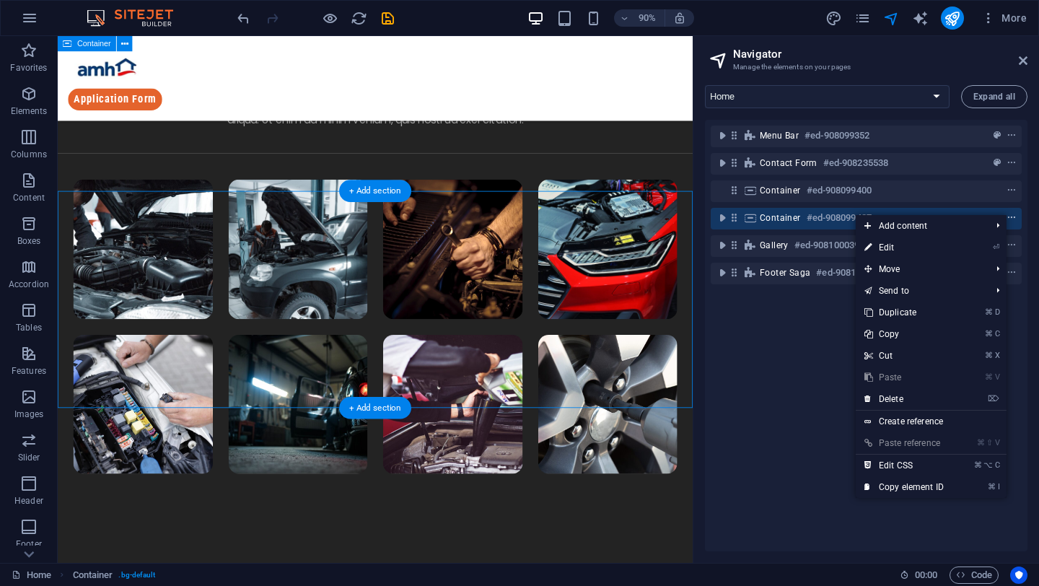
scroll to position [502, 0]
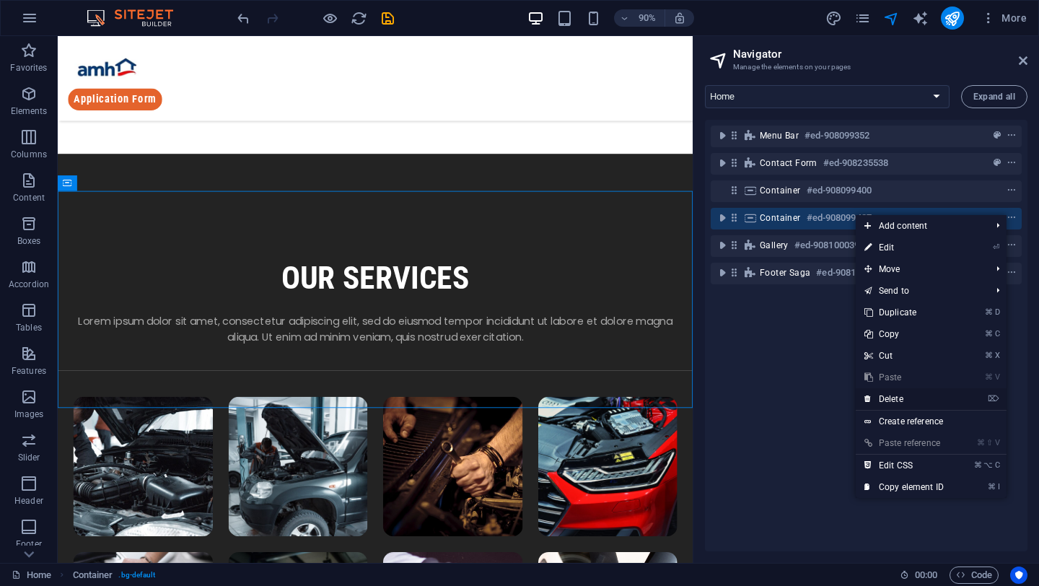
click at [913, 401] on link "⌦ Delete" at bounding box center [904, 399] width 97 height 22
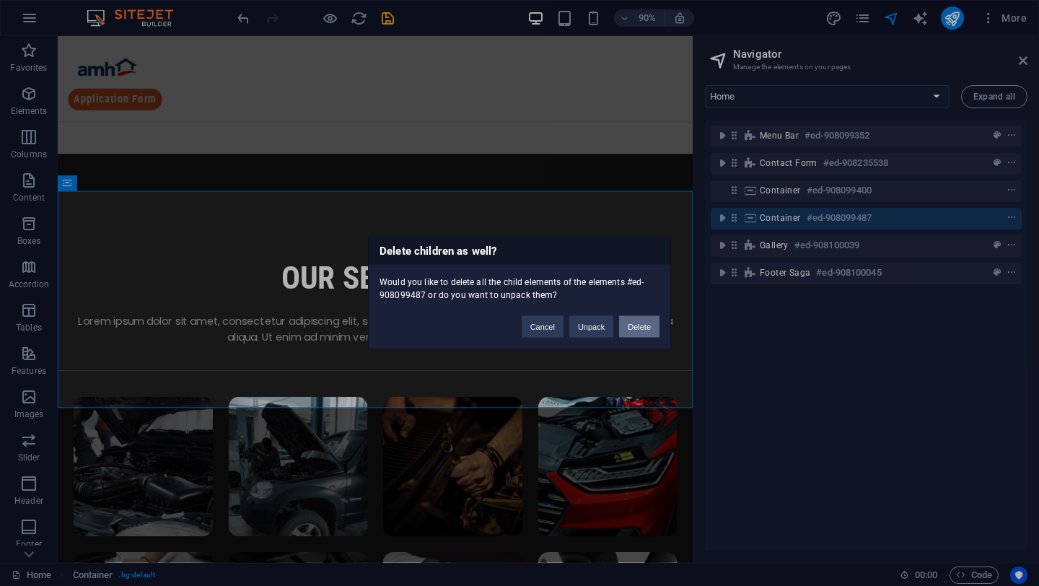
click at [639, 325] on button "Delete" at bounding box center [639, 327] width 40 height 22
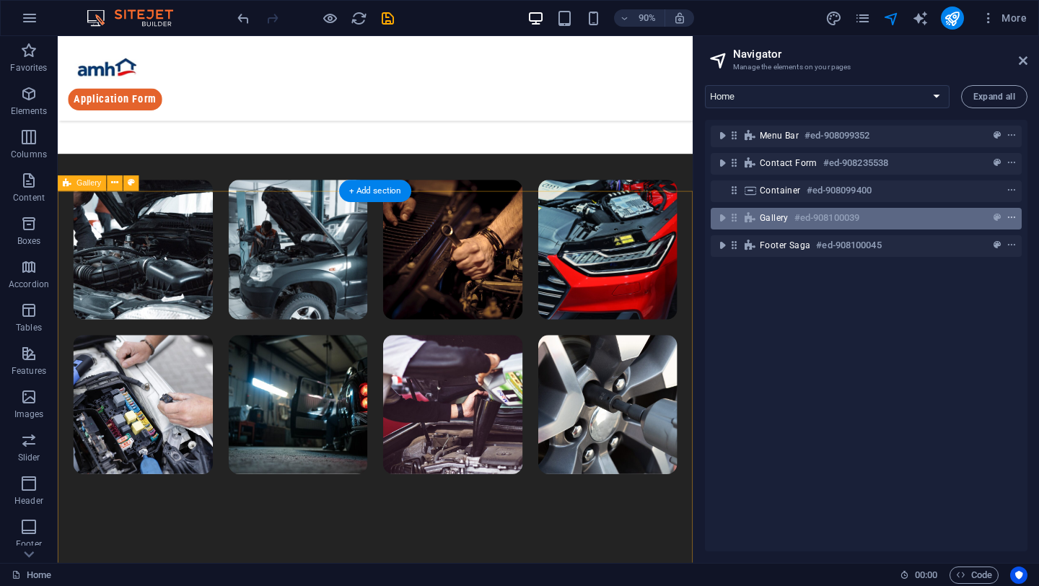
click at [1010, 212] on button "context-menu" at bounding box center [1012, 217] width 14 height 17
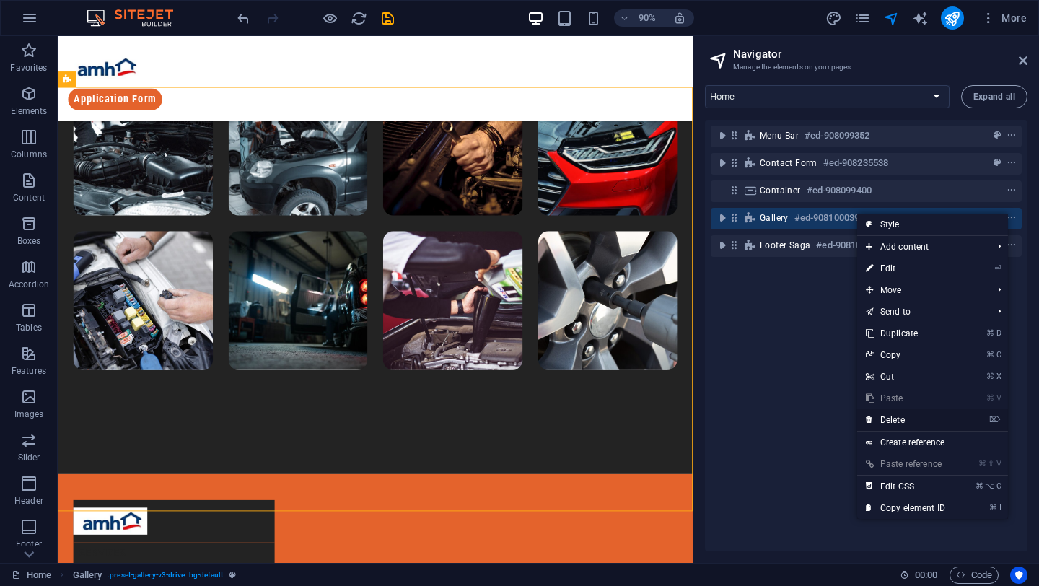
click at [899, 413] on link "⌦ Delete" at bounding box center [905, 420] width 97 height 22
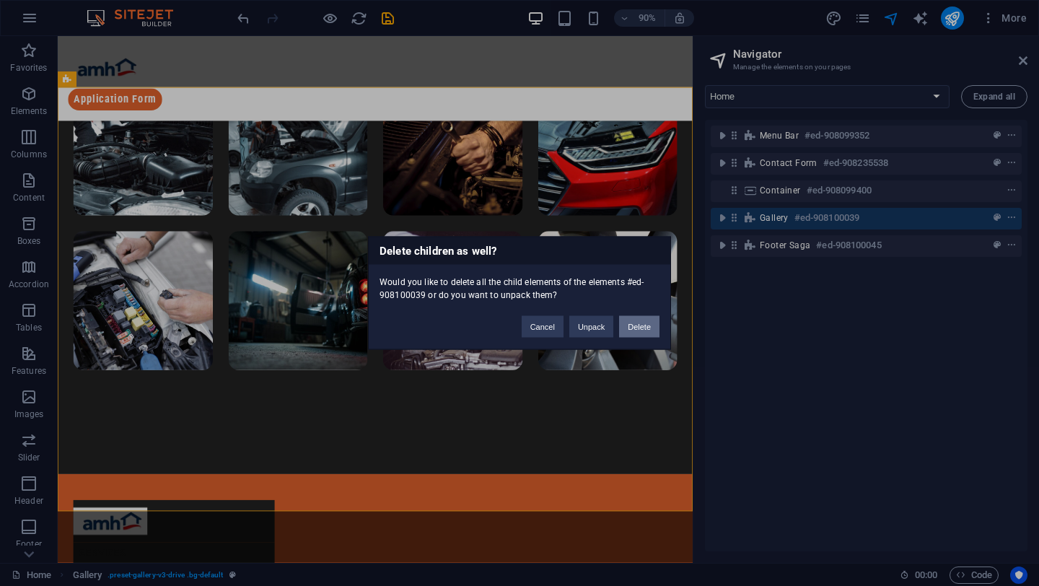
click at [635, 319] on button "Delete" at bounding box center [639, 327] width 40 height 22
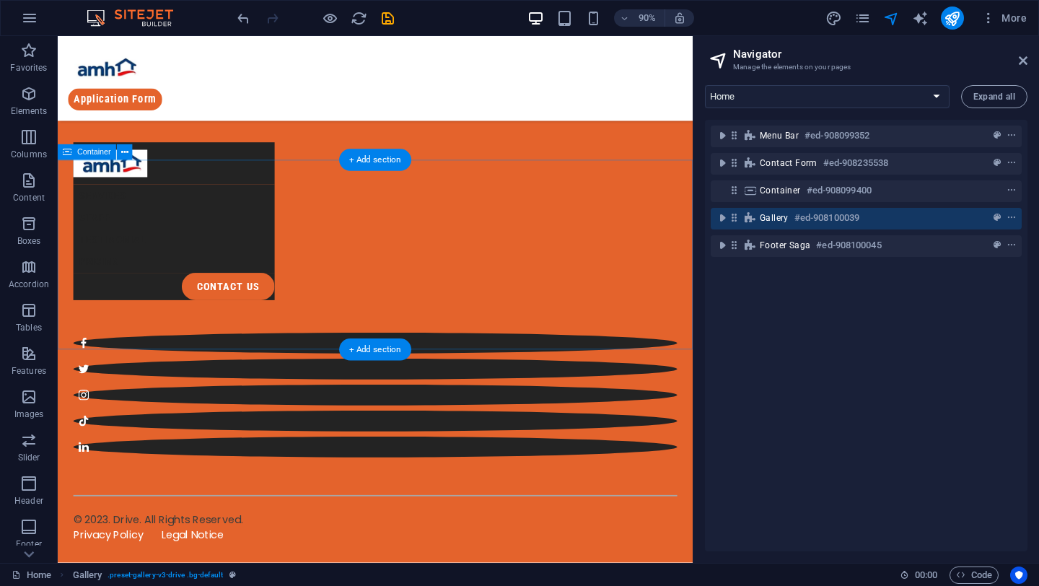
scroll to position [326, 0]
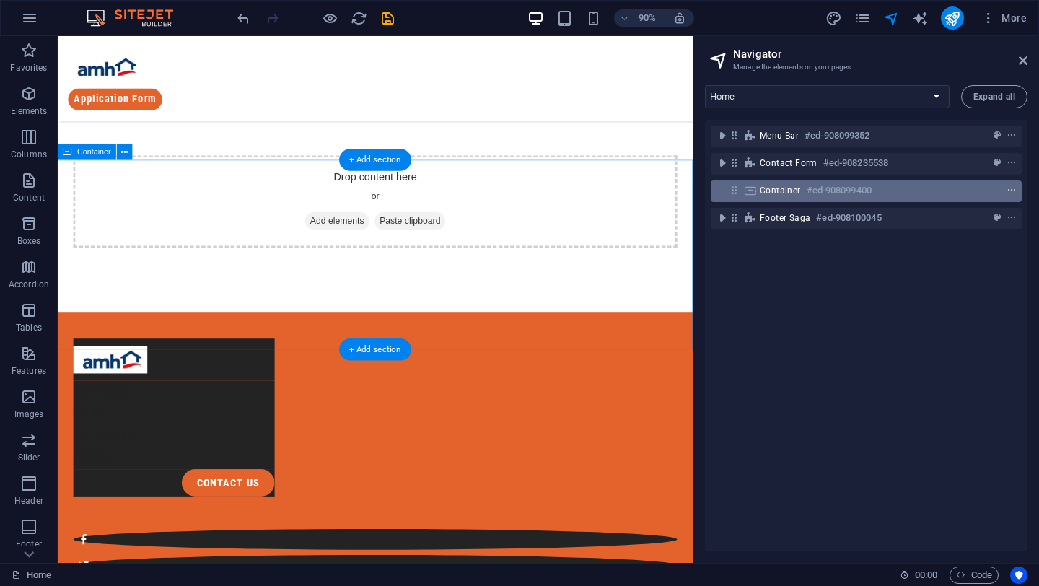
click at [1007, 193] on icon "context-menu" at bounding box center [1012, 190] width 10 height 10
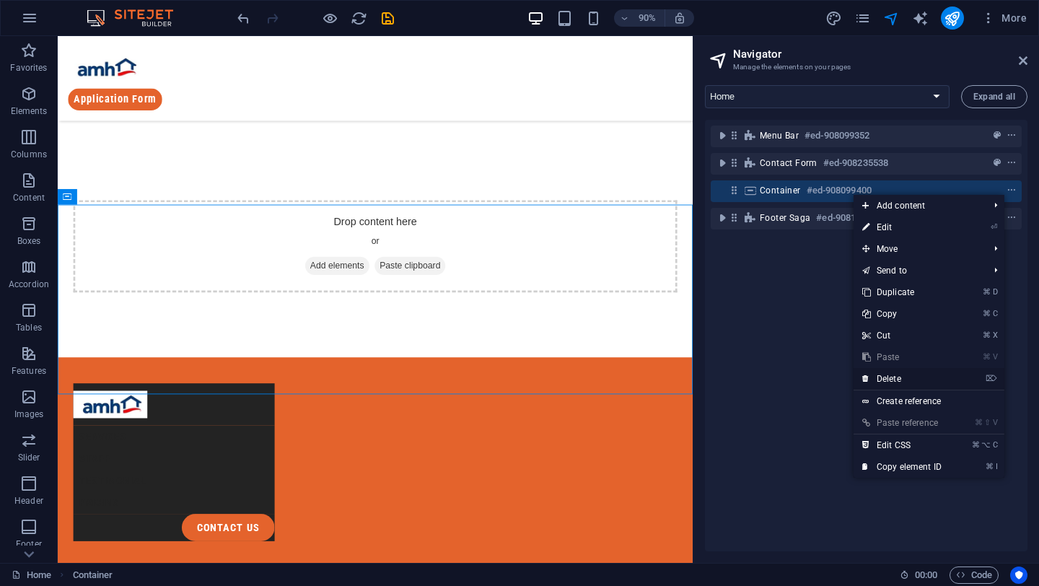
click at [902, 375] on link "⌦ Delete" at bounding box center [902, 379] width 97 height 22
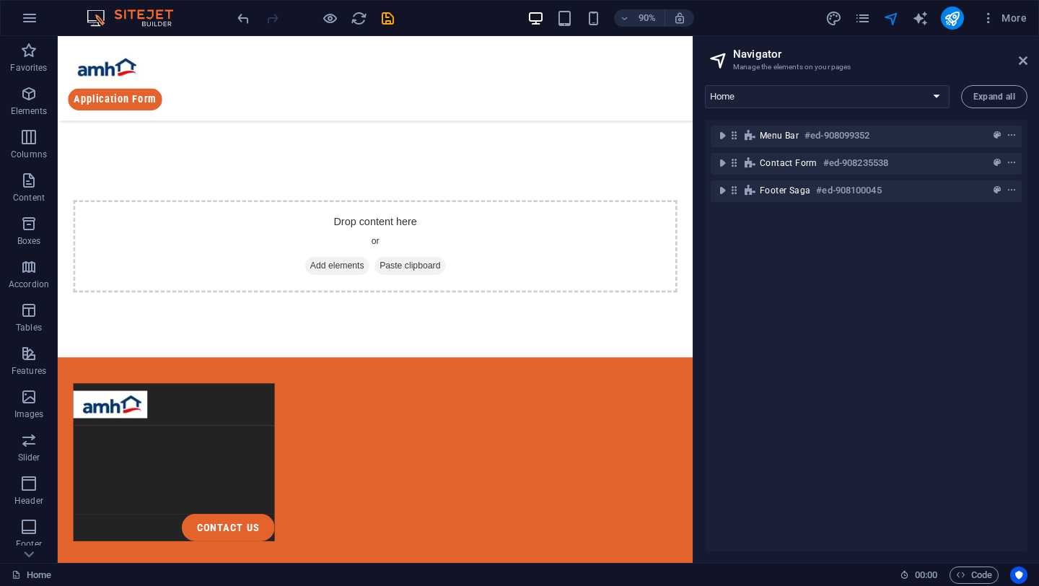
scroll to position [115, 0]
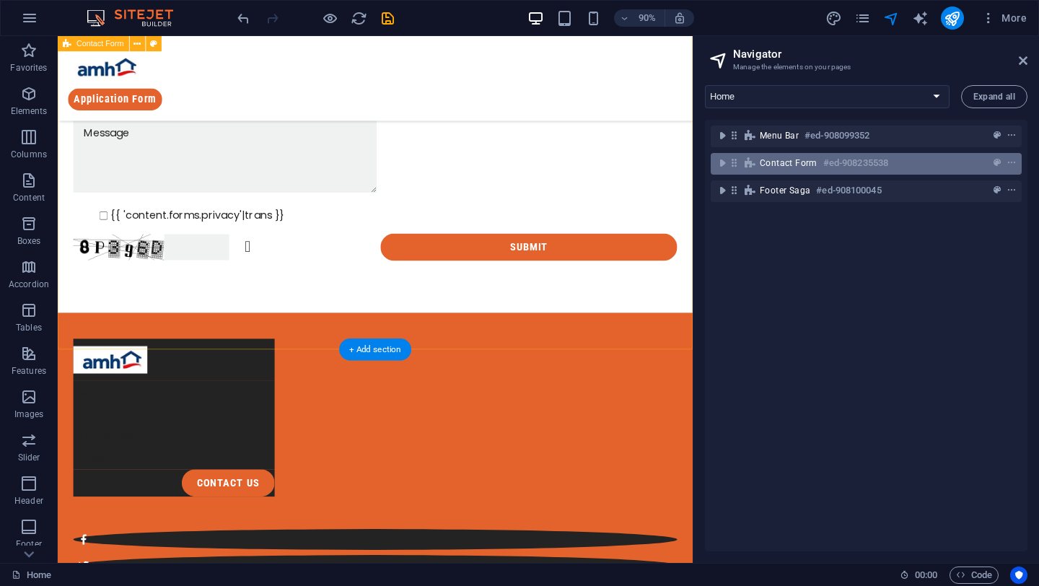
click at [983, 162] on div at bounding box center [985, 162] width 68 height 17
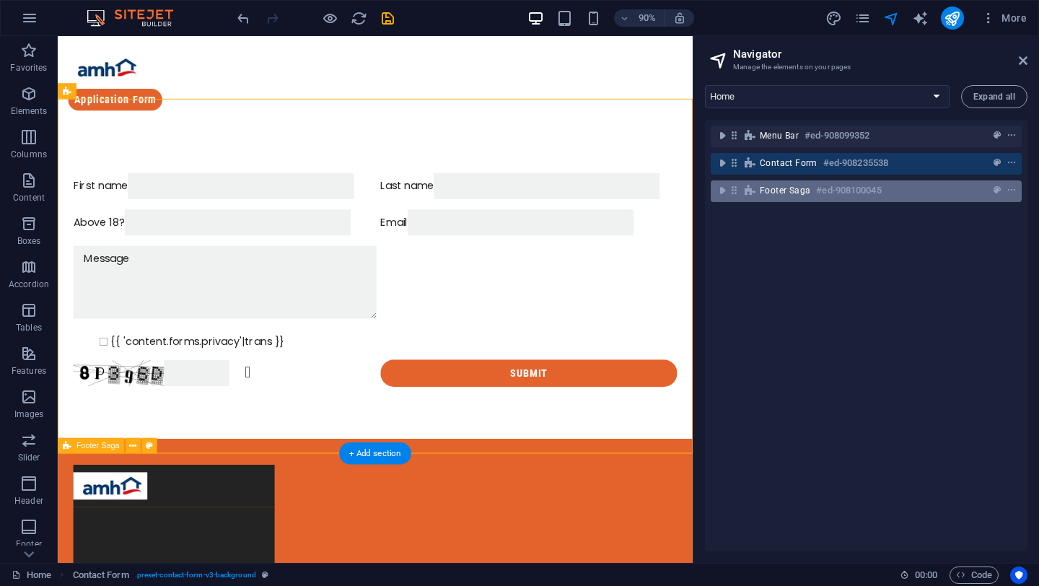
click at [979, 190] on div at bounding box center [985, 190] width 68 height 17
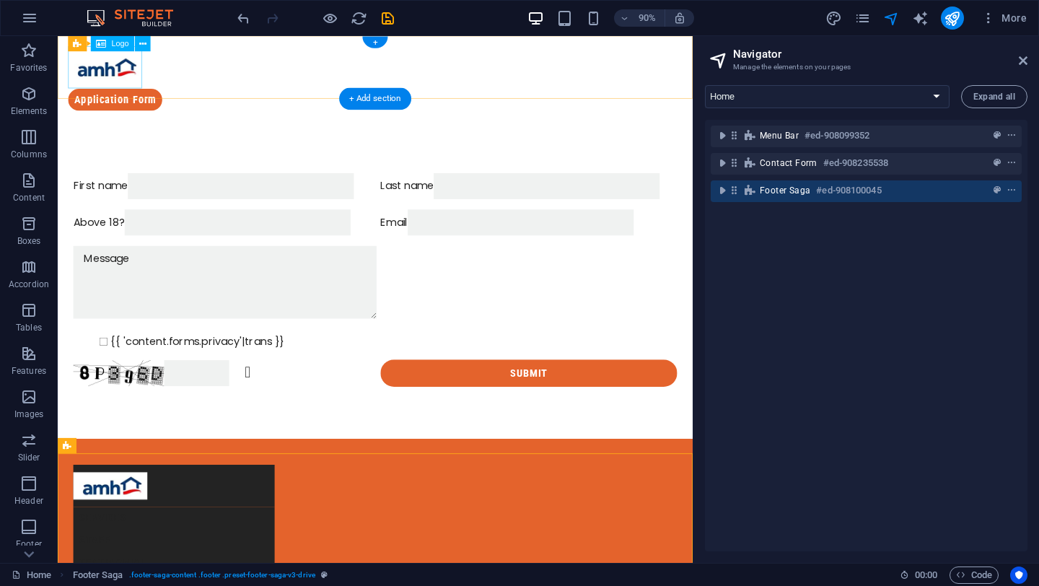
click at [115, 64] on div at bounding box center [410, 71] width 683 height 47
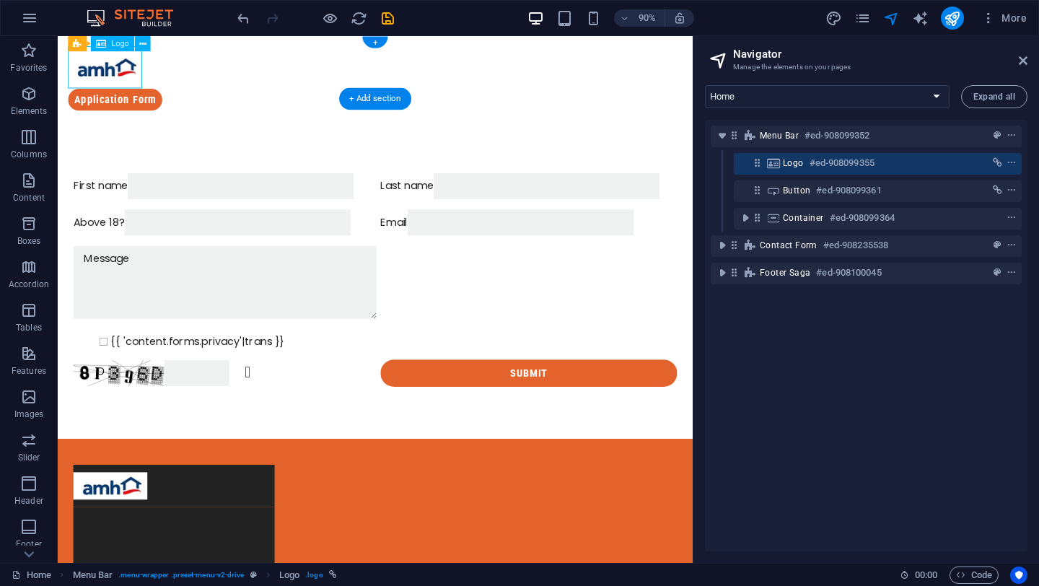
click at [115, 64] on div at bounding box center [410, 71] width 683 height 47
select select "px"
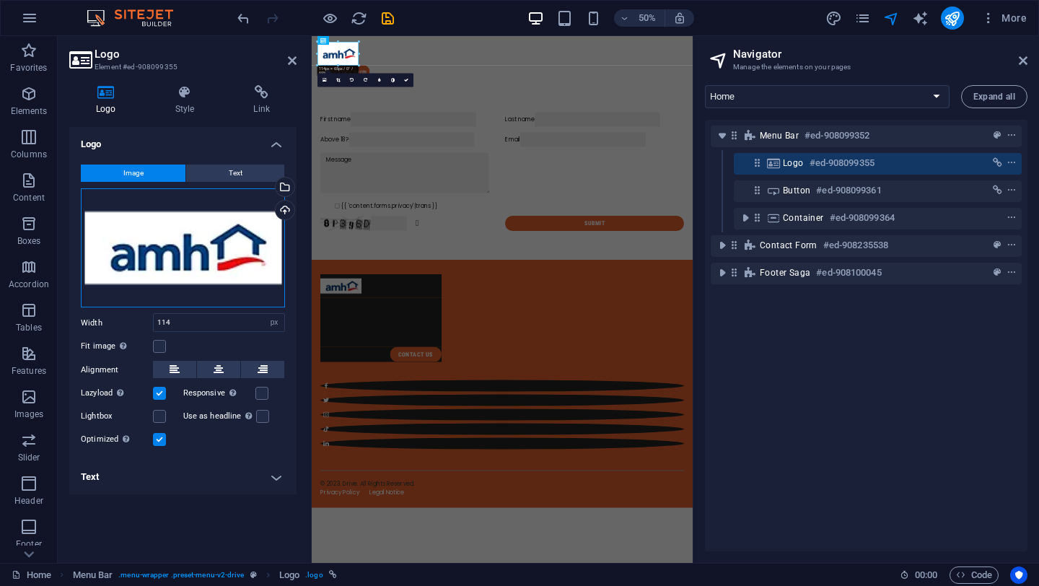
click at [178, 222] on div "Drag files here, click to choose files or select files from Files or our free s…" at bounding box center [183, 248] width 204 height 120
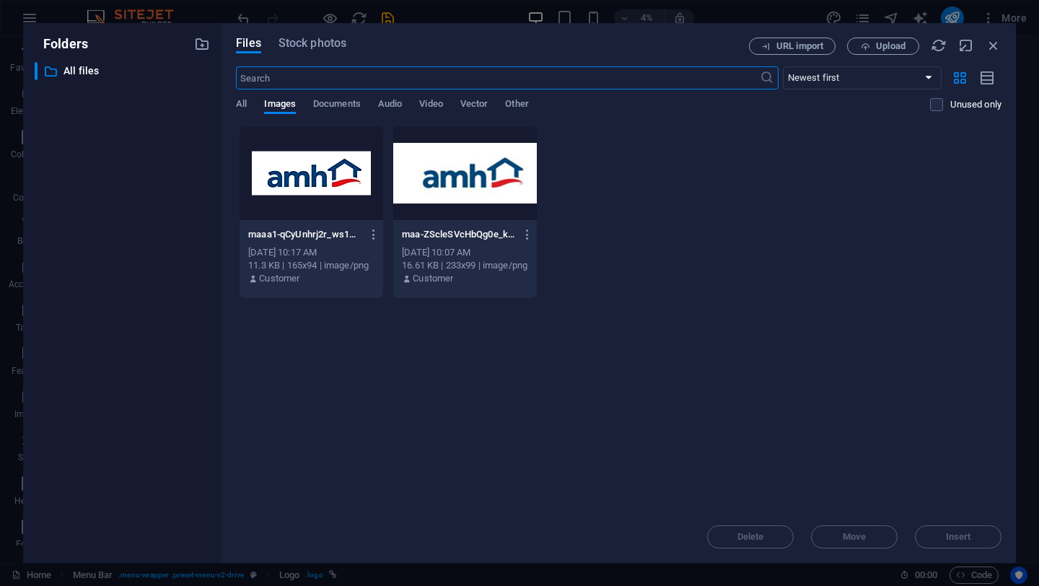
click at [178, 222] on div "​ All files All files" at bounding box center [122, 306] width 175 height 489
click at [906, 51] on button "Upload" at bounding box center [883, 46] width 72 height 17
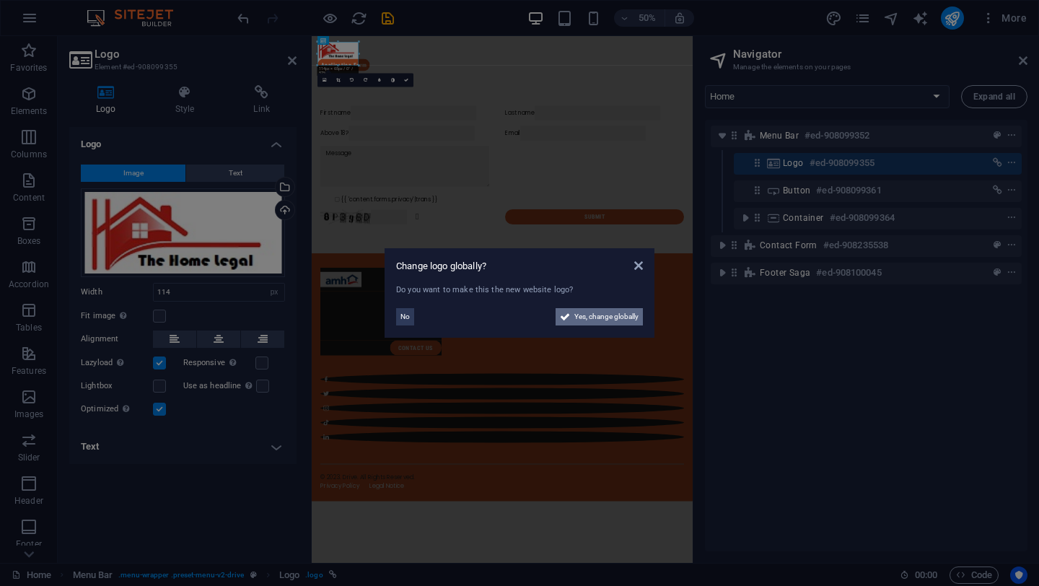
click at [611, 314] on span "Yes, change globally" at bounding box center [606, 316] width 64 height 17
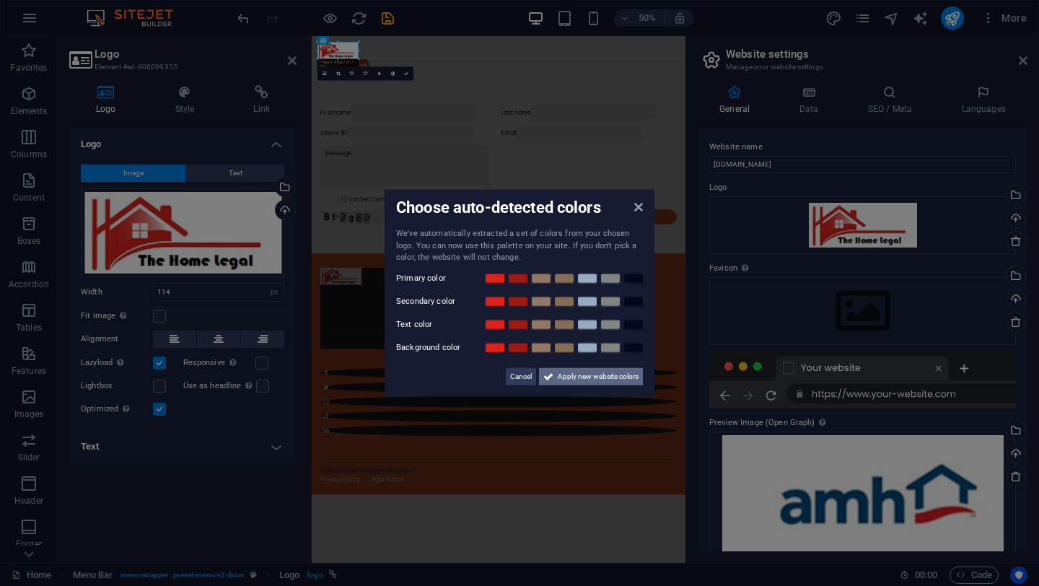
click at [622, 374] on span "Apply new website colors" at bounding box center [598, 375] width 81 height 17
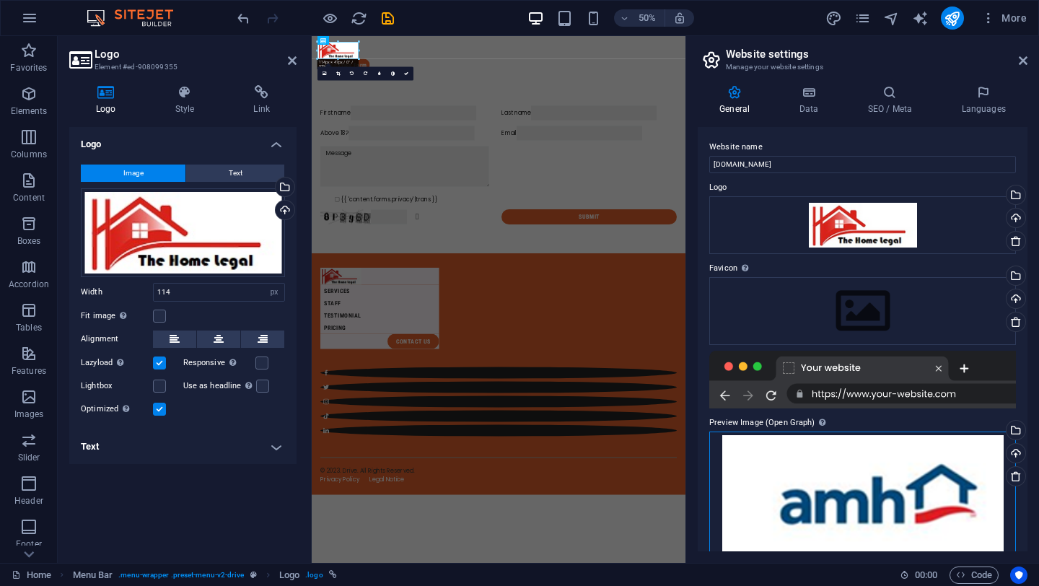
click at [907, 471] on div "Drag files here, click to choose files or select files from Files or our free s…" at bounding box center [862, 495] width 307 height 127
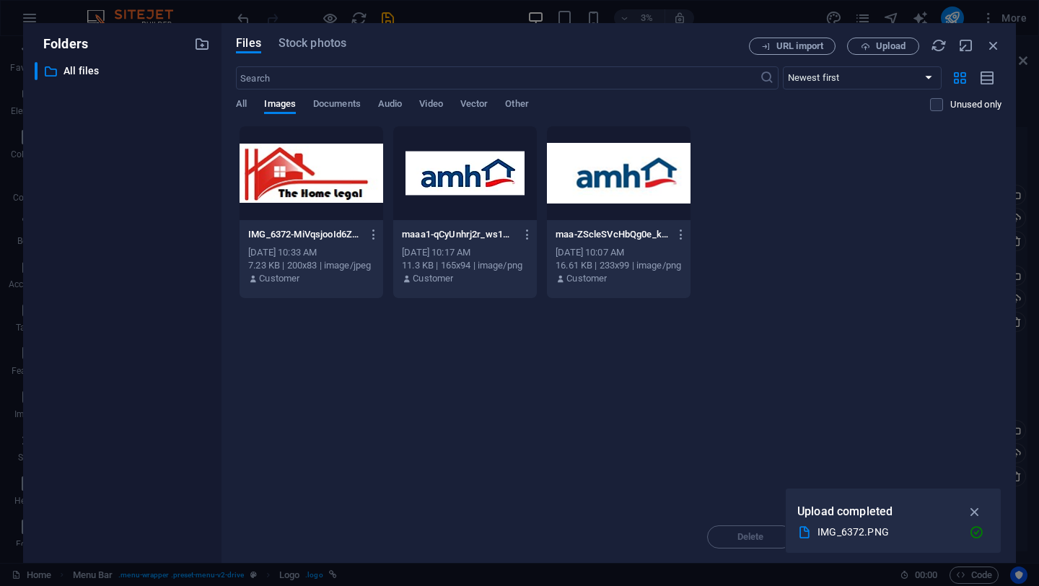
click at [330, 189] on div at bounding box center [312, 173] width 144 height 94
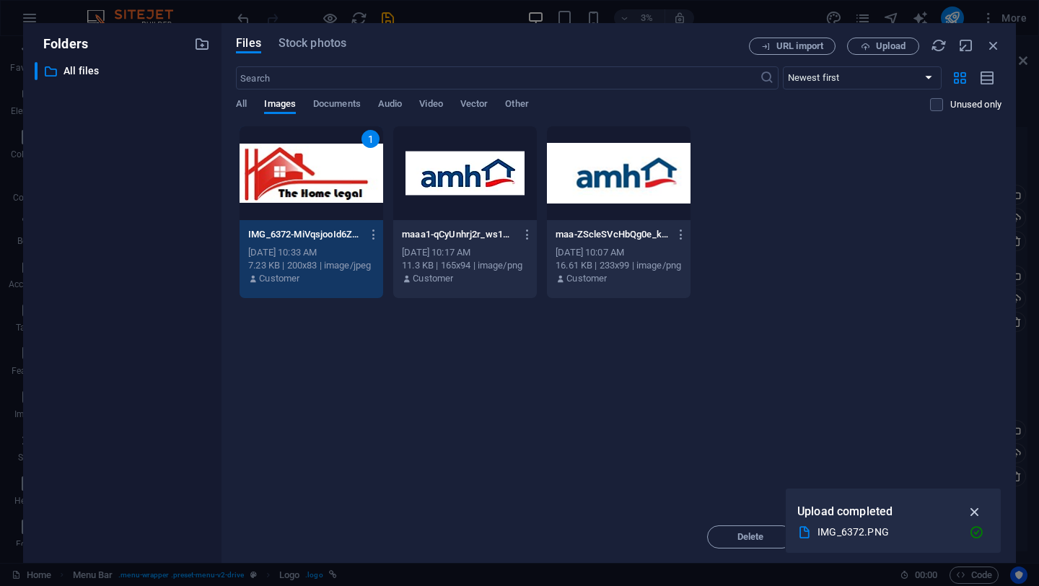
click at [977, 516] on icon "button" at bounding box center [975, 512] width 17 height 16
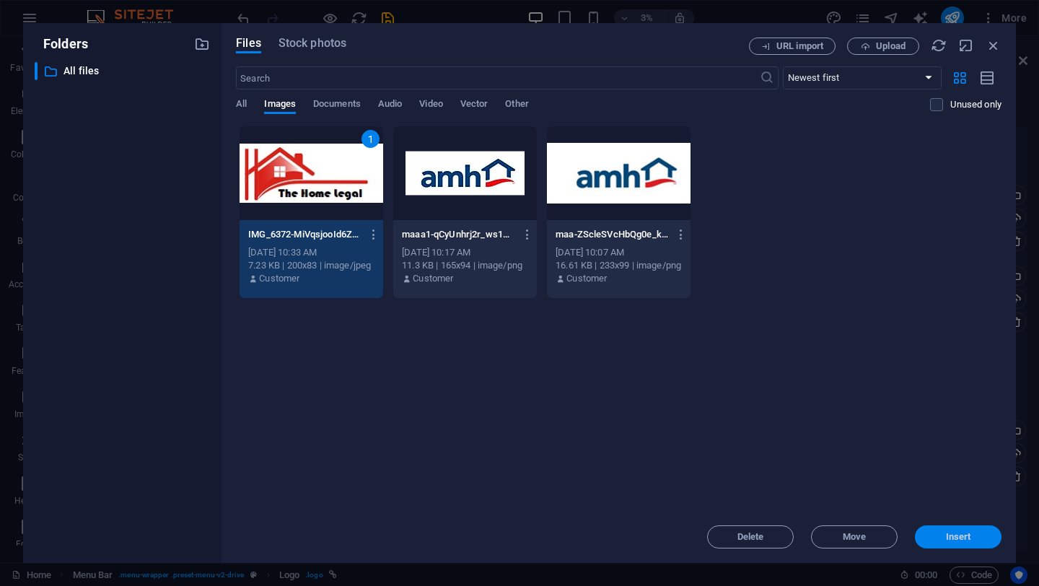
click at [953, 538] on span "Insert" at bounding box center [958, 537] width 25 height 9
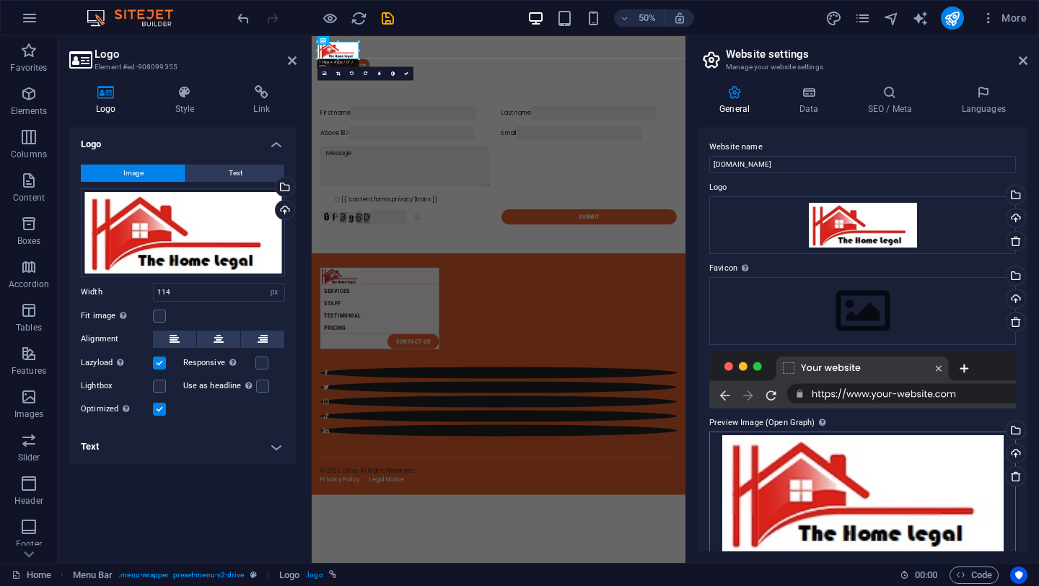
scroll to position [15, 0]
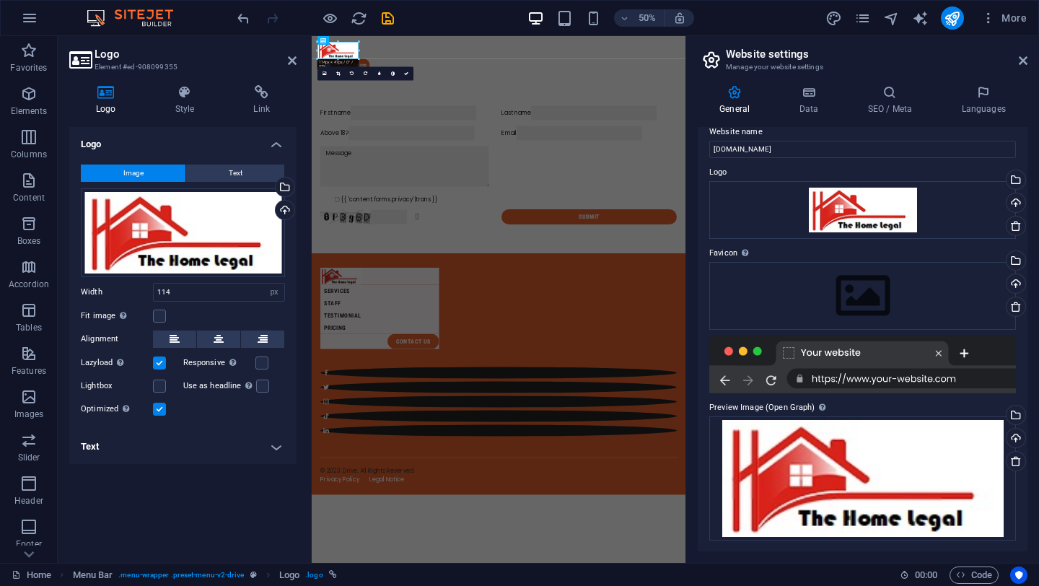
click at [884, 585] on html "Skip to main content Application Form First name Last name Above 18? Email {{ '…" at bounding box center [686, 494] width 748 height 917
click at [885, 585] on html "Skip to main content Application Form First name Last name Above 18? Email {{ '…" at bounding box center [686, 494] width 748 height 917
click at [408, 74] on icon at bounding box center [406, 73] width 4 height 4
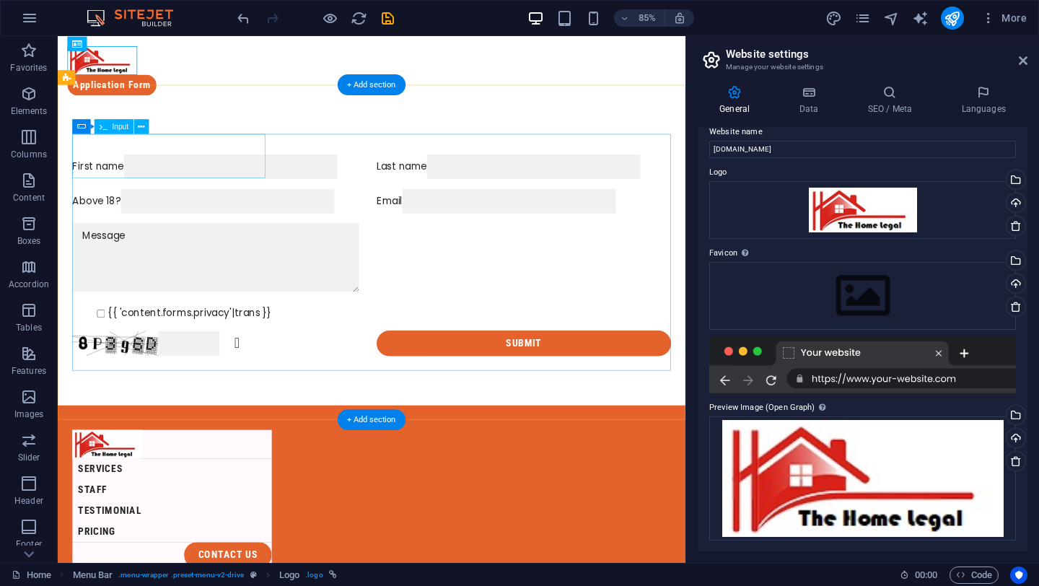
click at [164, 175] on div "First name" at bounding box center [248, 189] width 346 height 29
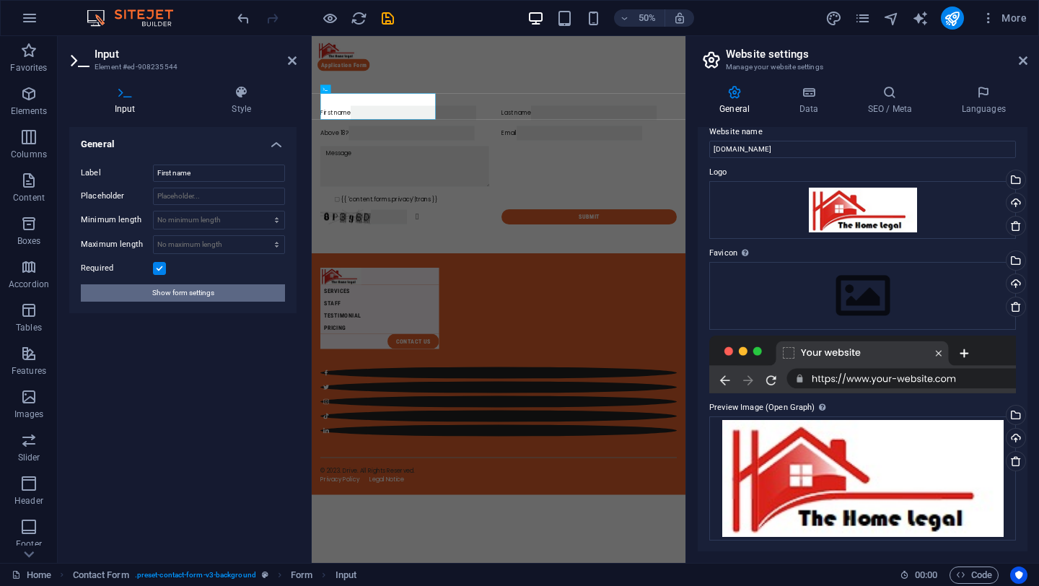
click at [215, 288] on button "Show form settings" at bounding box center [183, 292] width 204 height 17
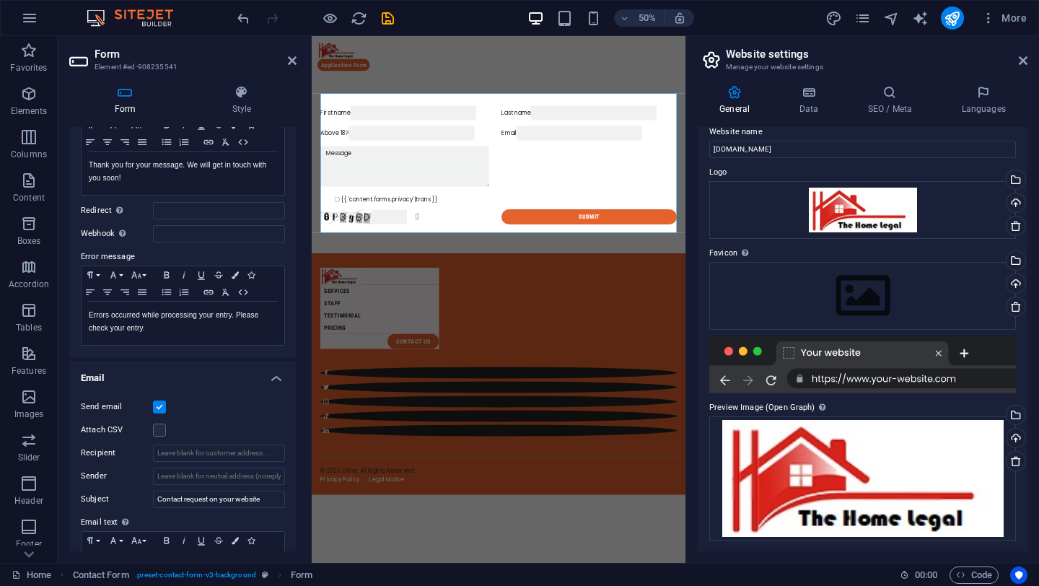
scroll to position [0, 0]
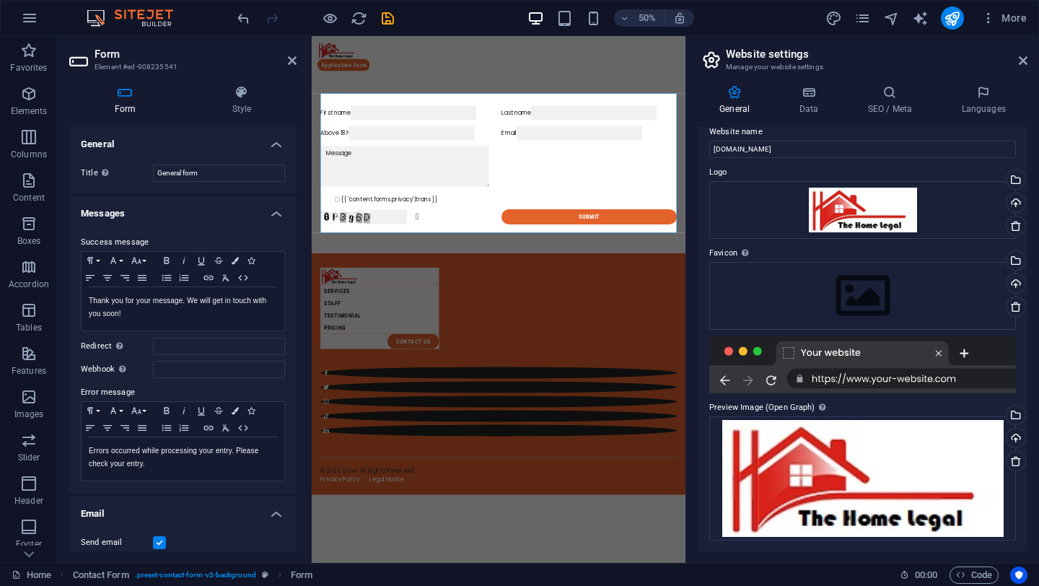
click at [228, 162] on div "Title Define a name for the form. General form" at bounding box center [182, 173] width 227 height 40
click at [228, 169] on input "General form" at bounding box center [219, 173] width 132 height 17
click at [242, 106] on h4 "Style" at bounding box center [242, 100] width 110 height 30
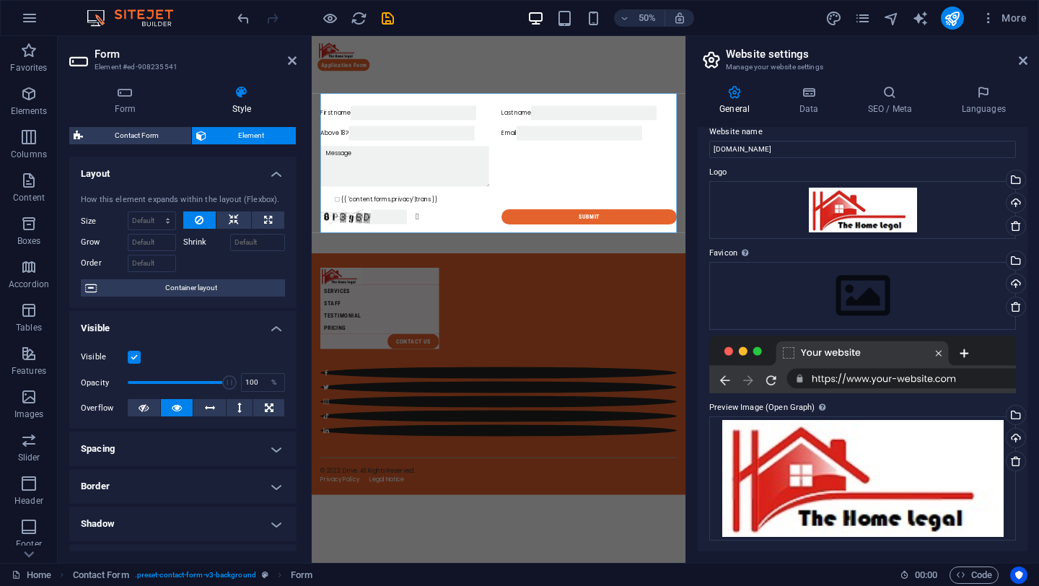
click at [737, 585] on html "Skip to main content Application Form First name Last name Above 18? Email {{ '…" at bounding box center [686, 494] width 748 height 917
click at [124, 97] on icon at bounding box center [125, 92] width 112 height 14
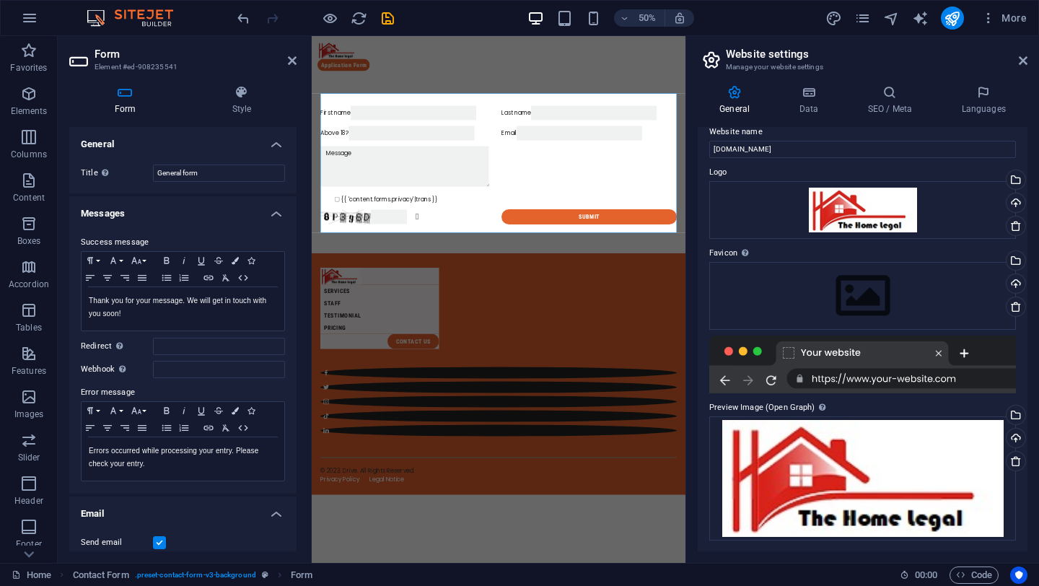
click at [126, 84] on div "Form Style General Title Define a name for the form. General form Messages Succ…" at bounding box center [183, 318] width 250 height 489
click at [253, 111] on h4 "Style" at bounding box center [242, 100] width 110 height 30
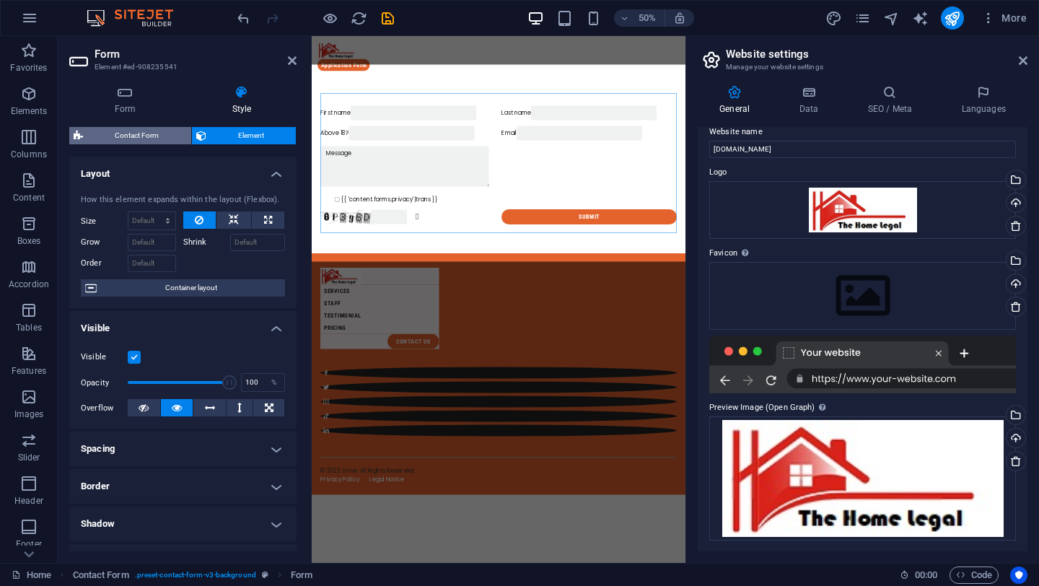
click at [149, 127] on span "Contact Form" at bounding box center [137, 135] width 100 height 17
select select "rem"
select select "preset-contact-form-v3-background"
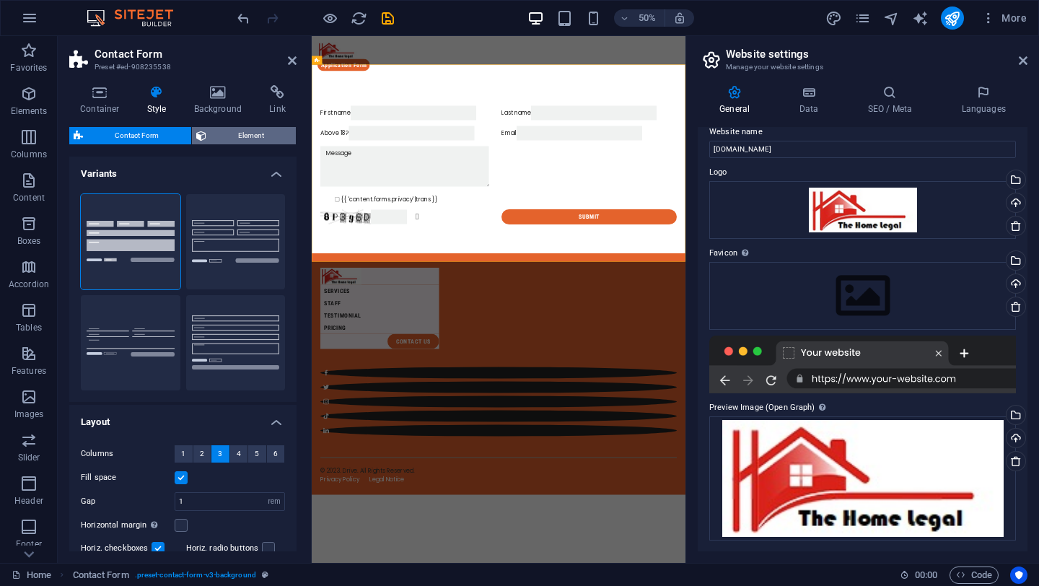
click at [232, 134] on span "Element" at bounding box center [252, 135] width 82 height 17
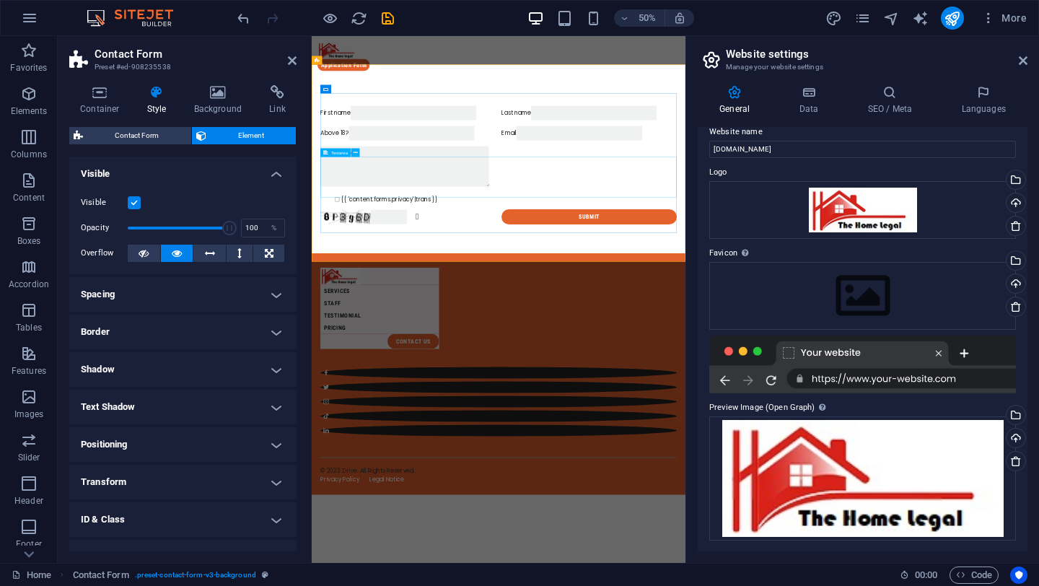
click at [640, 337] on textarea at bounding box center [497, 296] width 337 height 81
click at [230, 101] on h4 "Background" at bounding box center [221, 100] width 76 height 30
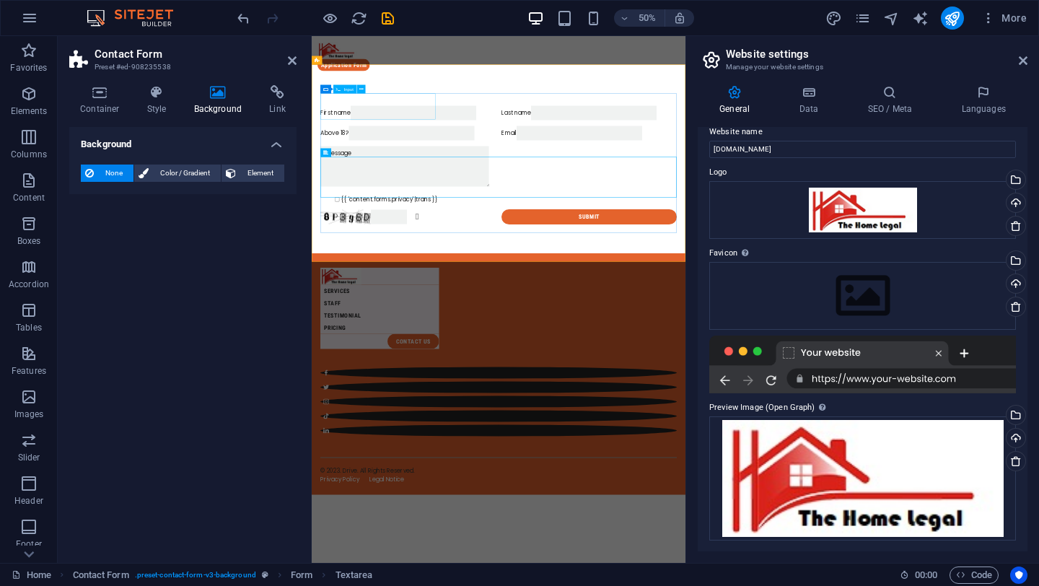
click at [390, 175] on div "First name" at bounding box center [504, 189] width 351 height 29
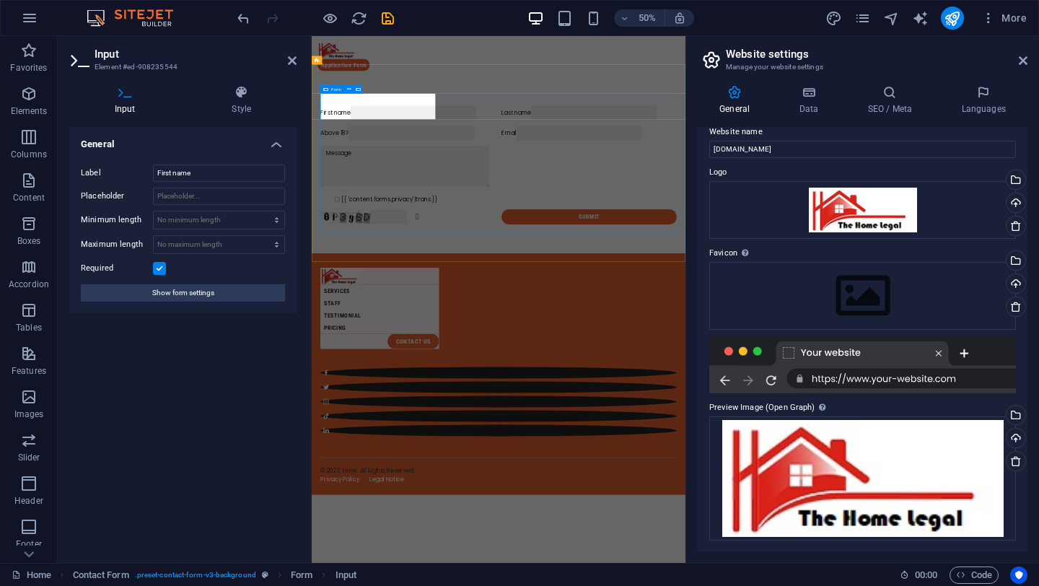
click at [409, 204] on div "First name Last name Above 18? Email {{ 'content.forms.privacy'|trans }} Unread…" at bounding box center [685, 294] width 713 height 249
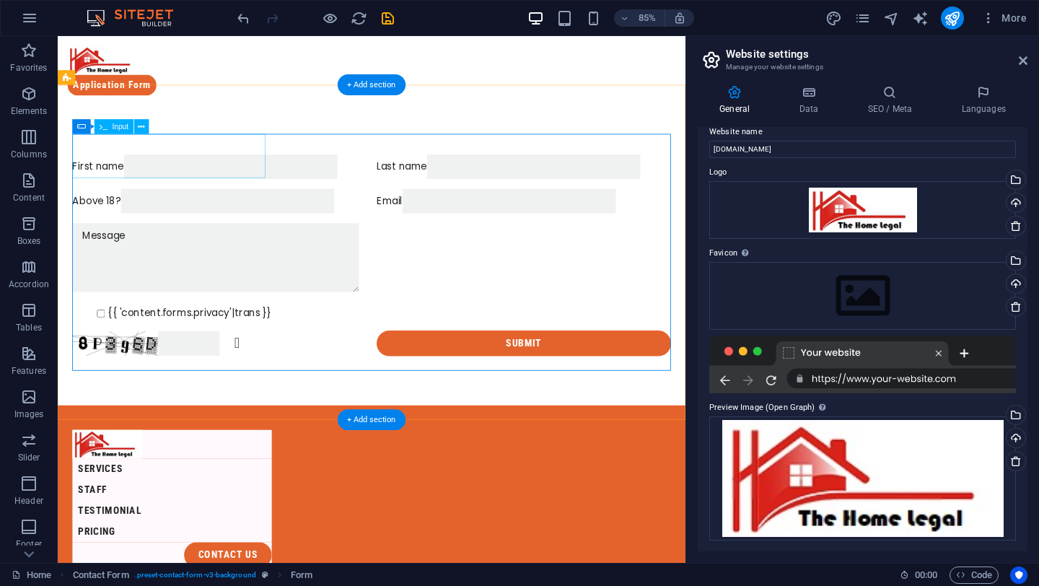
click at [223, 192] on div "First name" at bounding box center [248, 189] width 346 height 29
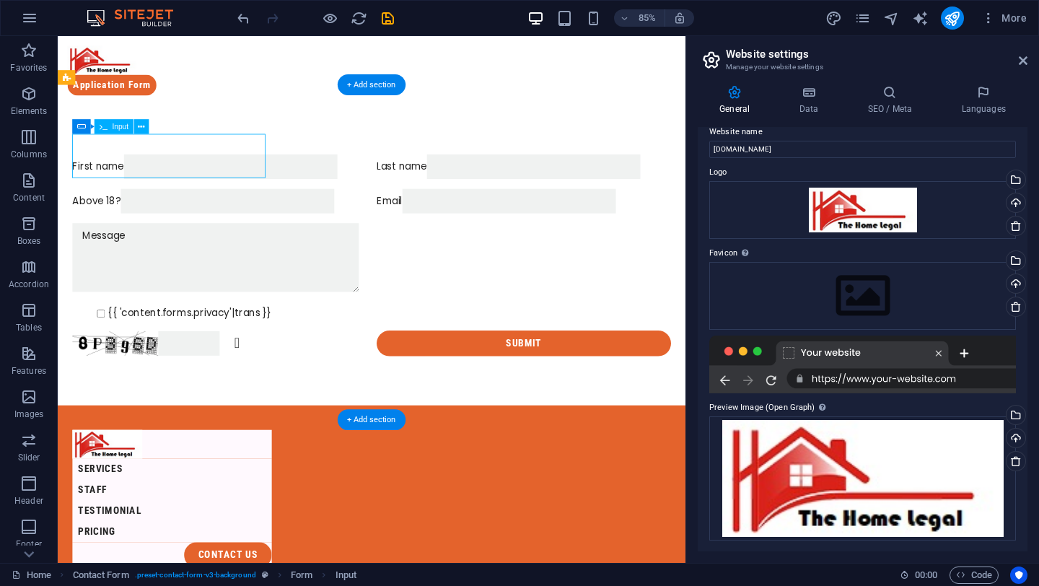
click at [223, 192] on div "First name" at bounding box center [248, 189] width 346 height 29
click at [991, 17] on icon "button" at bounding box center [989, 18] width 14 height 14
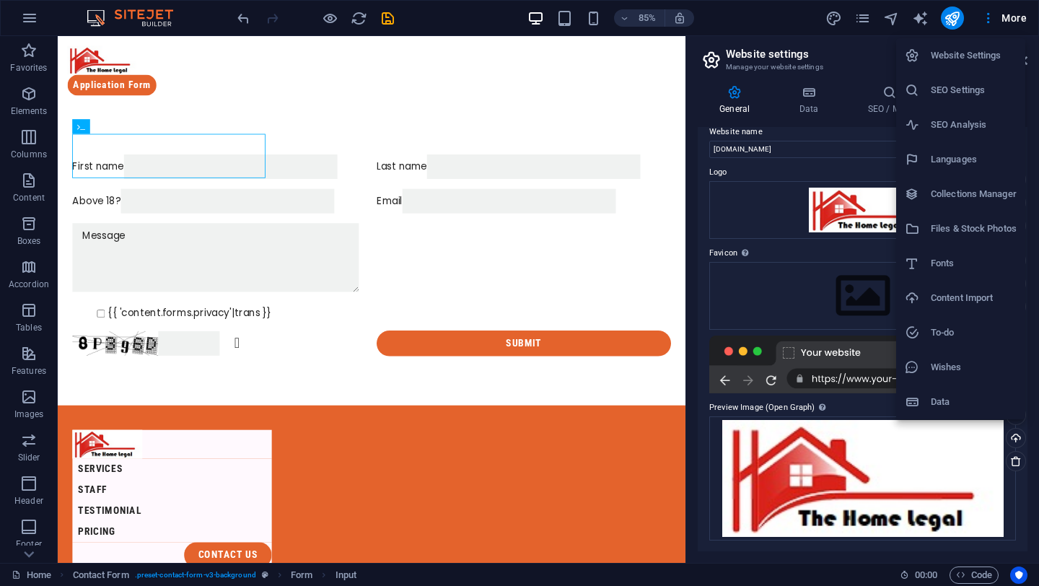
click at [326, 19] on div at bounding box center [519, 293] width 1039 height 586
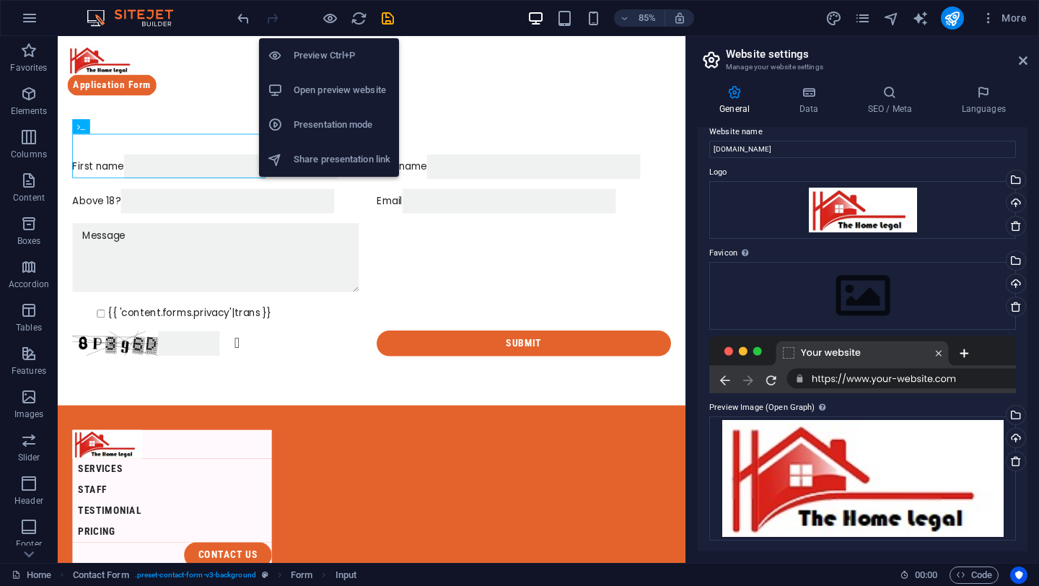
click at [329, 56] on h6 "Preview Ctrl+P" at bounding box center [342, 55] width 97 height 17
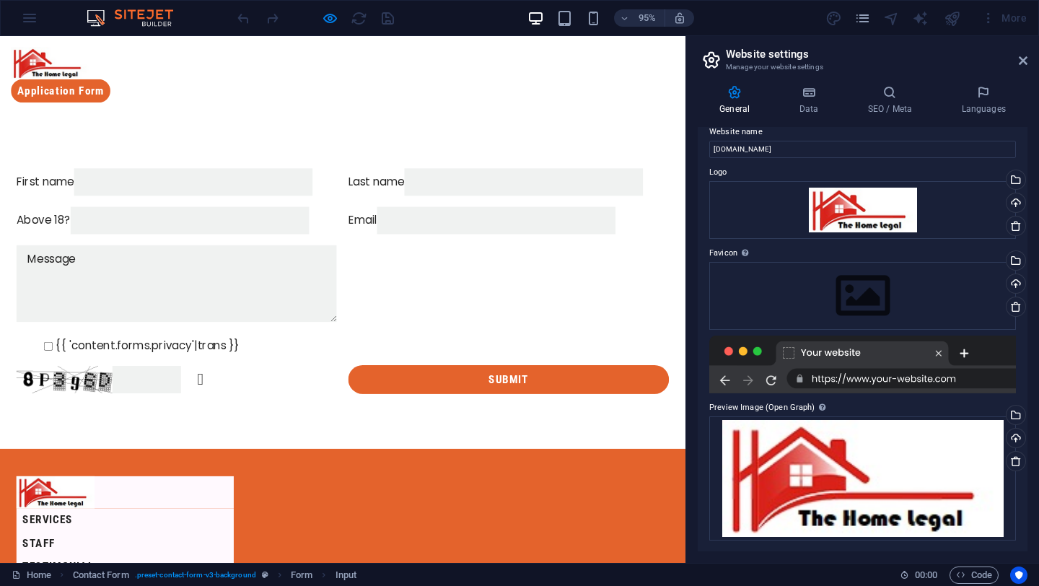
click at [201, 194] on input "First name" at bounding box center [203, 189] width 251 height 29
click at [367, 222] on label "Email" at bounding box center [382, 230] width 30 height 17
click at [397, 216] on input "Email" at bounding box center [522, 230] width 251 height 29
click at [185, 186] on input "h2b" at bounding box center [203, 189] width 251 height 29
type input "h"
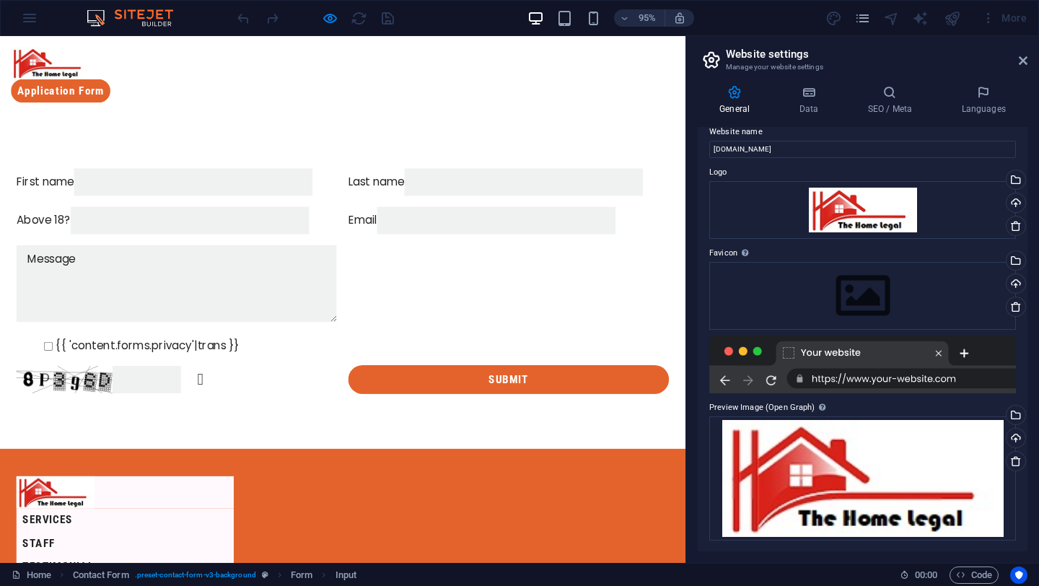
click at [1014, 64] on header "Website settings Manage your website settings" at bounding box center [864, 55] width 327 height 38
click at [1022, 52] on h2 "Website settings" at bounding box center [877, 54] width 302 height 13
click at [1022, 56] on icon at bounding box center [1023, 61] width 9 height 12
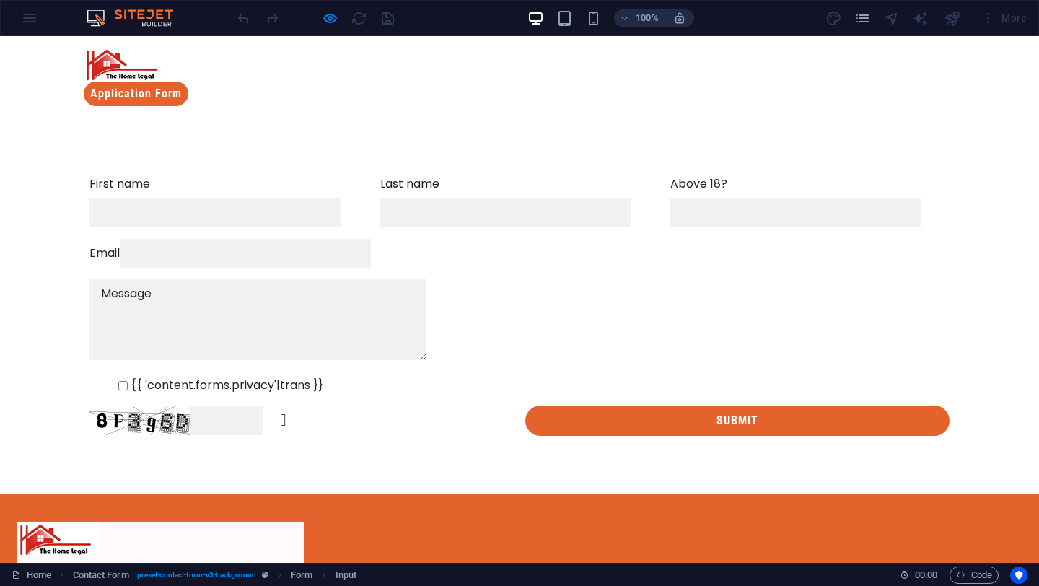
click at [222, 198] on input "First name" at bounding box center [214, 212] width 251 height 29
click at [120, 245] on label "Email" at bounding box center [104, 253] width 30 height 17
click at [371, 239] on input "Email" at bounding box center [245, 253] width 251 height 29
click at [435, 209] on form "First name Last name Above 18? Email {{ 'content.forms.privacy'|trans }} Unread…" at bounding box center [520, 306] width 872 height 272
click at [435, 198] on input "Last name" at bounding box center [505, 212] width 251 height 29
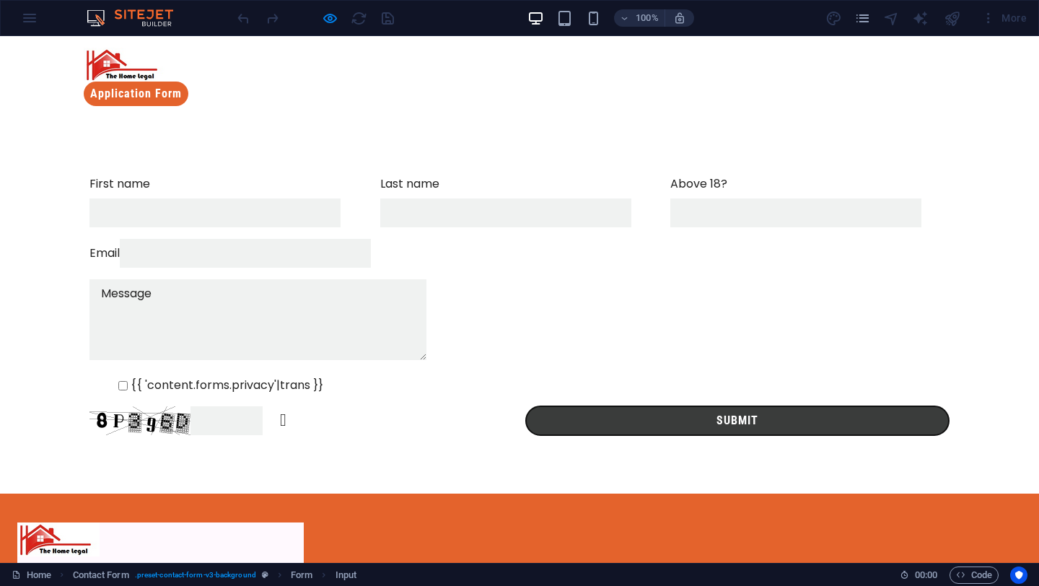
click at [713, 424] on button "Submit" at bounding box center [737, 421] width 424 height 30
click at [711, 425] on button "Submit" at bounding box center [737, 421] width 424 height 30
click at [708, 421] on button "Submit" at bounding box center [737, 421] width 424 height 30
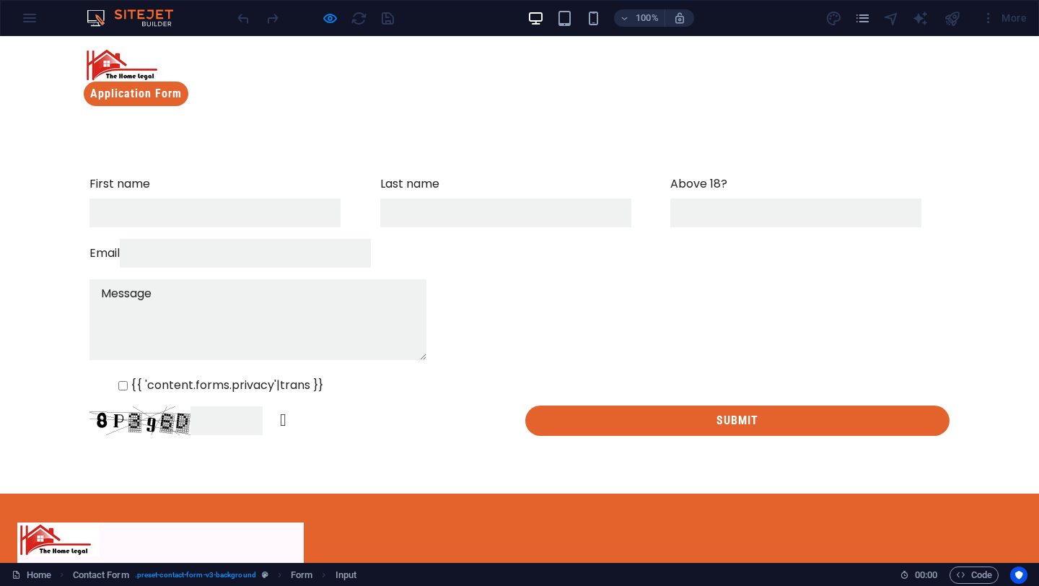
click at [509, 198] on input "Last name" at bounding box center [505, 212] width 251 height 29
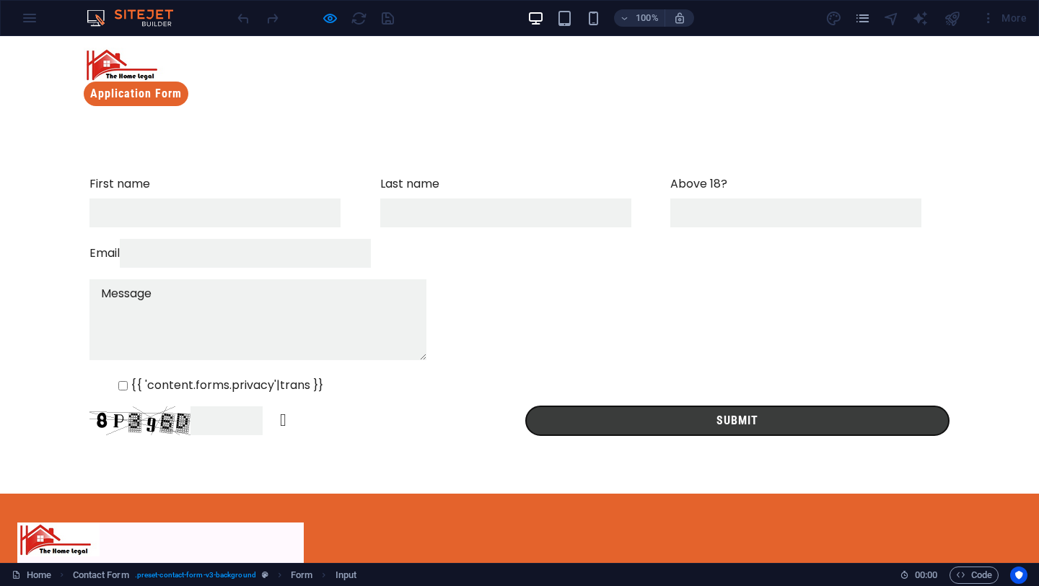
click at [585, 411] on button "Submit" at bounding box center [737, 421] width 424 height 30
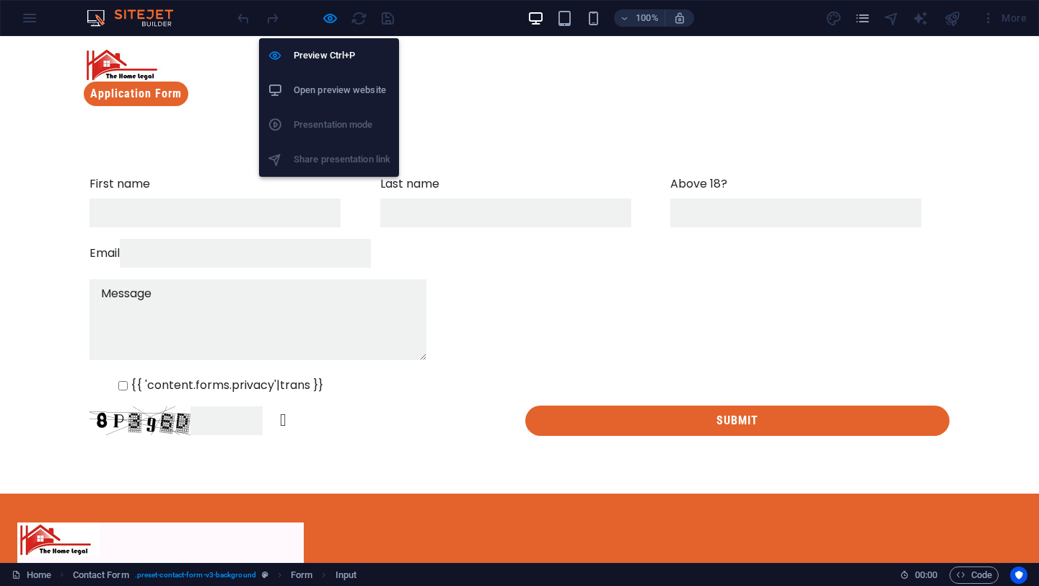
click at [338, 17] on div at bounding box center [316, 17] width 162 height 23
click at [322, 19] on icon "button" at bounding box center [330, 18] width 17 height 17
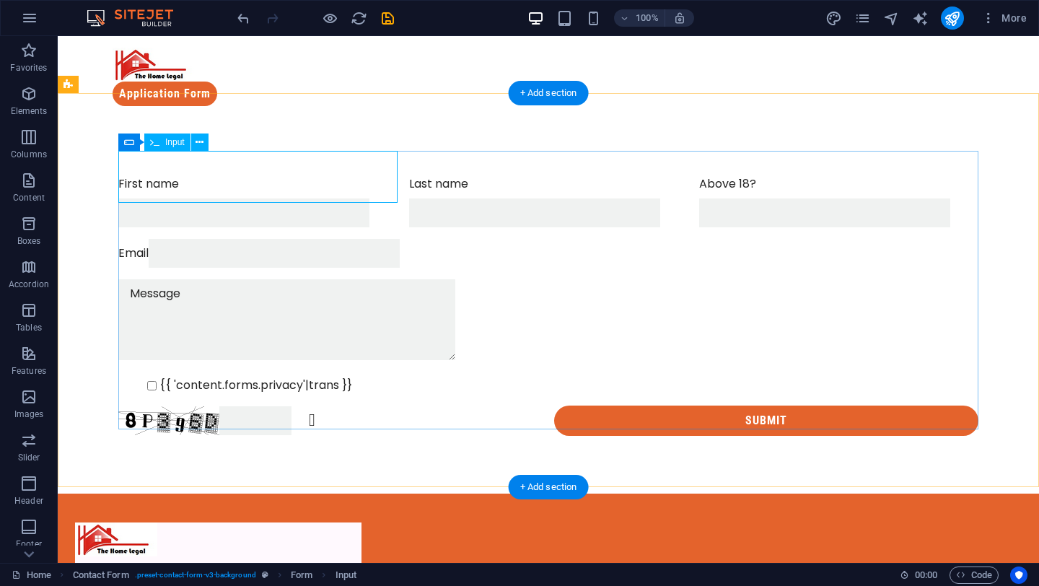
click at [182, 175] on div "First name" at bounding box center [257, 201] width 279 height 52
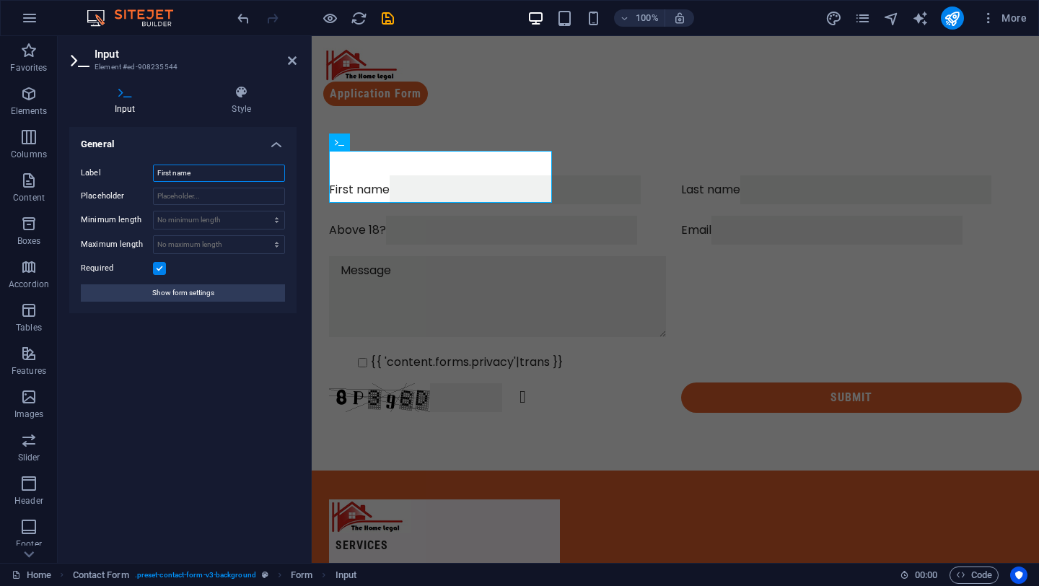
click at [157, 172] on input "First name" at bounding box center [219, 173] width 132 height 17
click at [159, 173] on input "* First name" at bounding box center [219, 173] width 132 height 17
click at [157, 172] on input "* First name" at bounding box center [219, 173] width 132 height 17
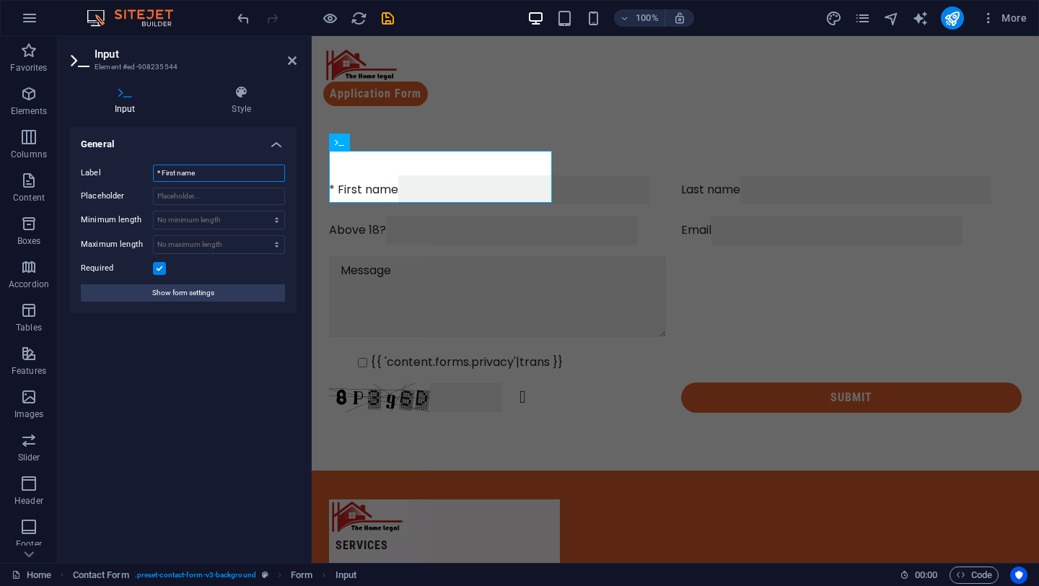
type input "* First name"
click at [287, 208] on div "Label * First name Placeholder Minimum length No minimum length chars Maximum l…" at bounding box center [182, 233] width 227 height 160
click at [681, 245] on div "Email" at bounding box center [851, 230] width 341 height 29
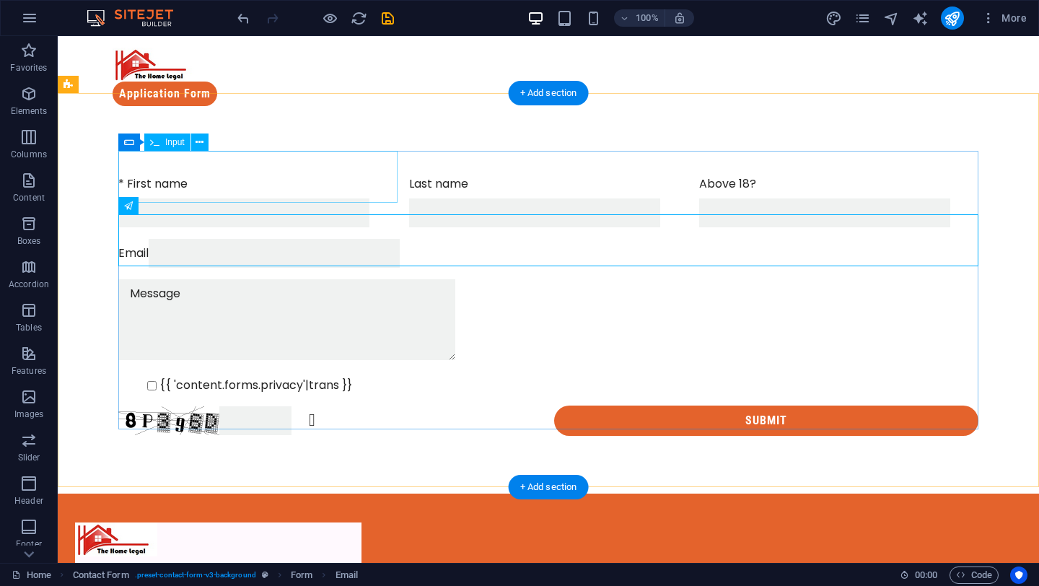
click at [163, 181] on div "* First name" at bounding box center [257, 201] width 279 height 52
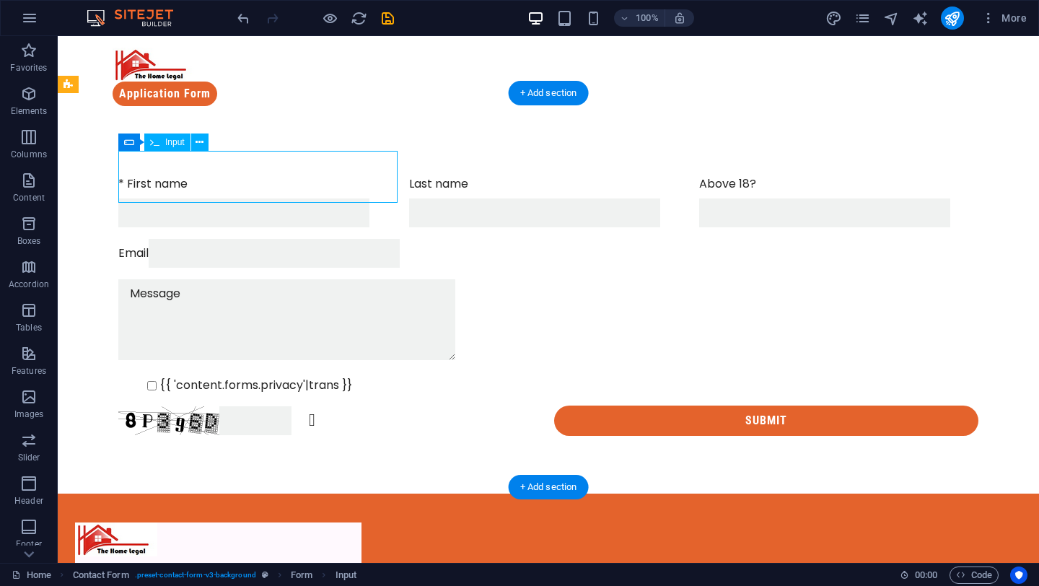
click at [163, 181] on div "* First name" at bounding box center [257, 201] width 279 height 52
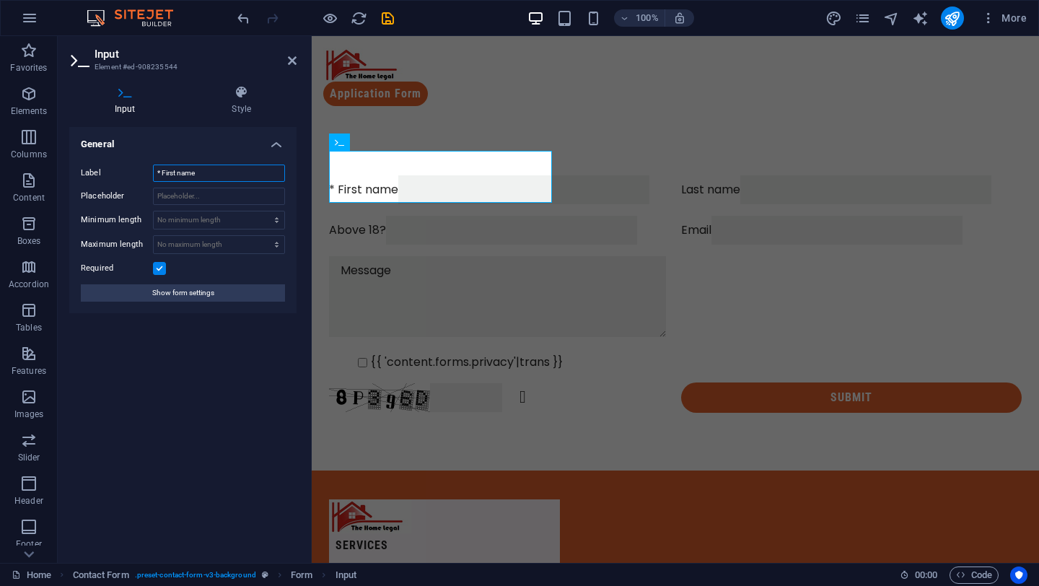
click at [159, 173] on input "* First name" at bounding box center [219, 173] width 132 height 17
type input "First name"
click at [271, 134] on h4 "General" at bounding box center [182, 140] width 227 height 26
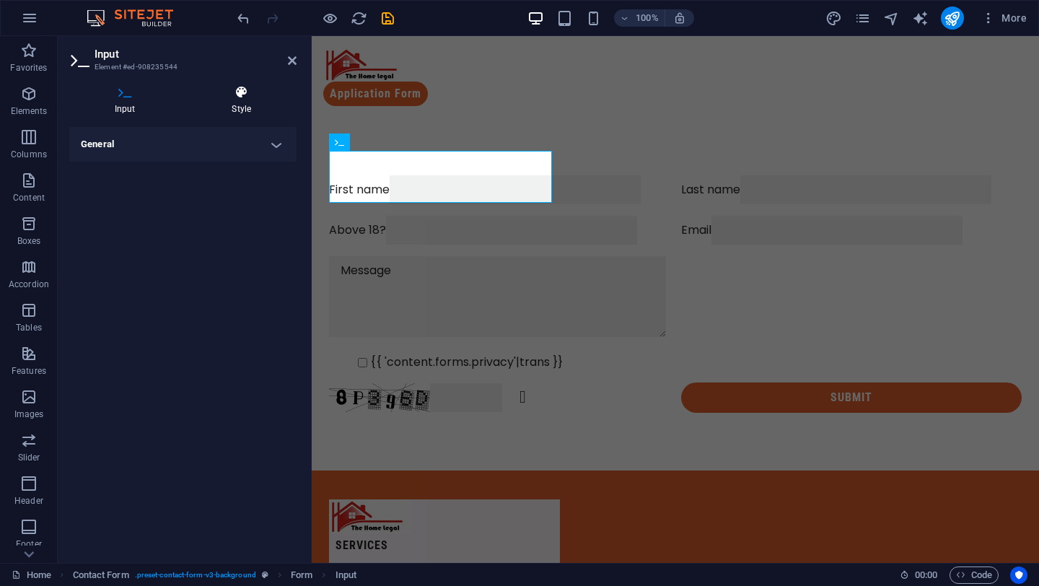
click at [245, 102] on h4 "Style" at bounding box center [242, 100] width 110 height 30
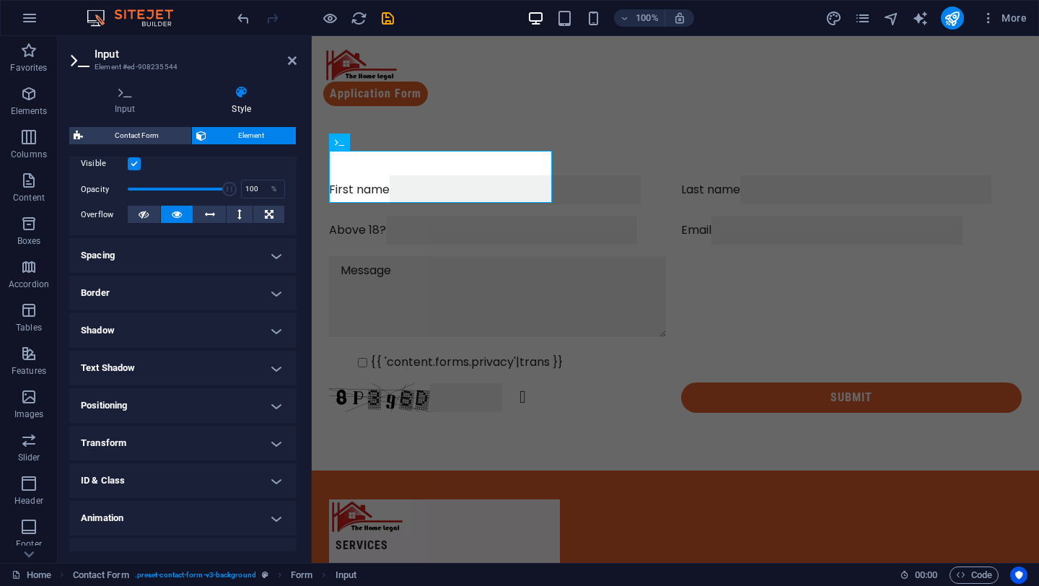
scroll to position [195, 0]
click at [172, 325] on h4 "Shadow" at bounding box center [182, 329] width 227 height 35
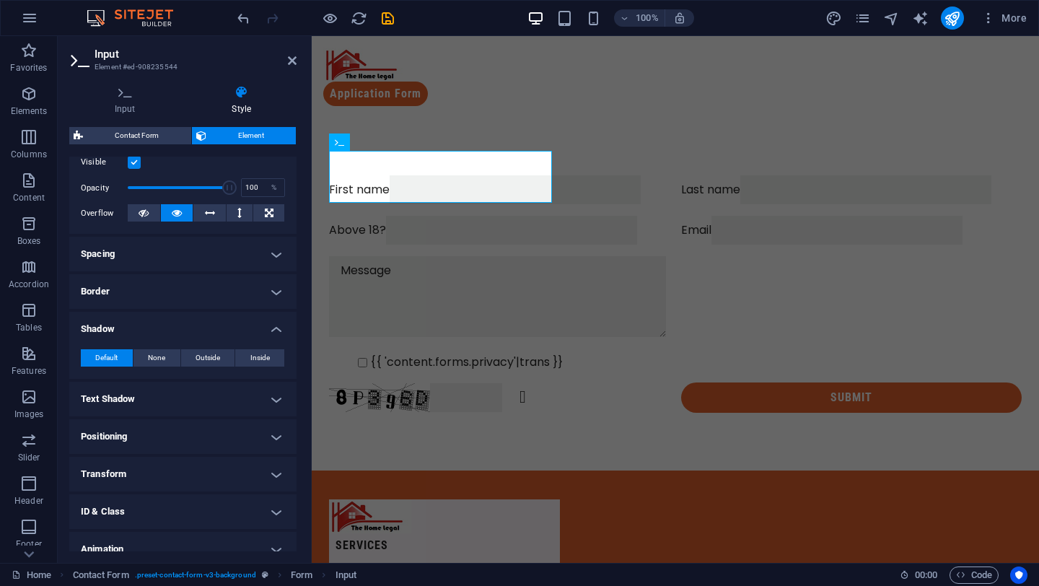
click at [172, 325] on h4 "Shadow" at bounding box center [182, 325] width 227 height 26
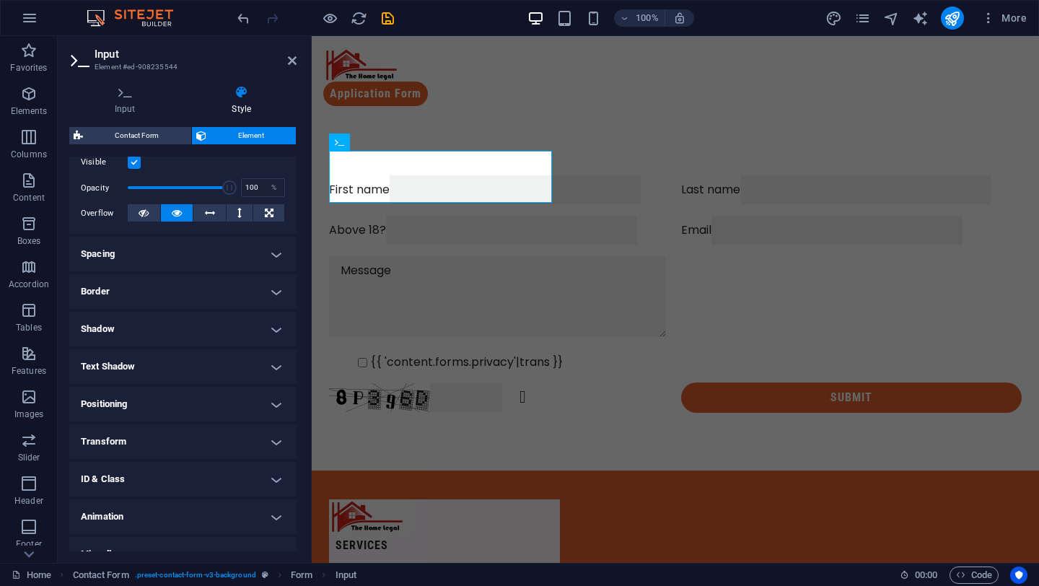
click at [167, 294] on h4 "Border" at bounding box center [182, 291] width 227 height 35
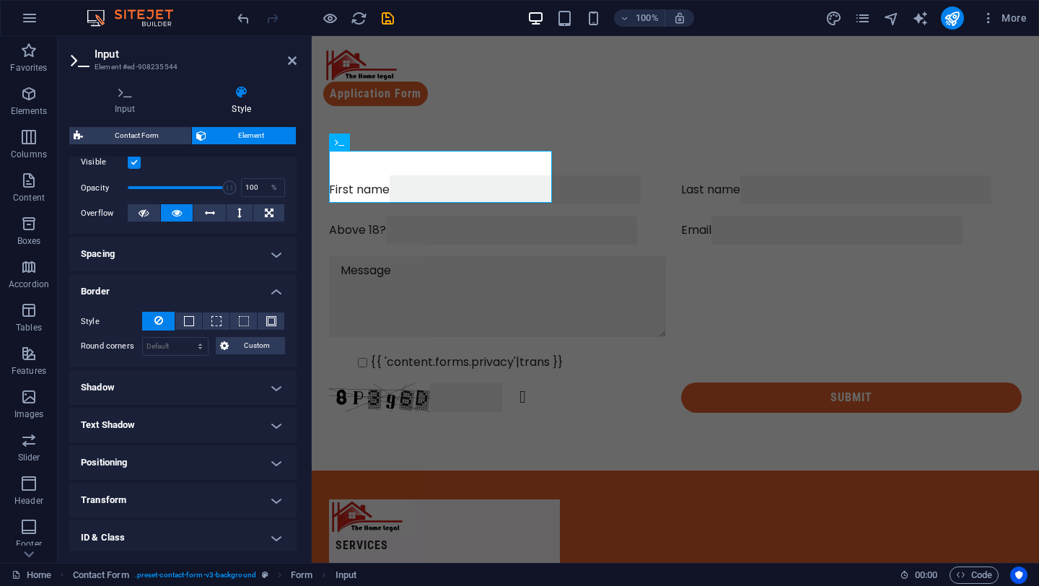
click at [167, 294] on h4 "Border" at bounding box center [182, 287] width 227 height 26
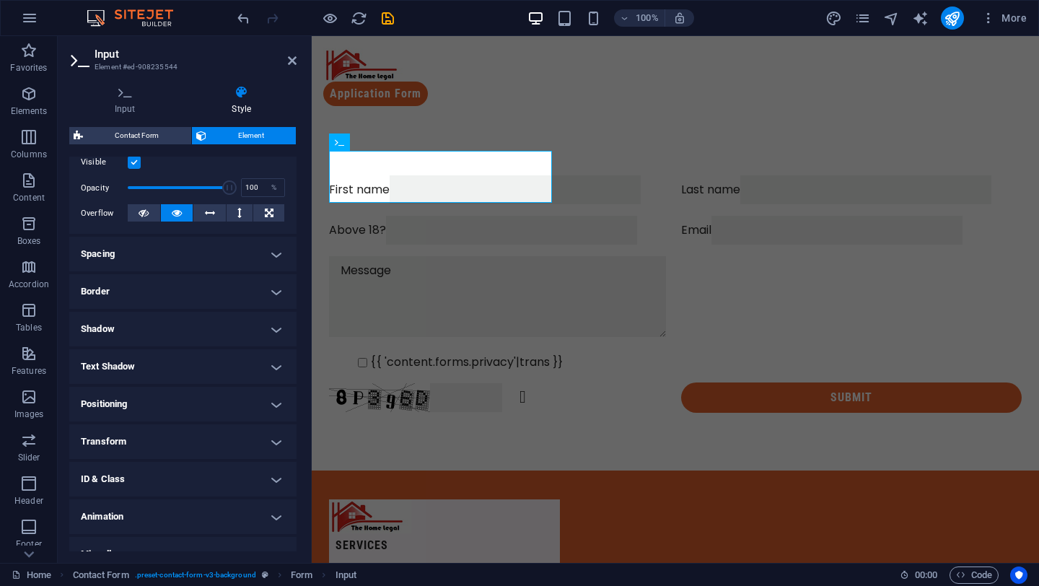
scroll to position [215, 0]
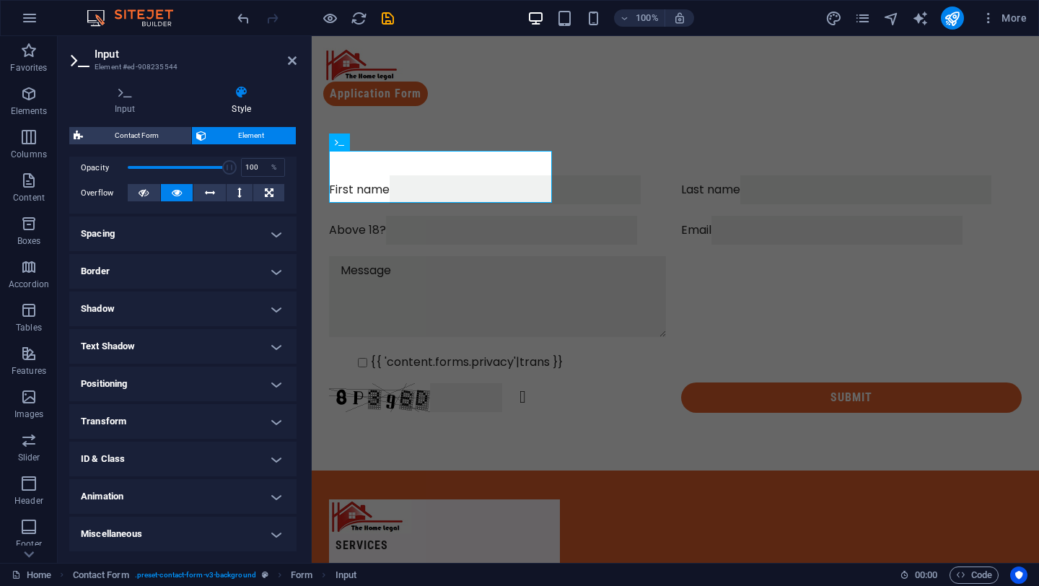
click at [139, 424] on h4 "Transform" at bounding box center [182, 421] width 227 height 35
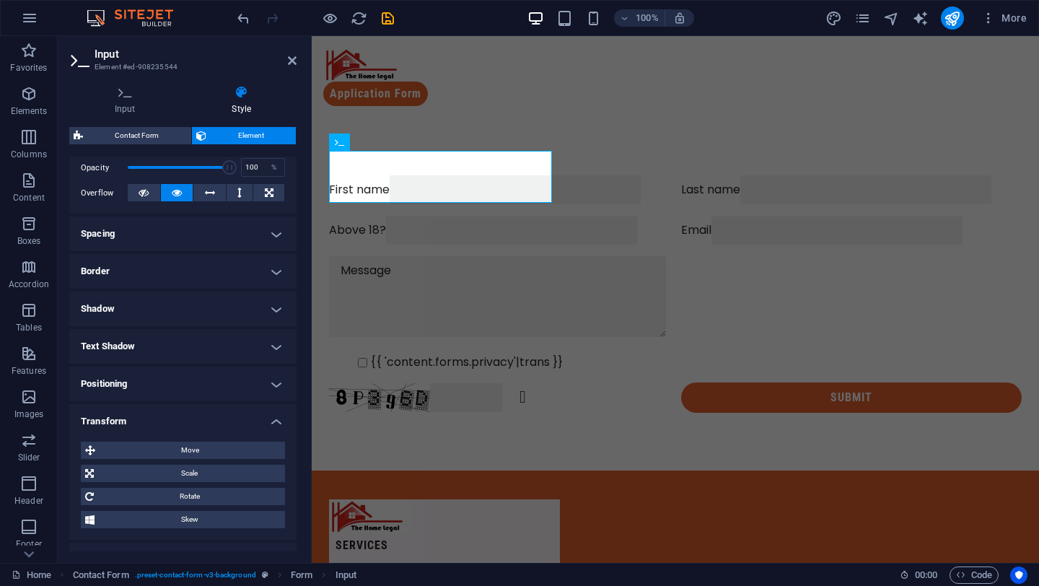
click at [139, 424] on h4 "Transform" at bounding box center [182, 417] width 227 height 26
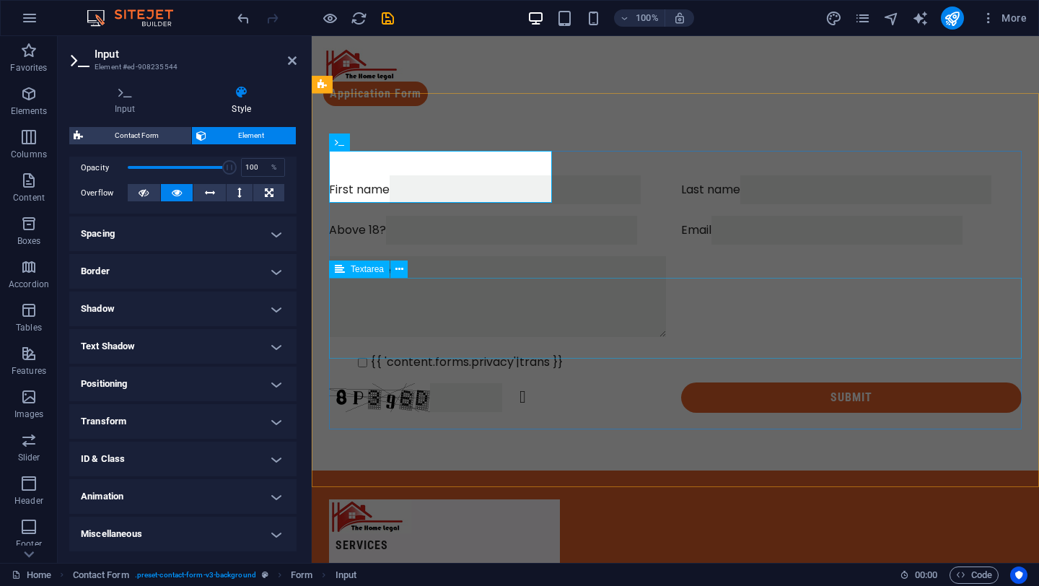
click at [436, 336] on div at bounding box center [675, 299] width 693 height 86
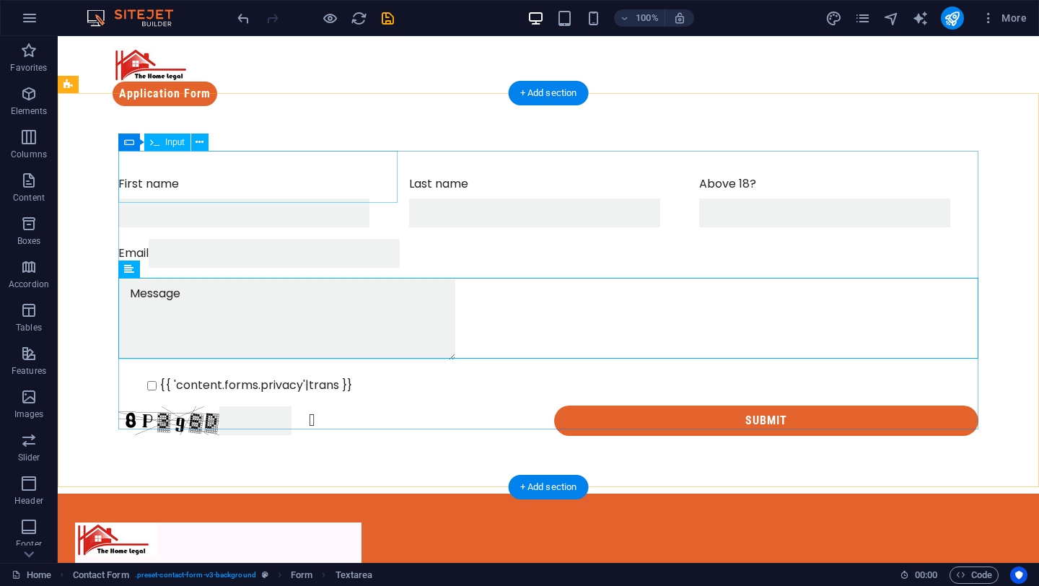
click at [143, 175] on div "First name" at bounding box center [257, 201] width 279 height 52
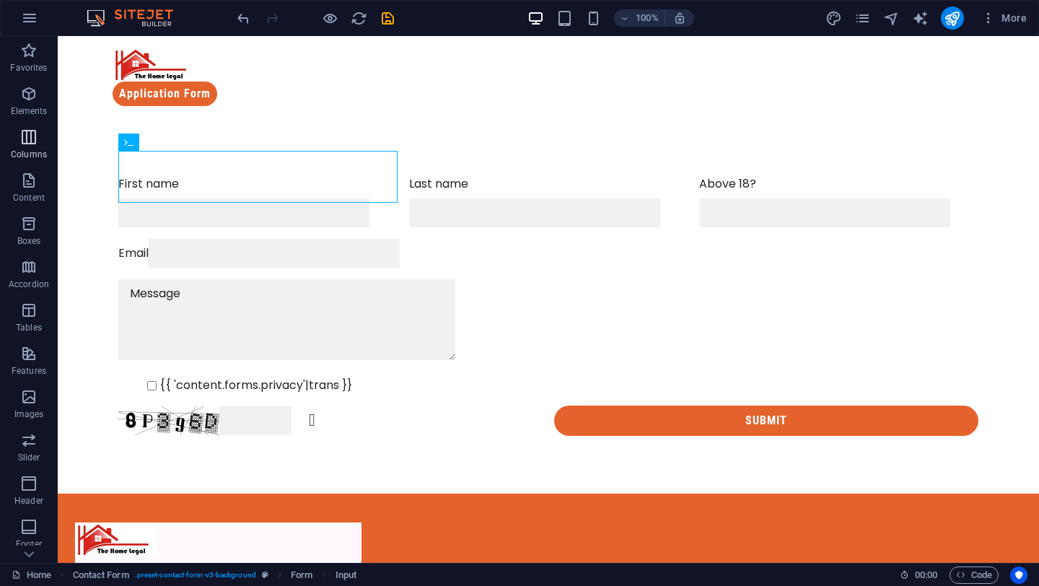
click at [35, 142] on icon "button" at bounding box center [28, 136] width 17 height 17
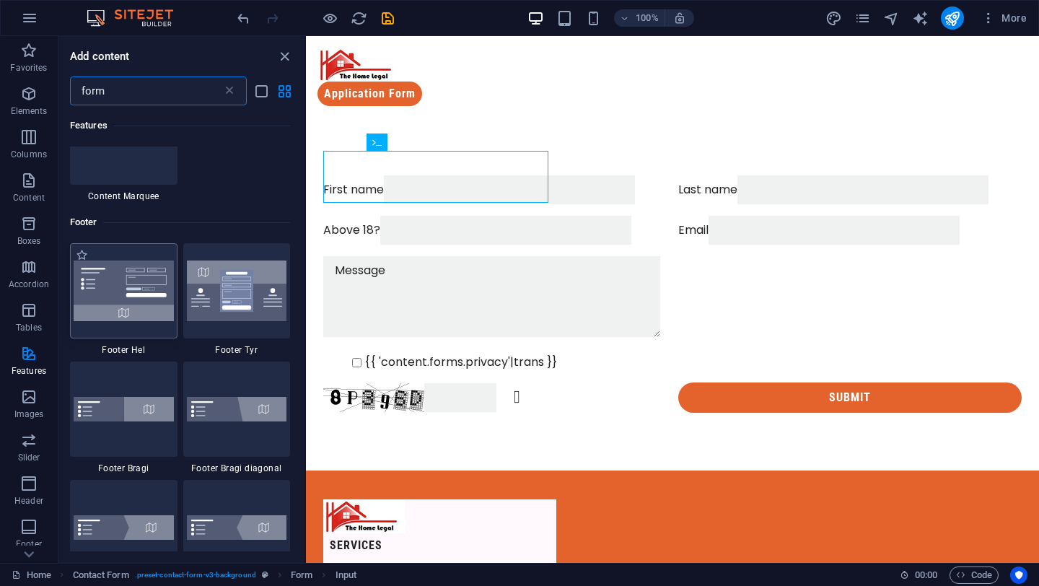
scroll to position [6, 0]
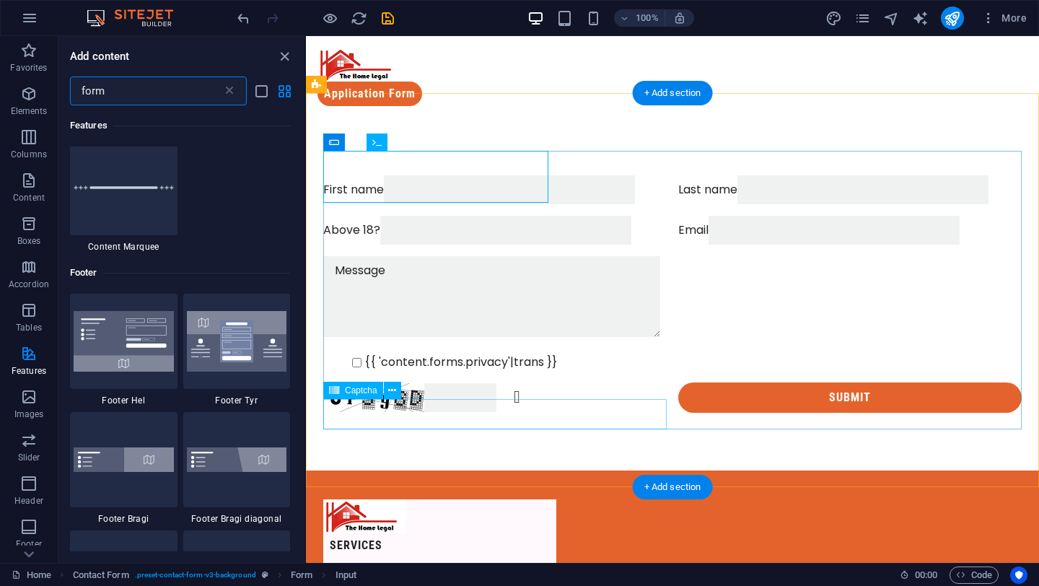
type input "form"
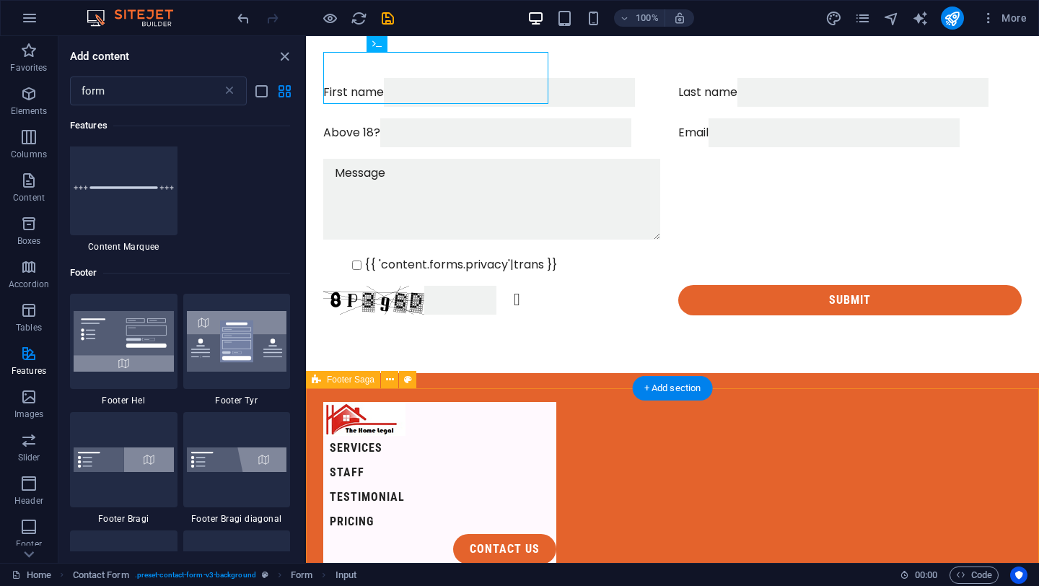
scroll to position [100, 0]
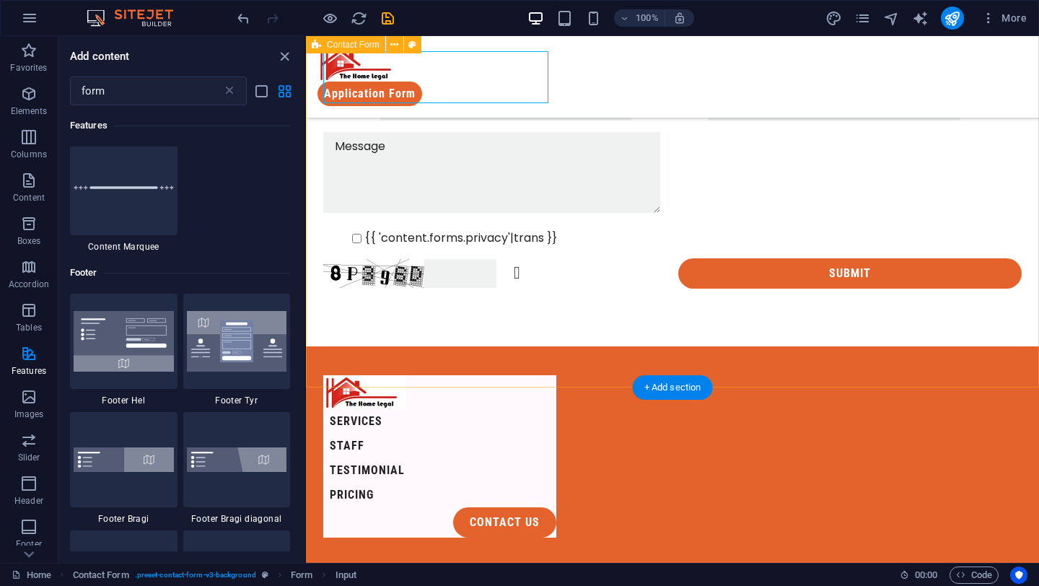
click at [431, 346] on div "First name Last name Above 18? Email {{ 'content.forms.privacy'|trans }} Unread…" at bounding box center [672, 141] width 733 height 410
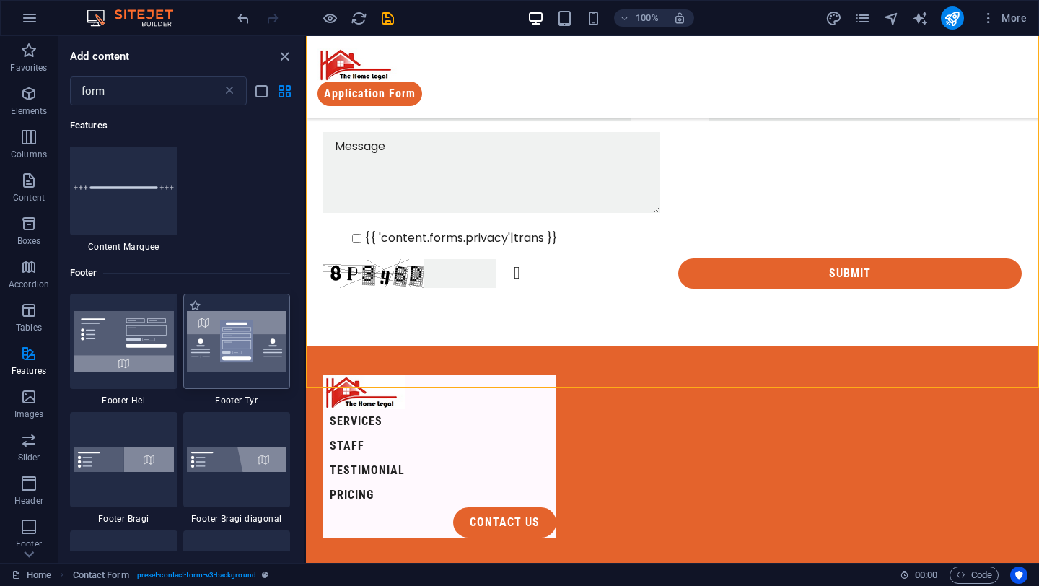
click at [276, 357] on img at bounding box center [237, 341] width 100 height 61
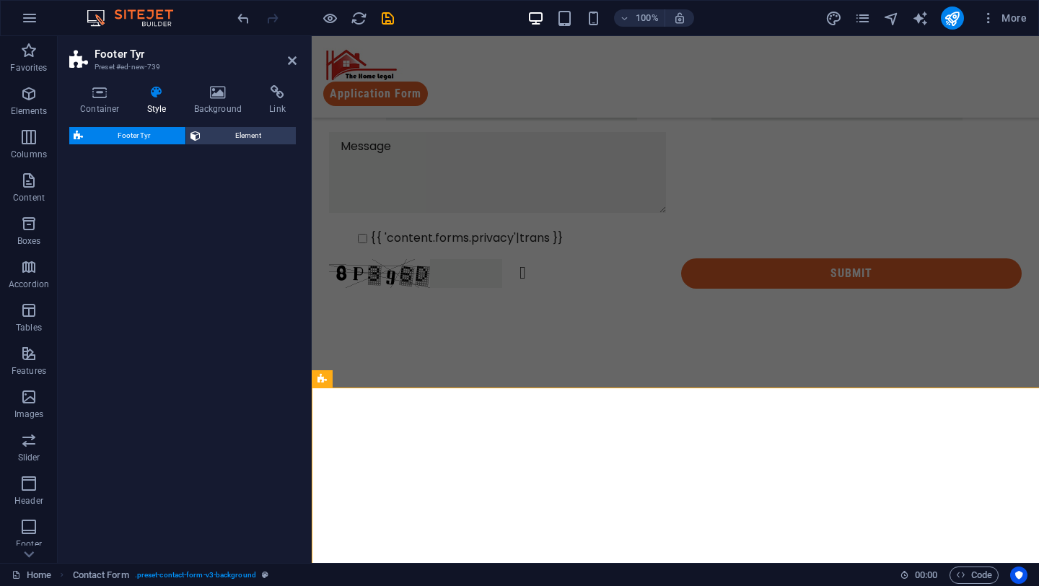
select select "rem"
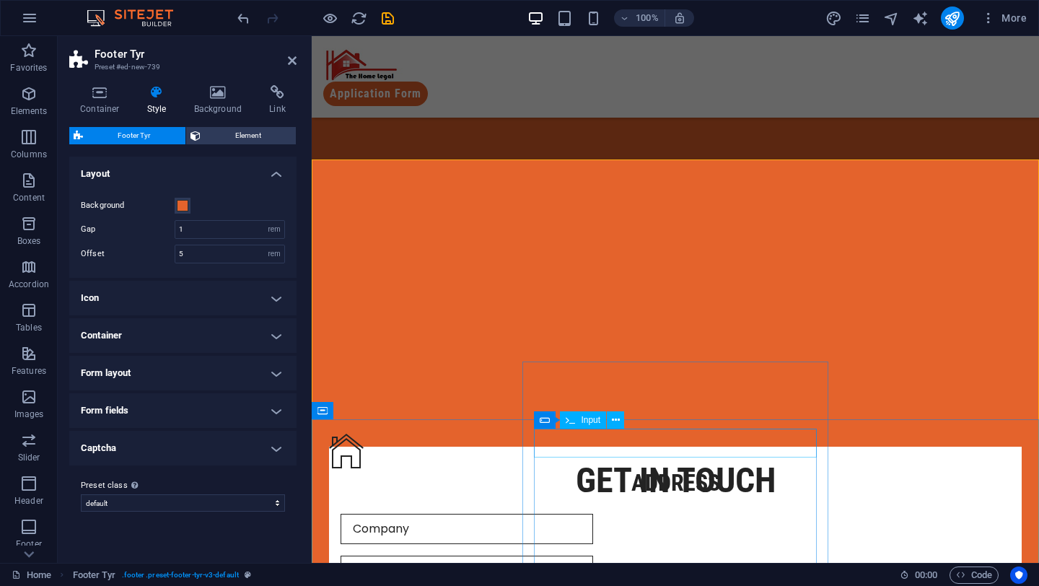
scroll to position [333, 0]
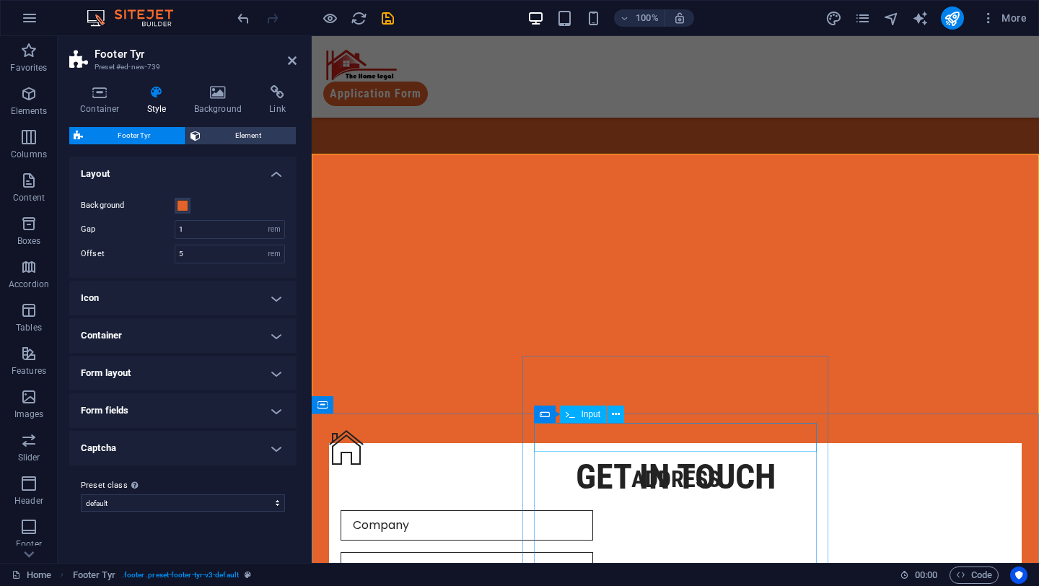
click at [593, 510] on input "text" at bounding box center [467, 525] width 253 height 30
click at [590, 510] on input "text" at bounding box center [467, 525] width 253 height 30
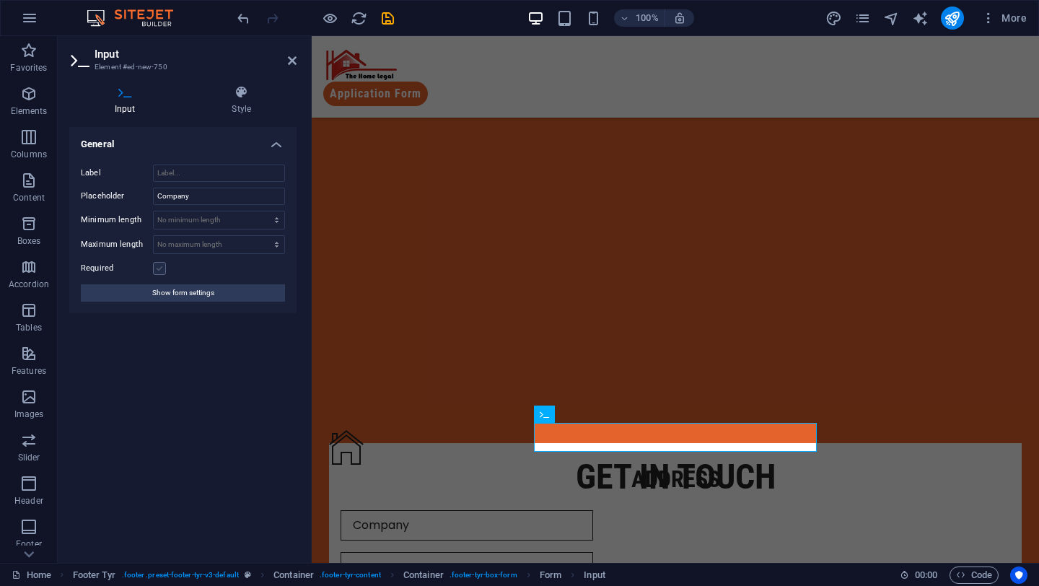
click at [154, 268] on label at bounding box center [159, 268] width 13 height 13
click at [0, 0] on input "Required" at bounding box center [0, 0] width 0 height 0
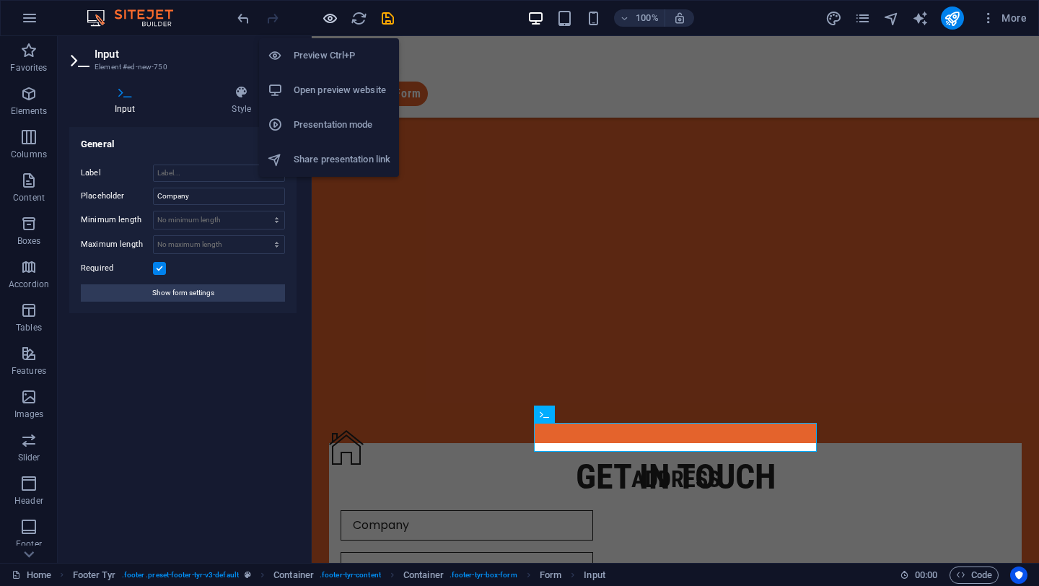
click at [328, 18] on icon "button" at bounding box center [330, 18] width 17 height 17
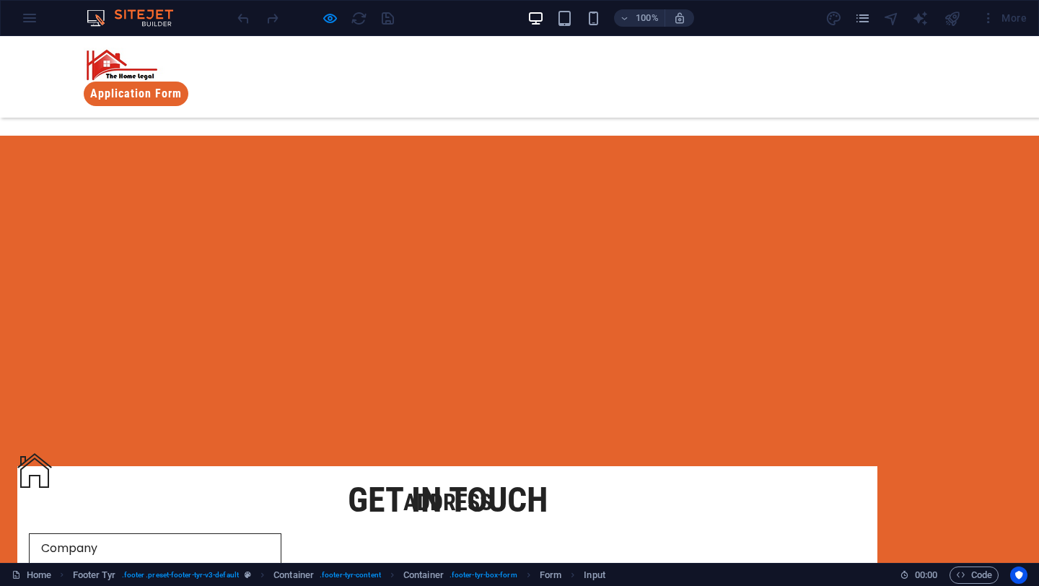
scroll to position [348, 0]
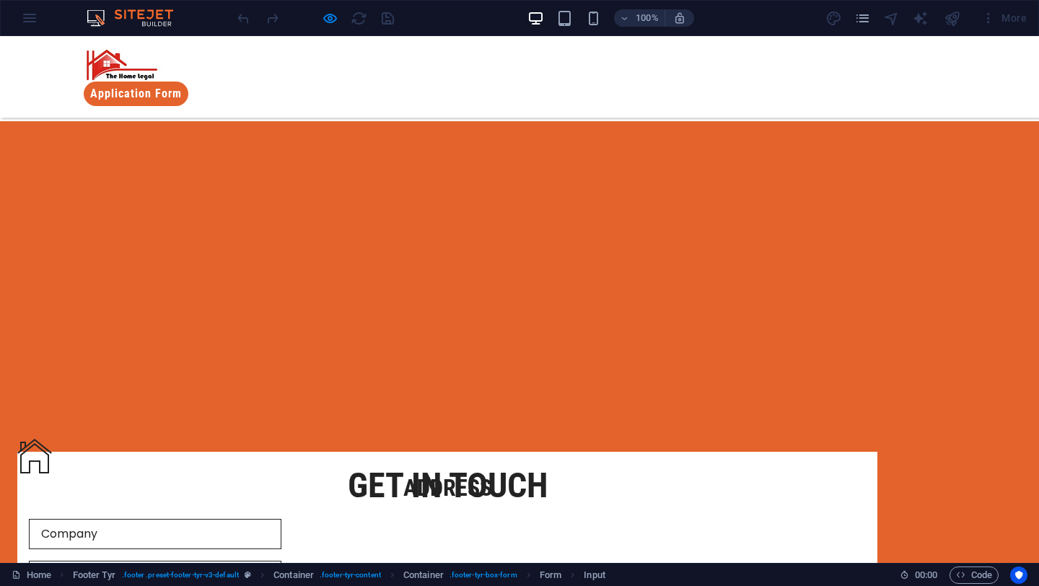
click at [281, 561] on input "text" at bounding box center [155, 576] width 253 height 30
click at [281, 519] on input "text" at bounding box center [155, 534] width 253 height 30
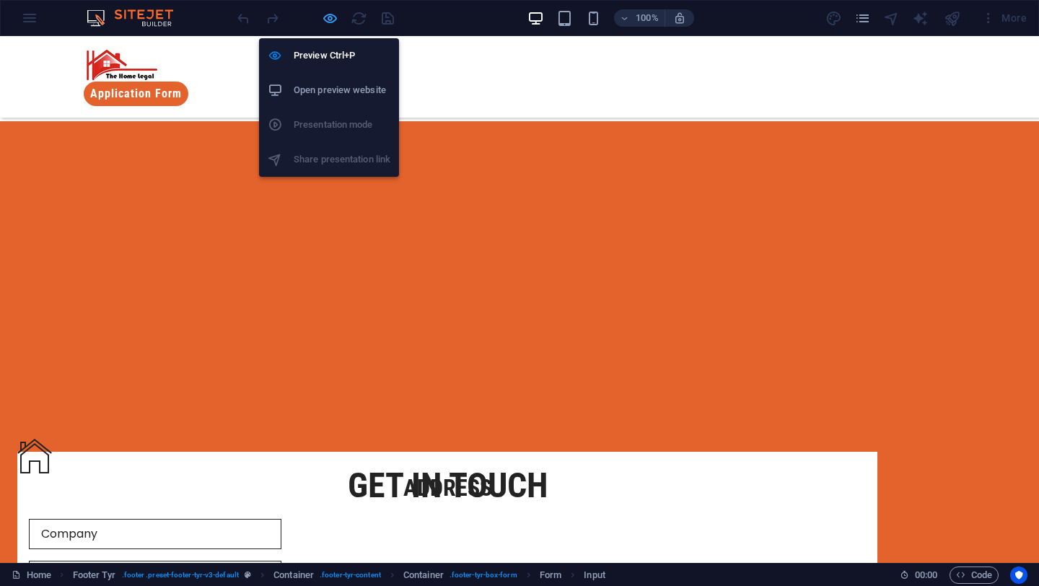
click at [325, 16] on icon "button" at bounding box center [330, 18] width 17 height 17
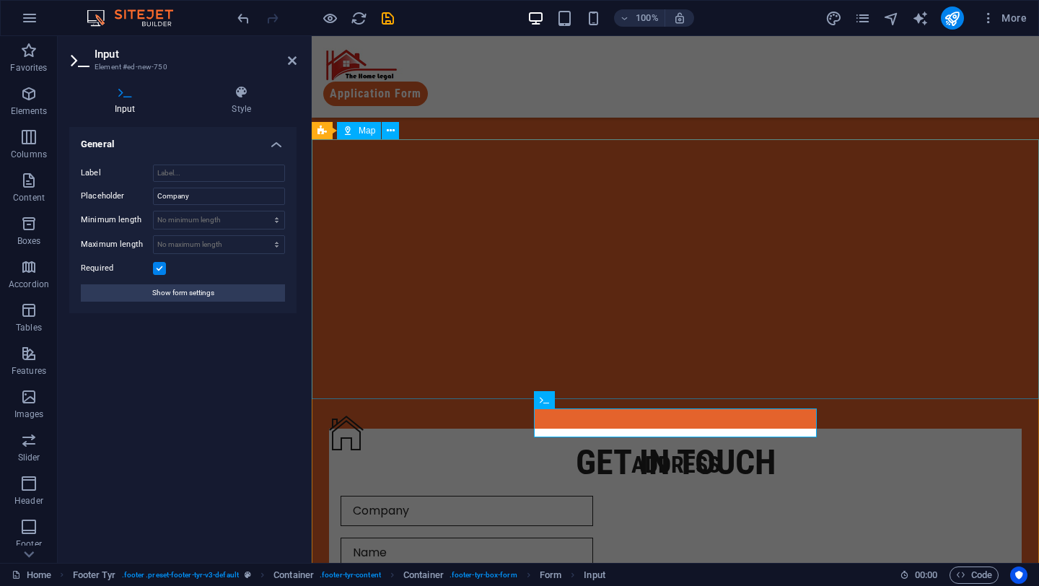
click at [547, 303] on div at bounding box center [675, 228] width 727 height 260
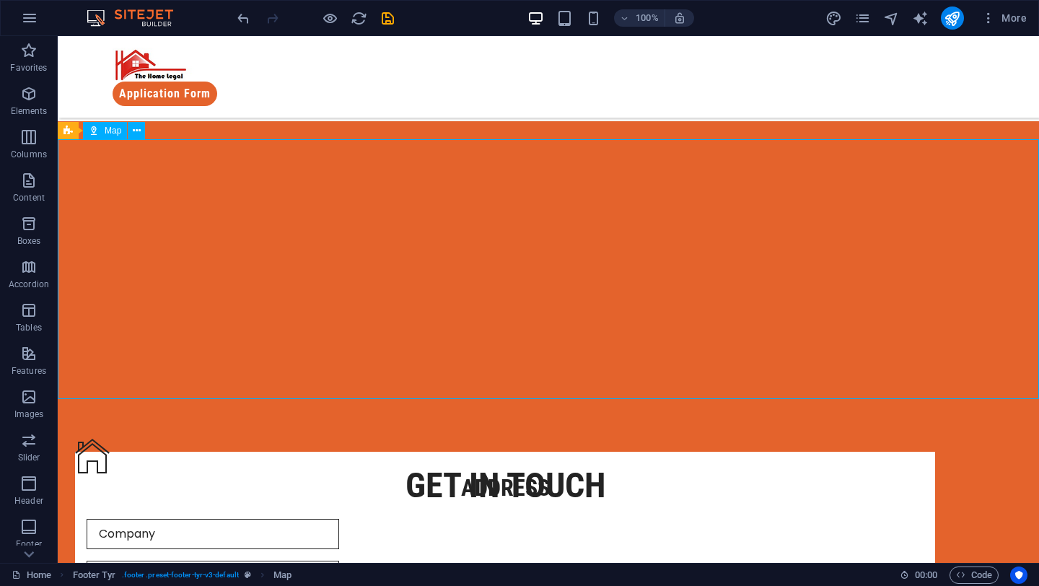
click at [547, 303] on div at bounding box center [549, 251] width 982 height 260
click at [503, 254] on div at bounding box center [549, 251] width 982 height 260
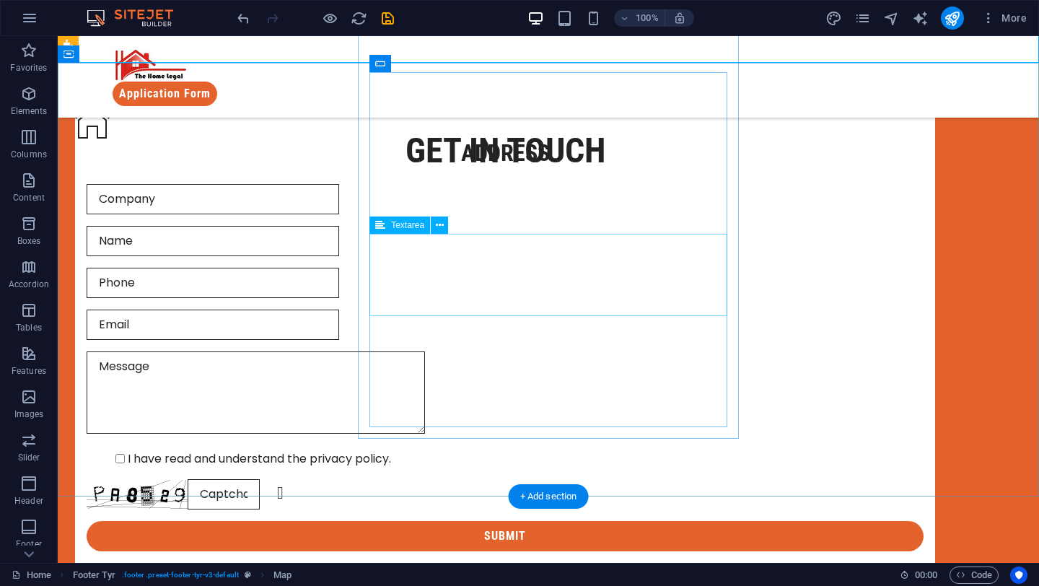
scroll to position [684, 0]
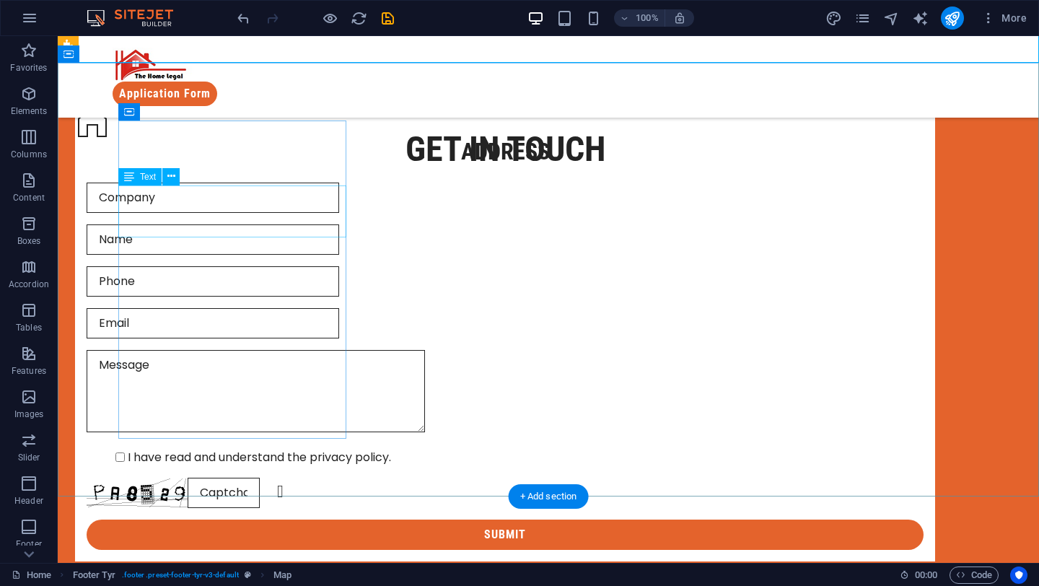
click at [306, 219] on div "Street 12345 Berlin Legal Notice | Privacy Policy" at bounding box center [505, 193] width 860 height 52
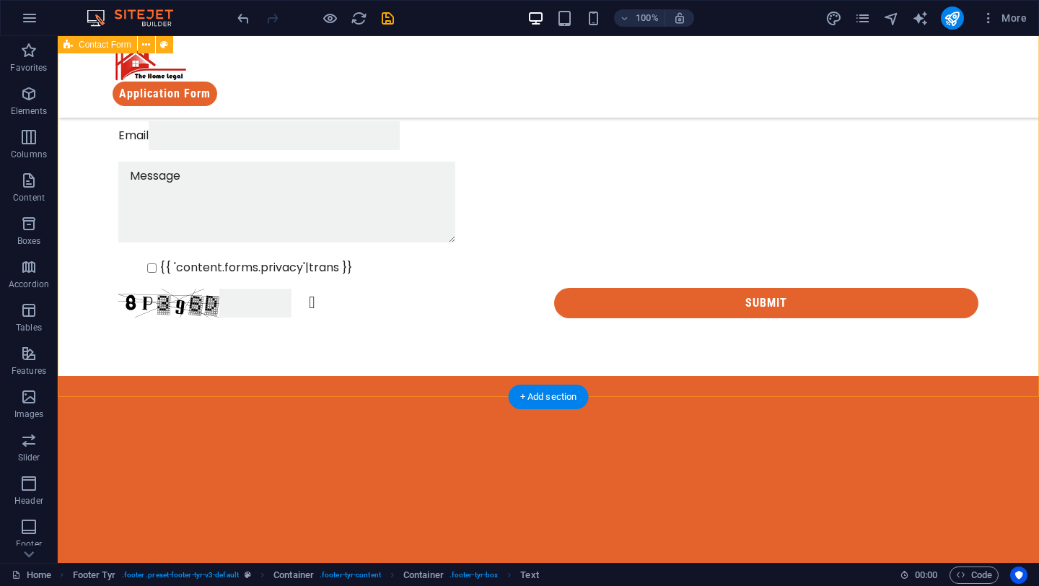
scroll to position [90, 0]
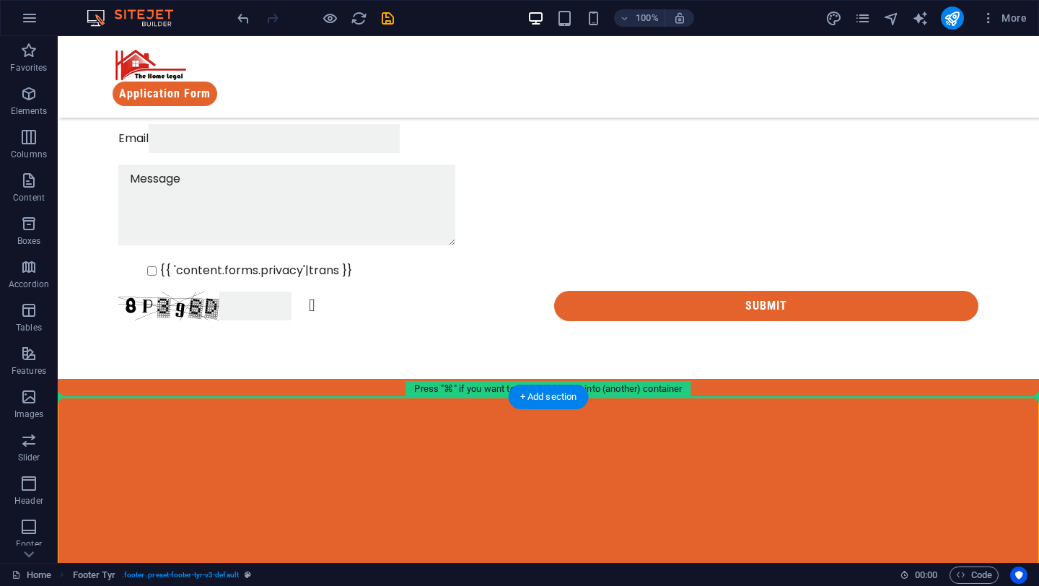
drag, startPoint x: 582, startPoint y: 434, endPoint x: 569, endPoint y: 362, distance: 73.5
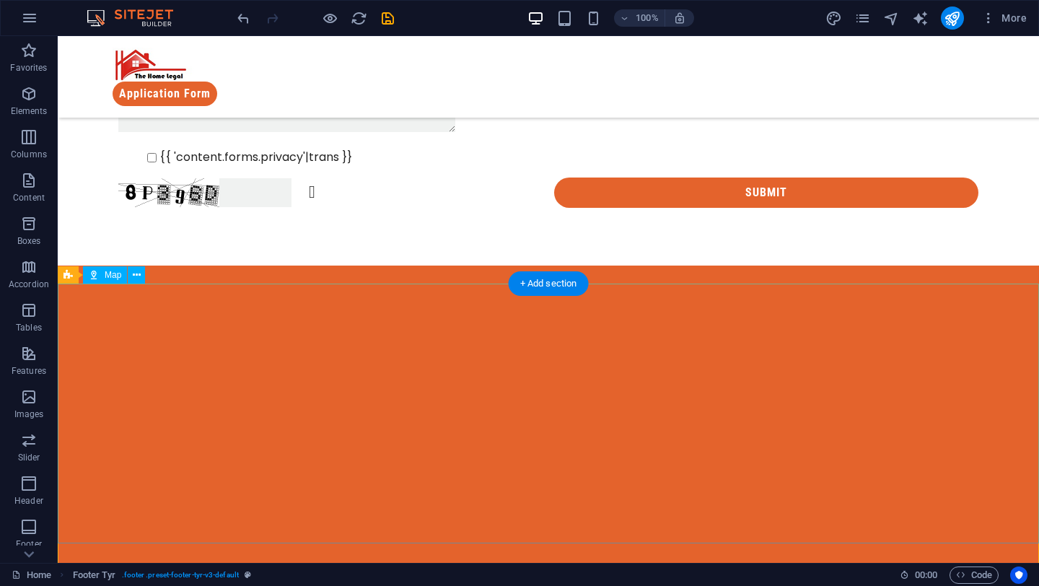
scroll to position [161, 0]
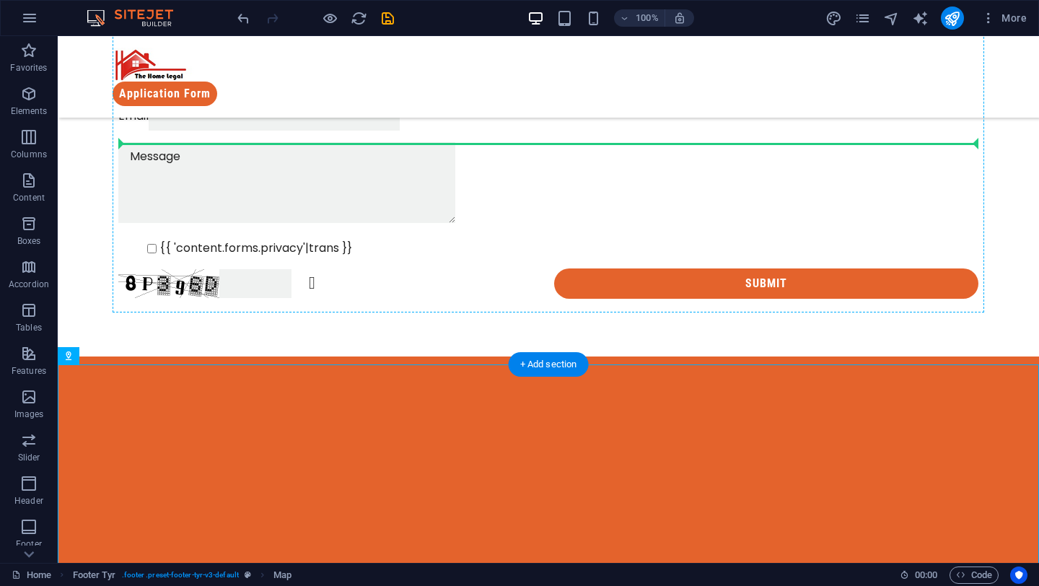
drag, startPoint x: 468, startPoint y: 386, endPoint x: 436, endPoint y: 105, distance: 283.3
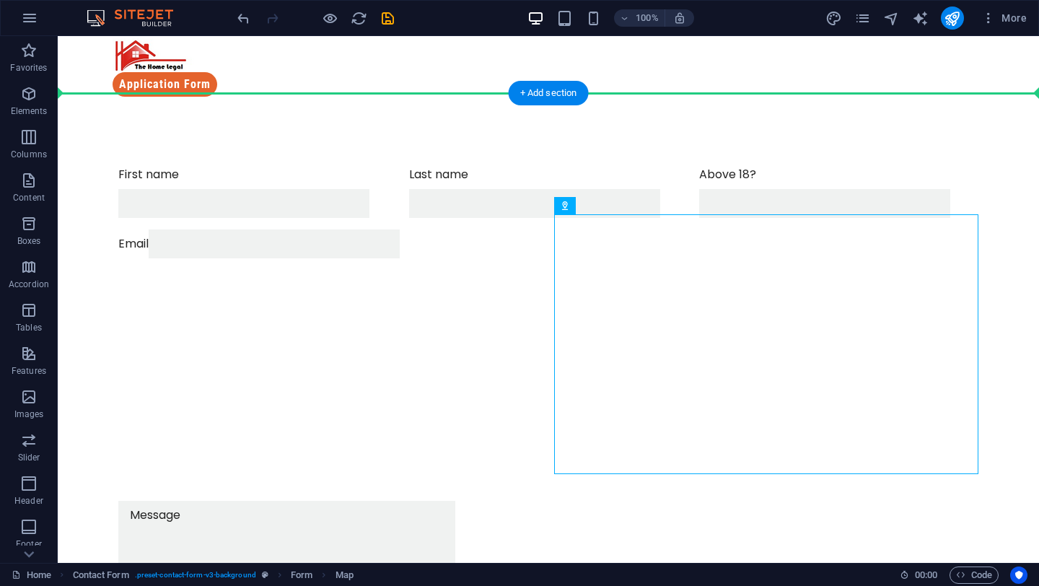
scroll to position [0, 0]
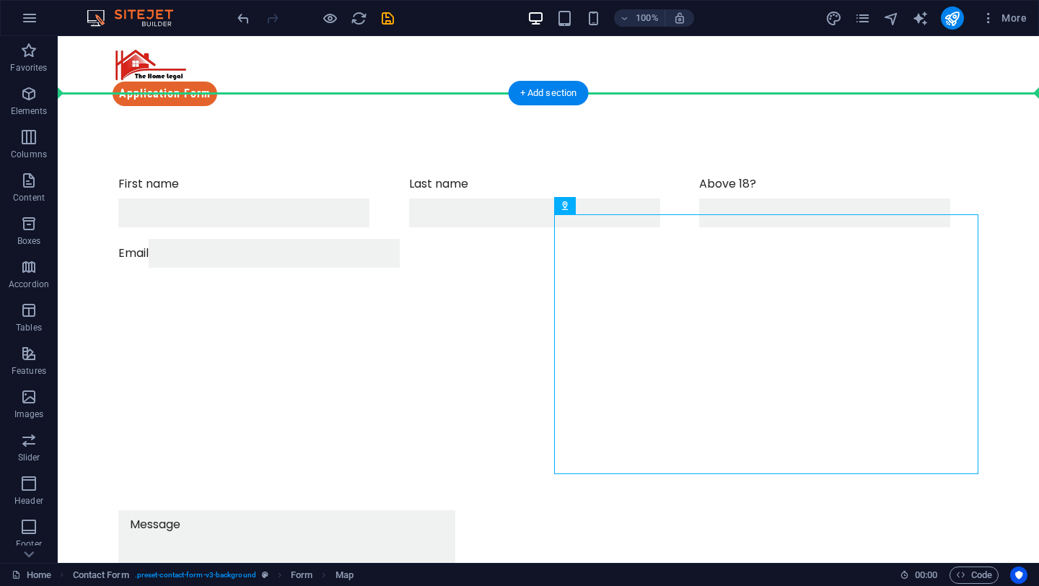
drag, startPoint x: 619, startPoint y: 294, endPoint x: 477, endPoint y: 95, distance: 244.1
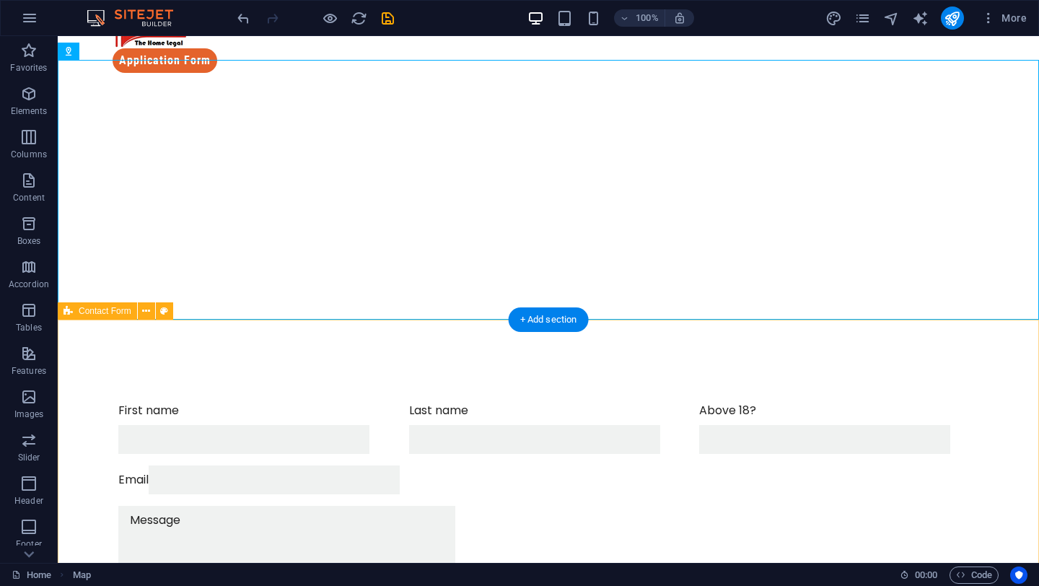
scroll to position [29, 0]
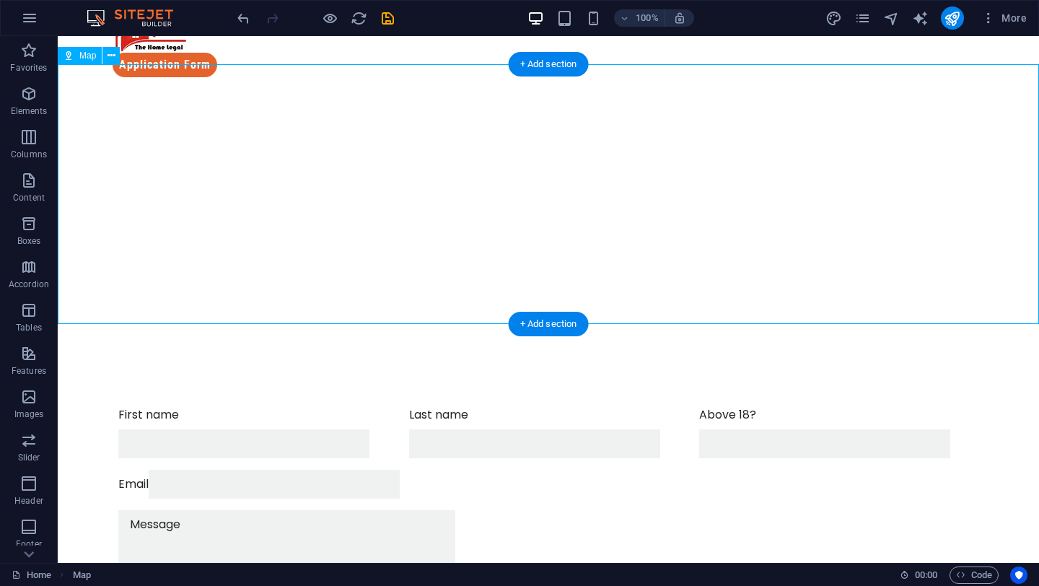
click at [590, 219] on div at bounding box center [549, 219] width 982 height 260
click at [590, 207] on div at bounding box center [549, 219] width 982 height 260
select select "1"
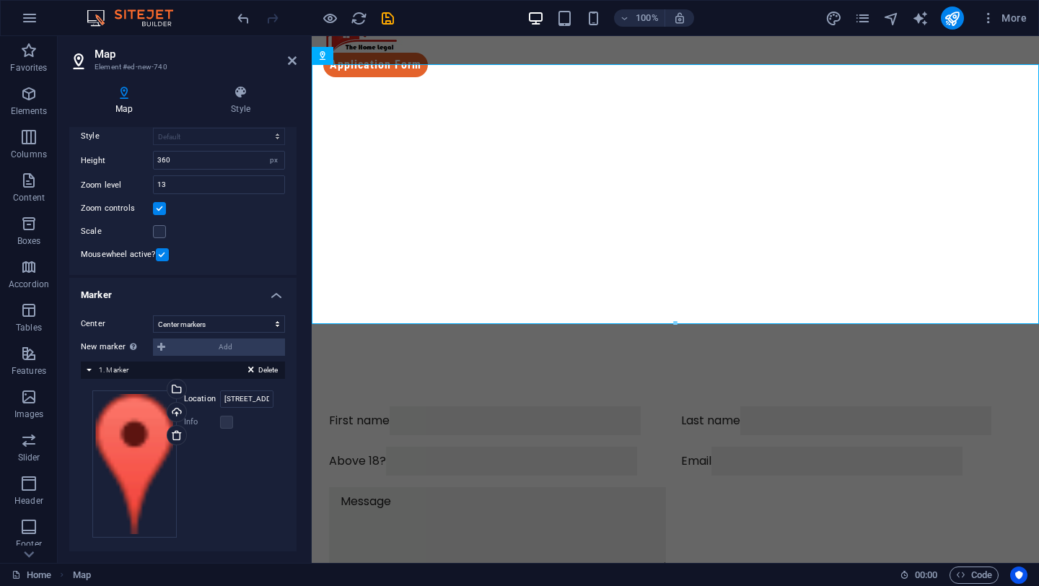
scroll to position [115, 0]
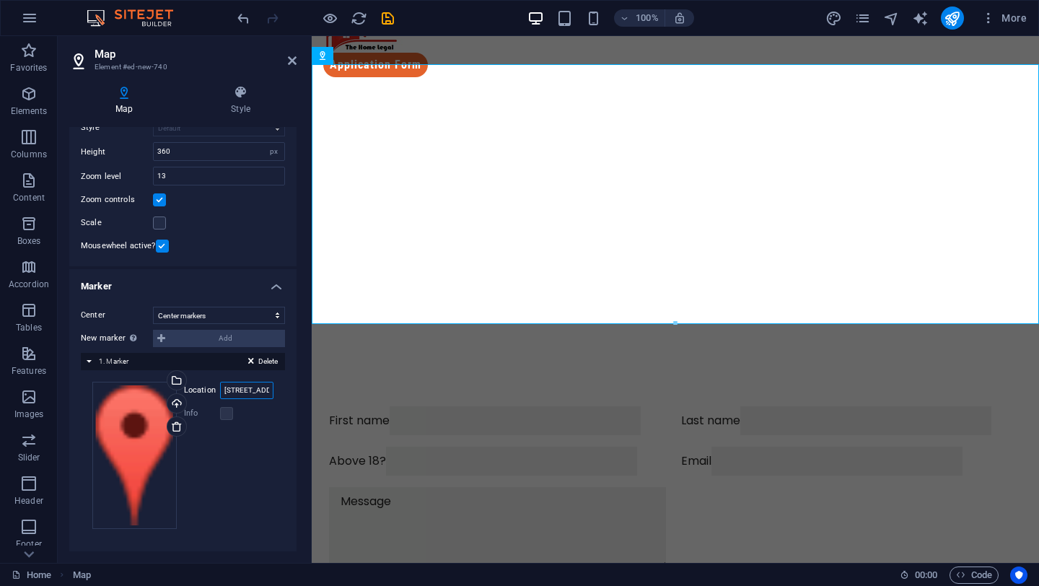
click at [242, 391] on input "Street, 12345 Berlin" at bounding box center [246, 390] width 53 height 17
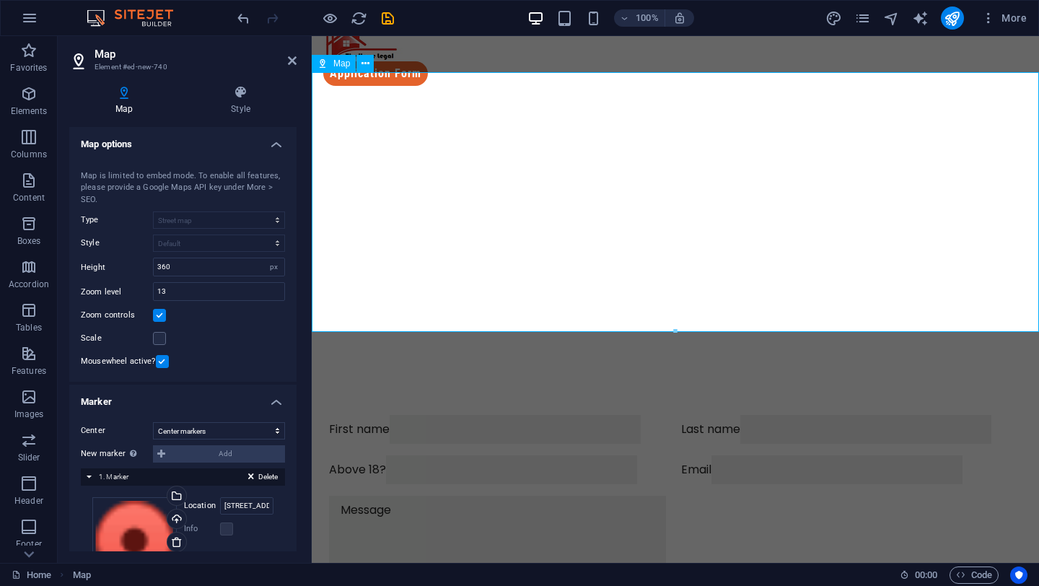
scroll to position [17, 0]
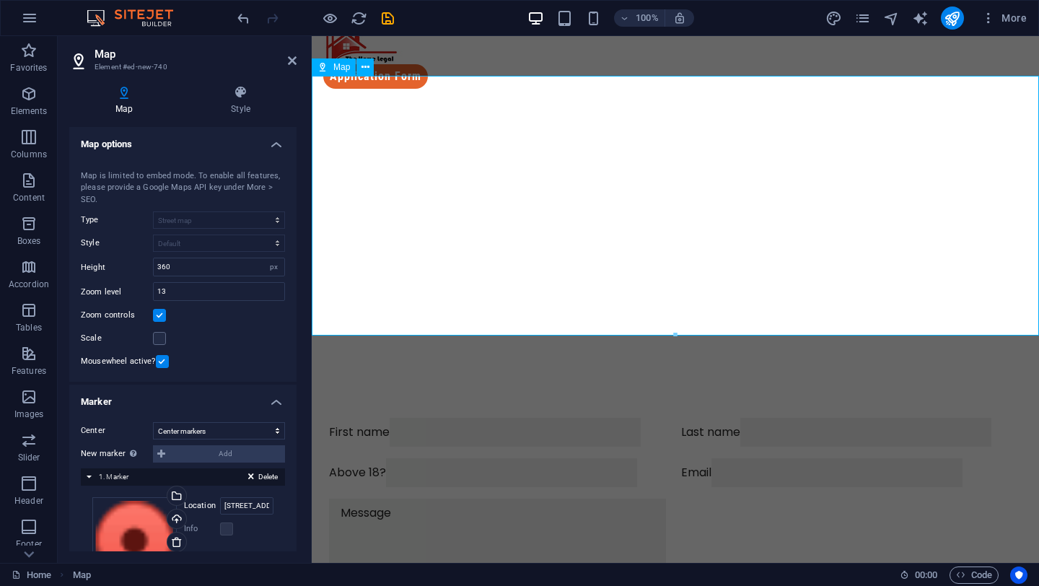
click at [497, 113] on div at bounding box center [675, 230] width 727 height 260
click at [367, 62] on icon at bounding box center [366, 67] width 8 height 15
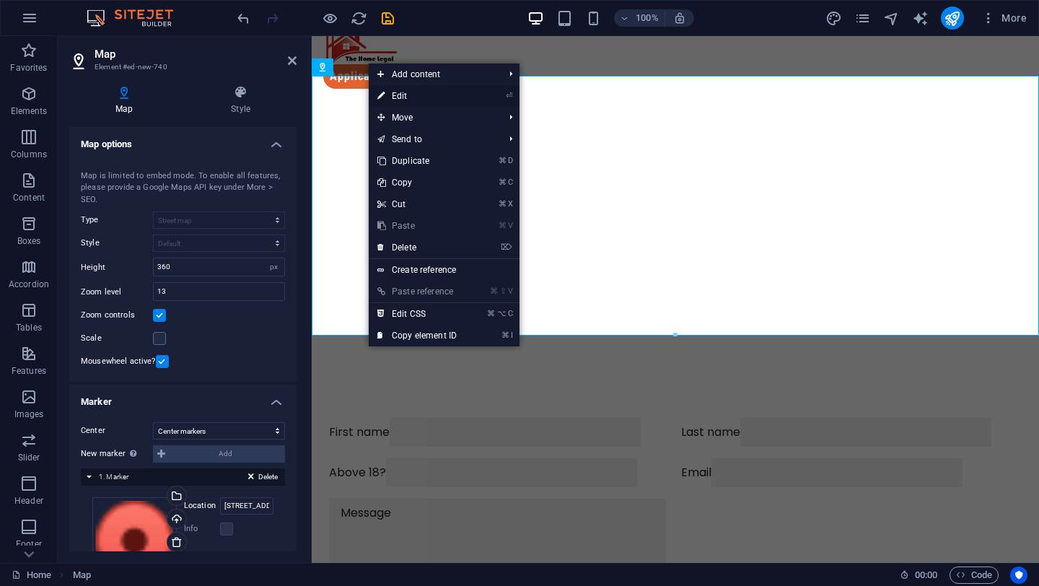
click at [394, 95] on link "⏎ Edit" at bounding box center [417, 96] width 97 height 22
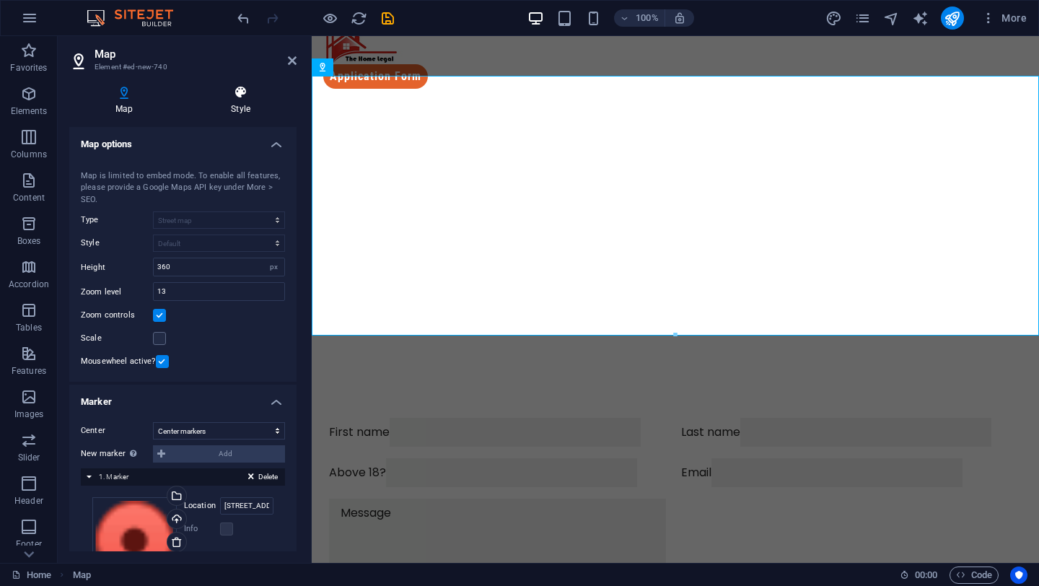
click at [259, 92] on icon at bounding box center [241, 92] width 112 height 14
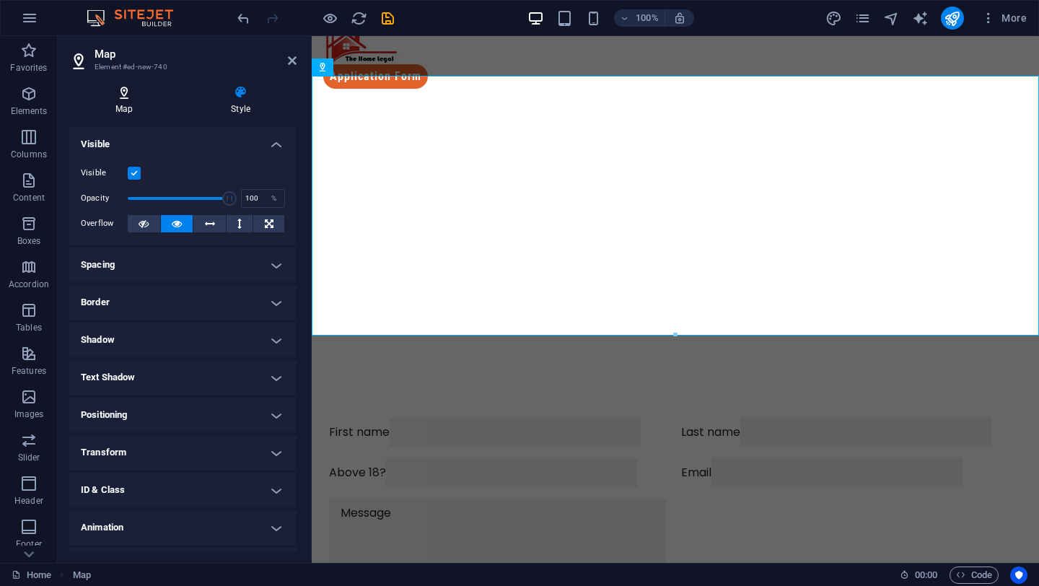
click at [126, 89] on icon at bounding box center [124, 92] width 110 height 14
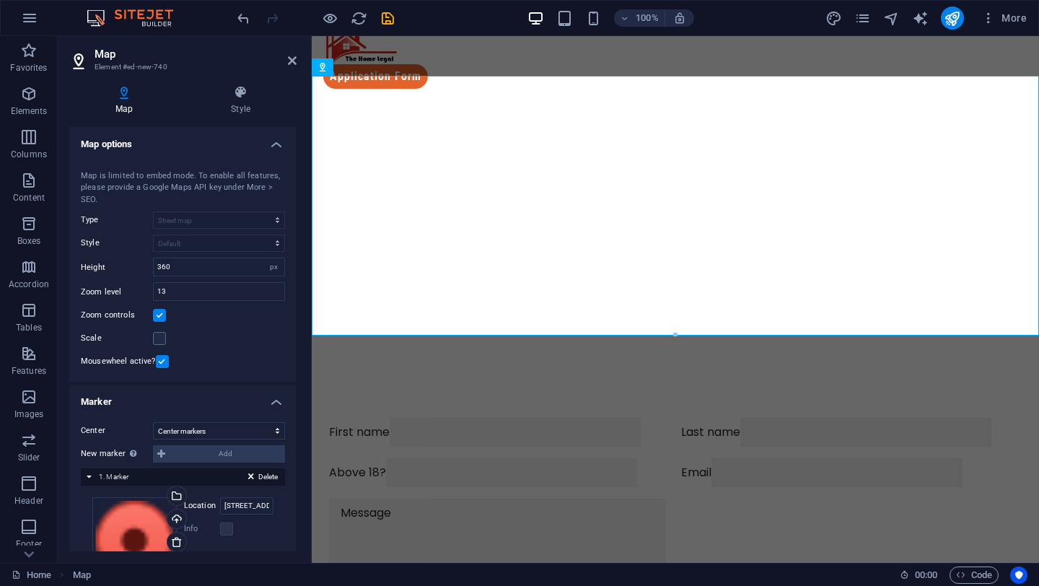
click at [141, 67] on h3 "Element #ed-new-740" at bounding box center [181, 67] width 173 height 13
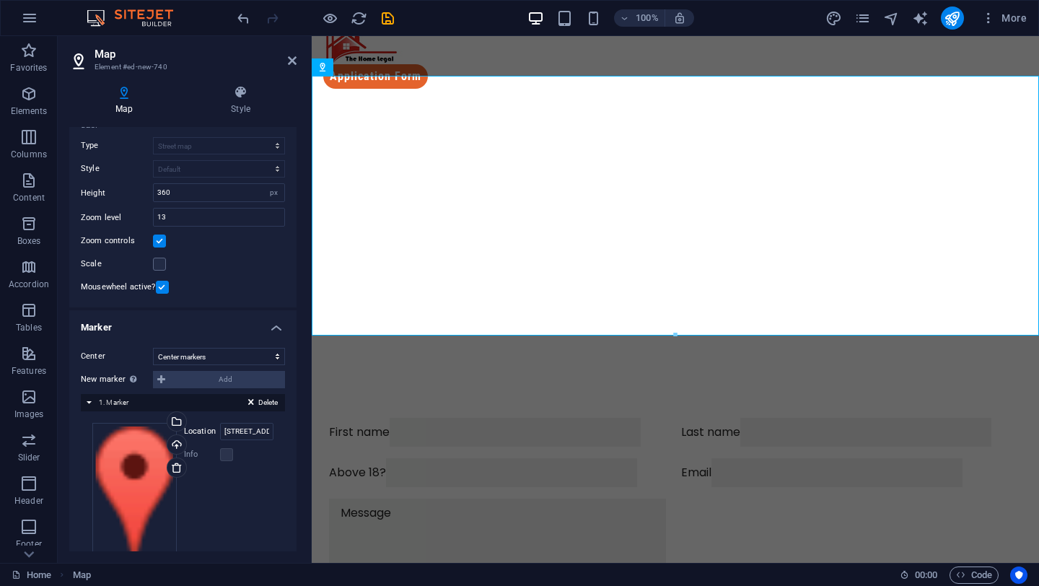
scroll to position [115, 0]
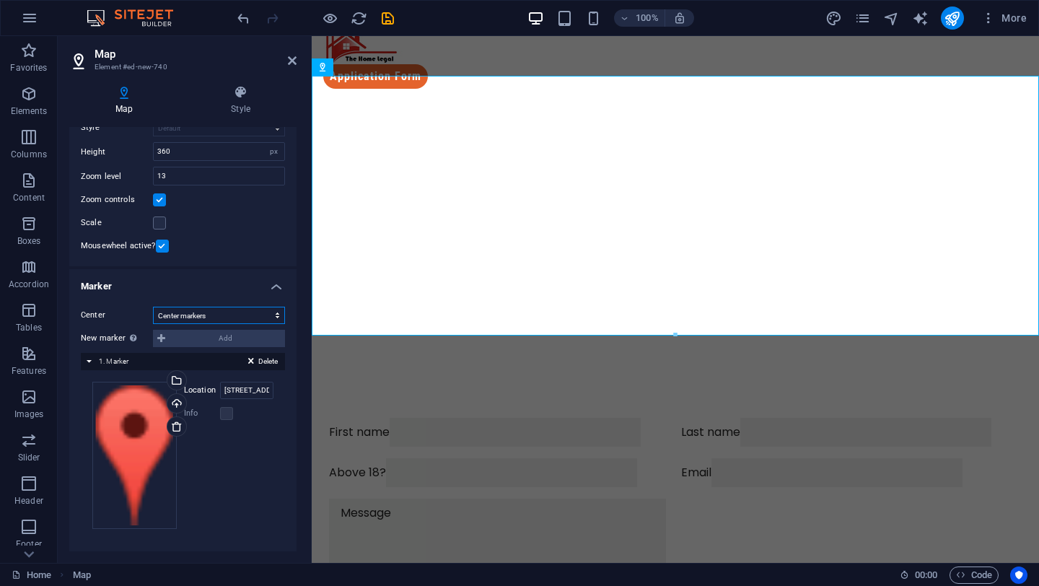
click at [181, 323] on select "Don't center Center markers Center and zoom markers" at bounding box center [219, 315] width 132 height 17
click at [228, 393] on input "Street, 12345 Berlin" at bounding box center [246, 390] width 53 height 17
click at [165, 322] on select "Don't center Center markers Center and zoom markers" at bounding box center [219, 315] width 132 height 17
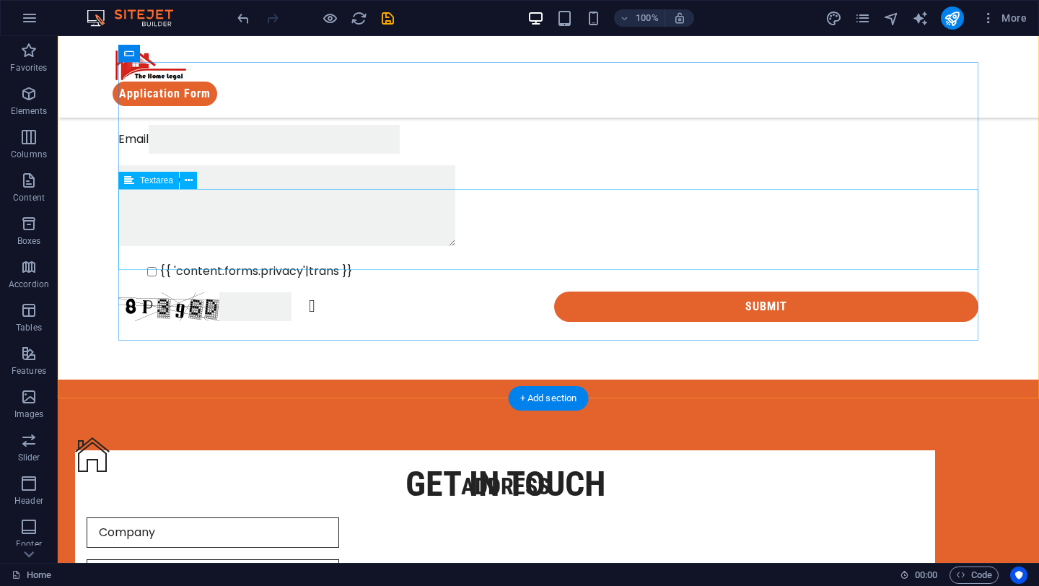
scroll to position [92, 0]
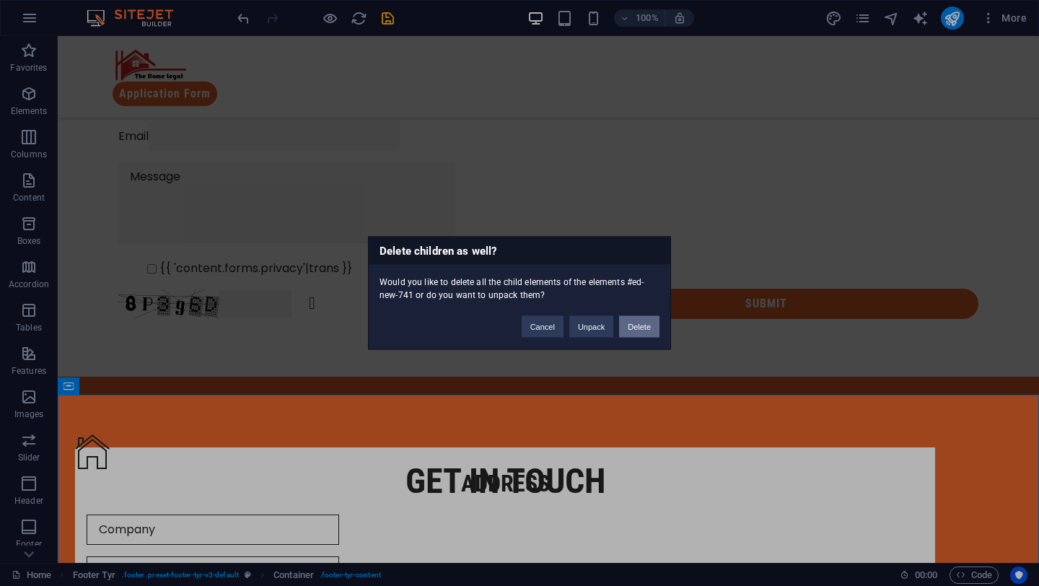
click at [650, 325] on button "Delete" at bounding box center [639, 327] width 40 height 22
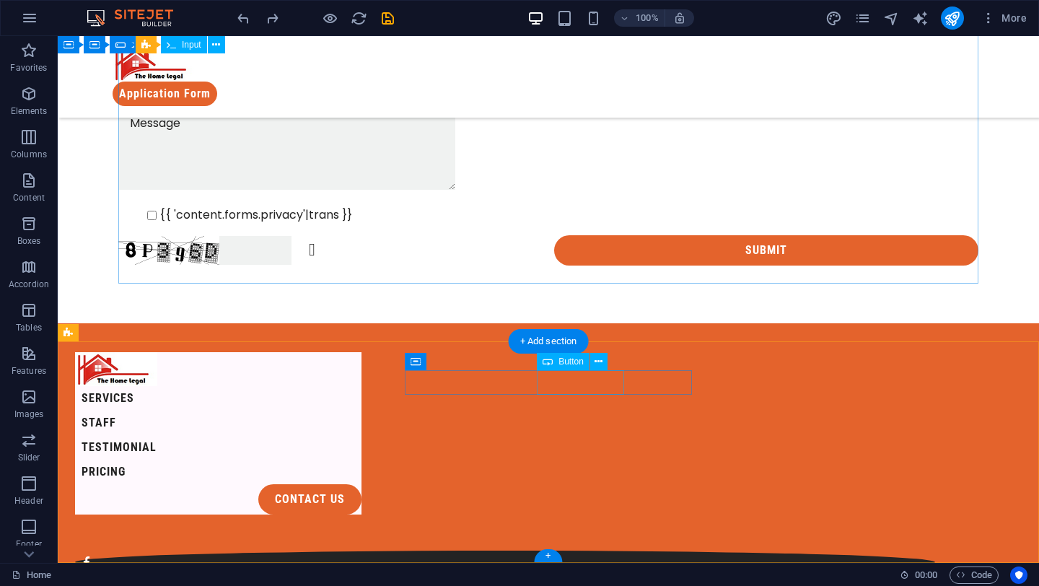
scroll to position [146, 0]
click at [439, 345] on div "services staff testimonial pricing contact us © 2023. Drive. All Rights Reserve…" at bounding box center [549, 564] width 982 height 483
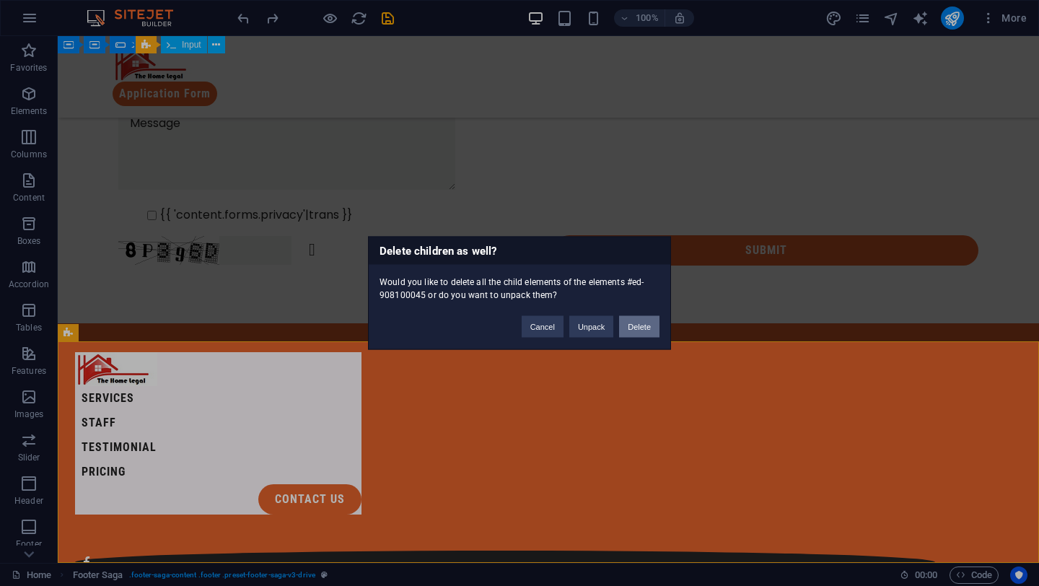
click at [648, 327] on button "Delete" at bounding box center [639, 327] width 40 height 22
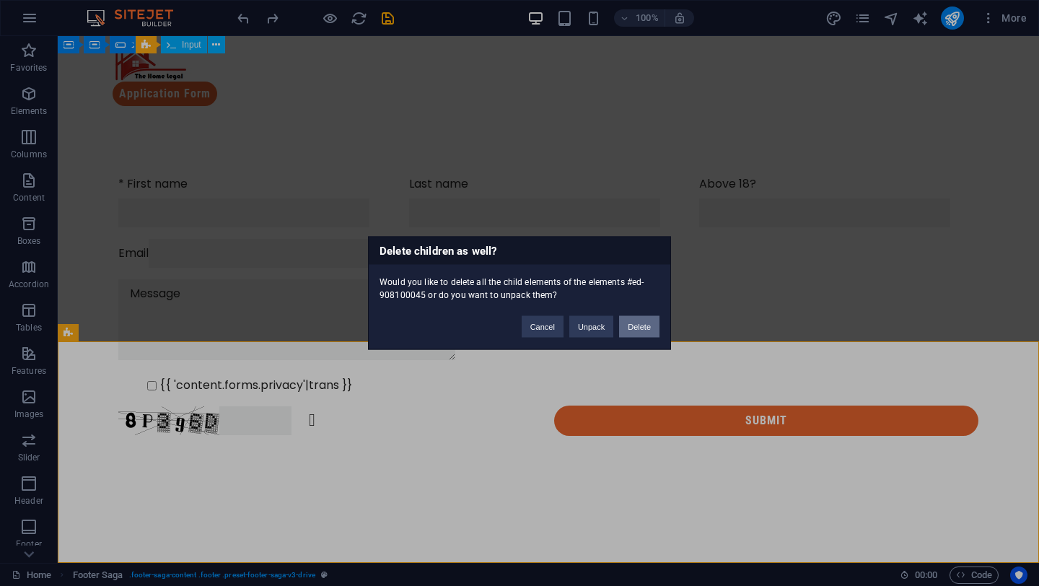
scroll to position [0, 0]
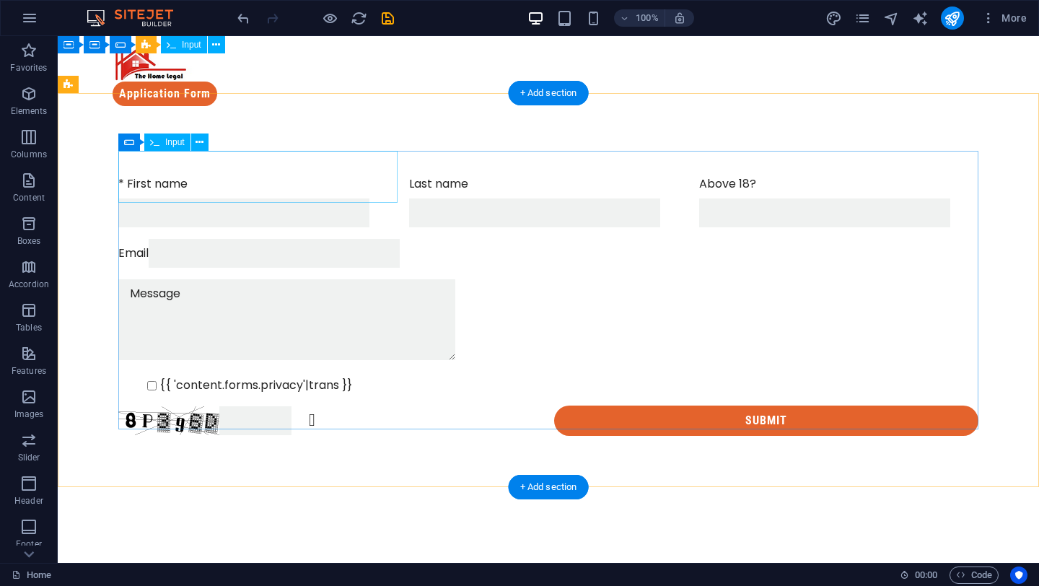
click at [165, 175] on div "* First name" at bounding box center [257, 201] width 279 height 52
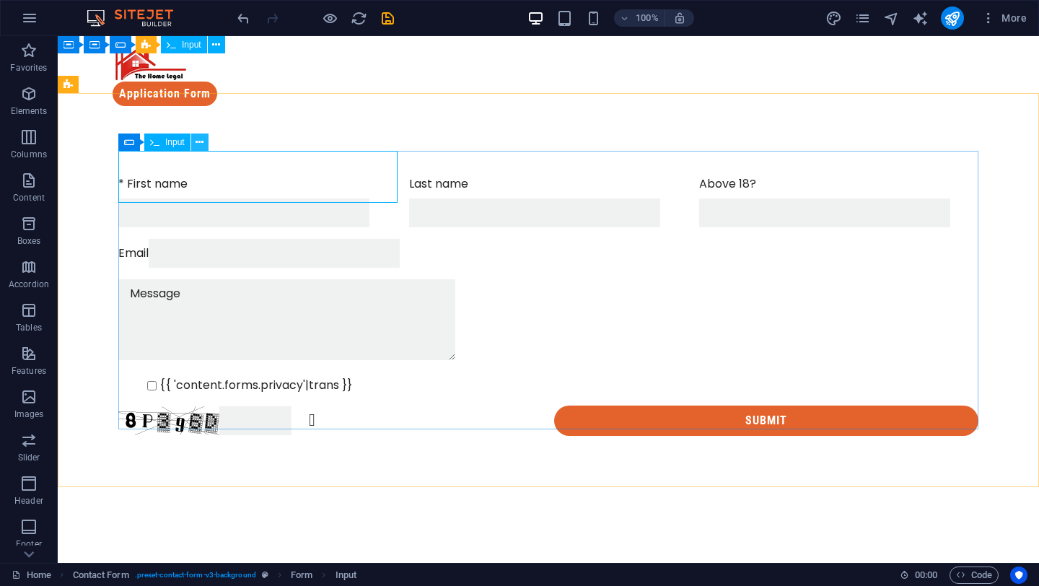
click at [198, 147] on icon at bounding box center [200, 142] width 8 height 15
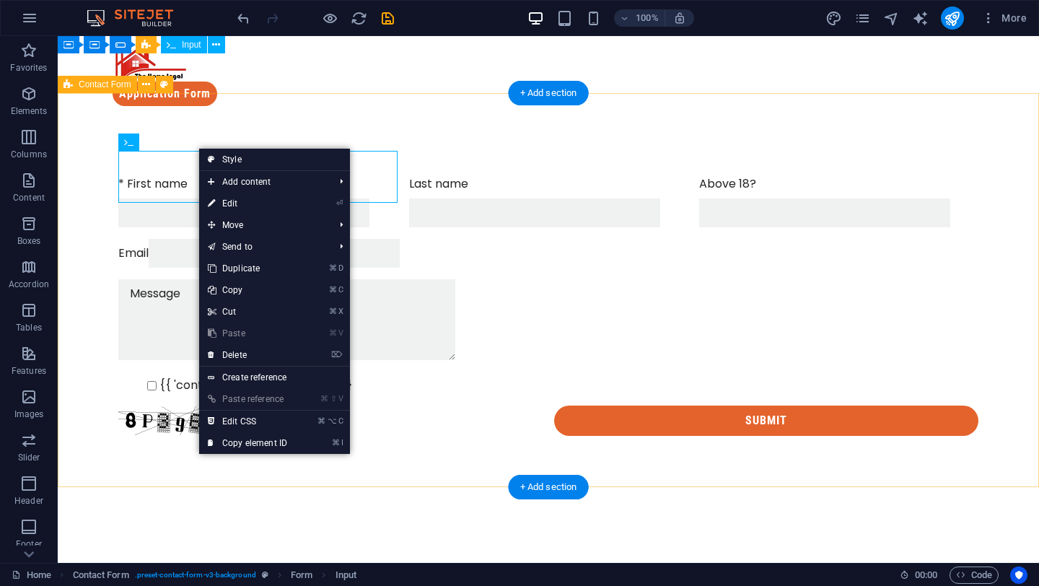
click at [240, 118] on div "* First name Last name Above 18? Email {{ 'content.forms.privacy'|trans }} Unre…" at bounding box center [549, 306] width 982 height 376
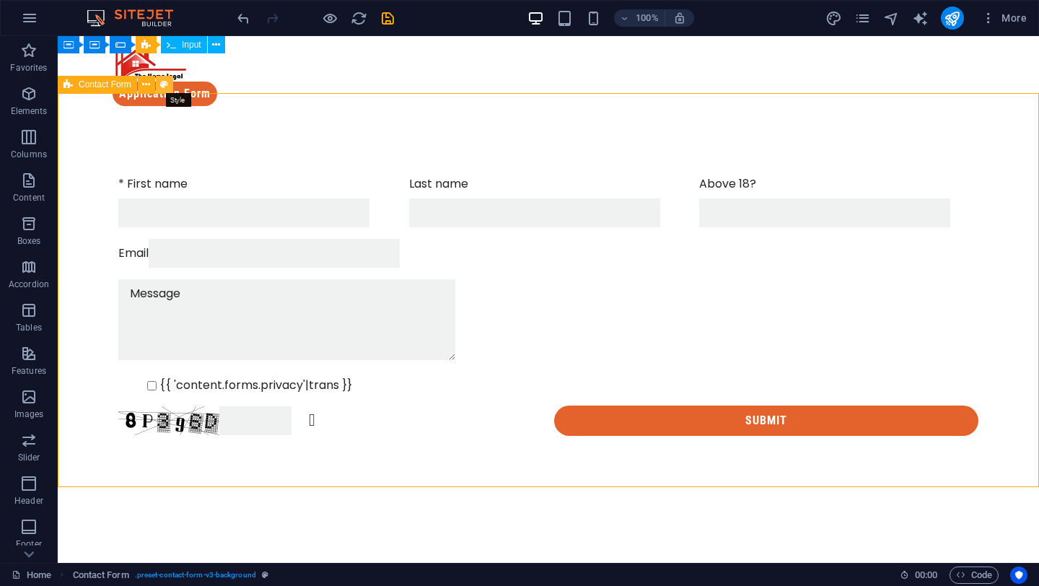
click at [157, 77] on button at bounding box center [164, 84] width 17 height 17
select select "rem"
select select "preset-contact-form-v3-background"
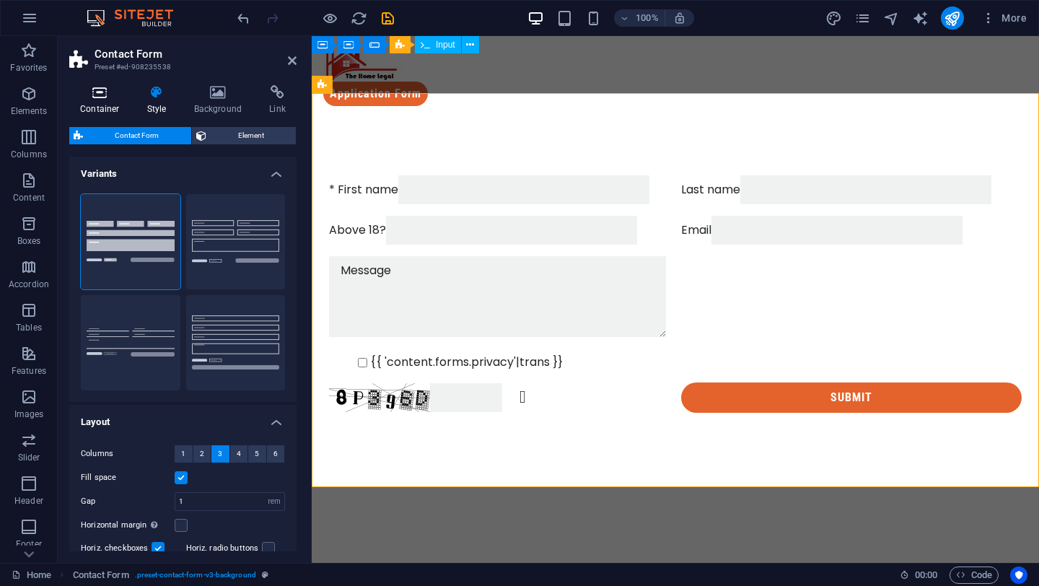
click at [102, 108] on h4 "Container" at bounding box center [102, 100] width 67 height 30
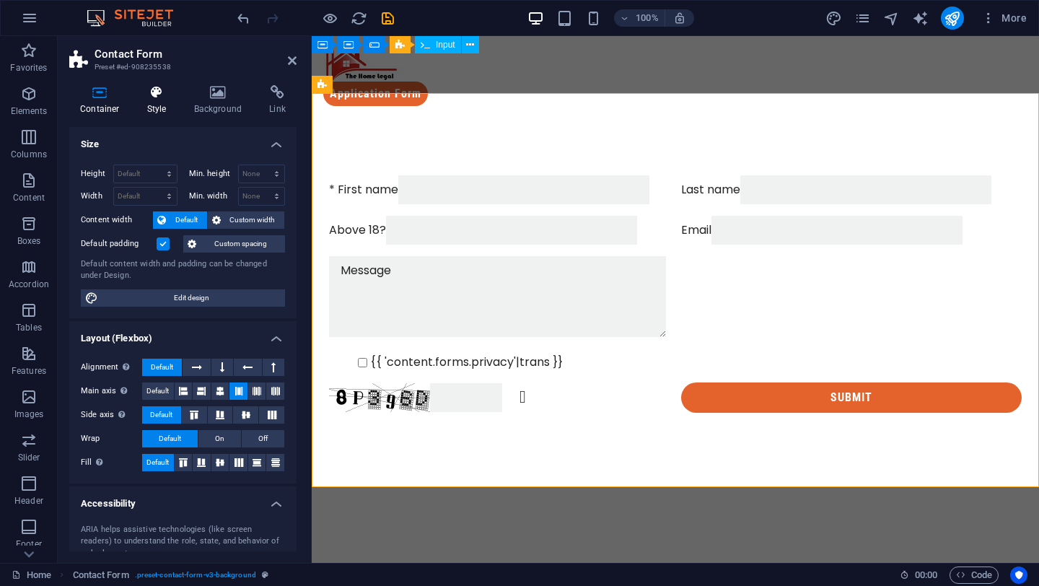
click at [167, 113] on h4 "Style" at bounding box center [159, 100] width 47 height 30
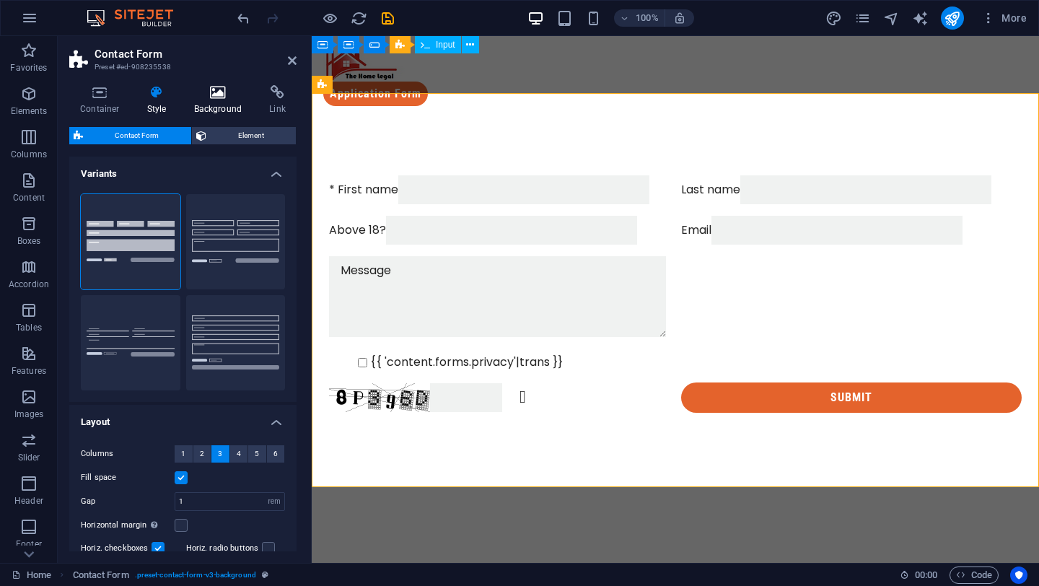
click at [216, 103] on h4 "Background" at bounding box center [221, 100] width 76 height 30
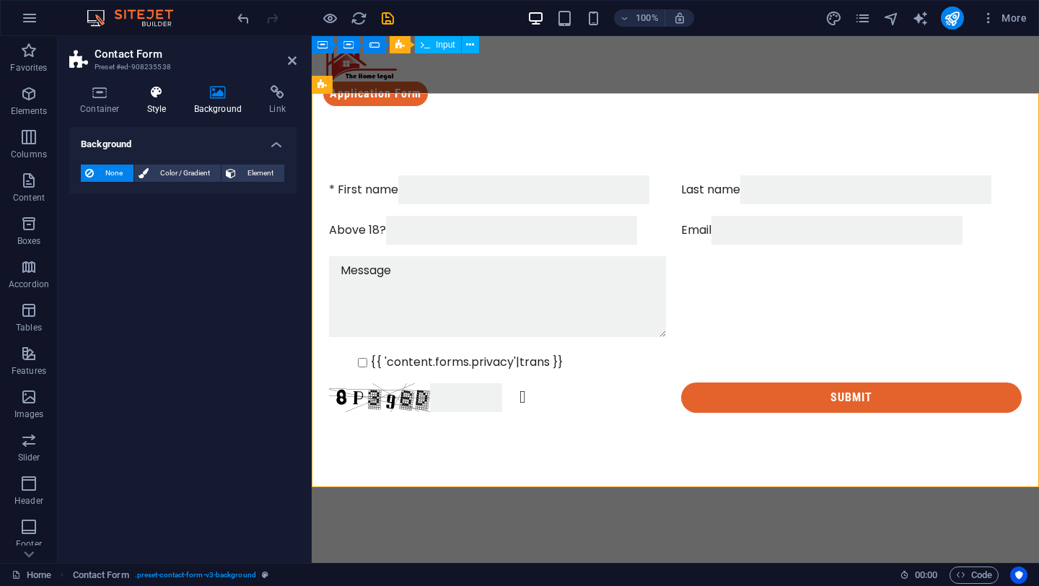
click at [156, 93] on icon at bounding box center [156, 92] width 41 height 14
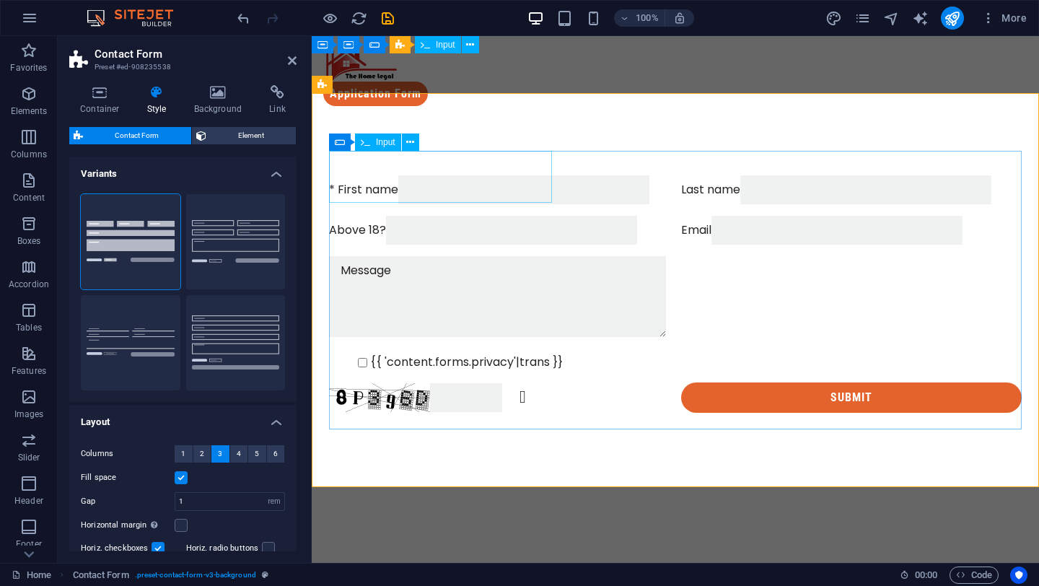
click at [360, 175] on div "* First name" at bounding box center [499, 189] width 341 height 29
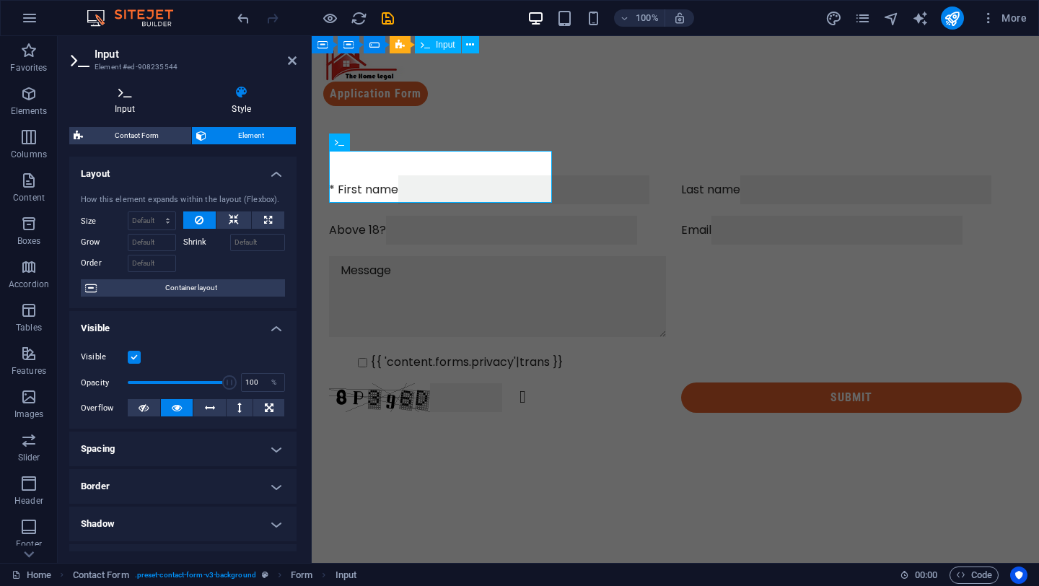
click at [136, 102] on h4 "Input" at bounding box center [128, 100] width 118 height 30
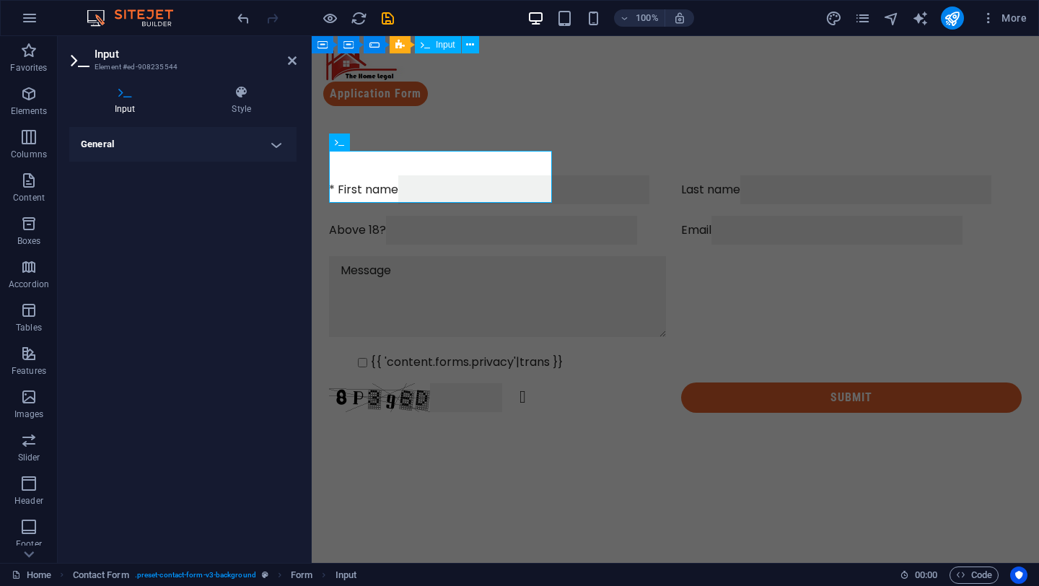
click at [306, 139] on div "Input Style General Label * First name Placeholder Minimum length No minimum le…" at bounding box center [183, 318] width 250 height 489
click at [283, 144] on h4 "General" at bounding box center [182, 144] width 227 height 35
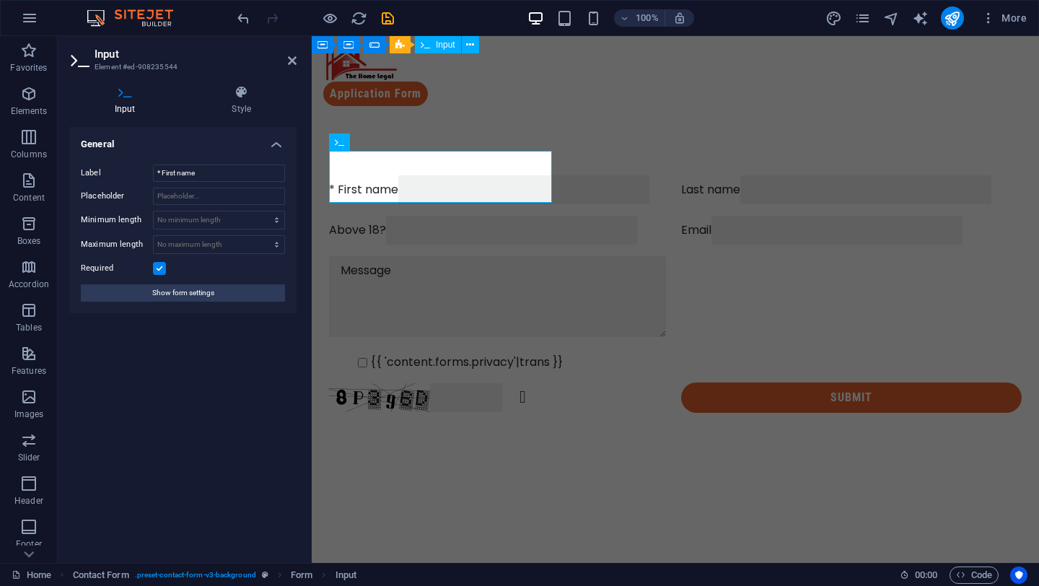
click at [95, 266] on label "Required" at bounding box center [117, 268] width 72 height 17
click at [0, 0] on input "Required" at bounding box center [0, 0] width 0 height 0
click at [95, 266] on label "Required" at bounding box center [117, 268] width 72 height 17
click at [0, 0] on input "Required" at bounding box center [0, 0] width 0 height 0
click at [97, 265] on label "Required" at bounding box center [117, 268] width 72 height 17
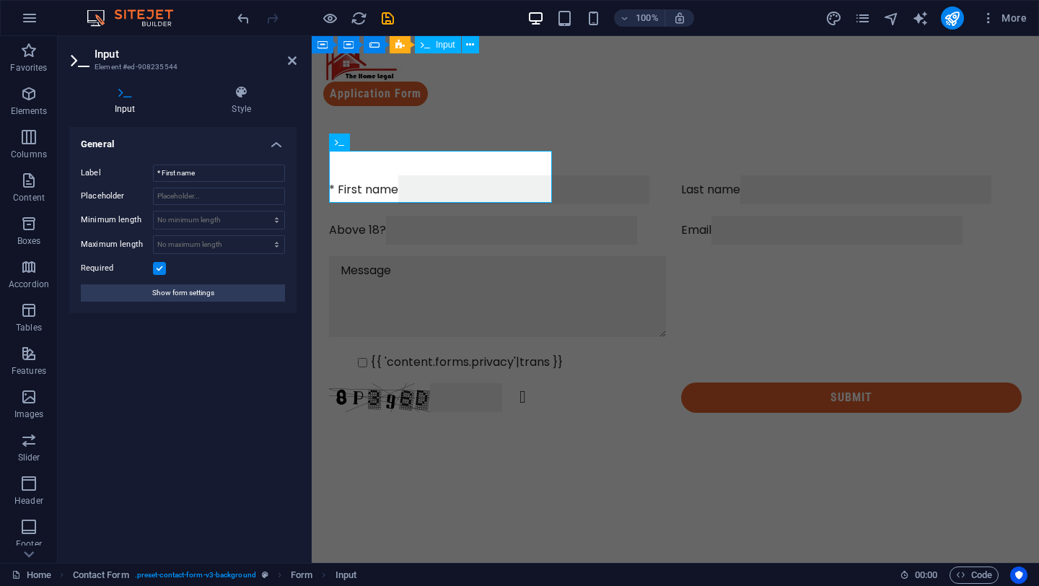
click at [0, 0] on input "Required" at bounding box center [0, 0] width 0 height 0
click at [97, 265] on label "Required" at bounding box center [117, 268] width 72 height 17
click at [0, 0] on input "Required" at bounding box center [0, 0] width 0 height 0
click at [172, 289] on span "Show form settings" at bounding box center [183, 292] width 62 height 17
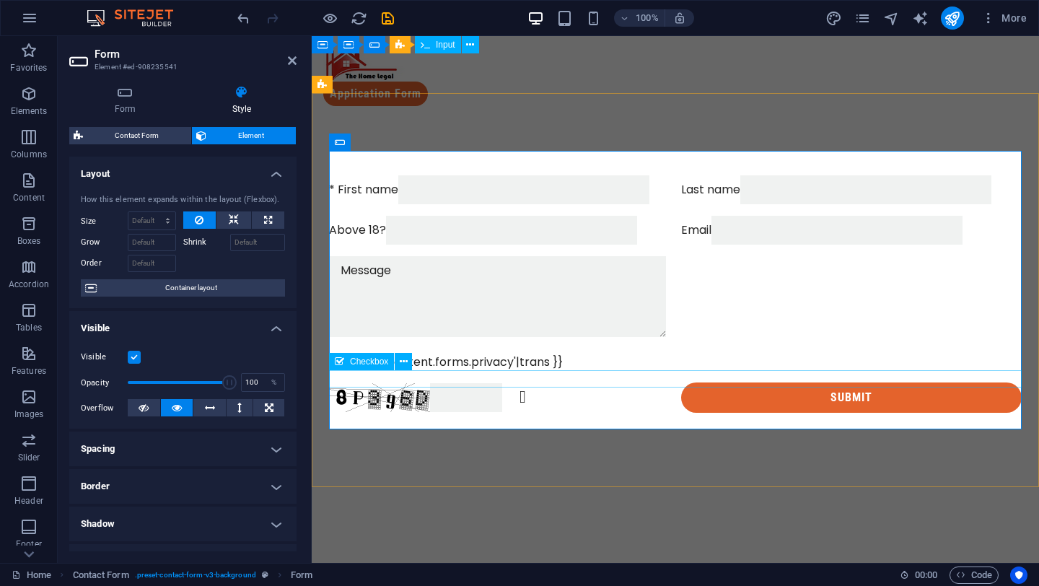
click at [370, 371] on div "{{ 'content.forms.privacy'|trans }}" at bounding box center [675, 362] width 693 height 17
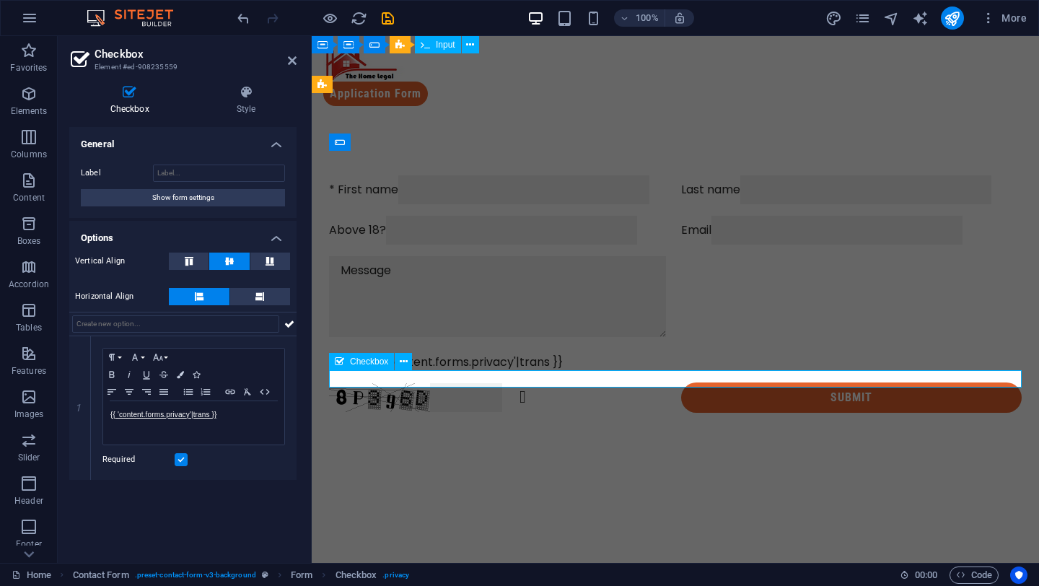
click at [370, 371] on div "{{ 'content.forms.privacy'|trans }}" at bounding box center [675, 362] width 693 height 17
click at [333, 371] on div "{{ 'content.forms.privacy'|trans }}" at bounding box center [675, 362] width 693 height 17
click at [358, 367] on input "{{ 'content.forms.privacy'|trans }}" at bounding box center [362, 362] width 9 height 9
checkbox input "true"
click at [681, 245] on div "Email" at bounding box center [851, 230] width 341 height 29
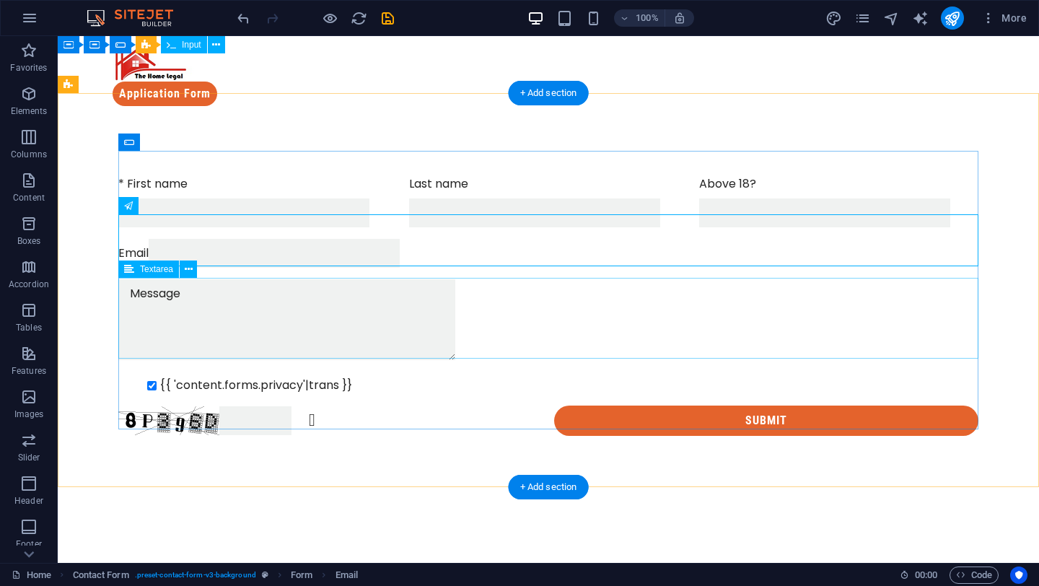
click at [500, 317] on div at bounding box center [548, 322] width 860 height 86
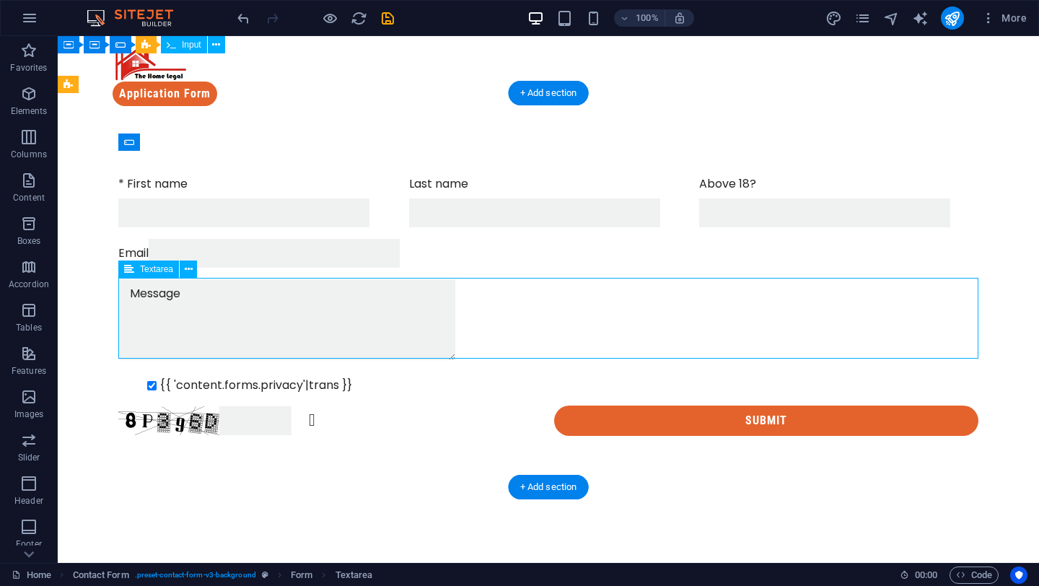
click at [500, 317] on div at bounding box center [548, 322] width 860 height 86
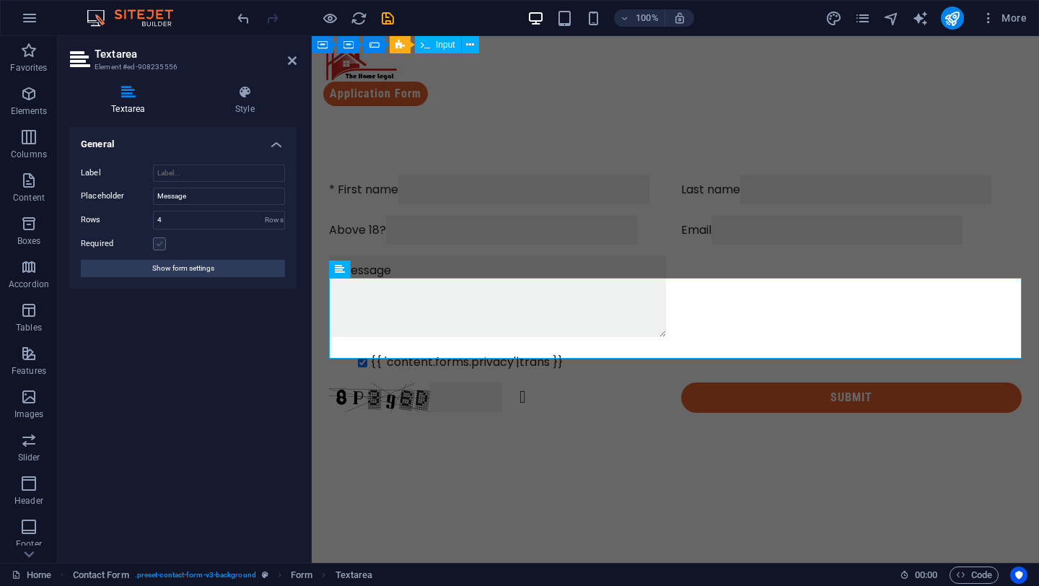
click at [162, 244] on label at bounding box center [159, 243] width 13 height 13
click at [0, 0] on input "Required" at bounding box center [0, 0] width 0 height 0
click at [183, 224] on input "4" at bounding box center [219, 219] width 131 height 17
click at [275, 219] on div "Rows" at bounding box center [274, 219] width 20 height 17
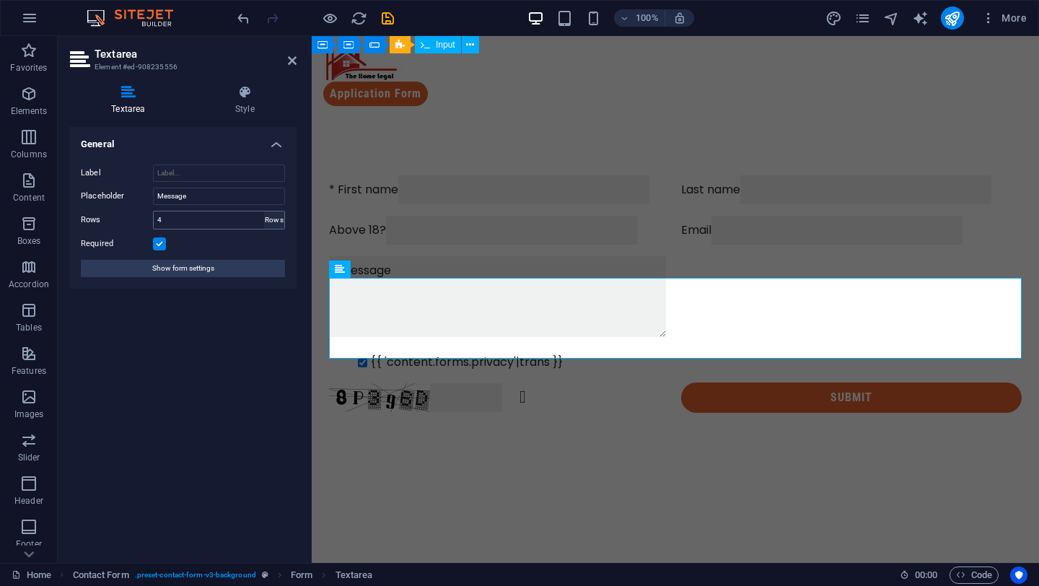
click at [275, 219] on div "Rows" at bounding box center [274, 219] width 20 height 17
click at [237, 105] on h4 "Style" at bounding box center [244, 100] width 103 height 30
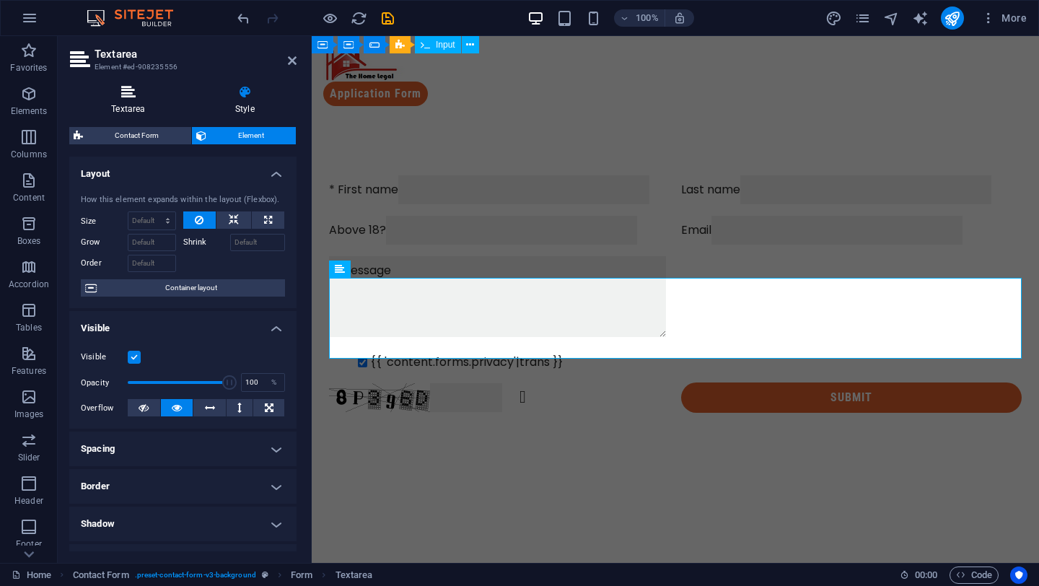
click at [144, 100] on h4 "Textarea" at bounding box center [131, 100] width 124 height 30
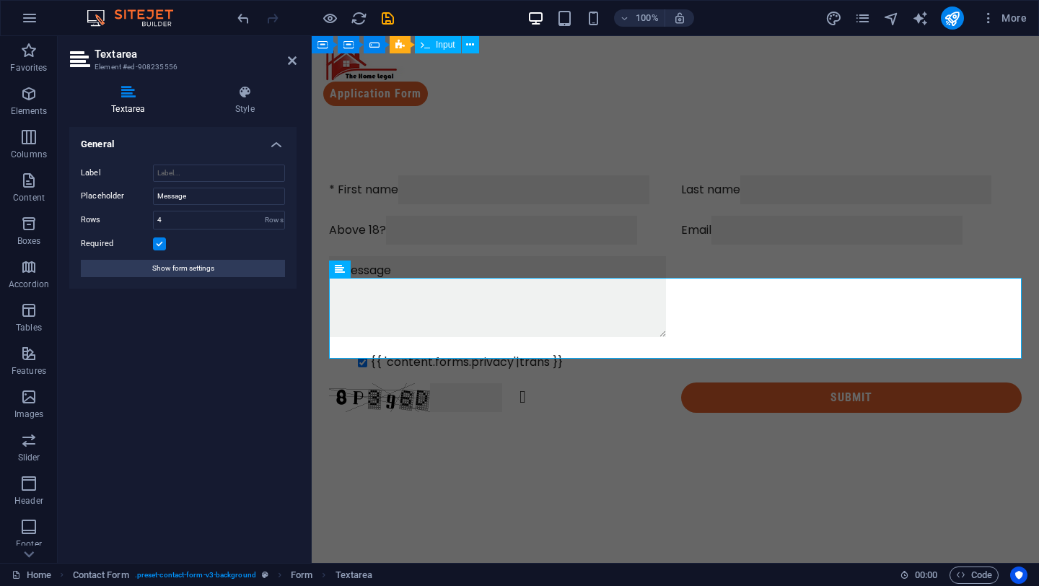
click at [261, 81] on div "Textarea Style General Label Placeholder Message Rows 4 Rows Required Show form…" at bounding box center [183, 318] width 250 height 489
click at [247, 97] on icon at bounding box center [244, 92] width 103 height 14
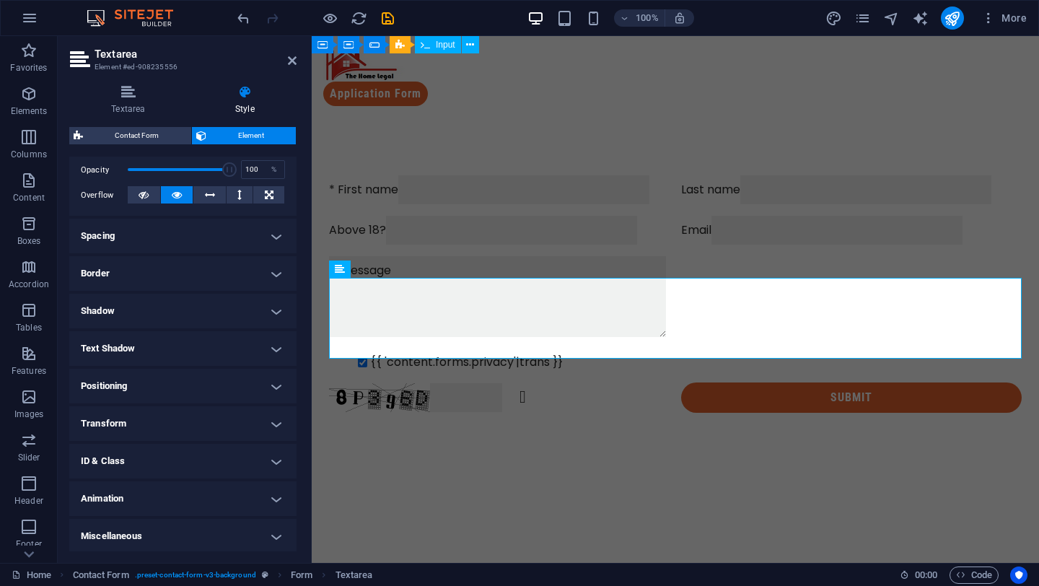
scroll to position [215, 0]
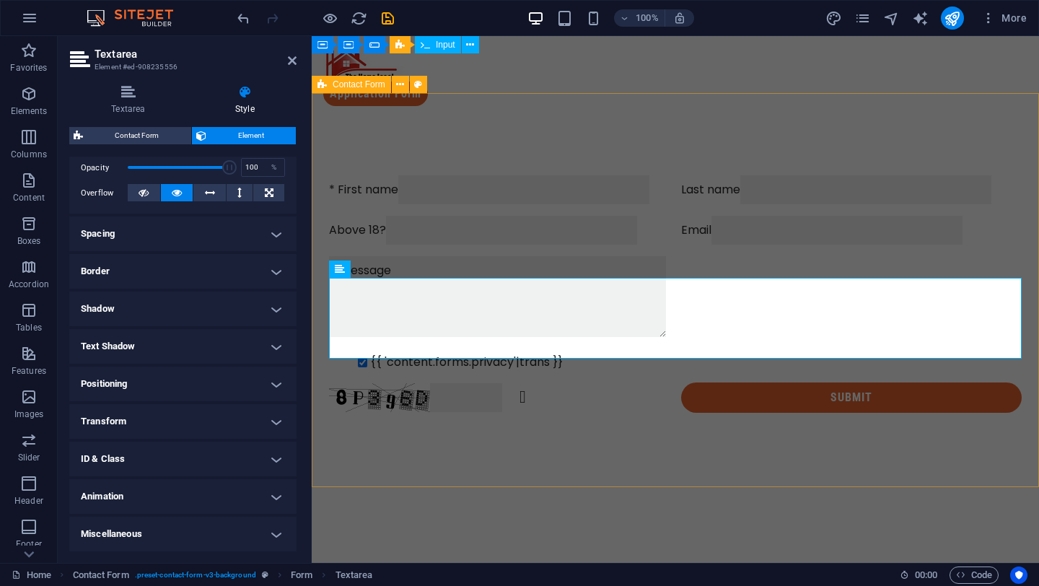
click at [507, 471] on div "* First name Last name Above 18? Email {{ 'content.forms.privacy'|trans }} Unre…" at bounding box center [675, 294] width 727 height 353
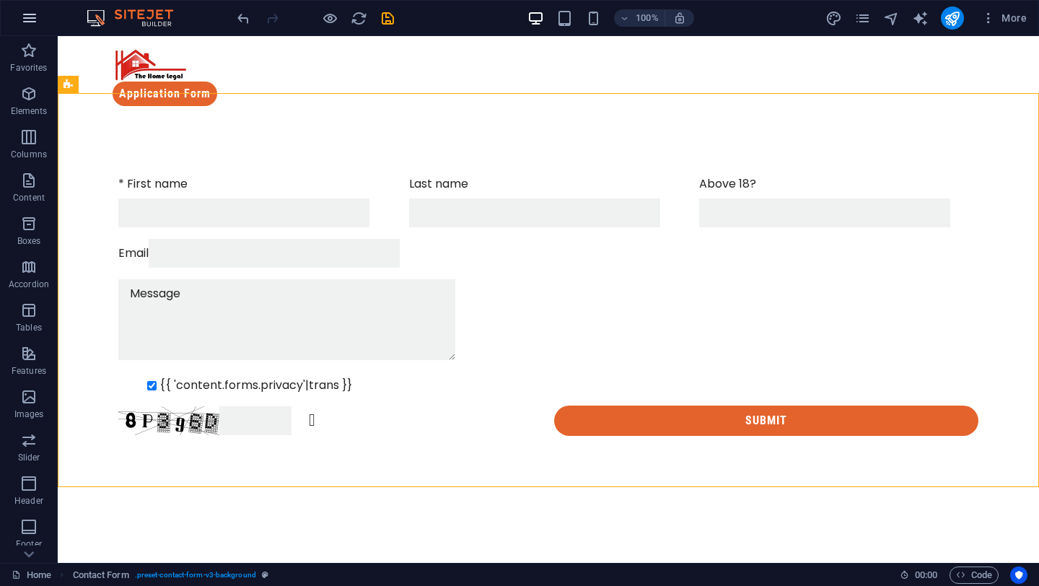
click at [33, 12] on icon "button" at bounding box center [29, 17] width 17 height 17
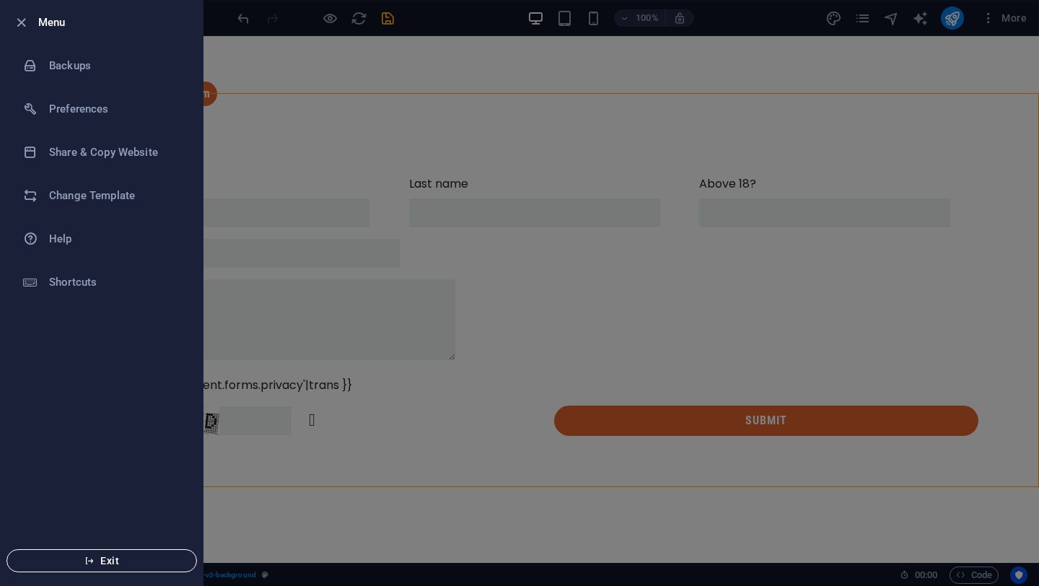
click at [107, 556] on span "Exit" at bounding box center [102, 561] width 166 height 12
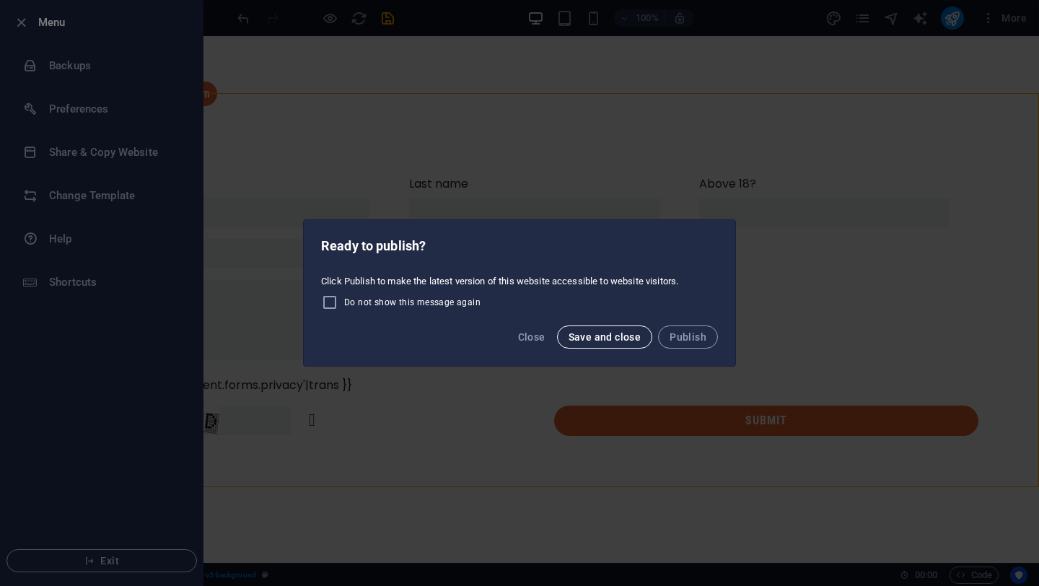
click at [595, 335] on span "Save and close" at bounding box center [605, 337] width 73 height 12
